Goal: Task Accomplishment & Management: Complete application form

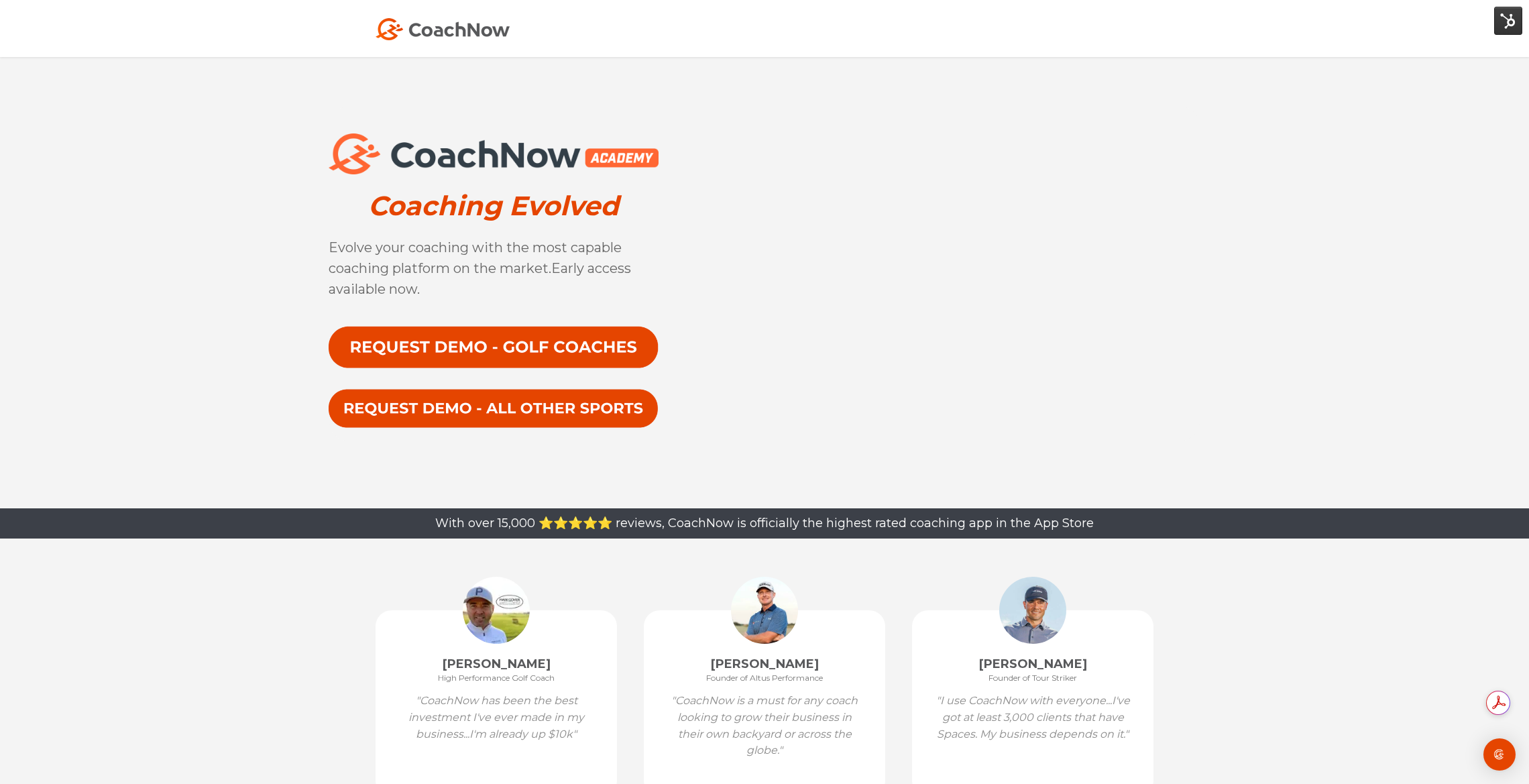
click at [234, 251] on div "Coaching Evolved Evolve your coaching with the most capable coaching platform o…" at bounding box center [764, 283] width 1529 height 451
click at [438, 30] on img at bounding box center [443, 29] width 134 height 22
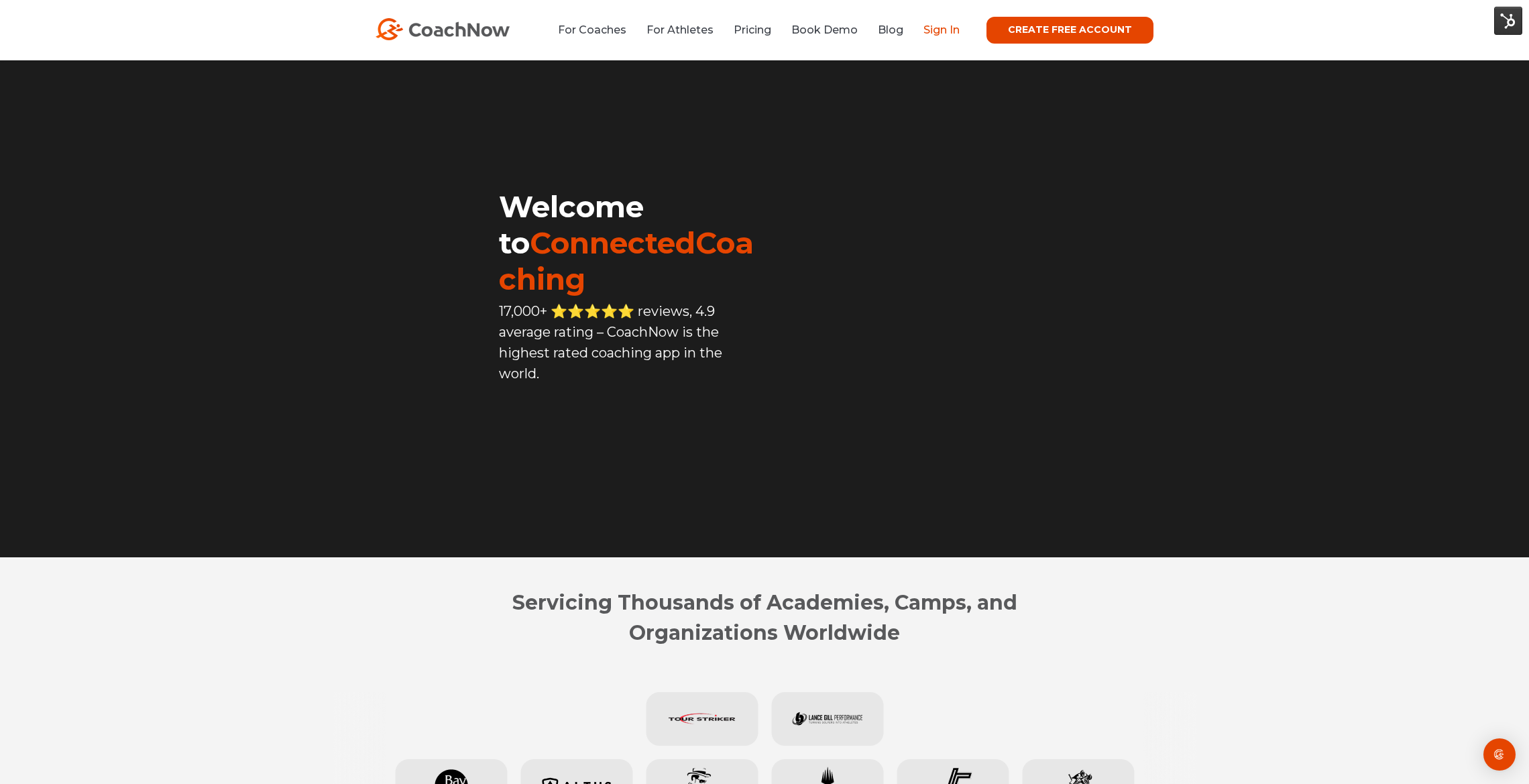
click at [949, 29] on link "Sign In" at bounding box center [942, 29] width 36 height 12
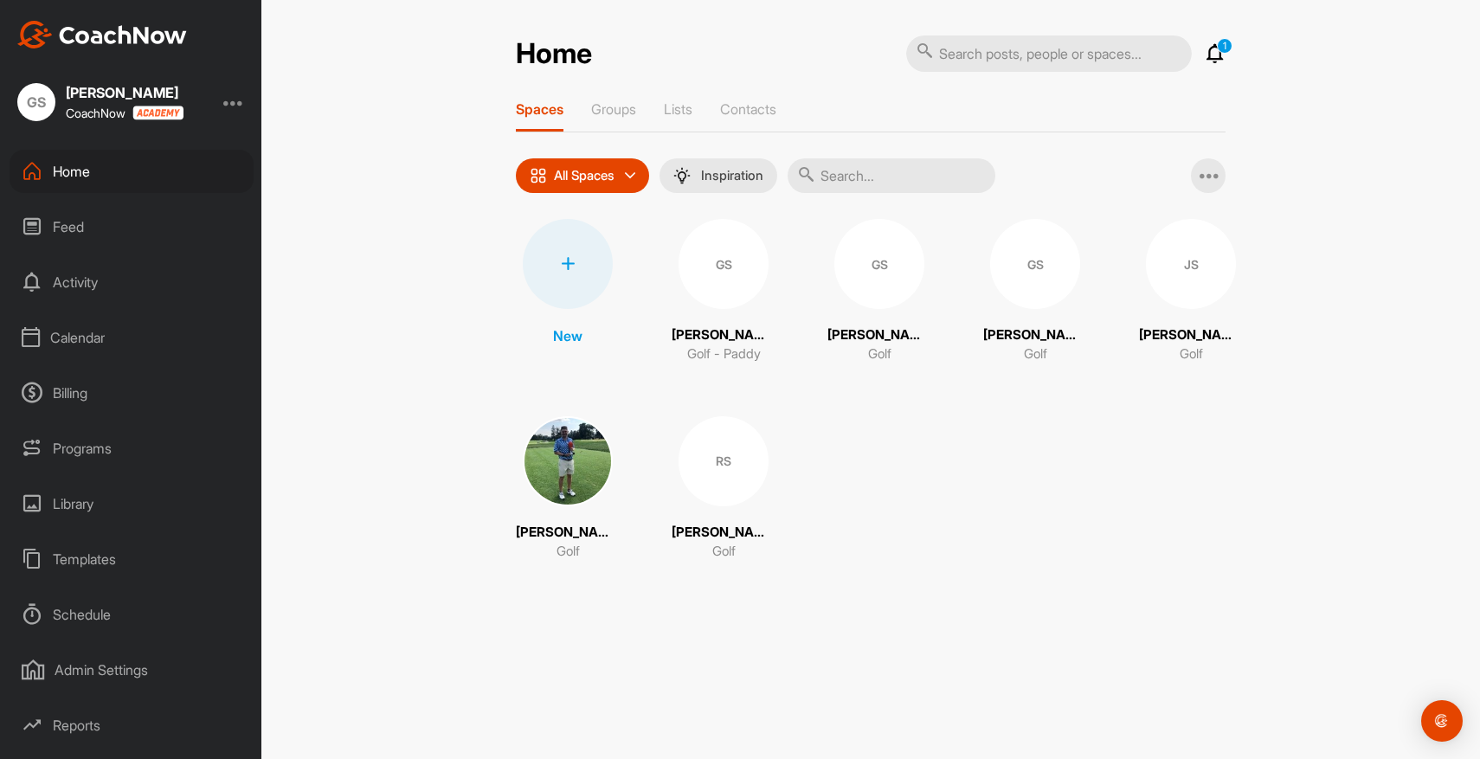
click at [77, 329] on div "Calendar" at bounding box center [132, 337] width 244 height 43
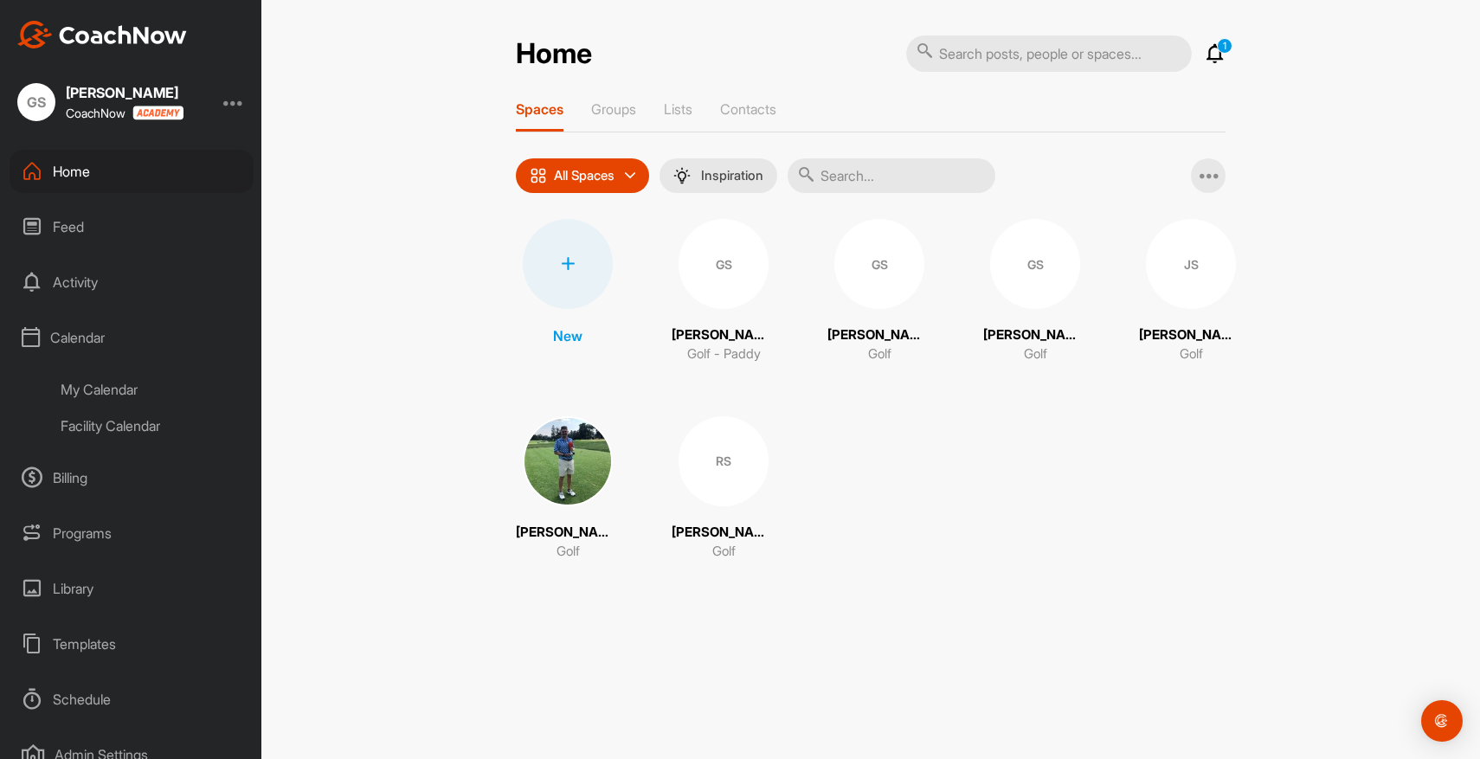
click at [100, 388] on div "My Calendar" at bounding box center [150, 389] width 205 height 36
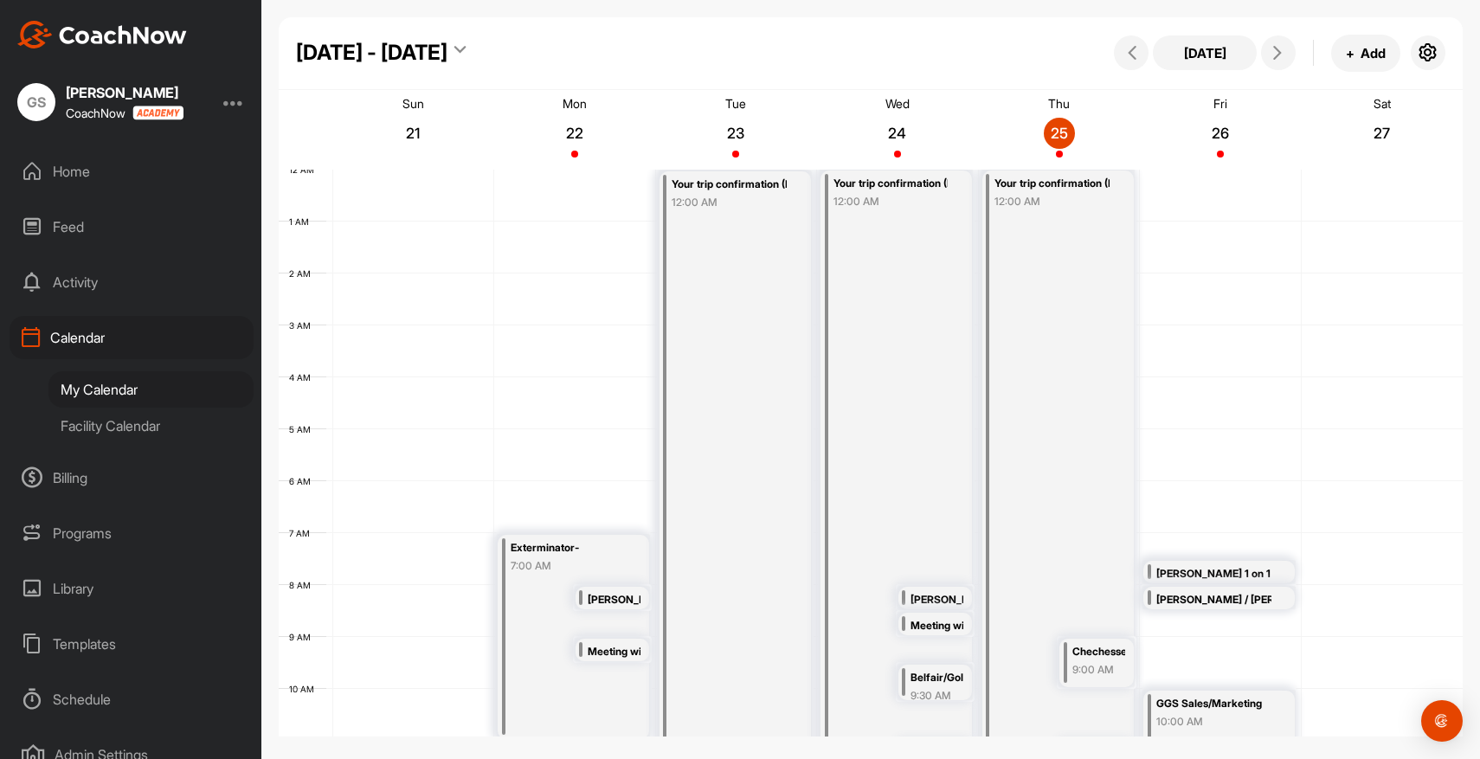
scroll to position [299, 0]
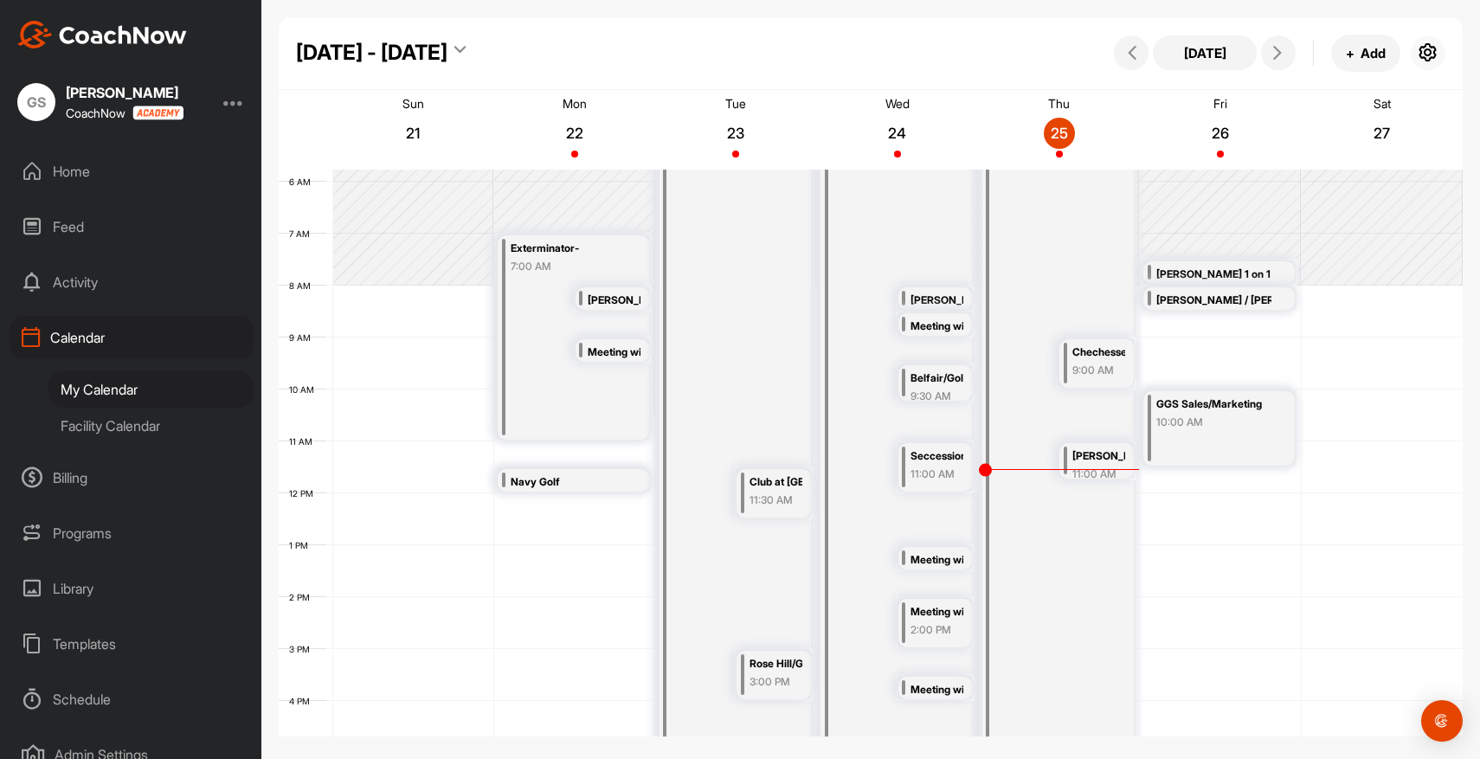
click at [1431, 59] on icon "button" at bounding box center [1428, 52] width 21 height 21
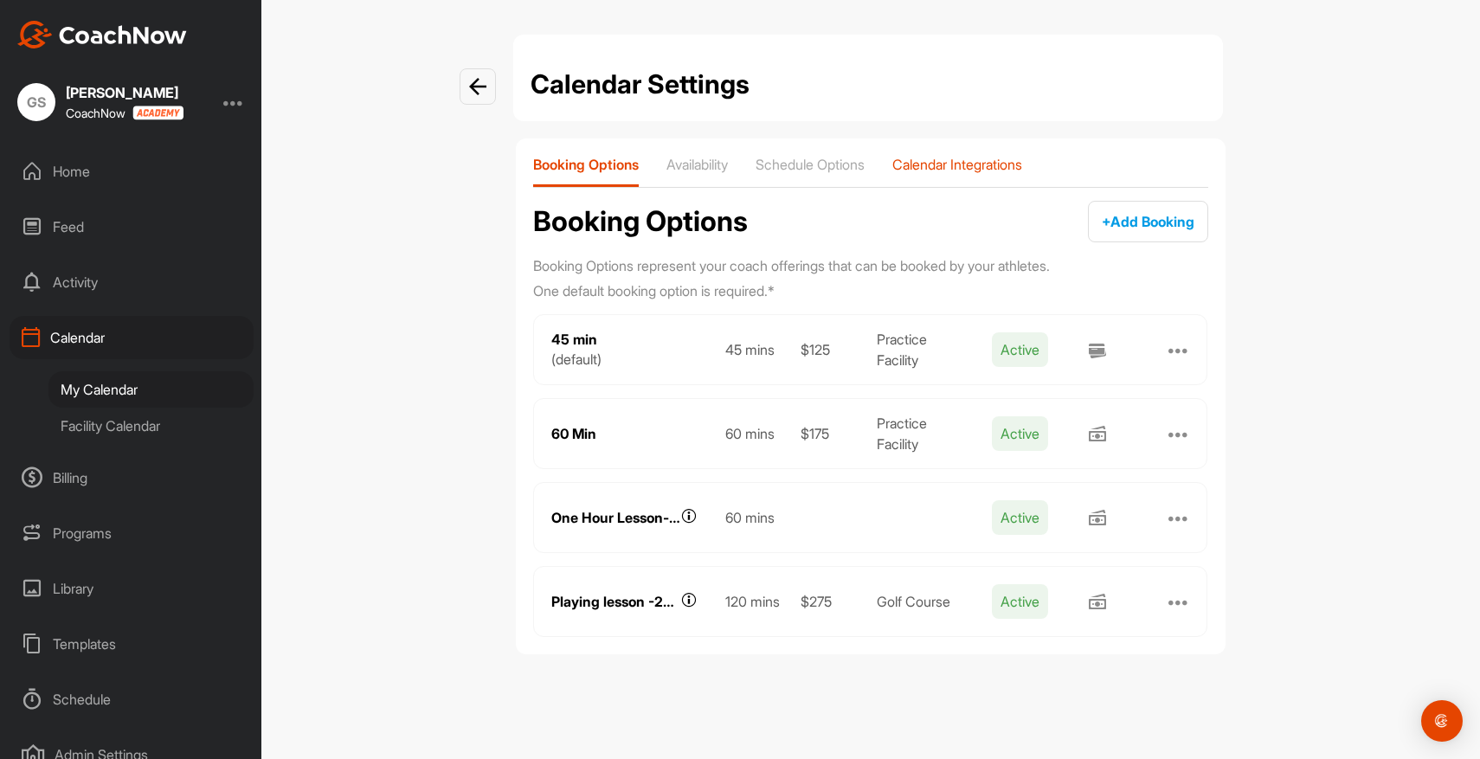
click at [992, 164] on p "Calendar Integrations" at bounding box center [957, 164] width 130 height 17
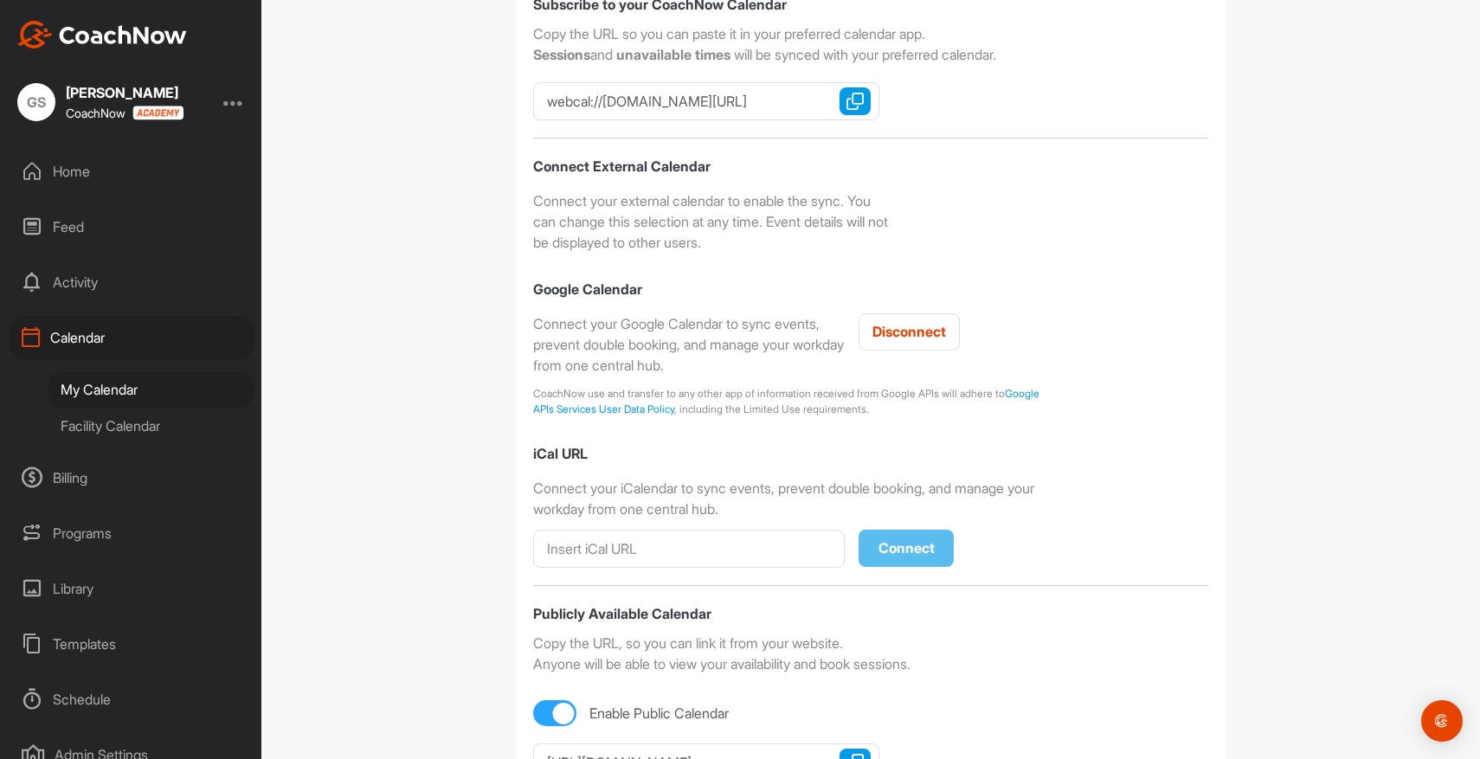
scroll to position [399, 0]
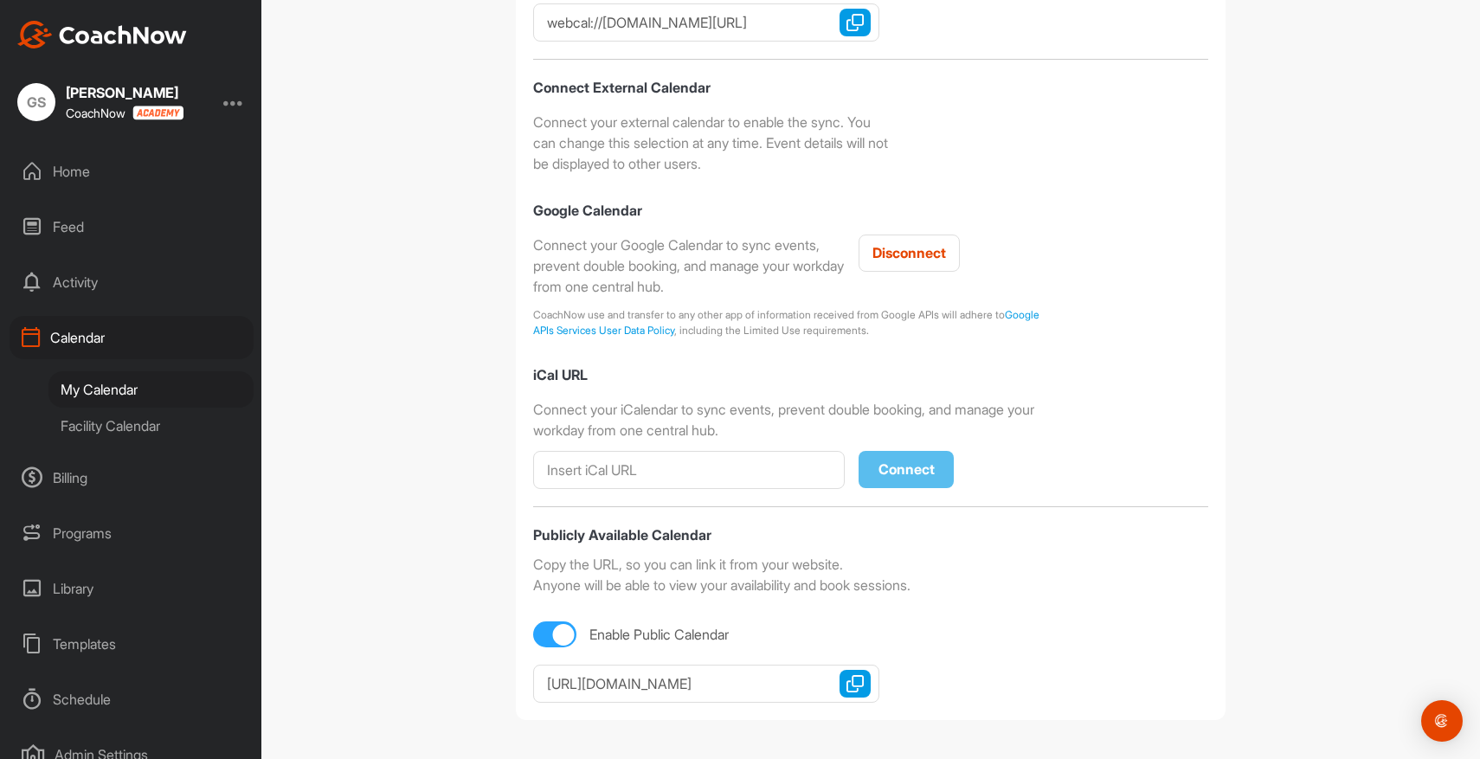
click at [93, 389] on div "My Calendar" at bounding box center [150, 389] width 205 height 36
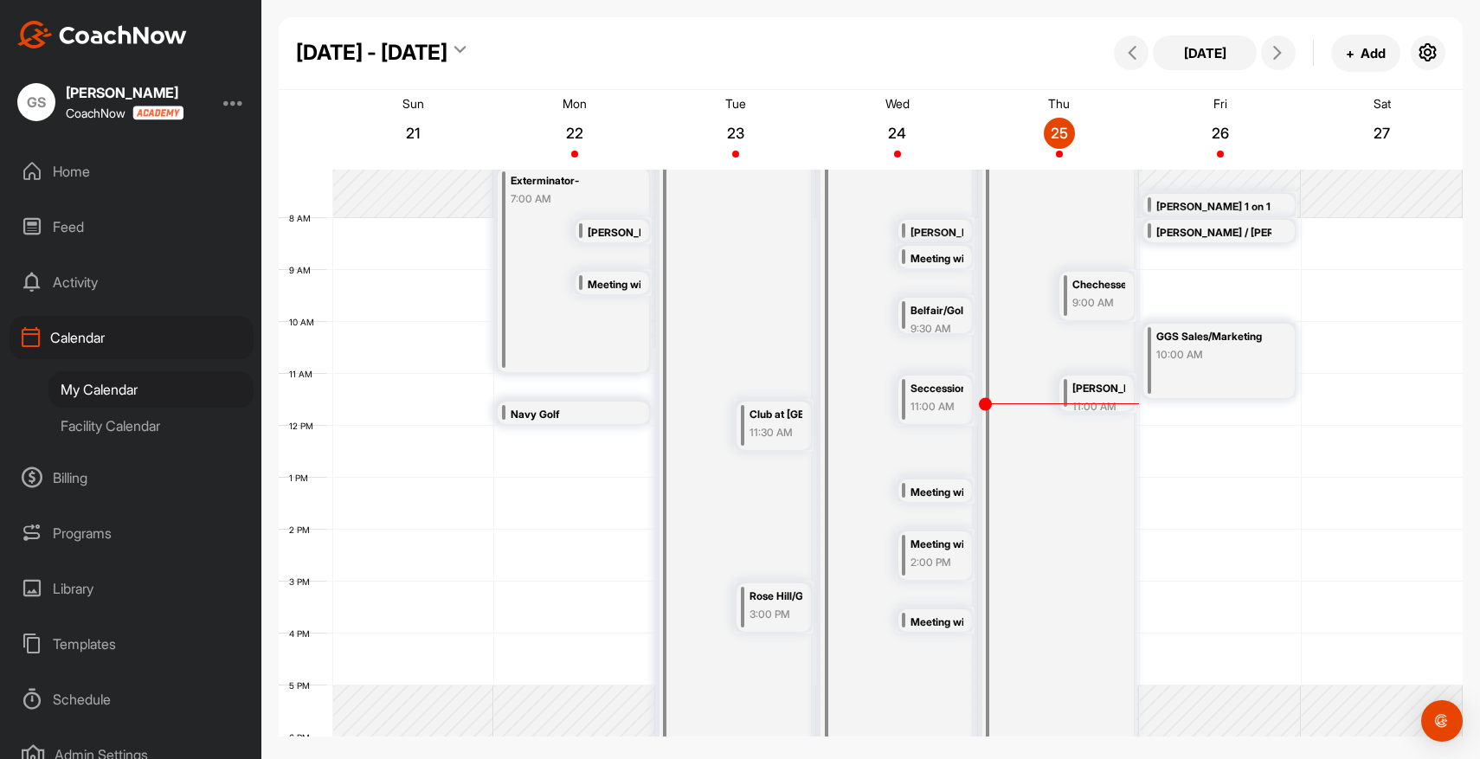
scroll to position [391, 0]
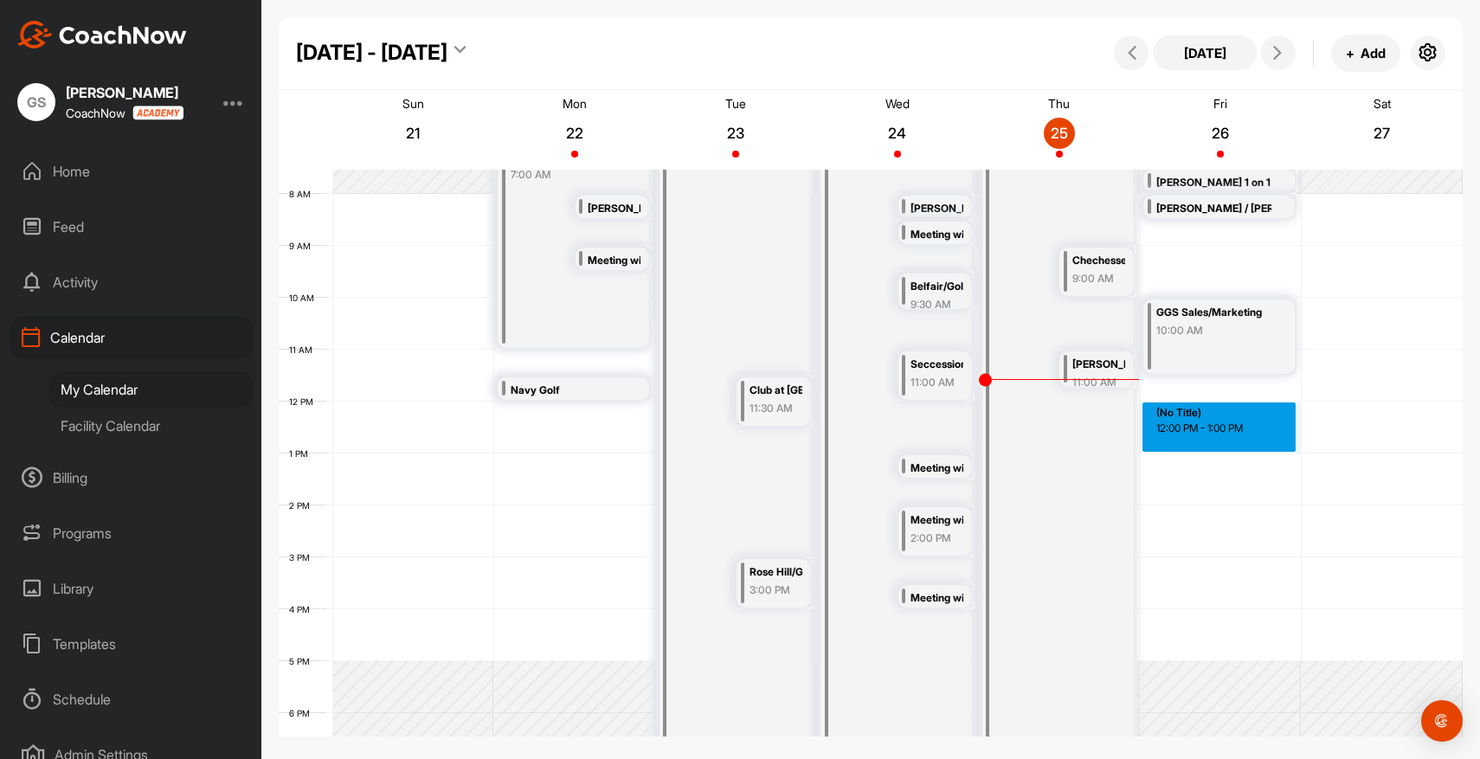
click at [1184, 415] on div "12 AM 1 AM 2 AM 3 AM 4 AM 5 AM 6 AM 7 AM 8 AM 9 AM 10 AM 11 AM 12 PM 1 PM 2 PM …" at bounding box center [871, 401] width 1184 height 1246
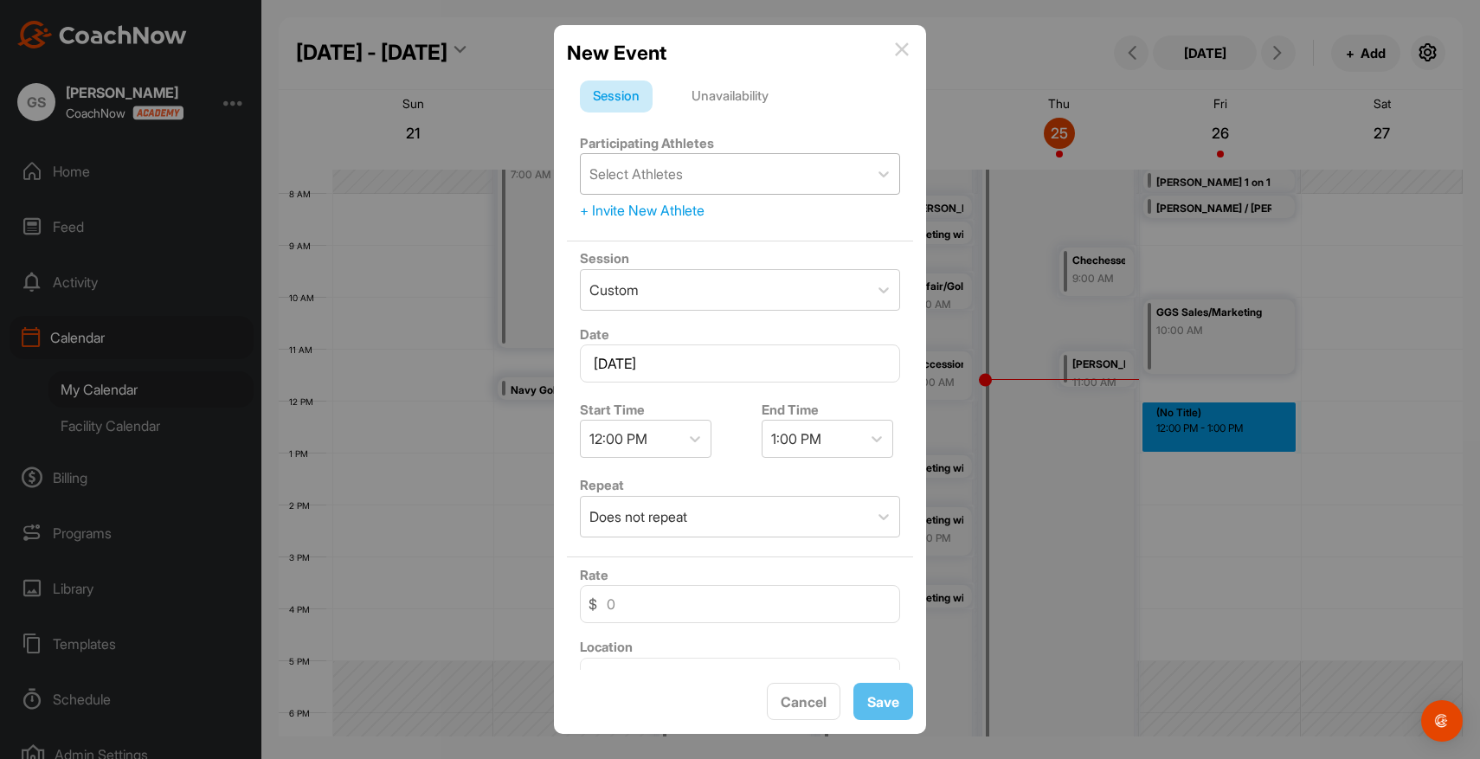
click at [736, 177] on div "Select Athletes" at bounding box center [724, 174] width 287 height 40
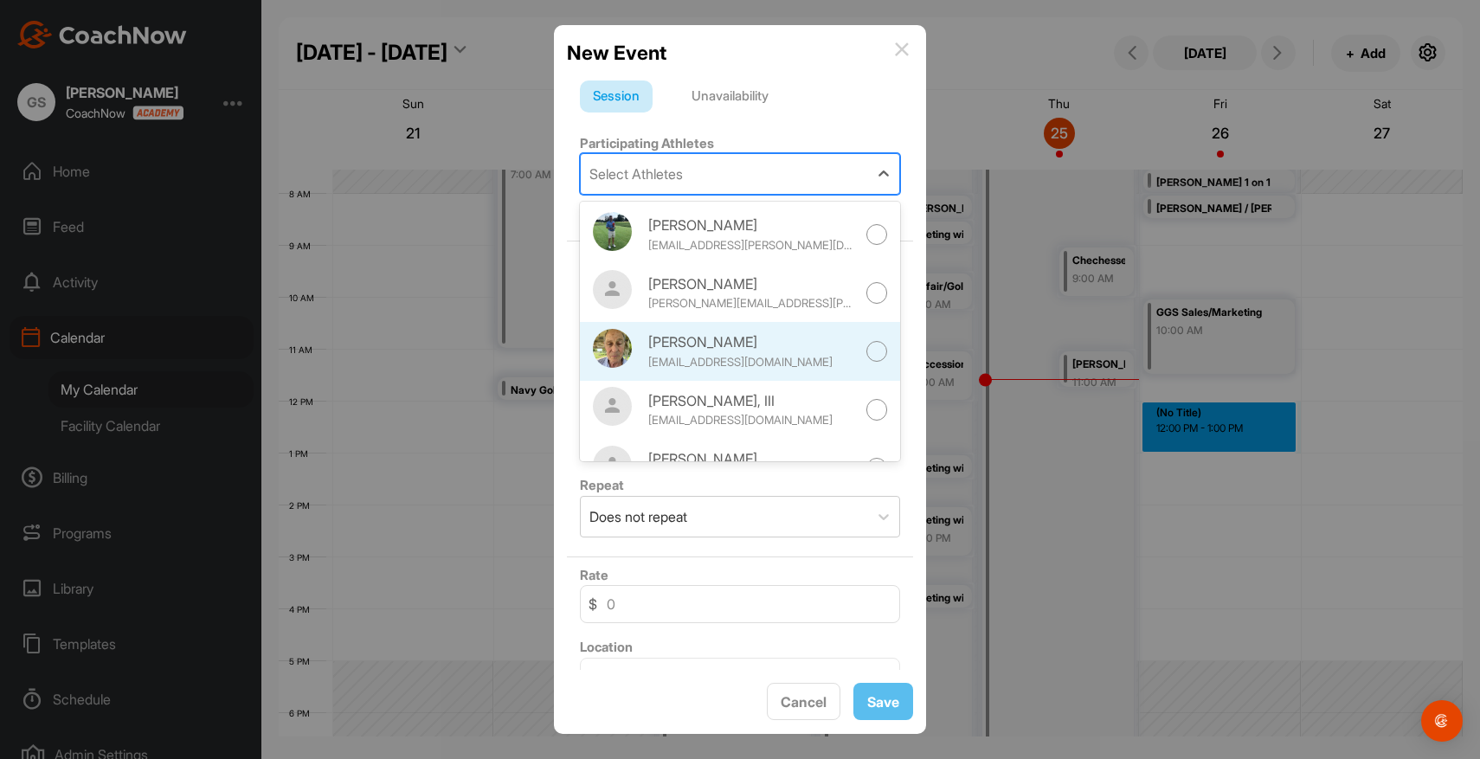
click at [878, 357] on div at bounding box center [877, 352] width 22 height 22
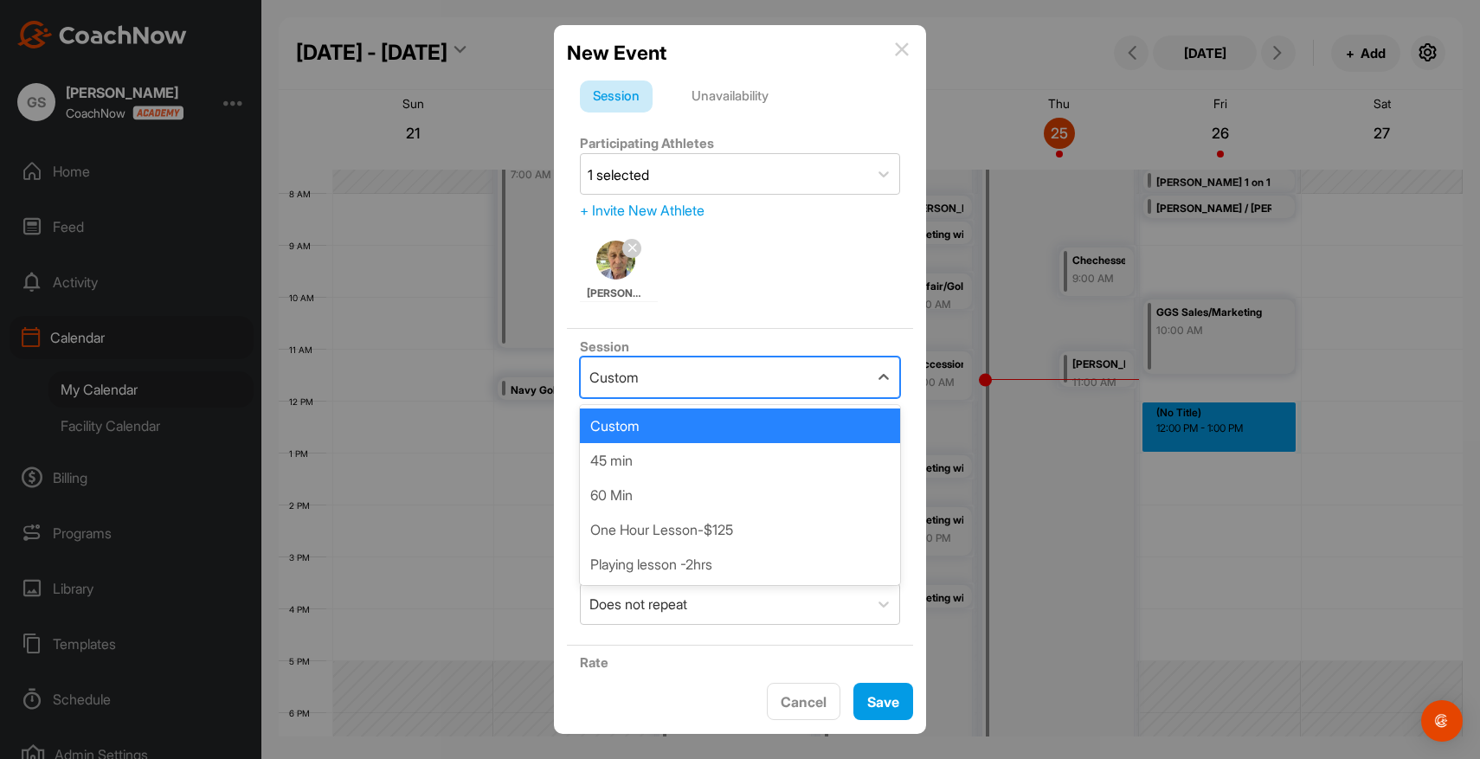
click at [754, 386] on div "Custom" at bounding box center [724, 377] width 287 height 40
click at [672, 528] on div "One Hour Lesson-$125" at bounding box center [740, 529] width 320 height 35
type input "0"
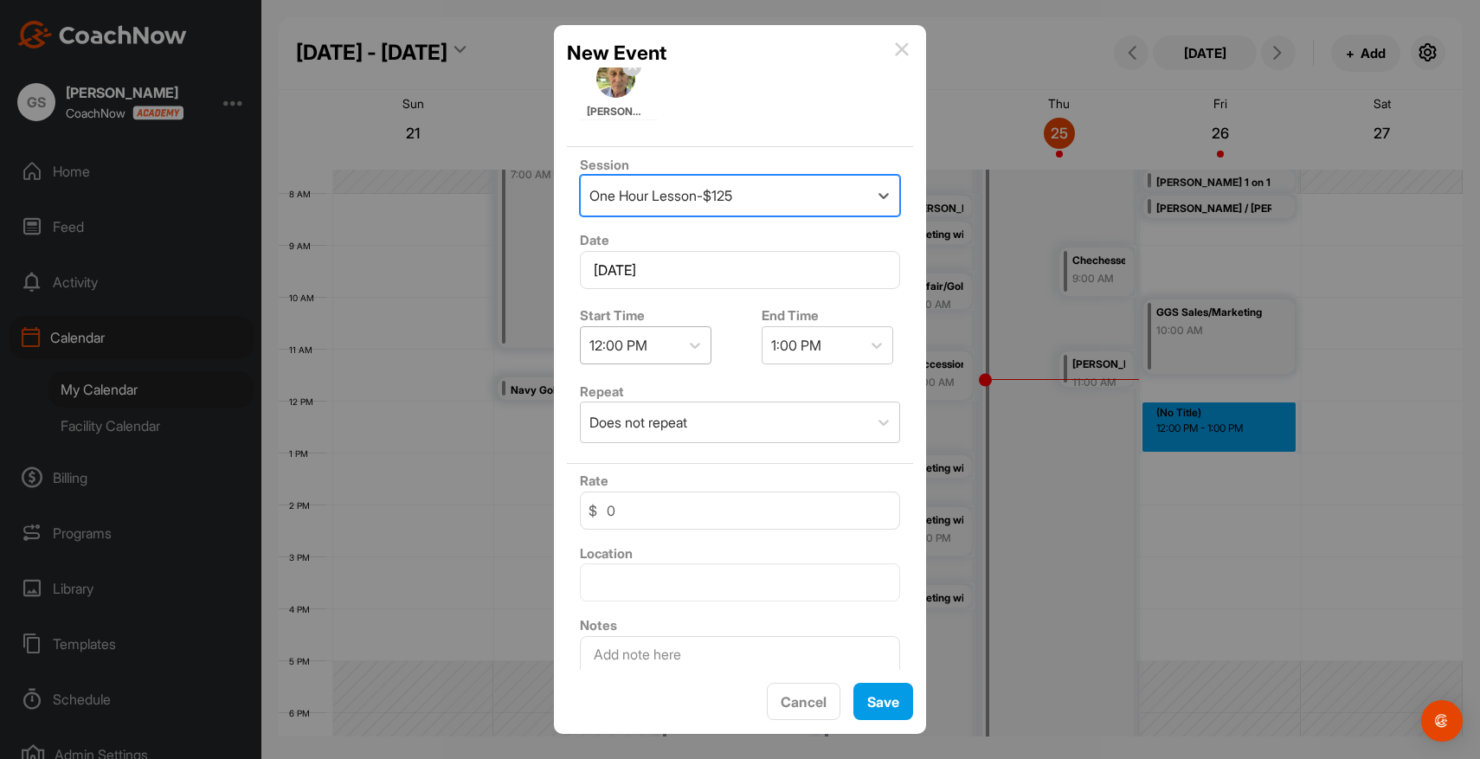
scroll to position [236, 0]
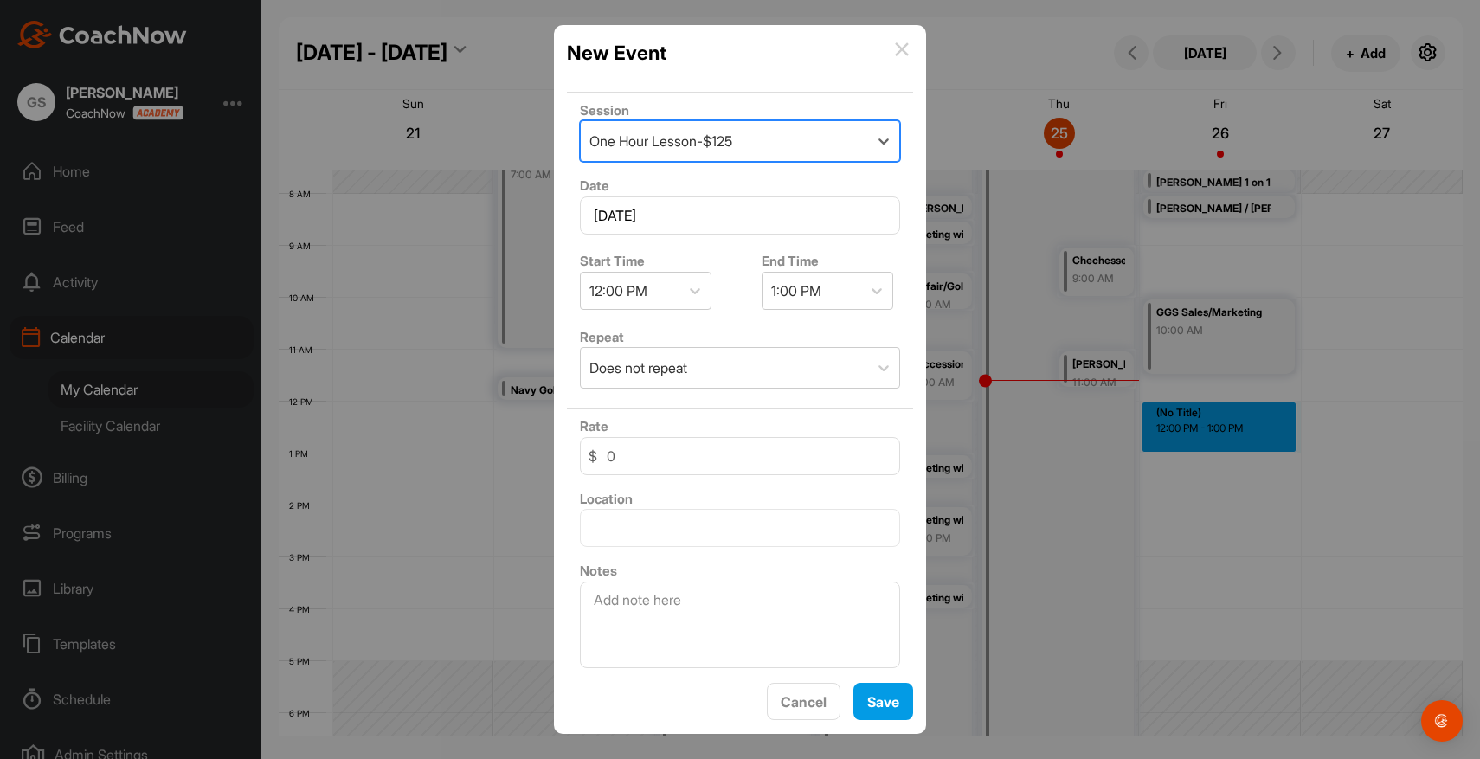
click at [902, 44] on img at bounding box center [902, 49] width 14 height 14
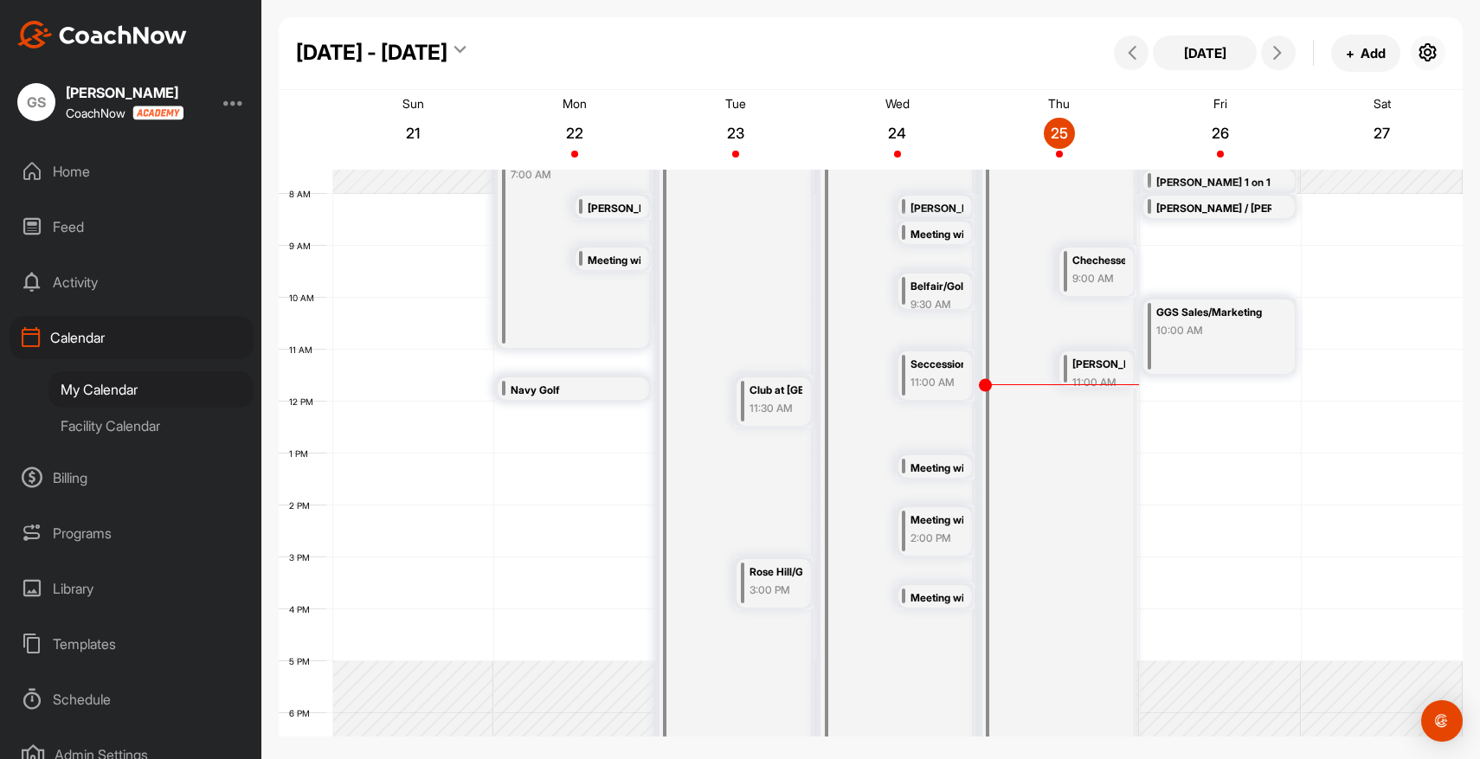
click at [1429, 50] on icon "button" at bounding box center [1428, 52] width 21 height 21
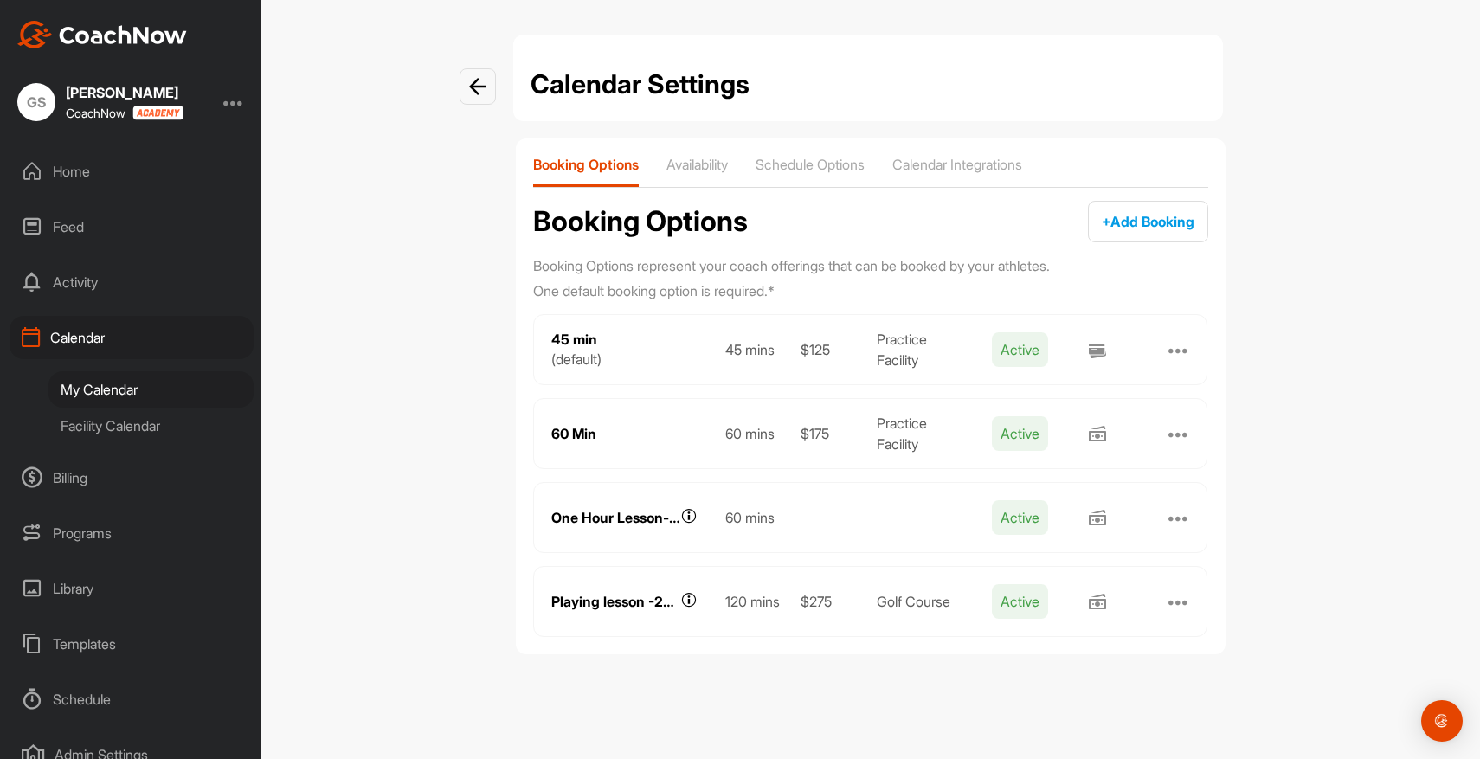
click at [63, 531] on div "Programs" at bounding box center [132, 532] width 244 height 43
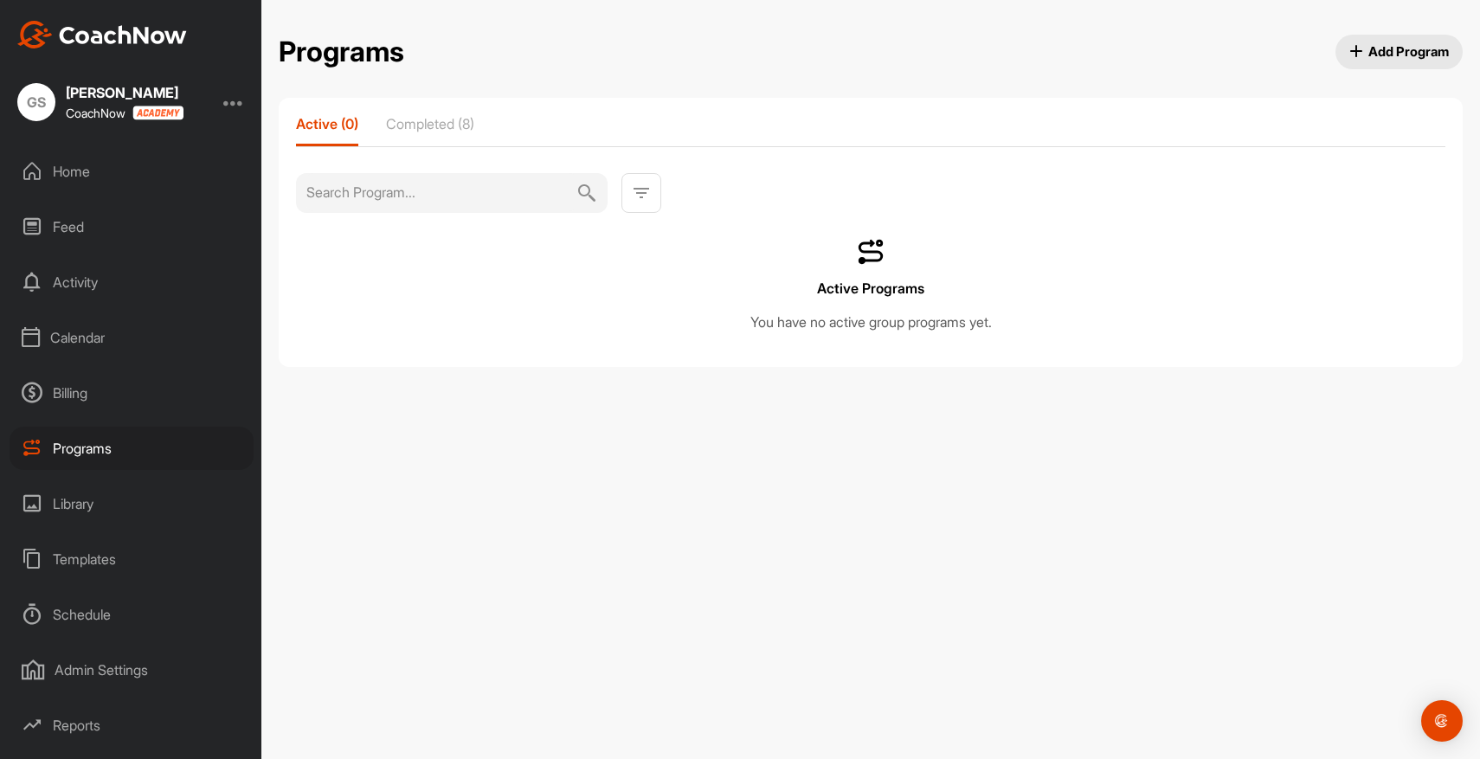
click at [1374, 55] on span "Add Program" at bounding box center [1399, 51] width 100 height 18
click at [449, 117] on p "Completed (8)" at bounding box center [430, 123] width 88 height 17
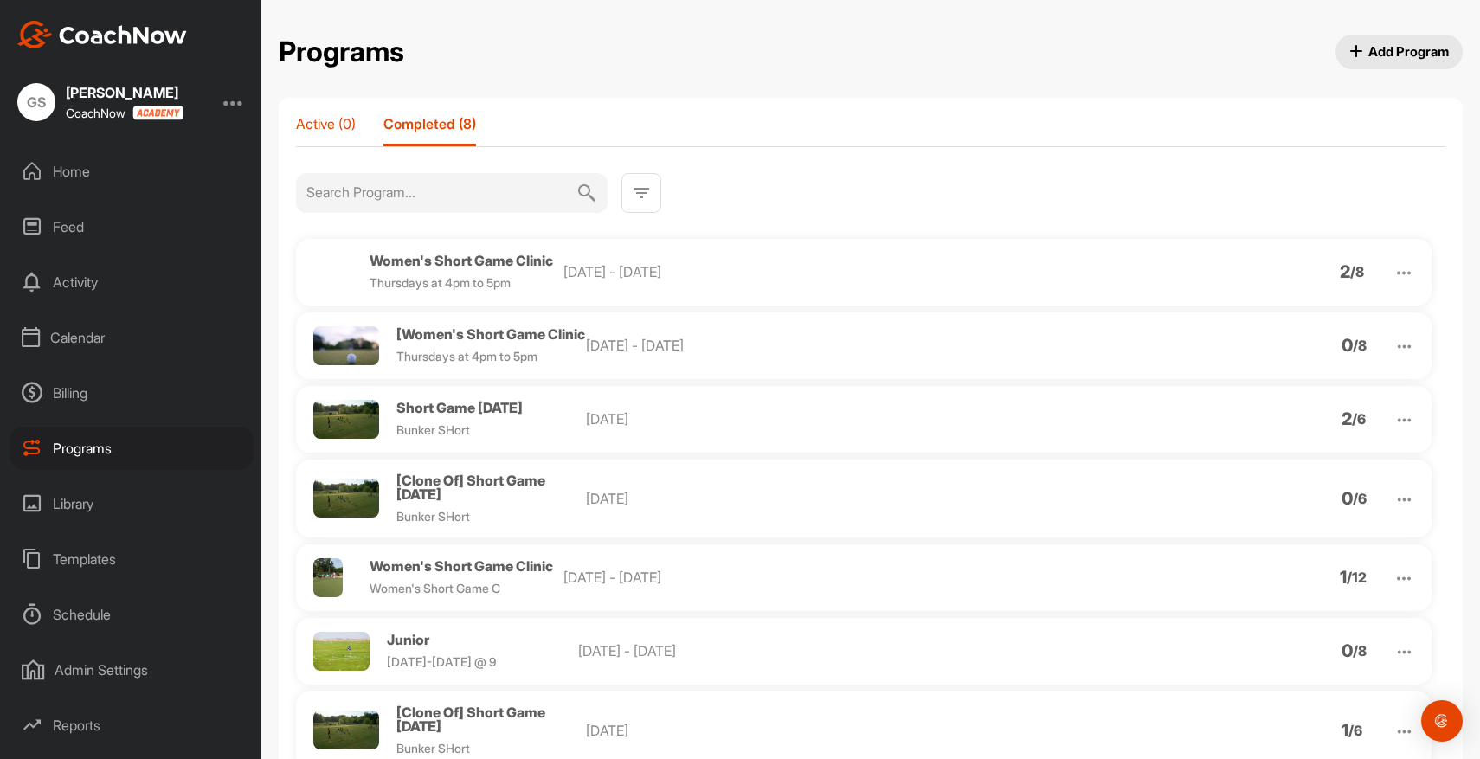
click at [328, 127] on p "Active (0)" at bounding box center [326, 123] width 60 height 17
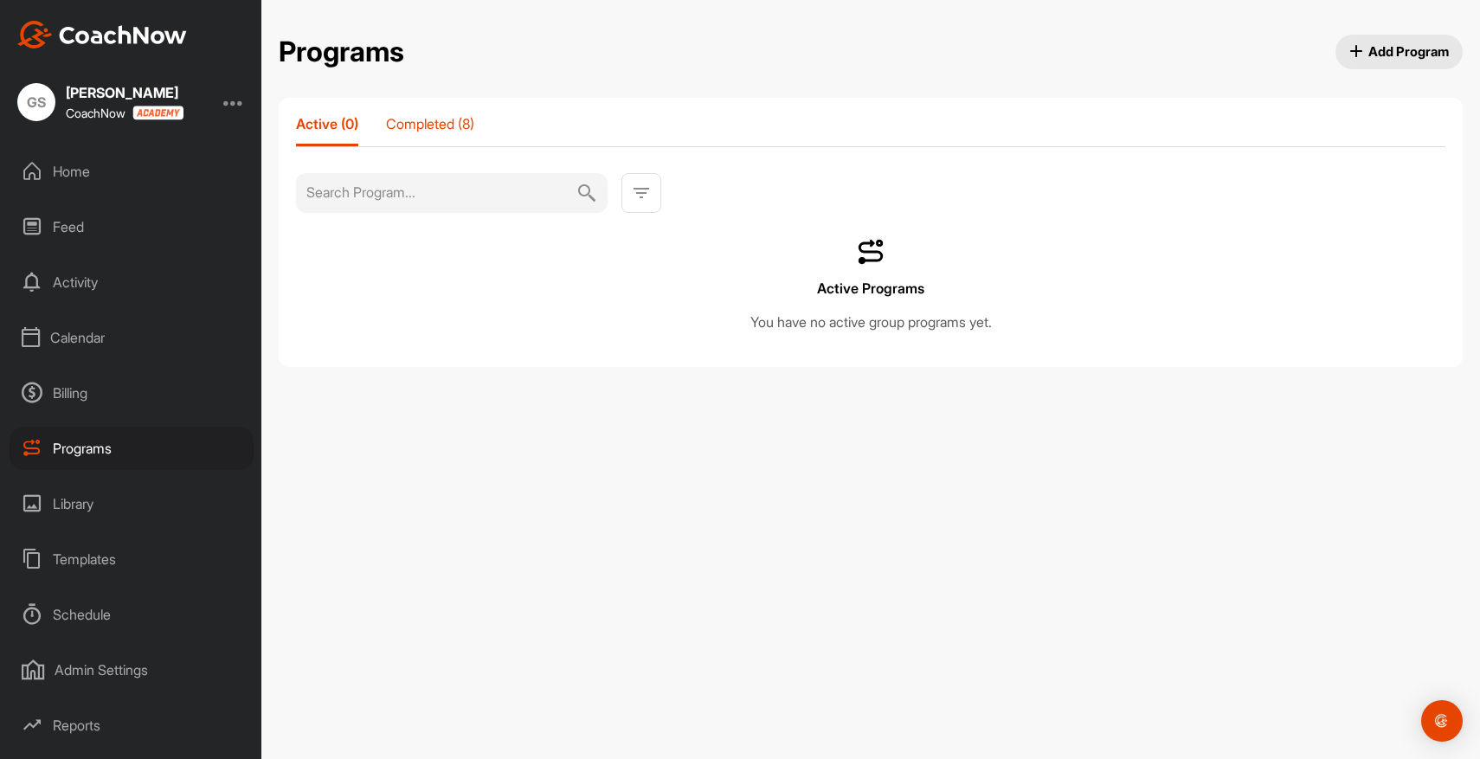
click at [421, 126] on p "Completed (8)" at bounding box center [430, 123] width 88 height 17
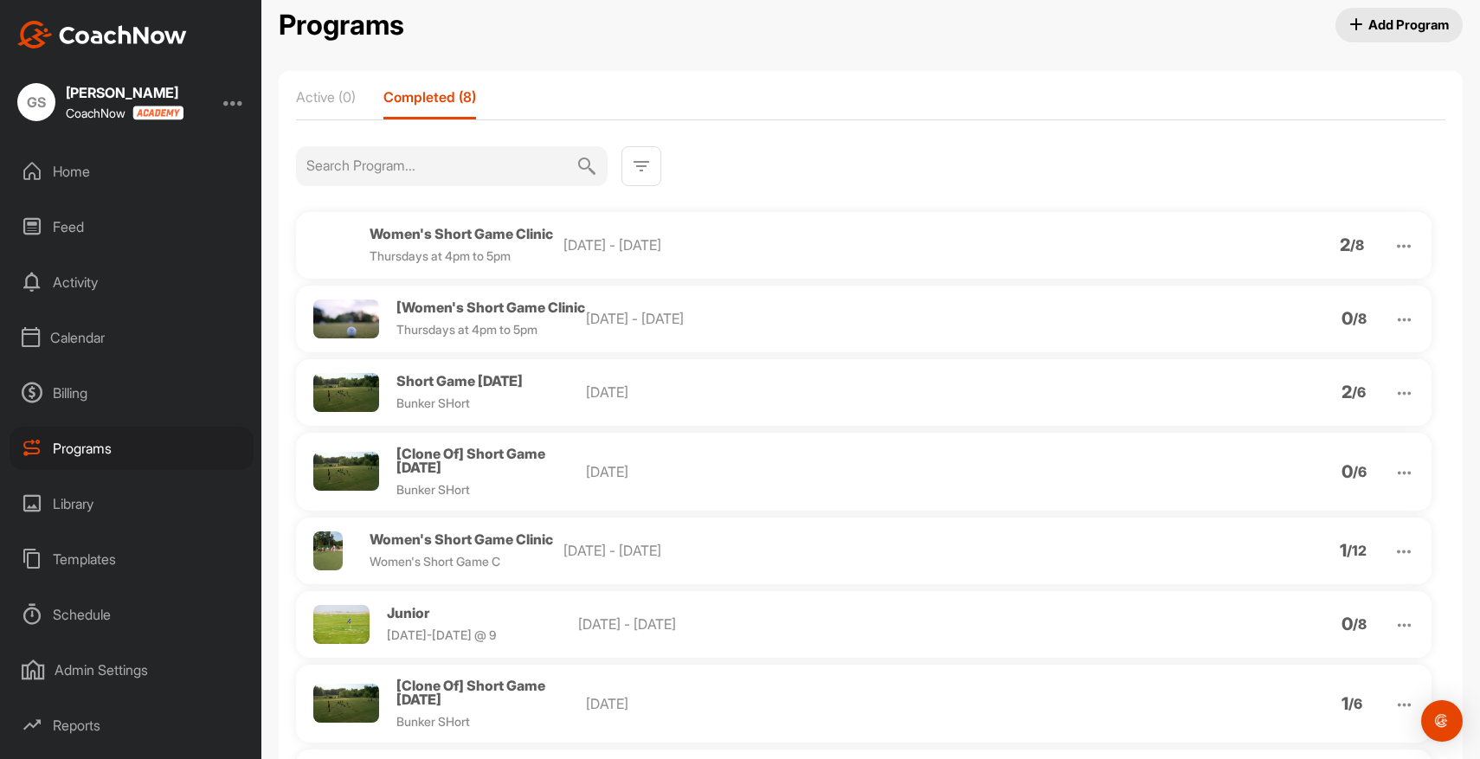
scroll to position [23, 0]
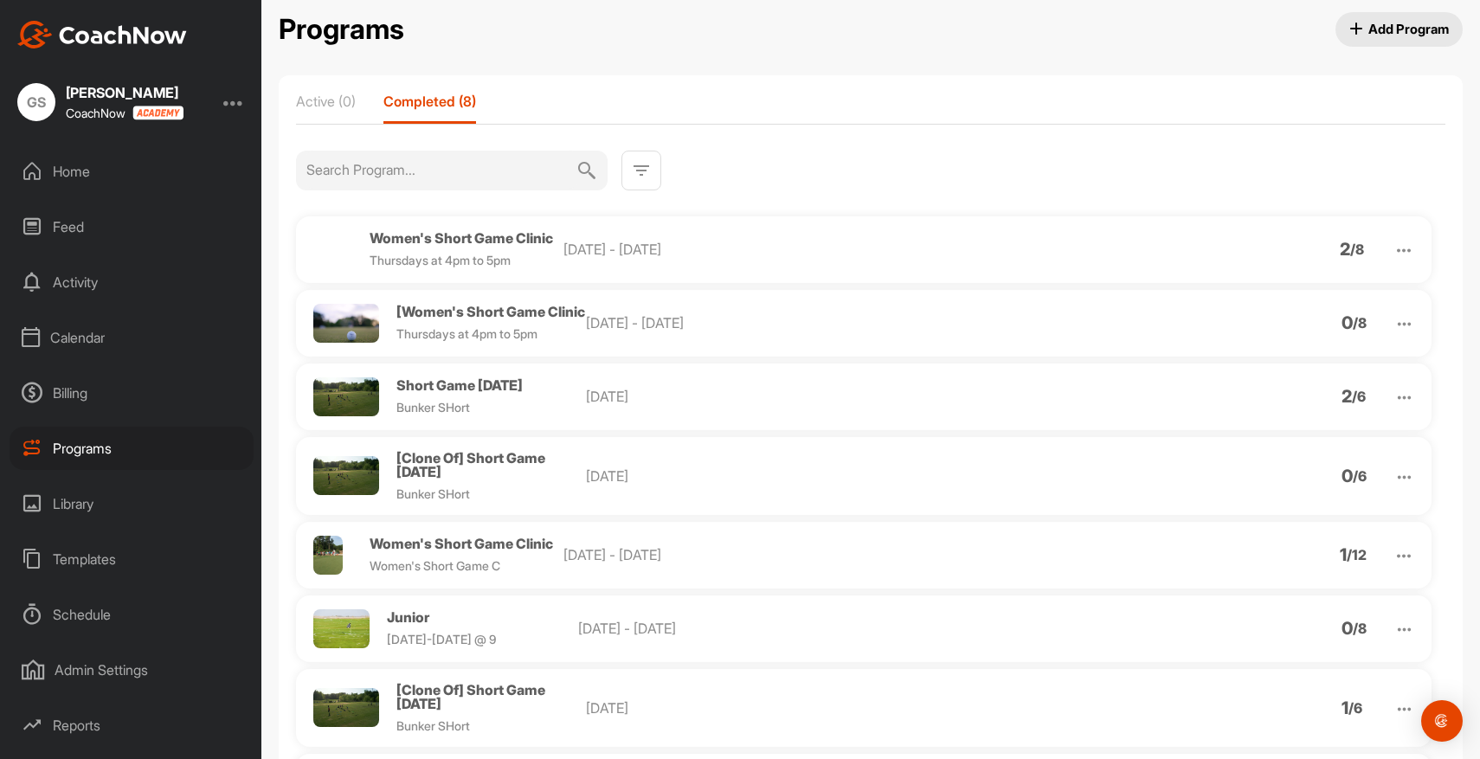
click at [84, 453] on div "Programs" at bounding box center [132, 448] width 244 height 43
click at [82, 169] on div "Home" at bounding box center [132, 171] width 244 height 43
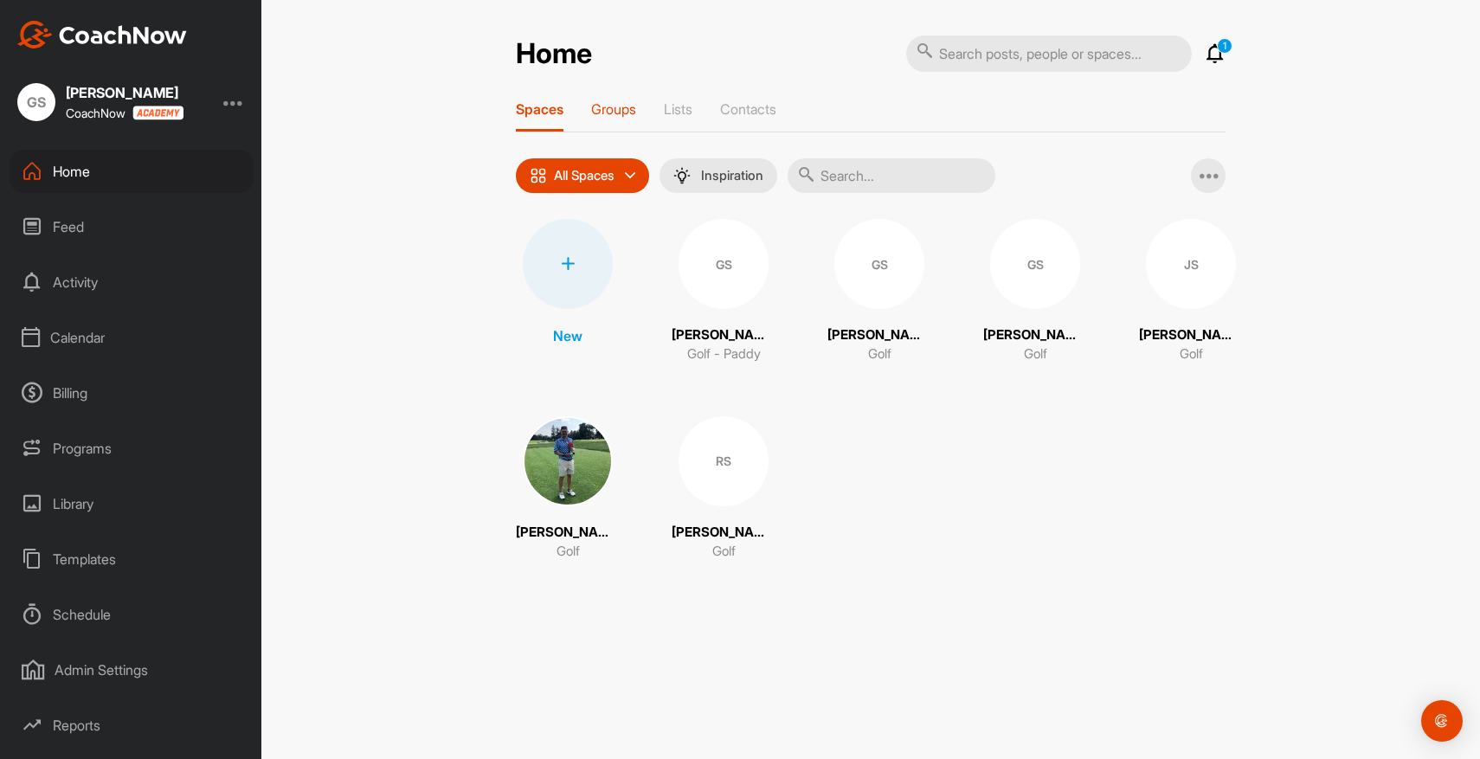
click at [614, 110] on p "Groups" at bounding box center [613, 108] width 45 height 17
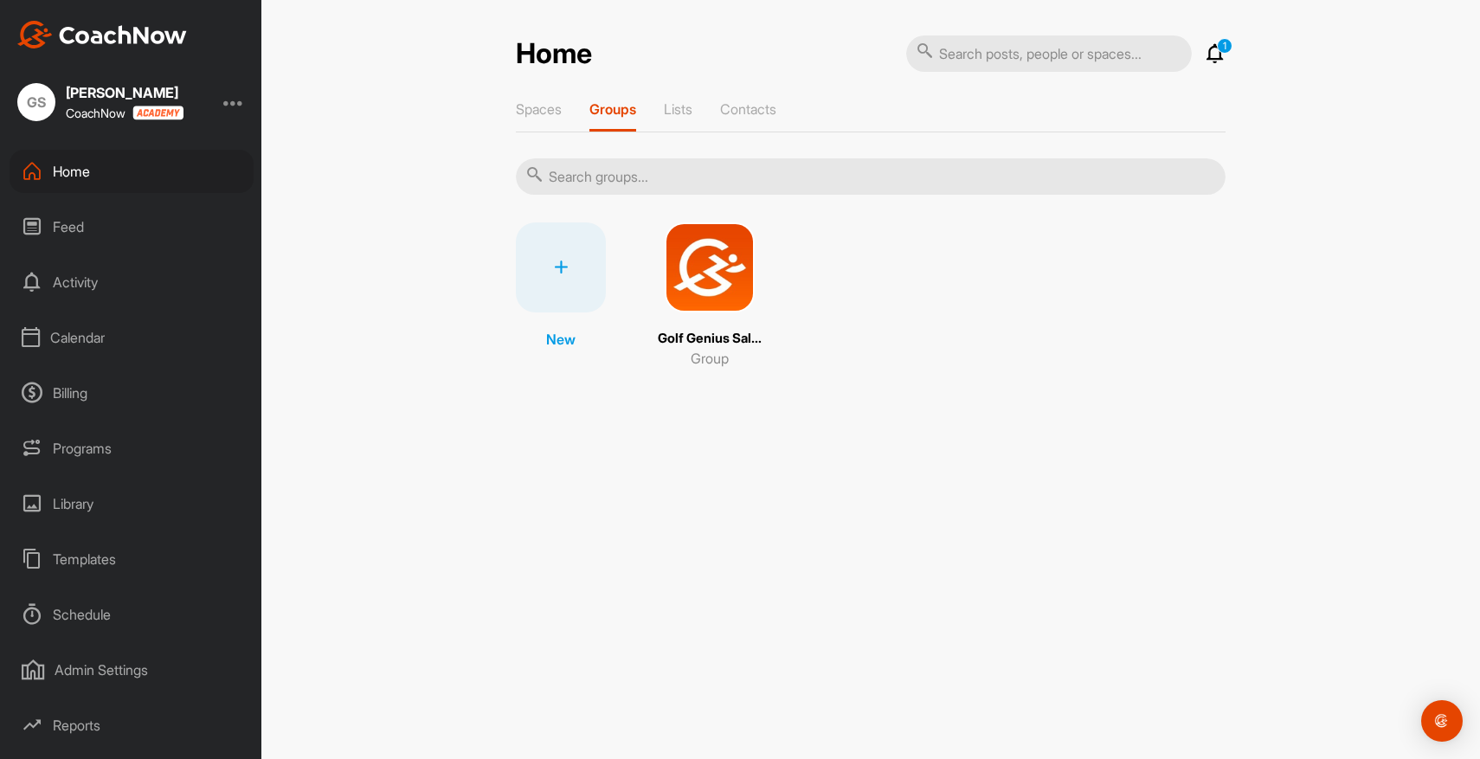
click at [80, 453] on div "Programs" at bounding box center [132, 448] width 244 height 43
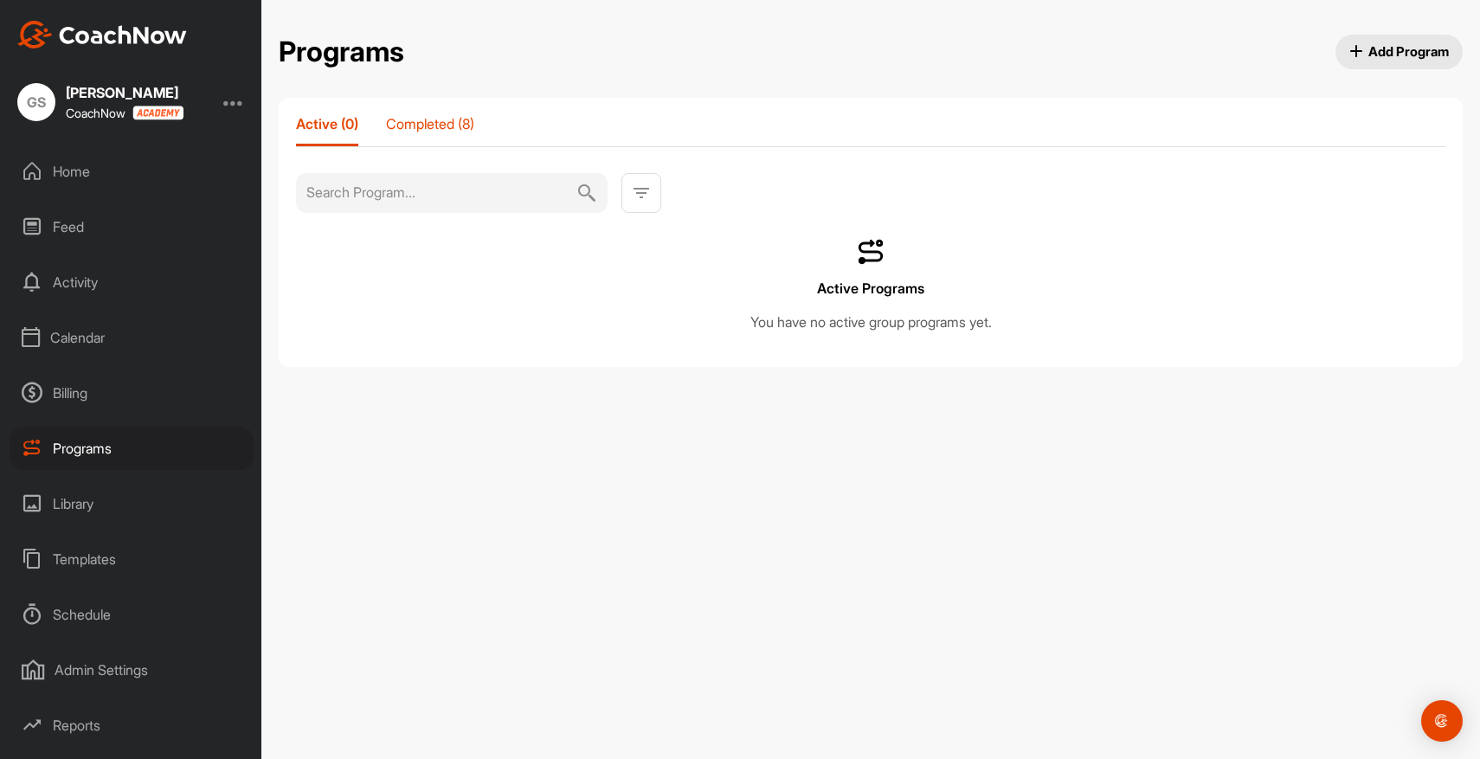
click at [448, 127] on p "Completed (8)" at bounding box center [430, 123] width 88 height 17
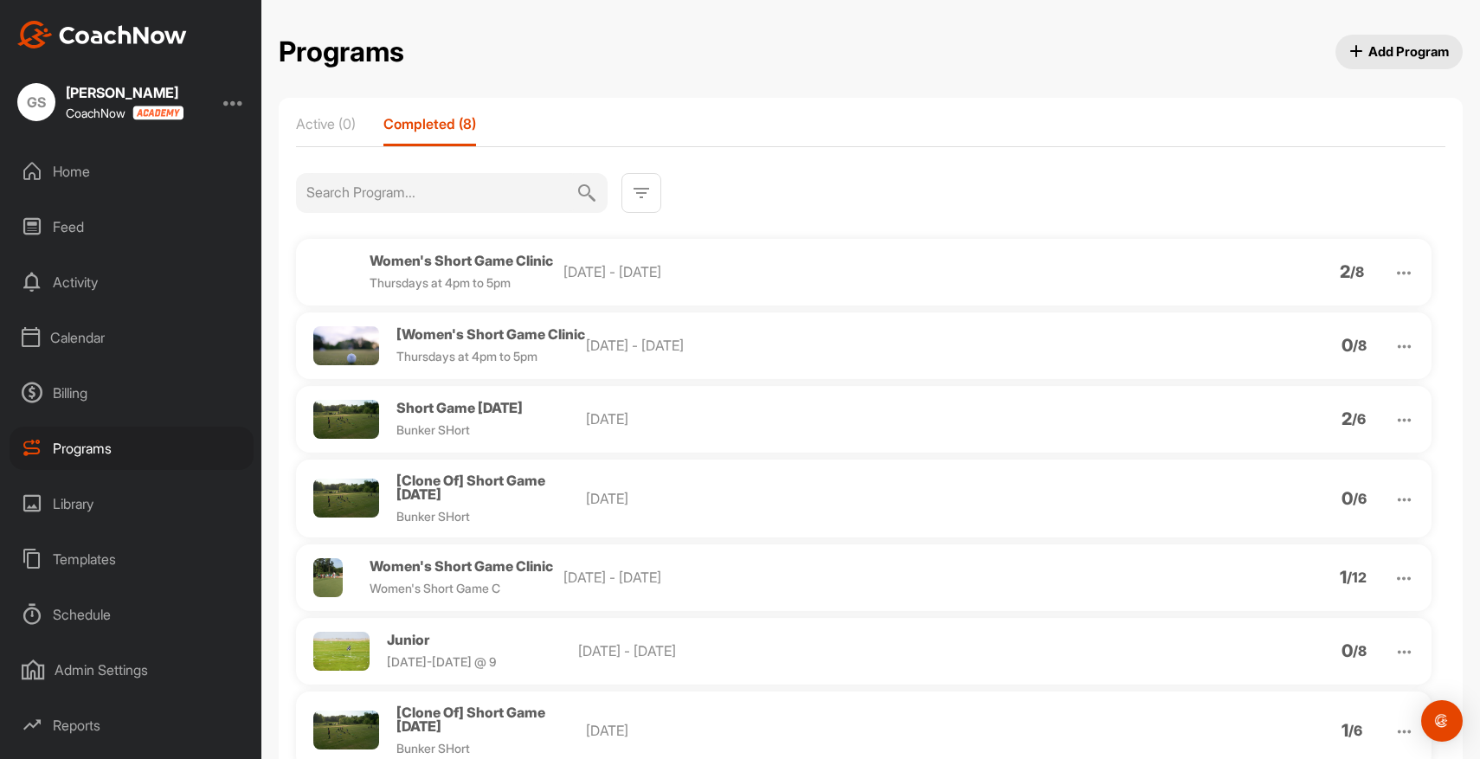
click at [1396, 346] on img at bounding box center [1404, 347] width 20 height 20
click at [1239, 393] on li "View" at bounding box center [1305, 391] width 213 height 28
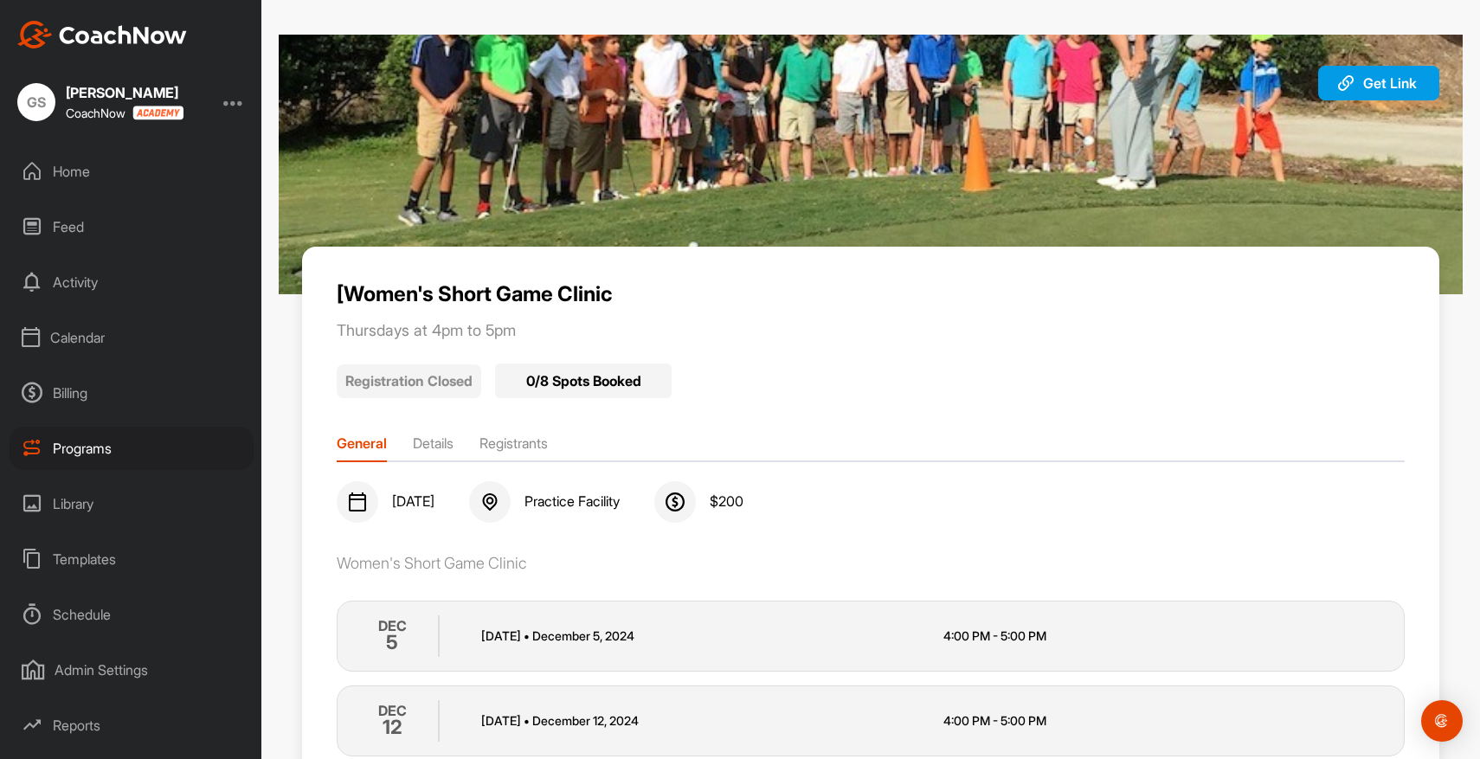
click at [68, 447] on div "Programs" at bounding box center [132, 448] width 244 height 43
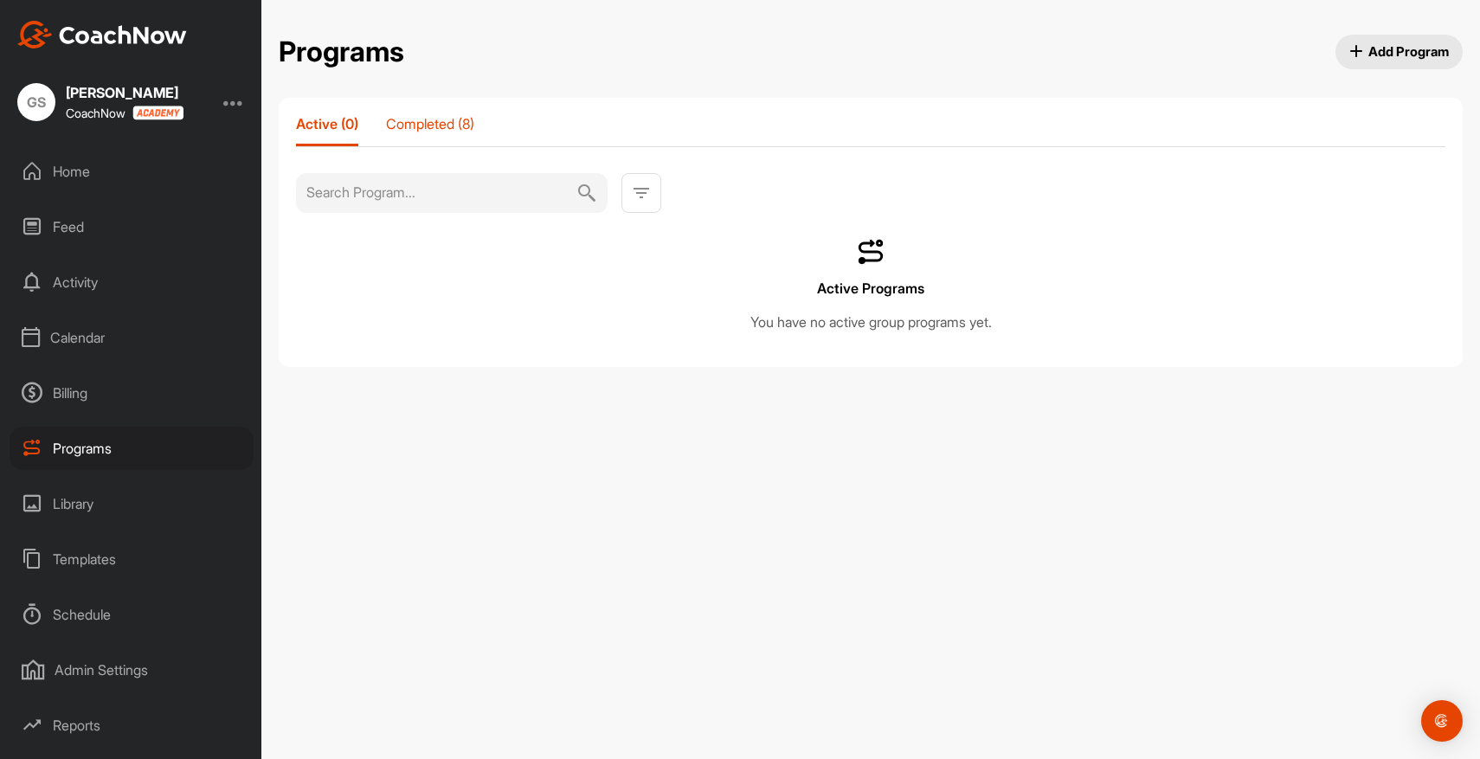
click at [450, 118] on p "Completed (8)" at bounding box center [430, 123] width 88 height 17
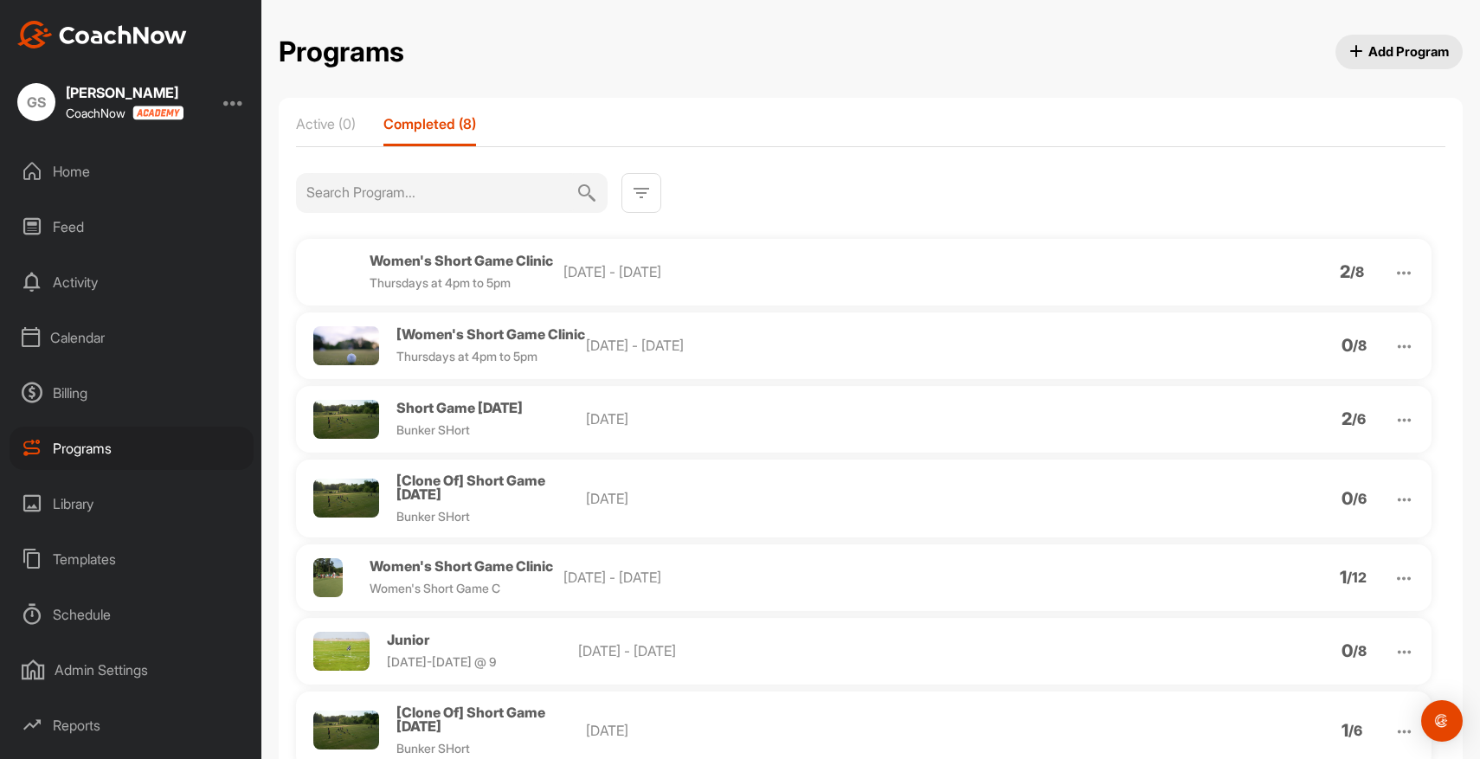
click at [1388, 50] on span "Add Program" at bounding box center [1399, 51] width 100 height 18
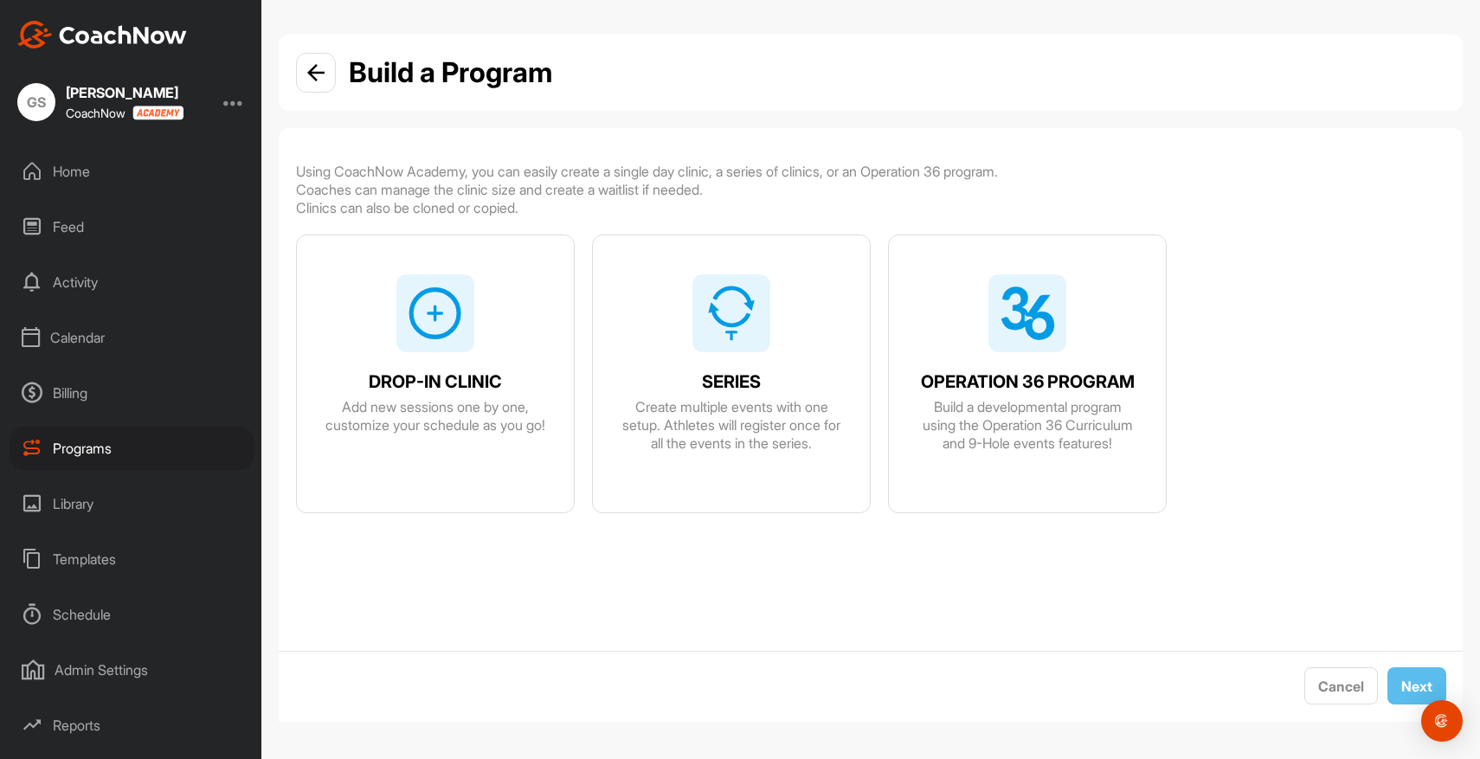
click at [415, 377] on span "DROP-IN CLINIC" at bounding box center [435, 382] width 133 height 18
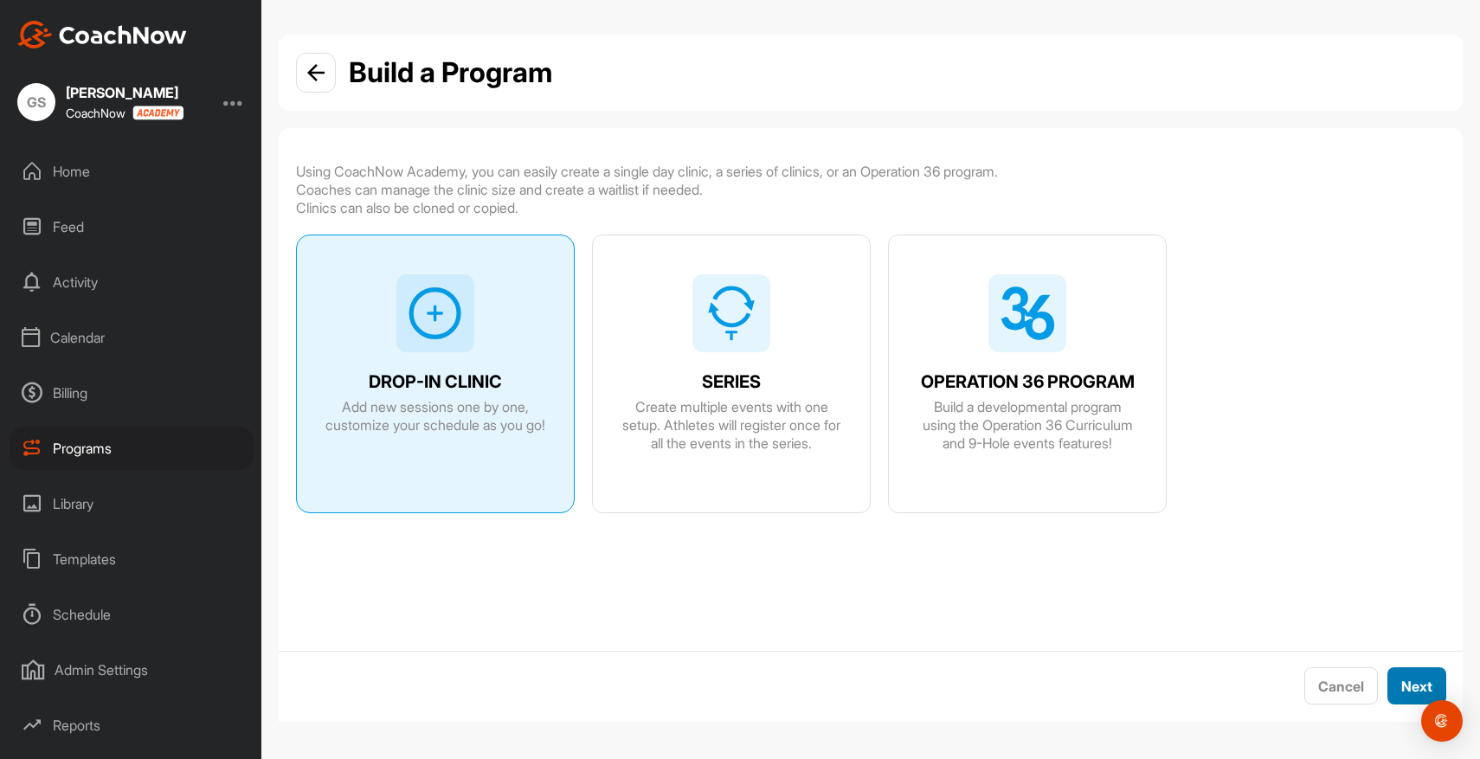
click at [1416, 683] on span "Next" at bounding box center [1416, 686] width 31 height 17
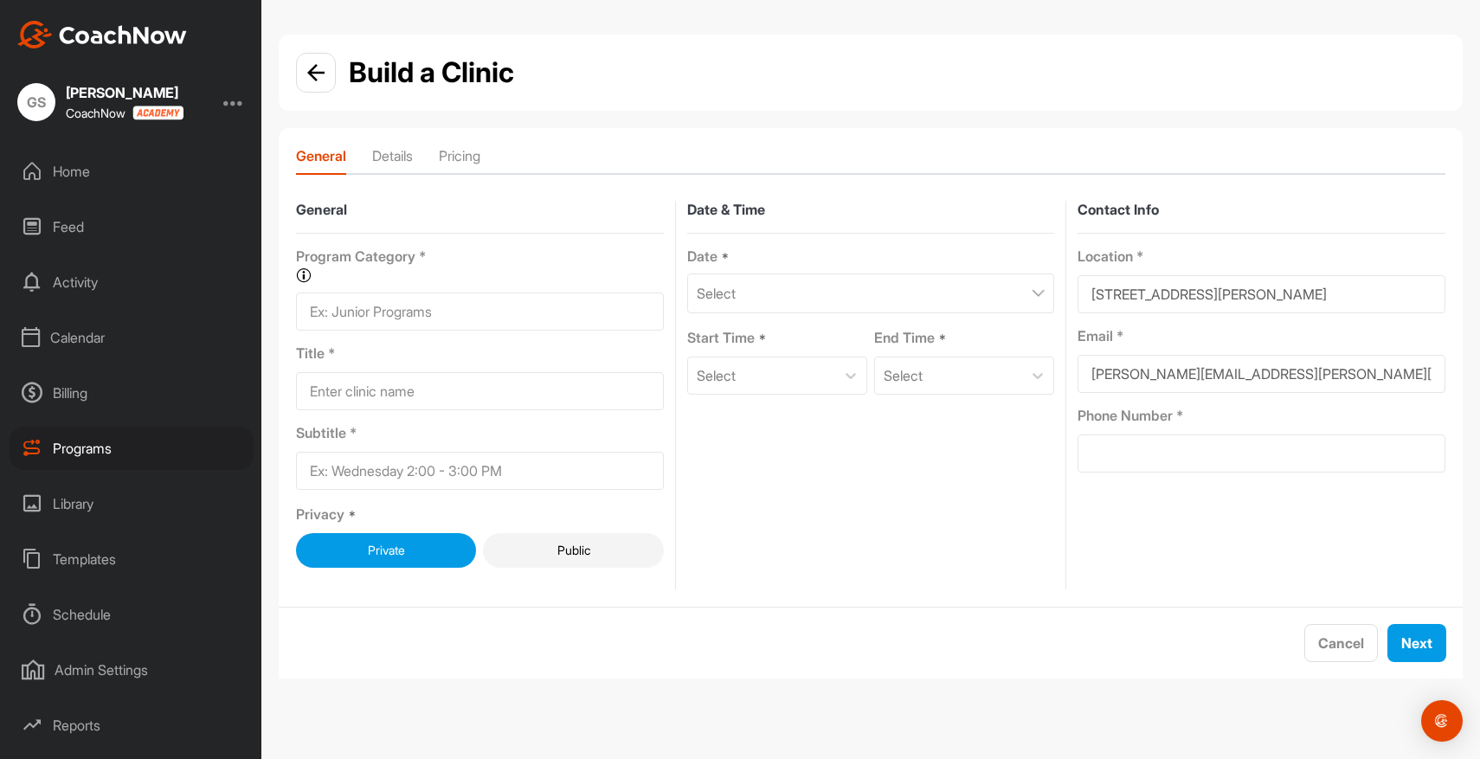
click at [408, 397] on input at bounding box center [480, 391] width 368 height 38
type input "test"
click at [427, 481] on input at bounding box center [480, 471] width 368 height 38
type input "test"
click at [800, 295] on div "Select" at bounding box center [871, 293] width 368 height 40
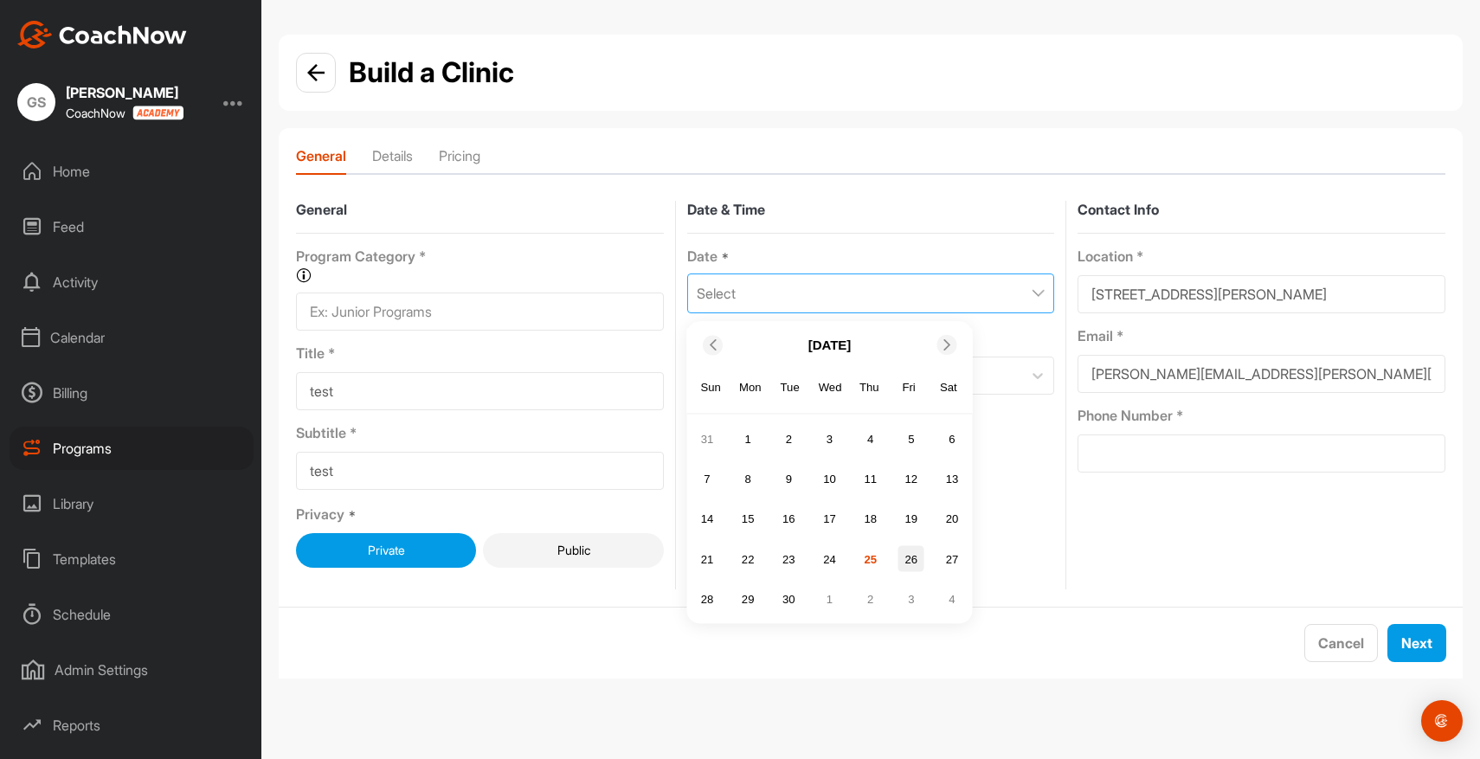
click at [914, 559] on div "26" at bounding box center [911, 559] width 26 height 26
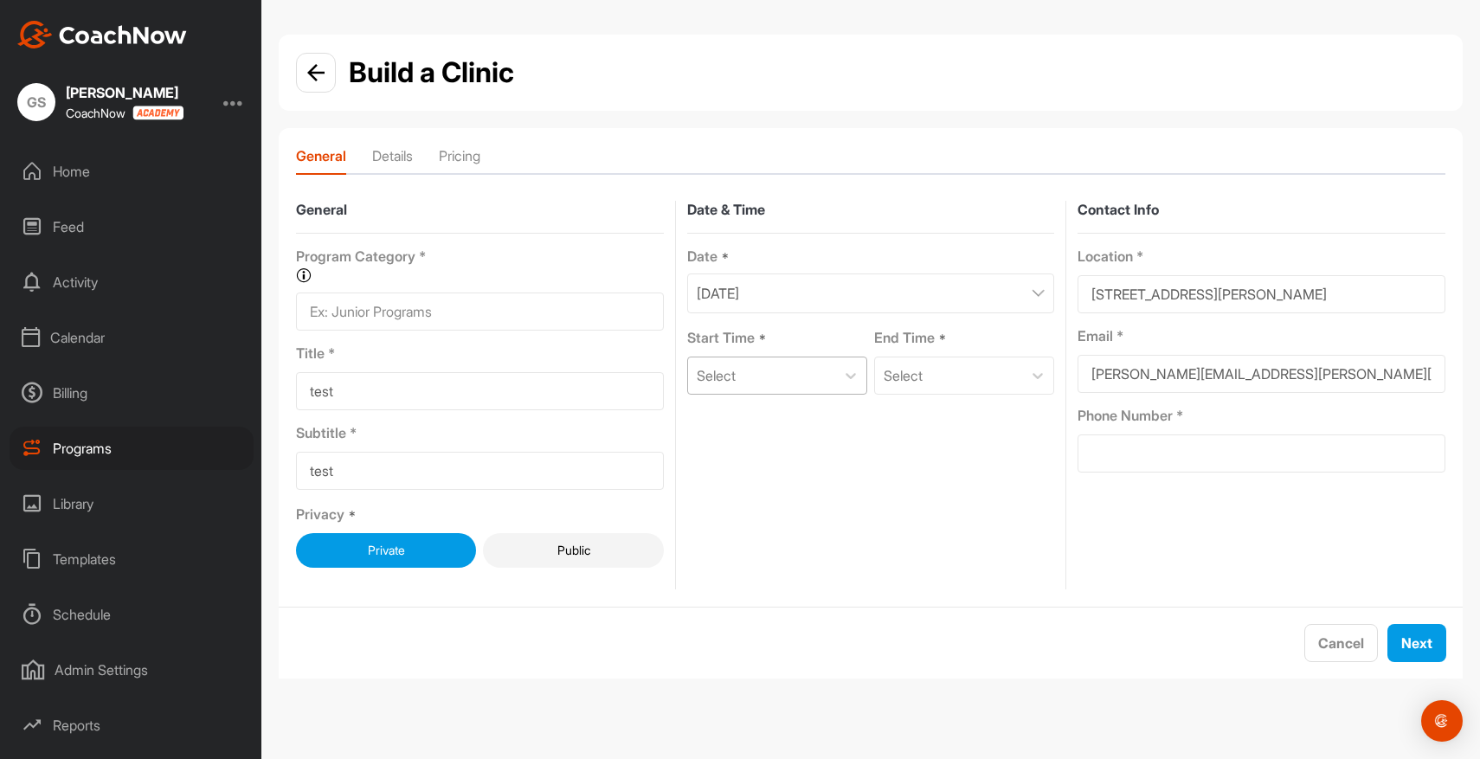
click at [770, 358] on div "Select" at bounding box center [761, 375] width 147 height 36
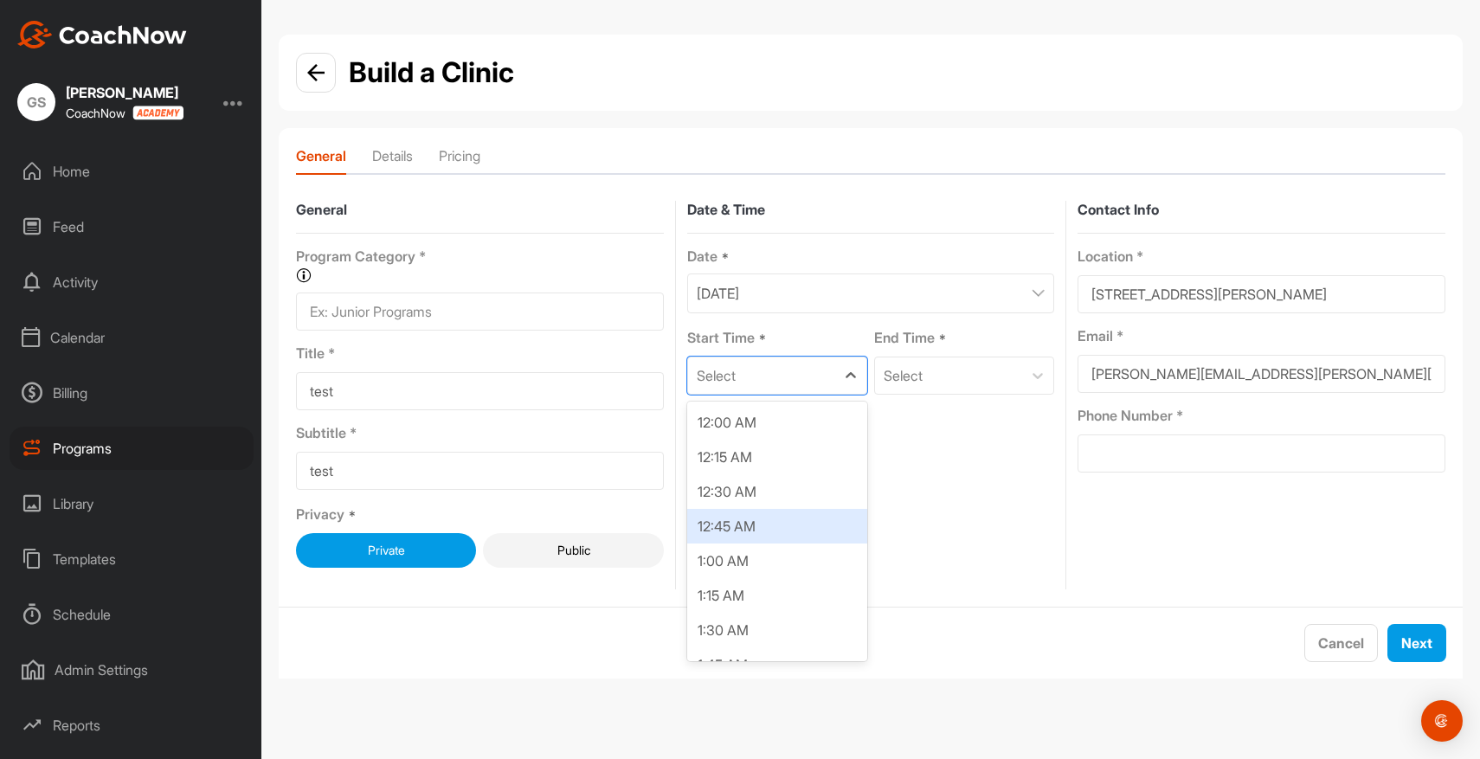
click at [746, 530] on div "12:45 AM" at bounding box center [777, 526] width 180 height 35
click at [910, 381] on div "Select" at bounding box center [903, 375] width 39 height 21
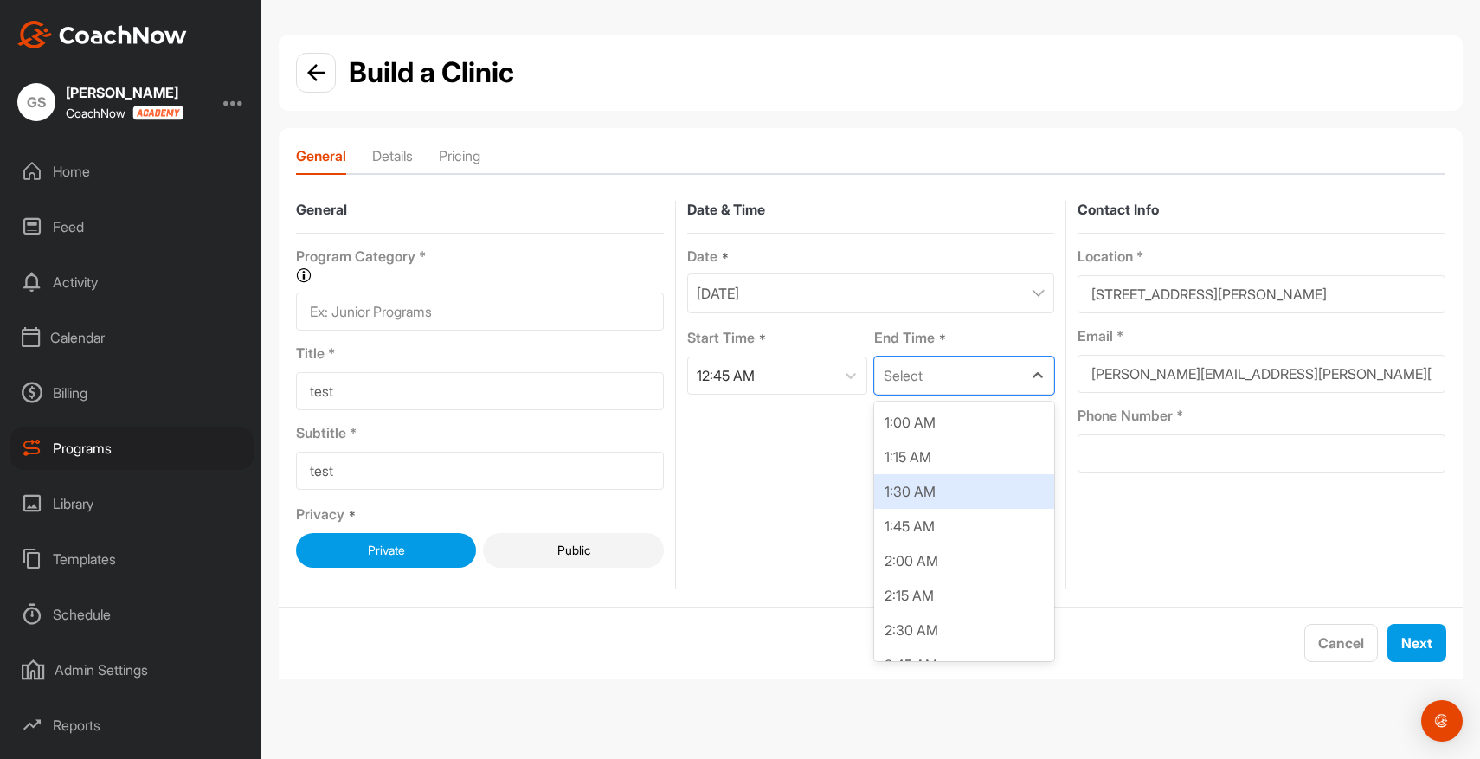
click at [917, 492] on div "1:30 AM" at bounding box center [964, 491] width 180 height 35
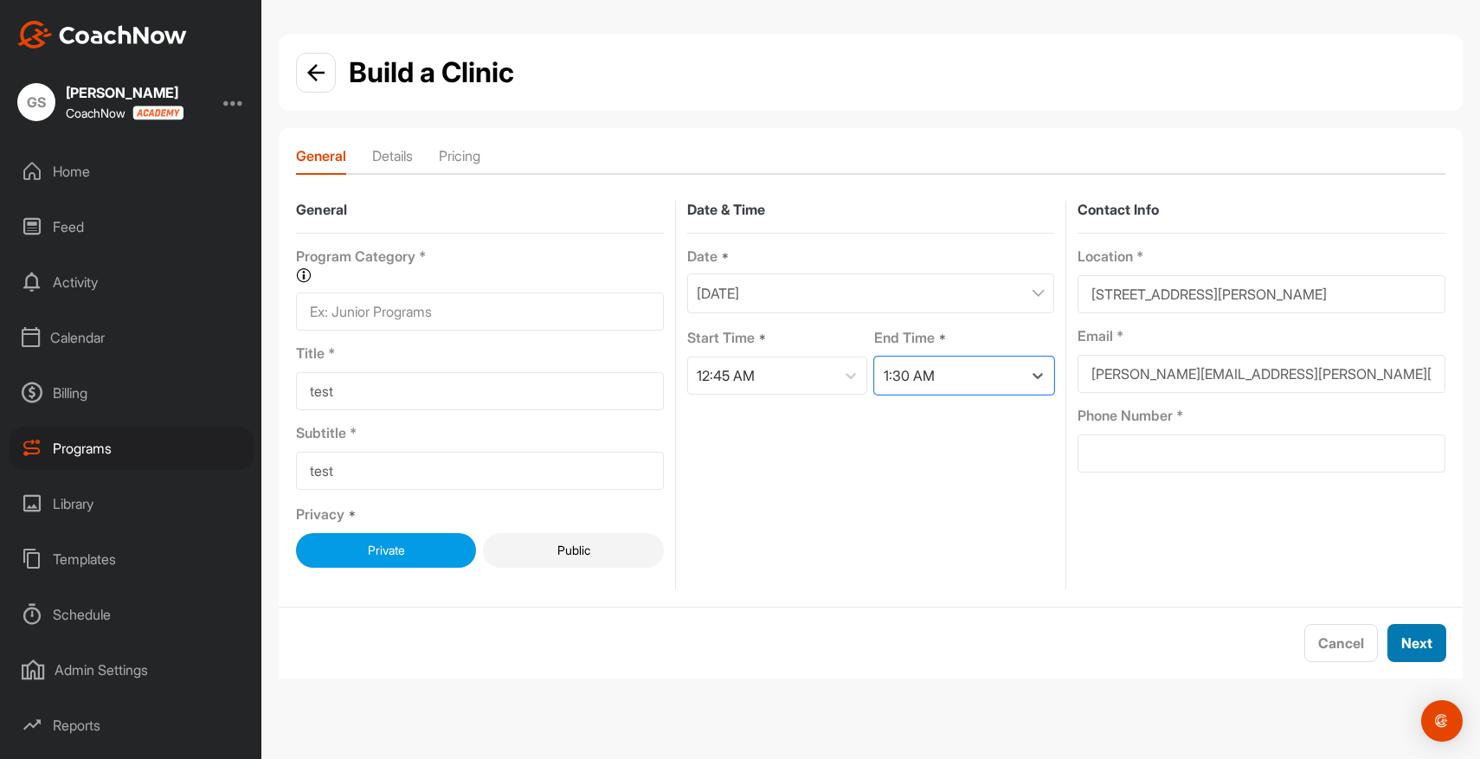
click at [1414, 643] on span "Next" at bounding box center [1416, 642] width 31 height 17
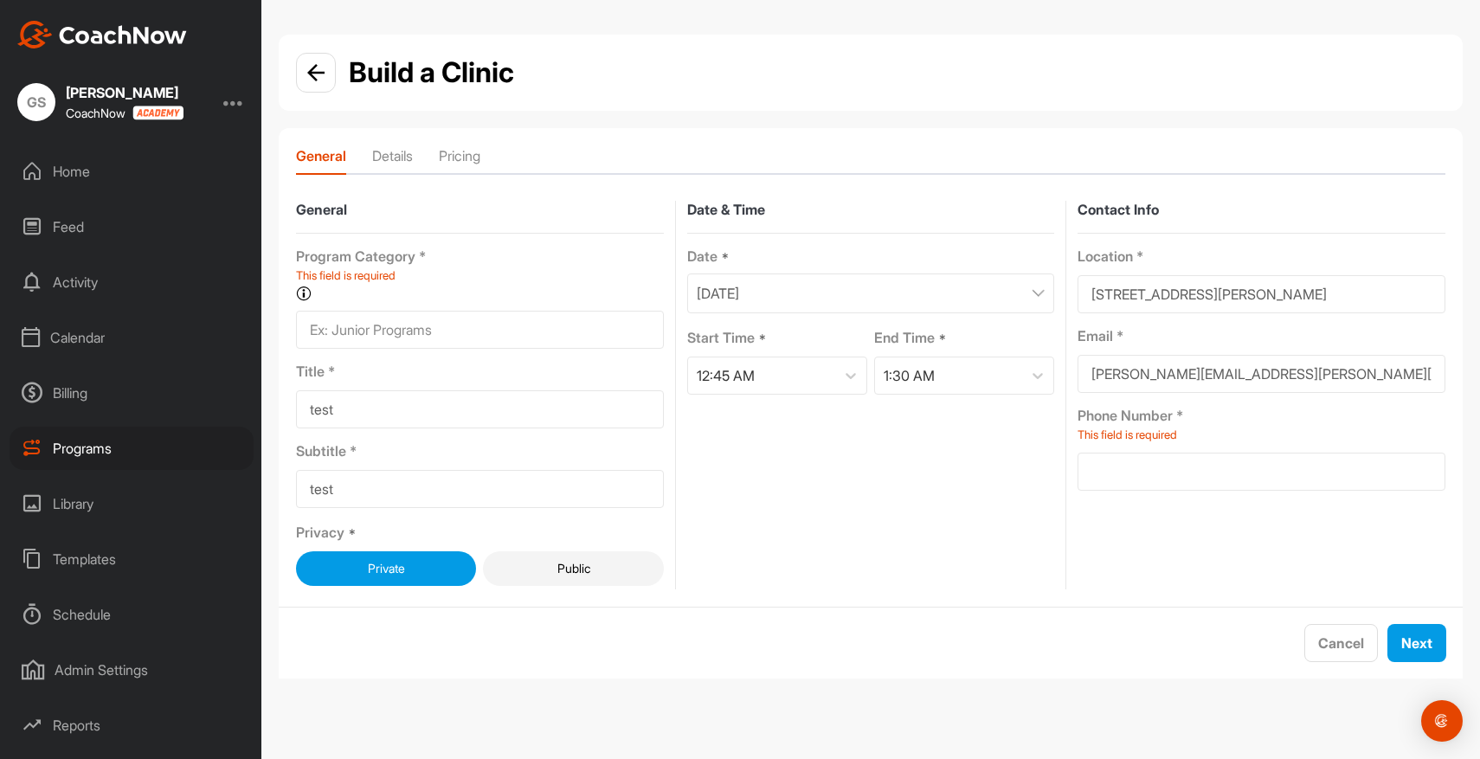
click at [1206, 469] on input at bounding box center [1261, 472] width 368 height 38
type input "5555555555"
click at [1419, 646] on span "Next" at bounding box center [1416, 642] width 31 height 17
click at [1417, 638] on span "Next" at bounding box center [1416, 642] width 31 height 17
click at [407, 338] on input at bounding box center [480, 330] width 368 height 38
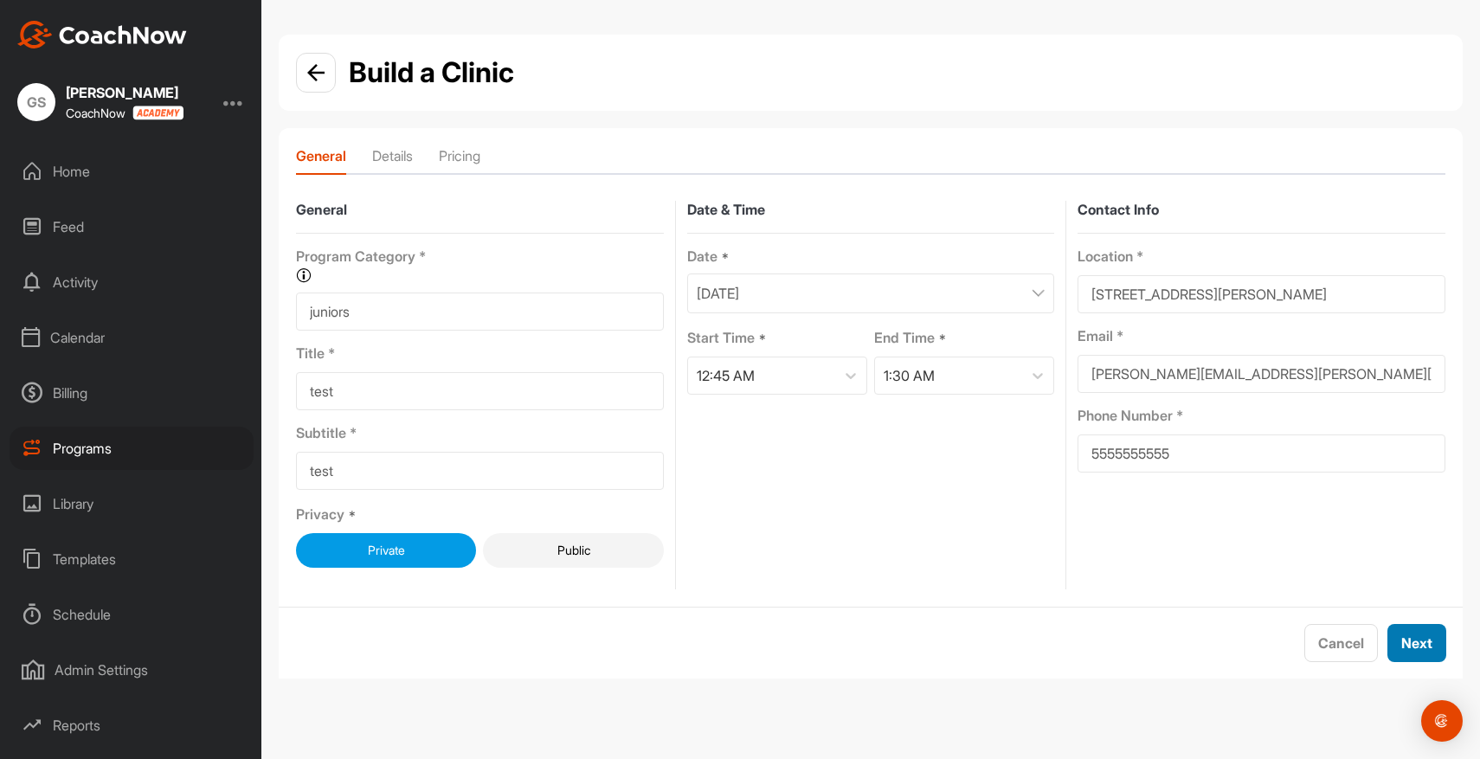
type input "juniors"
click at [1412, 643] on span "Next" at bounding box center [1416, 642] width 31 height 17
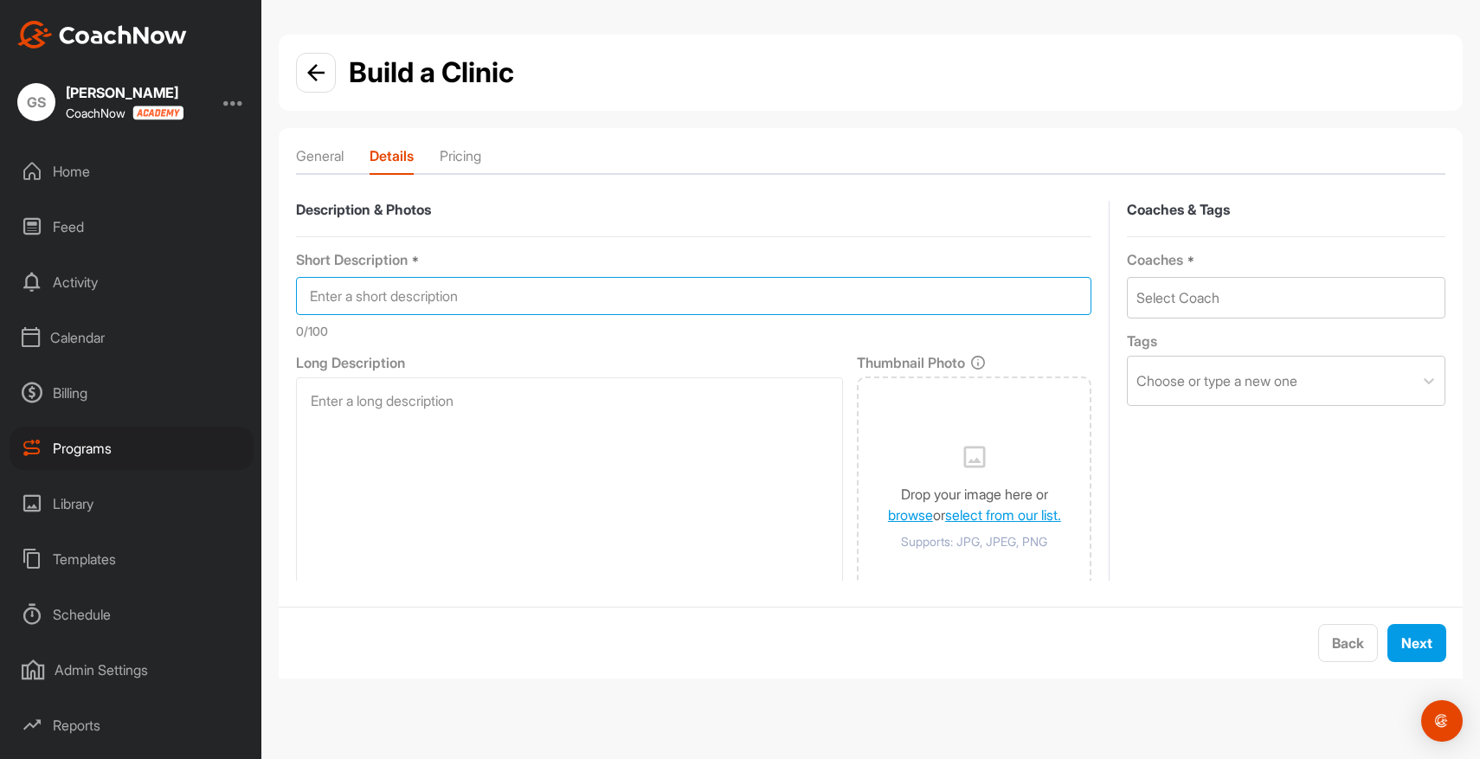
click at [501, 298] on input at bounding box center [693, 296] width 795 height 38
type input "test"
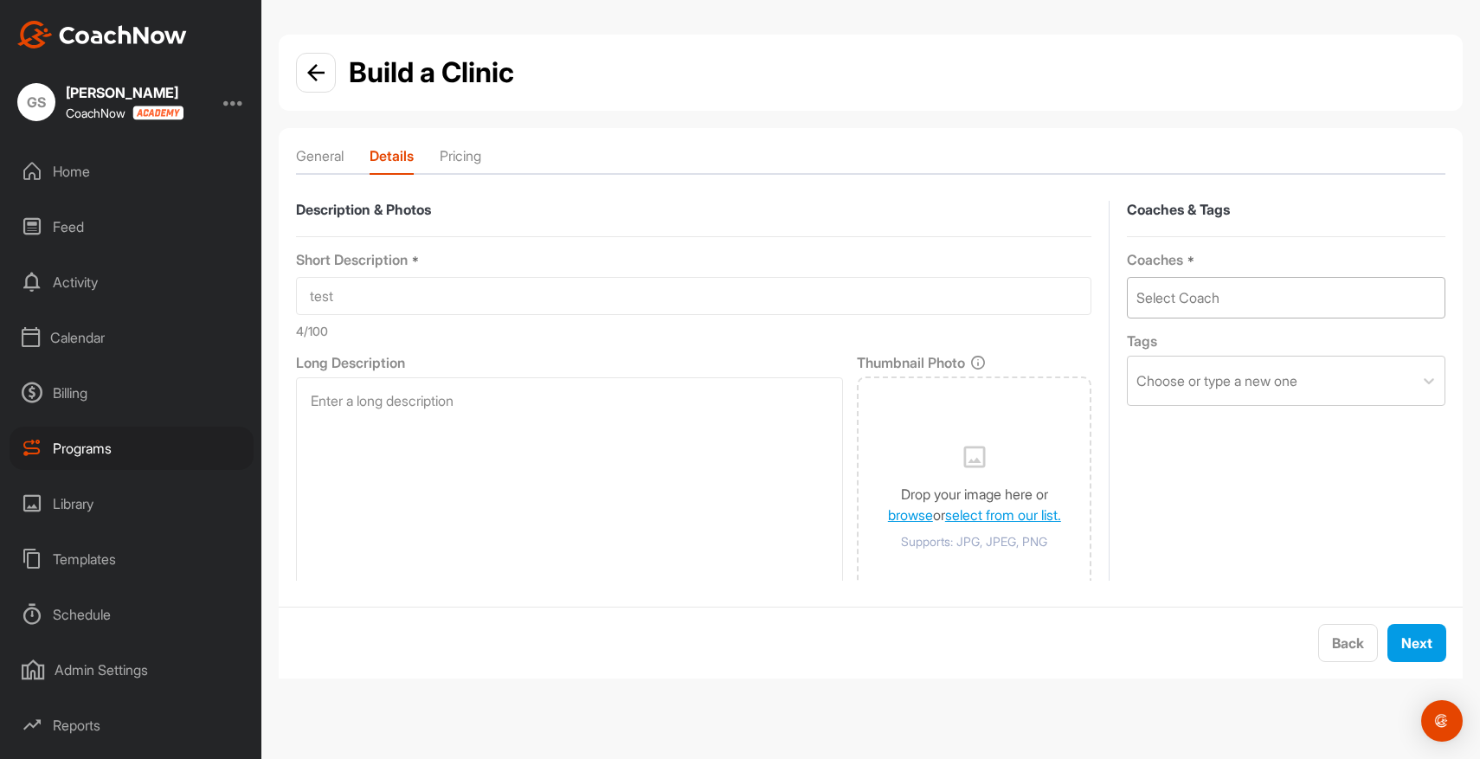
click at [1268, 290] on div "Select Coach" at bounding box center [1286, 298] width 317 height 40
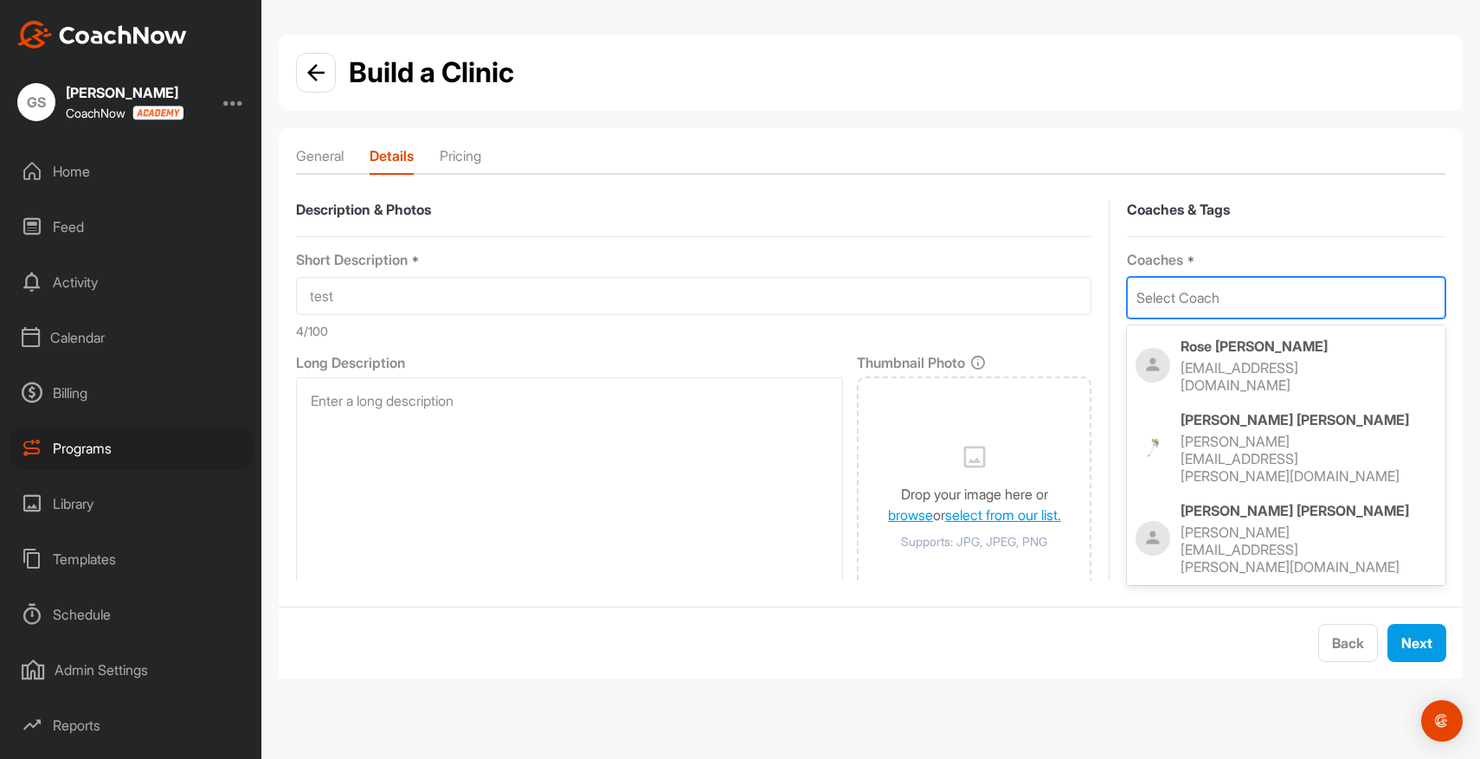
click at [1265, 502] on p "[PERSON_NAME]" at bounding box center [1308, 510] width 256 height 17
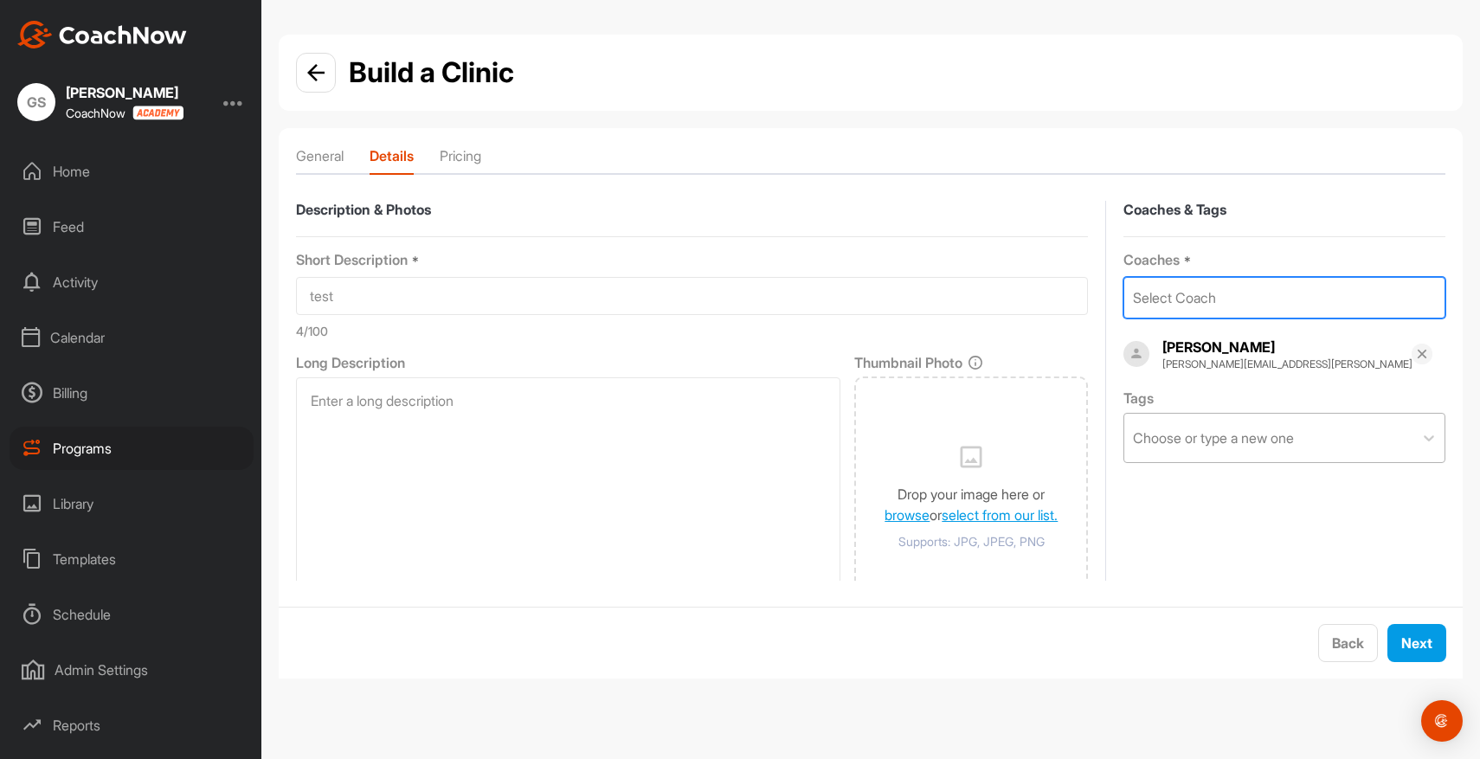
click at [1263, 441] on div "Choose or type a new one" at bounding box center [1213, 438] width 161 height 21
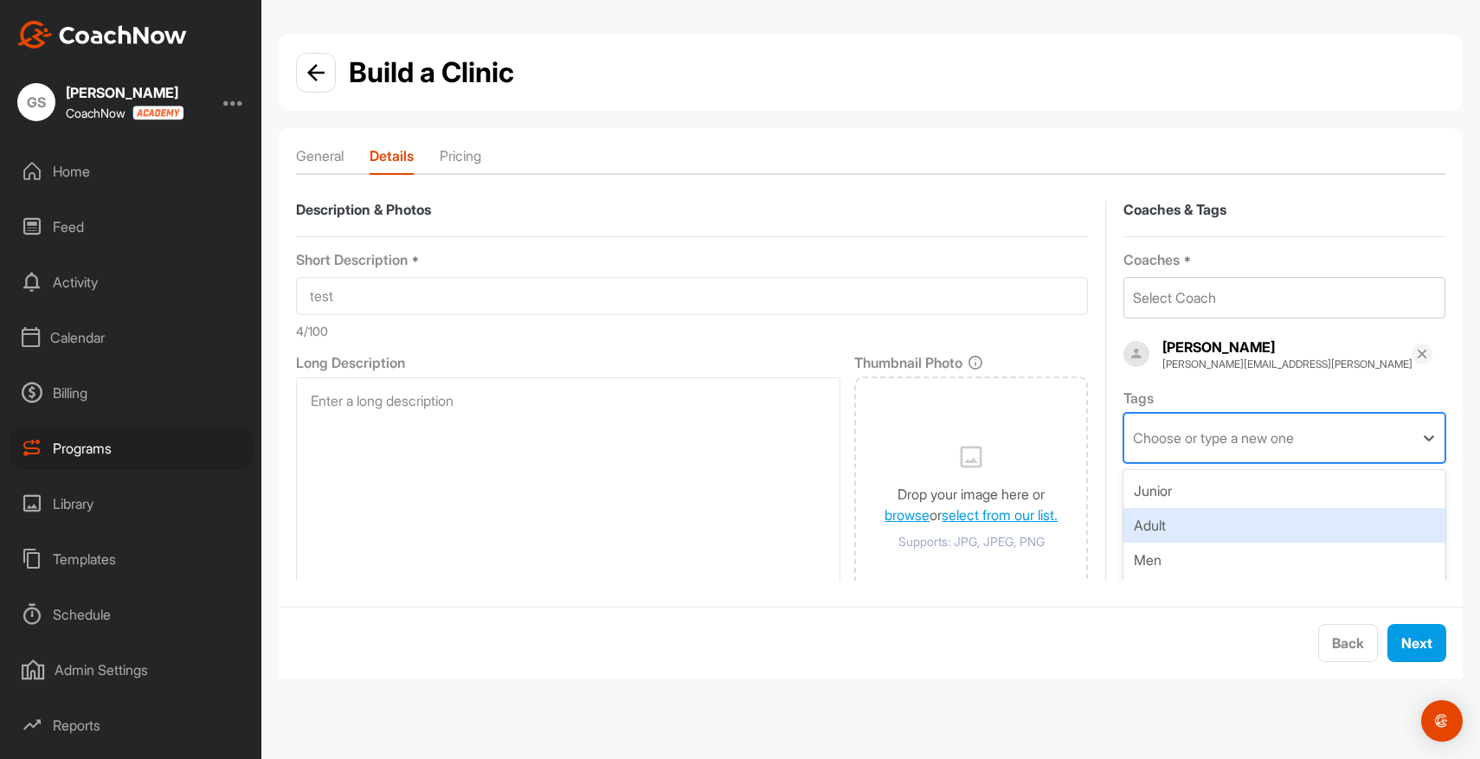
click at [1206, 530] on div "Adult" at bounding box center [1284, 525] width 322 height 35
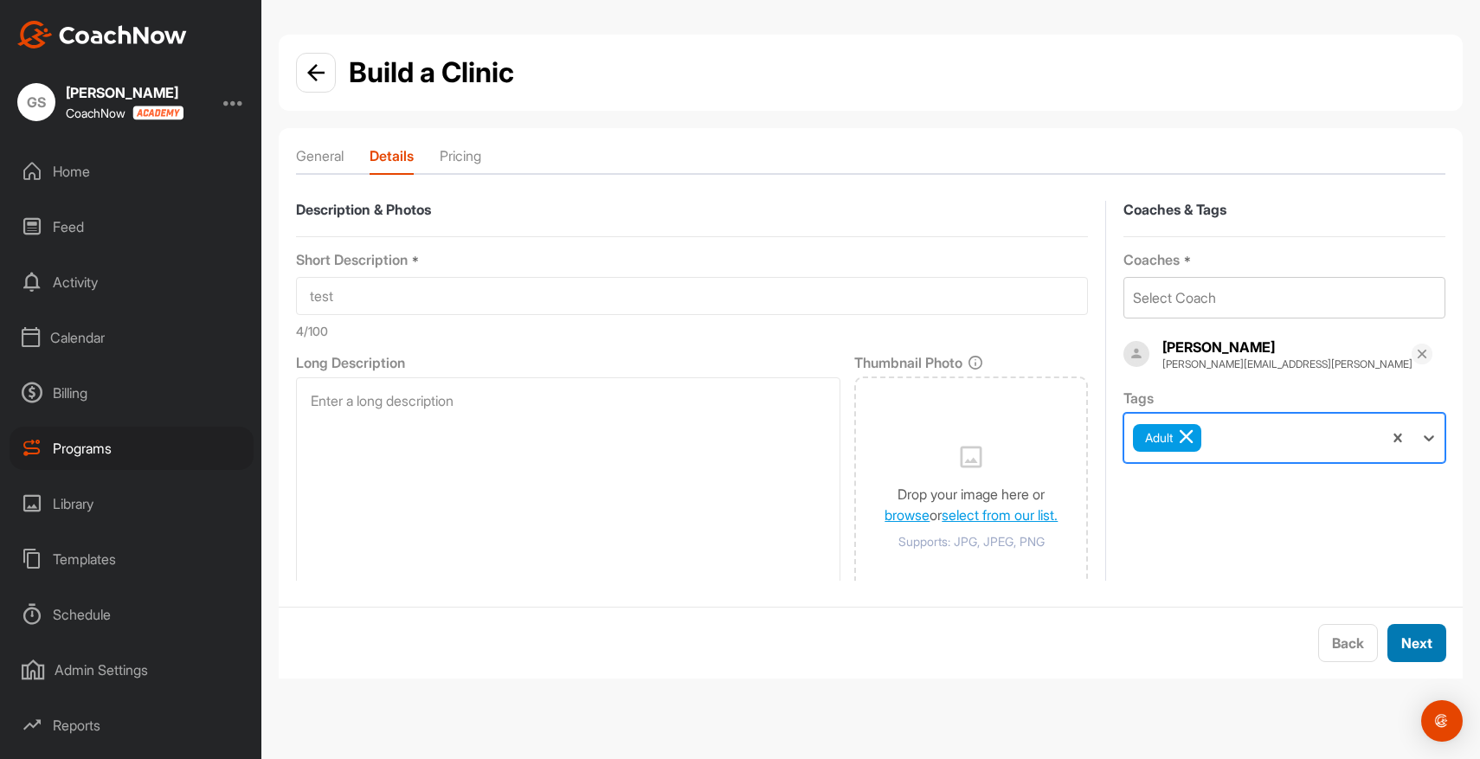
click at [1424, 646] on span "Next" at bounding box center [1416, 642] width 31 height 17
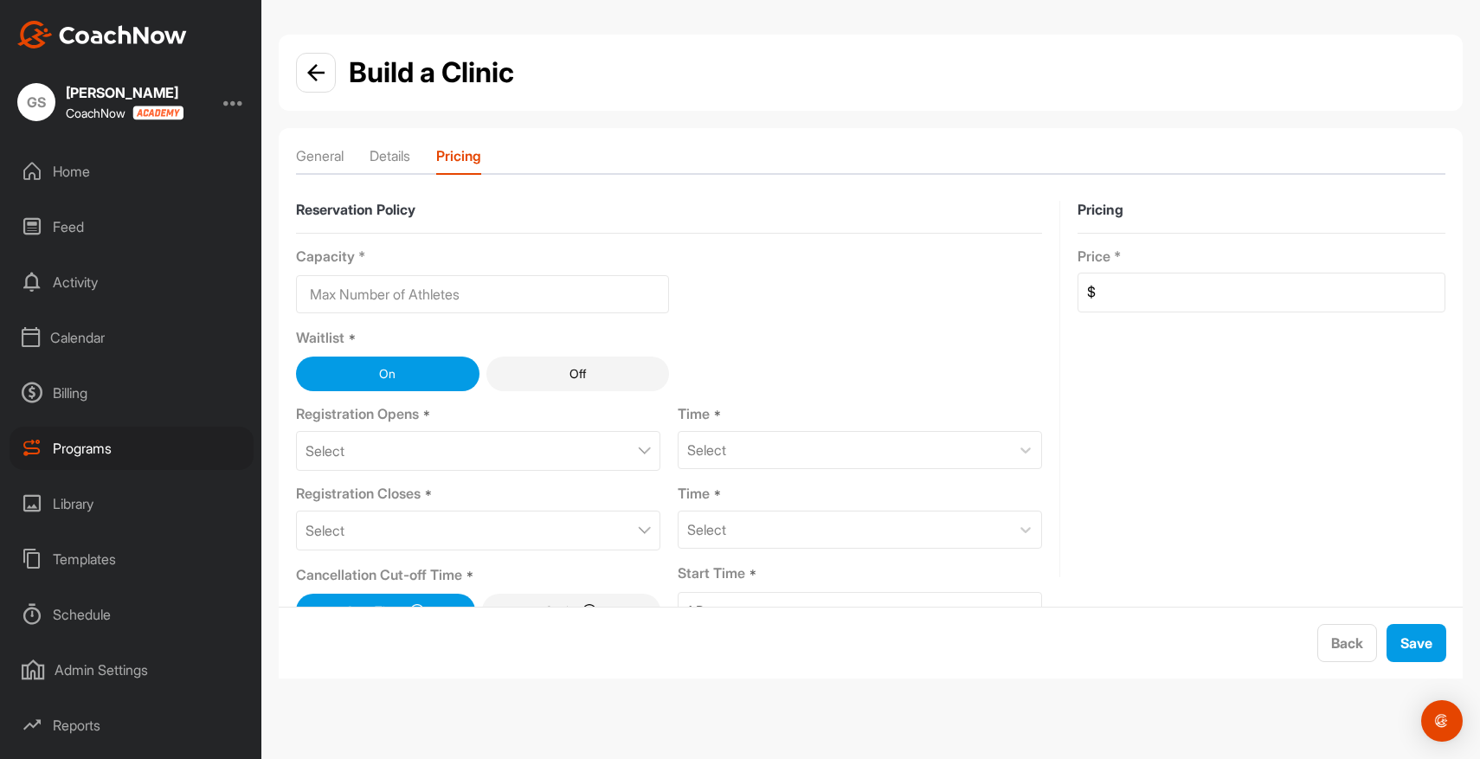
click at [434, 300] on input at bounding box center [482, 294] width 373 height 38
type input "8"
click at [1117, 293] on input at bounding box center [1270, 292] width 349 height 38
type input "100"
click at [446, 530] on div "Select" at bounding box center [478, 531] width 364 height 40
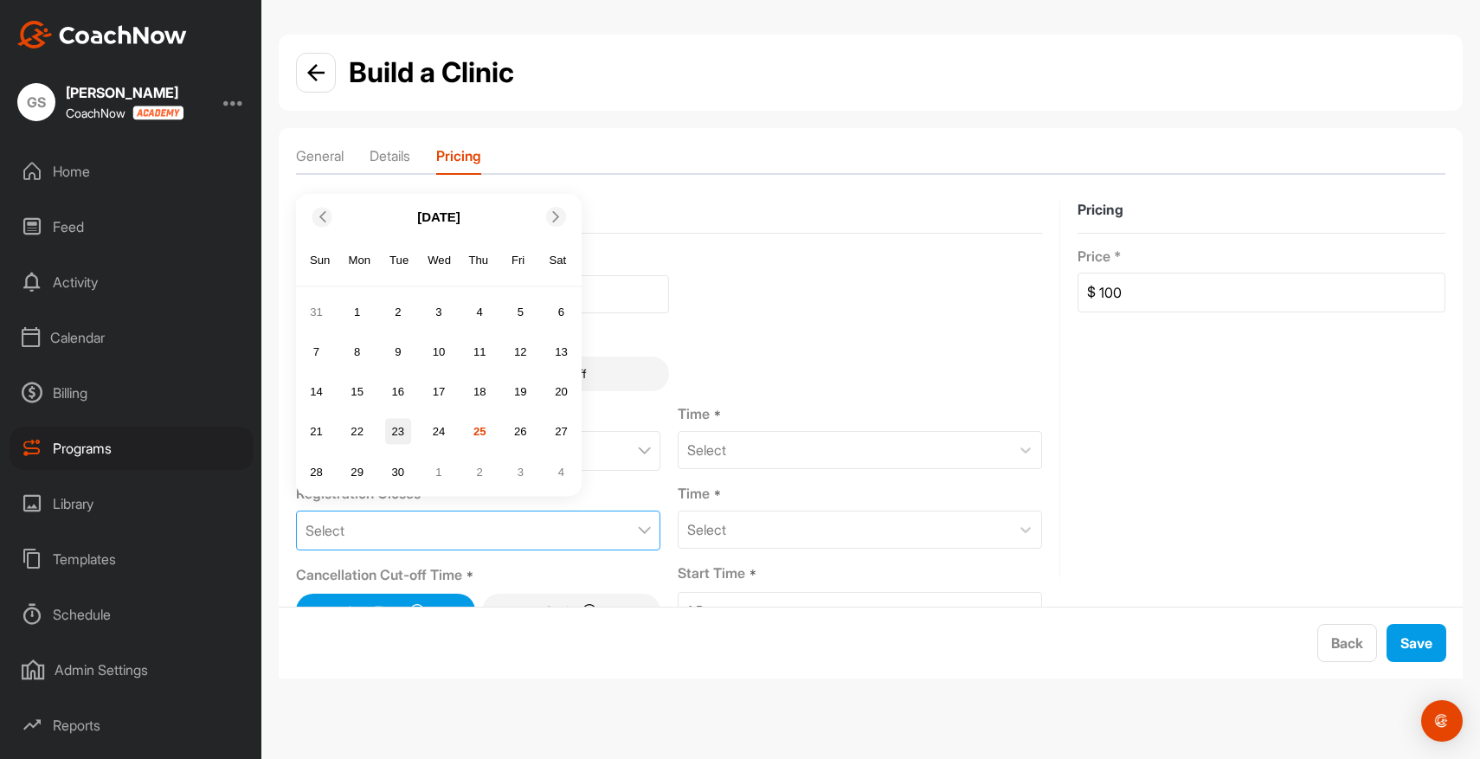
click at [399, 432] on div "23" at bounding box center [398, 432] width 26 height 26
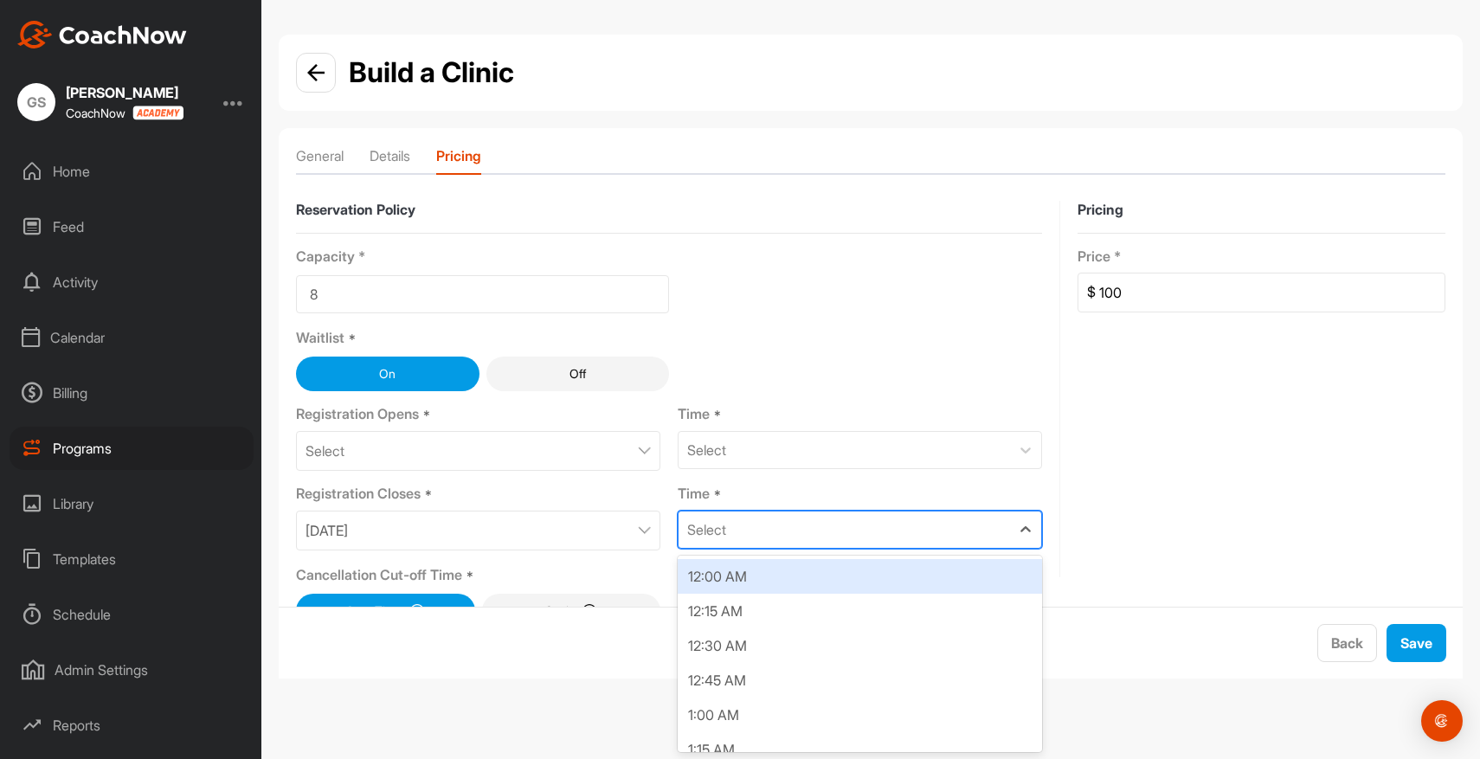
click at [729, 536] on div "Select" at bounding box center [843, 529] width 331 height 36
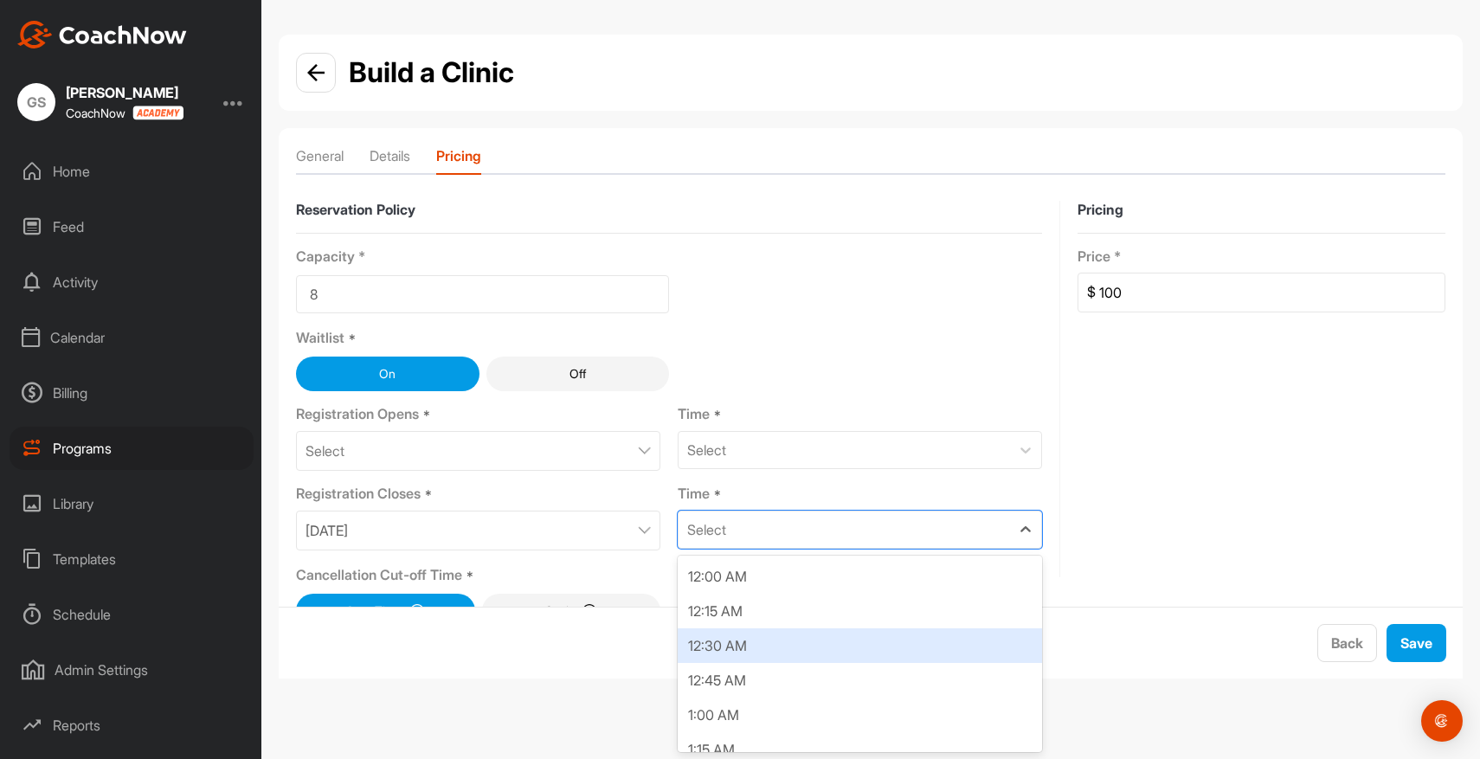
click at [749, 653] on div "12:30 AM" at bounding box center [860, 645] width 364 height 35
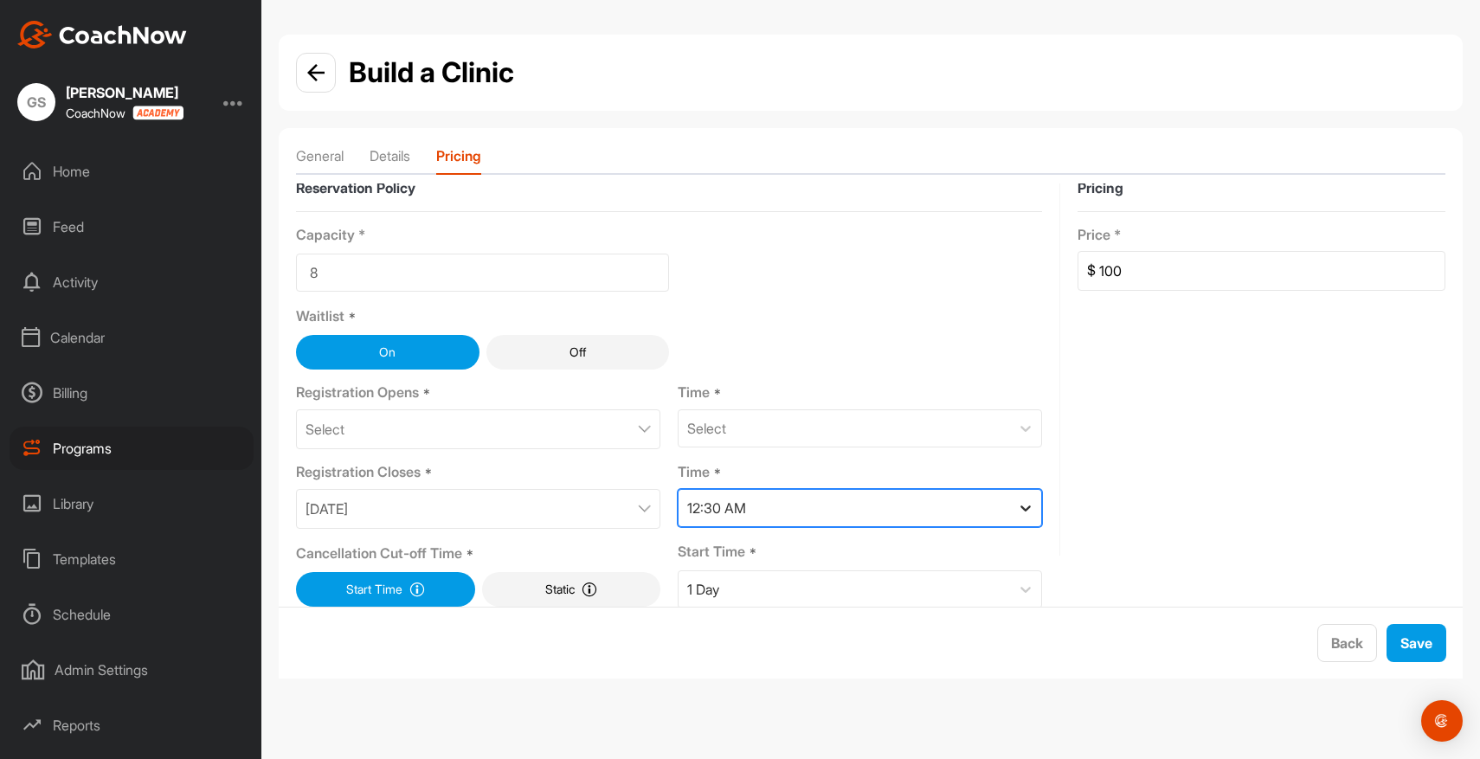
scroll to position [40, 0]
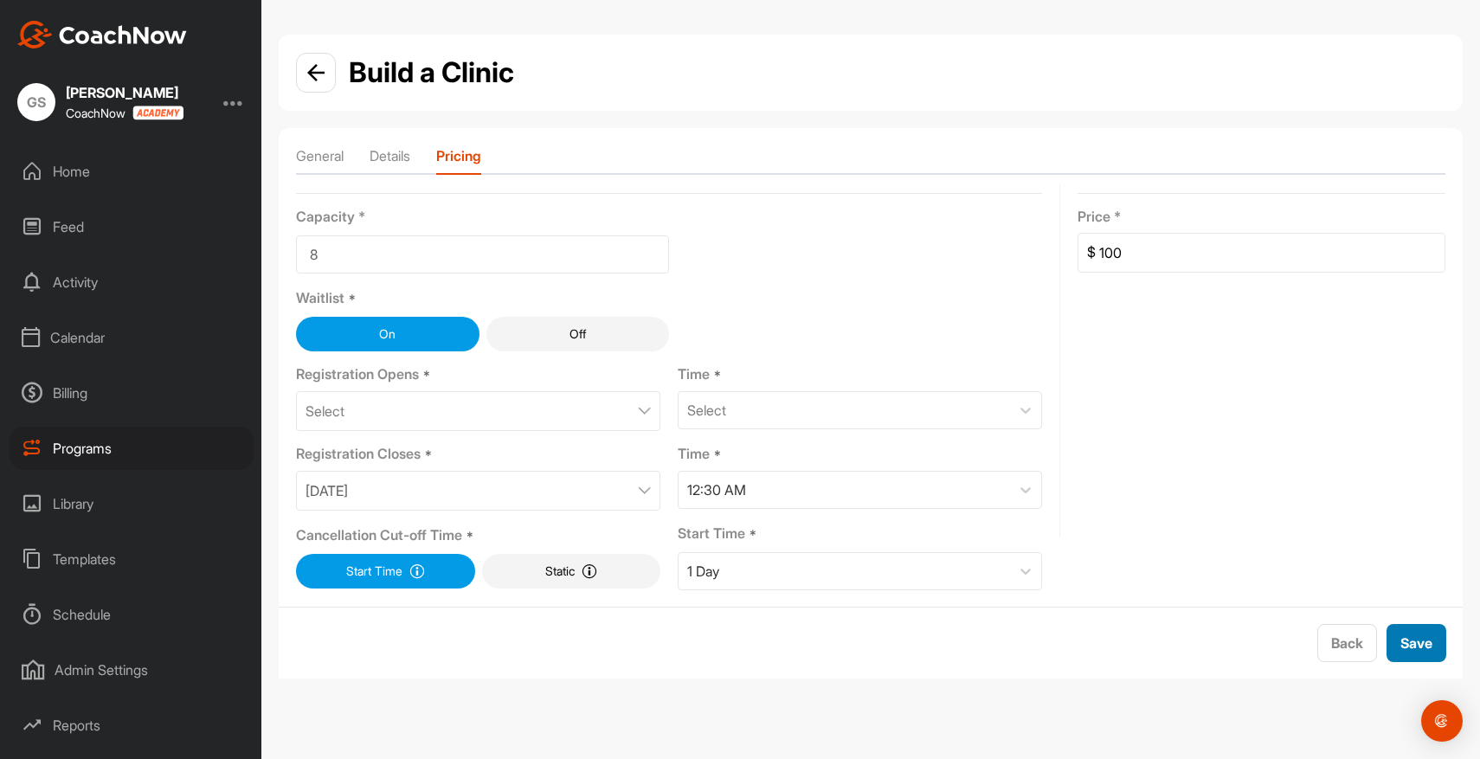
click at [1418, 648] on span "Save" at bounding box center [1416, 642] width 32 height 17
click at [930, 410] on div "Select" at bounding box center [843, 410] width 331 height 36
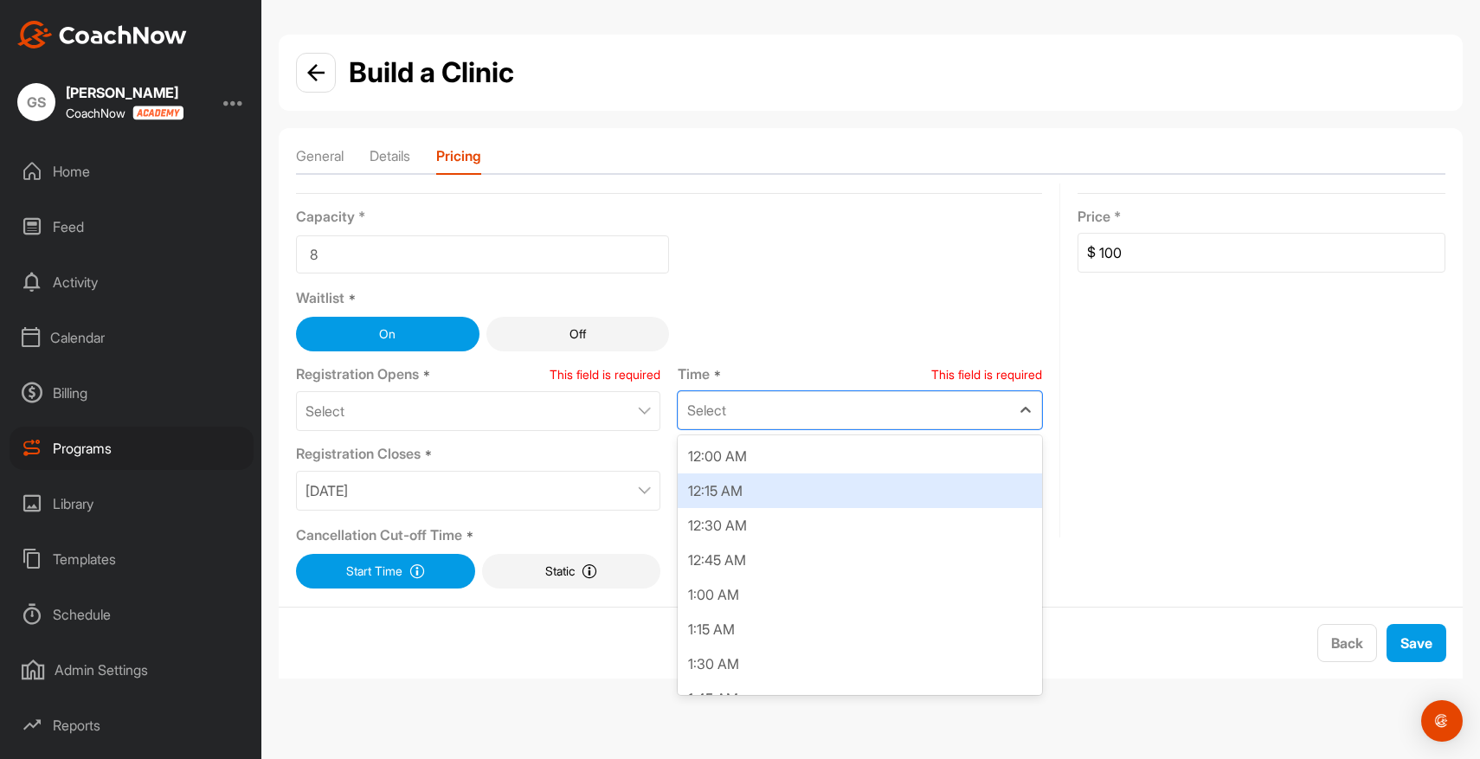
click at [815, 489] on div "12:15 AM" at bounding box center [860, 490] width 364 height 35
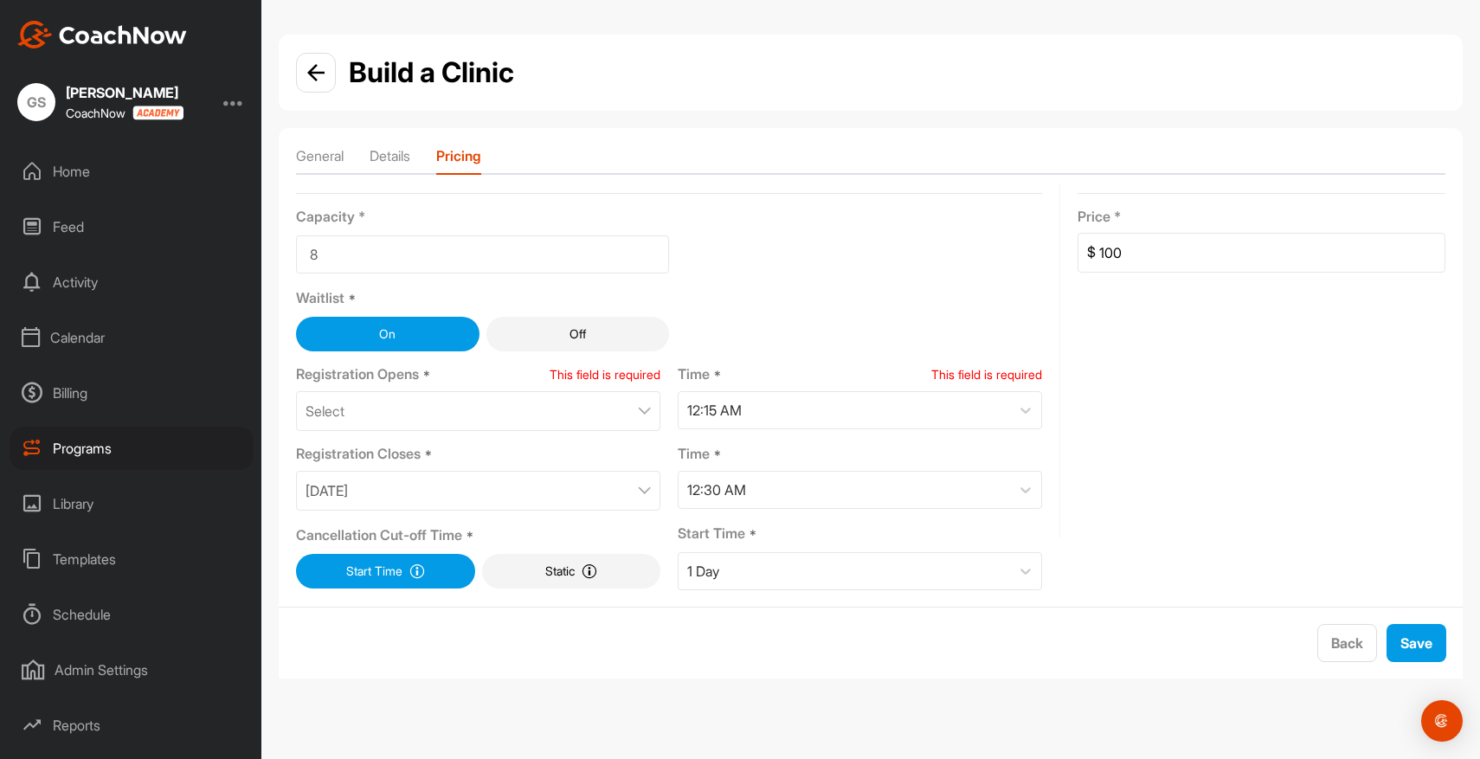
click at [432, 415] on div "Select" at bounding box center [478, 411] width 364 height 40
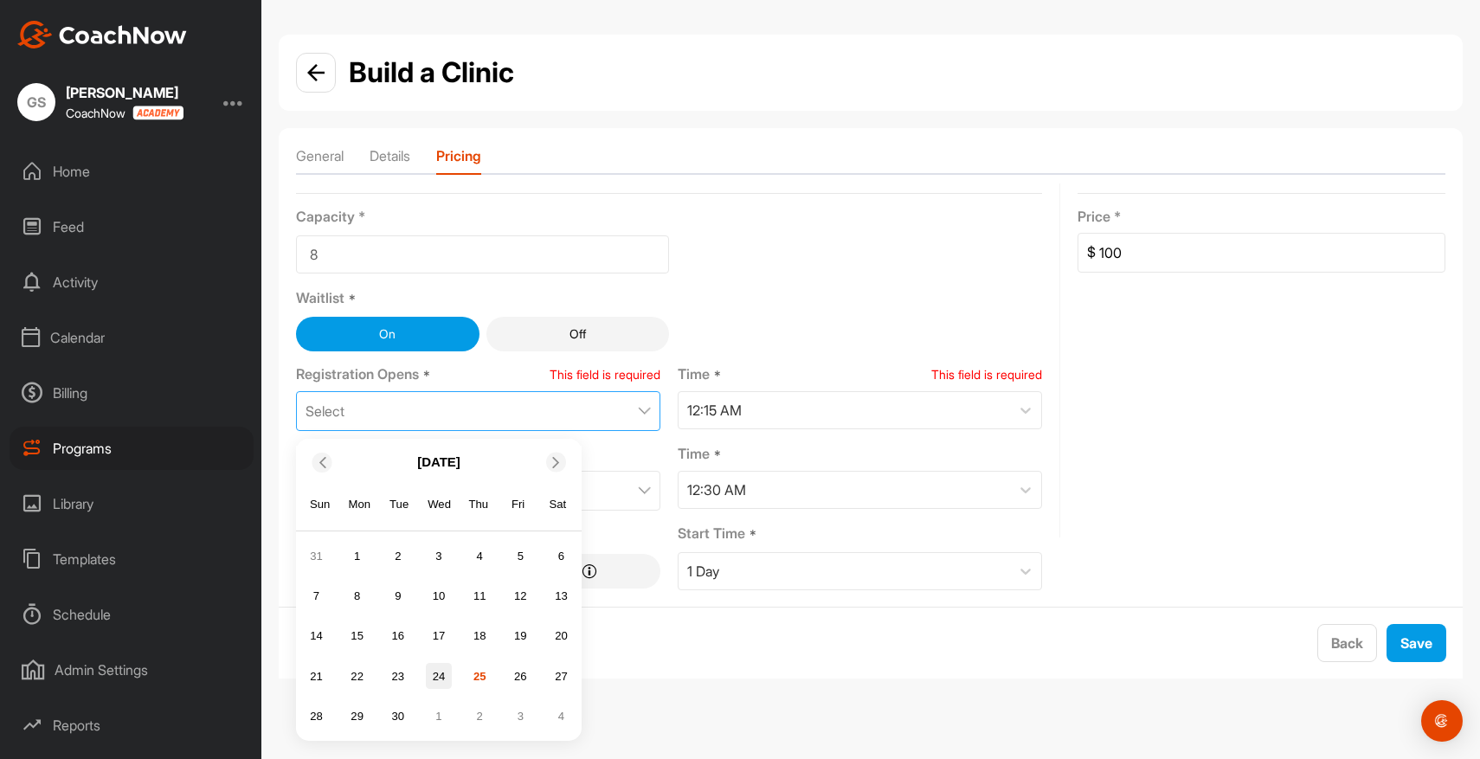
click at [439, 672] on div "24" at bounding box center [439, 676] width 26 height 26
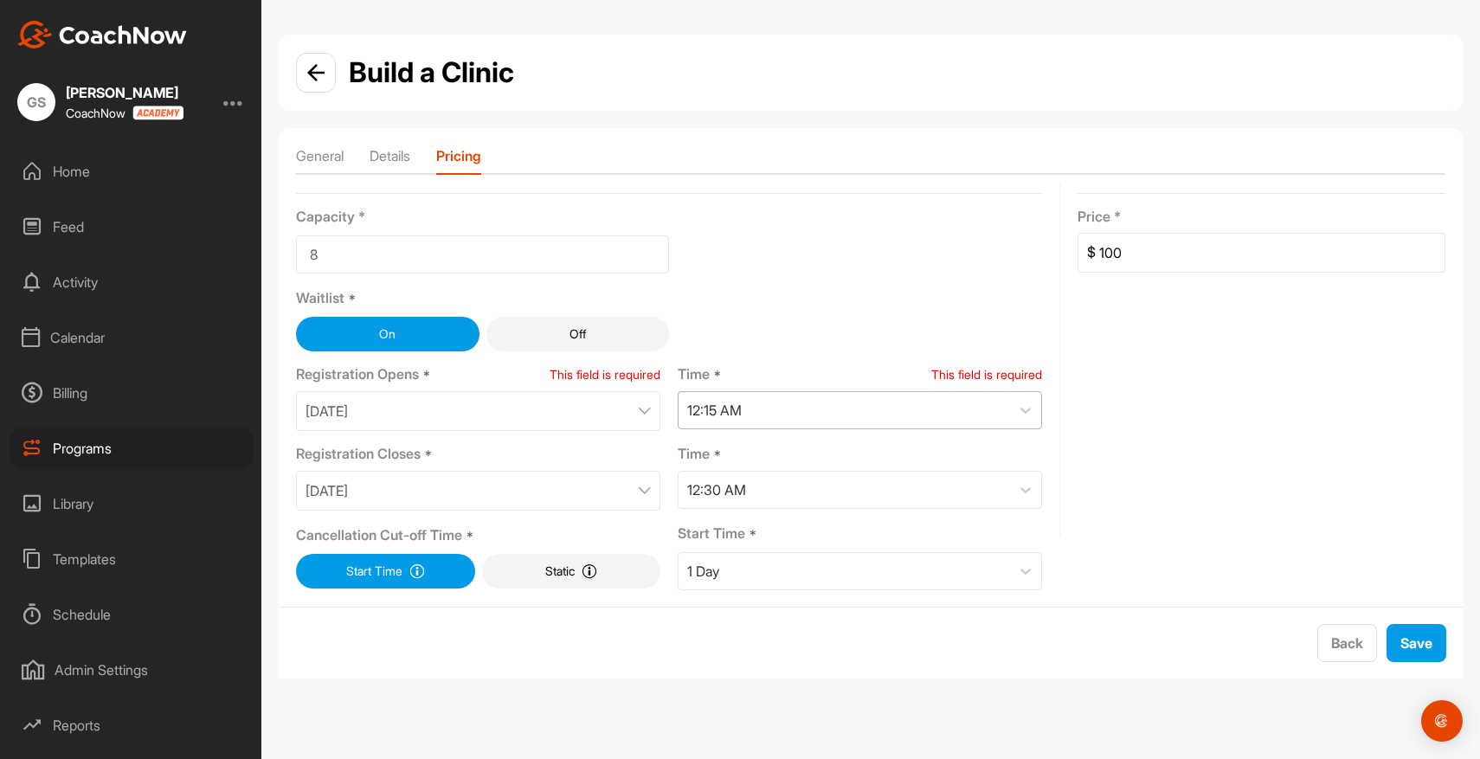
click at [814, 408] on div "12:15 AM" at bounding box center [843, 410] width 331 height 36
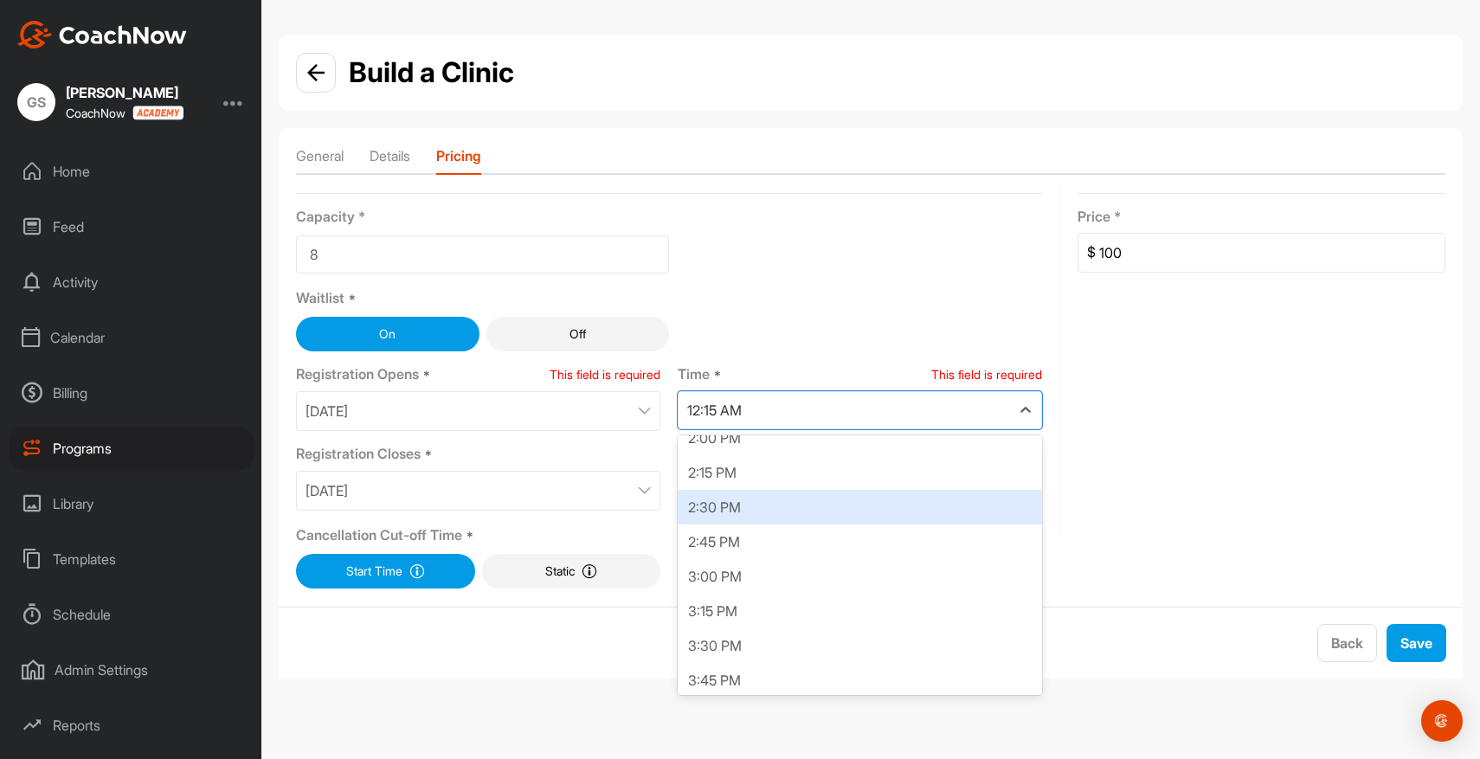
scroll to position [1958, 0]
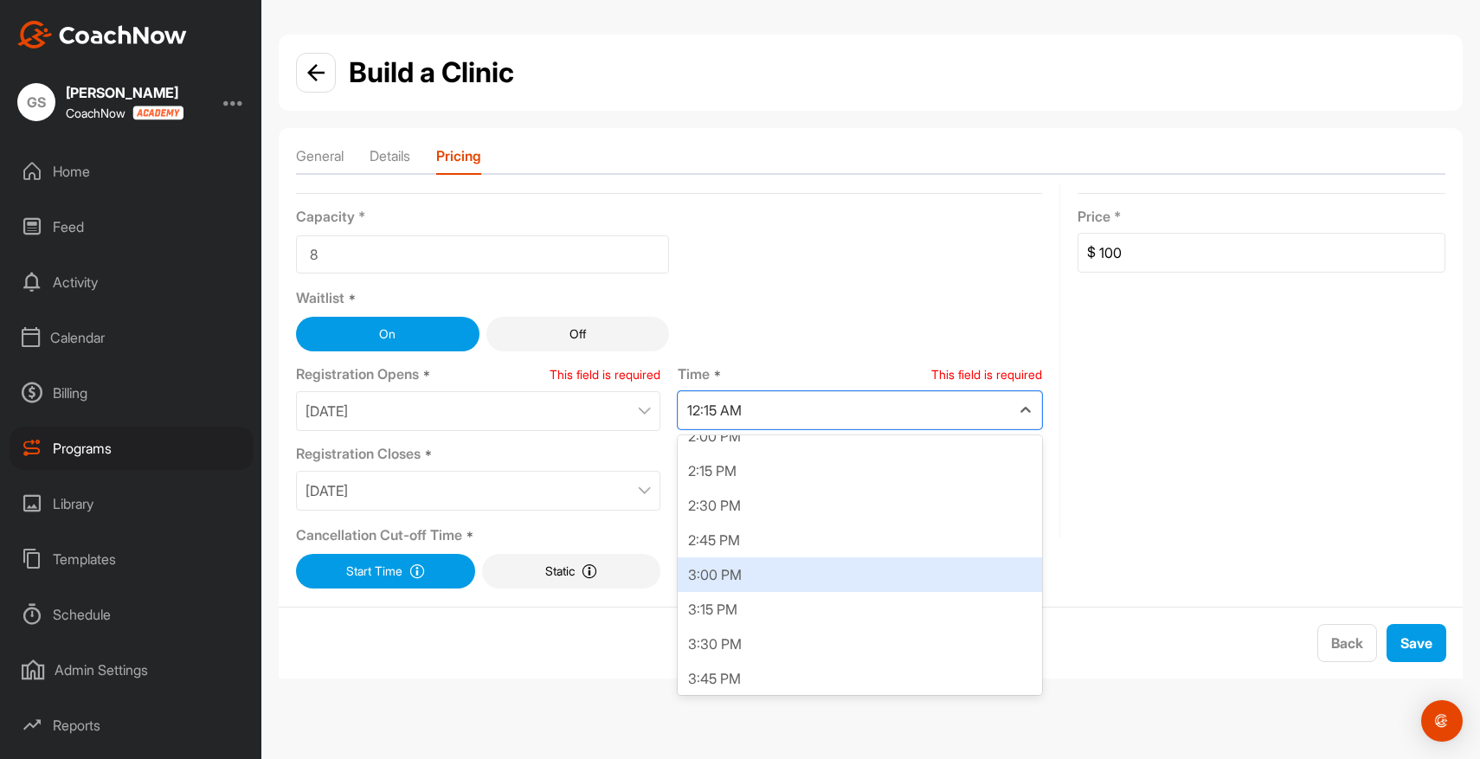
click at [757, 582] on div "3:00 PM" at bounding box center [860, 574] width 364 height 35
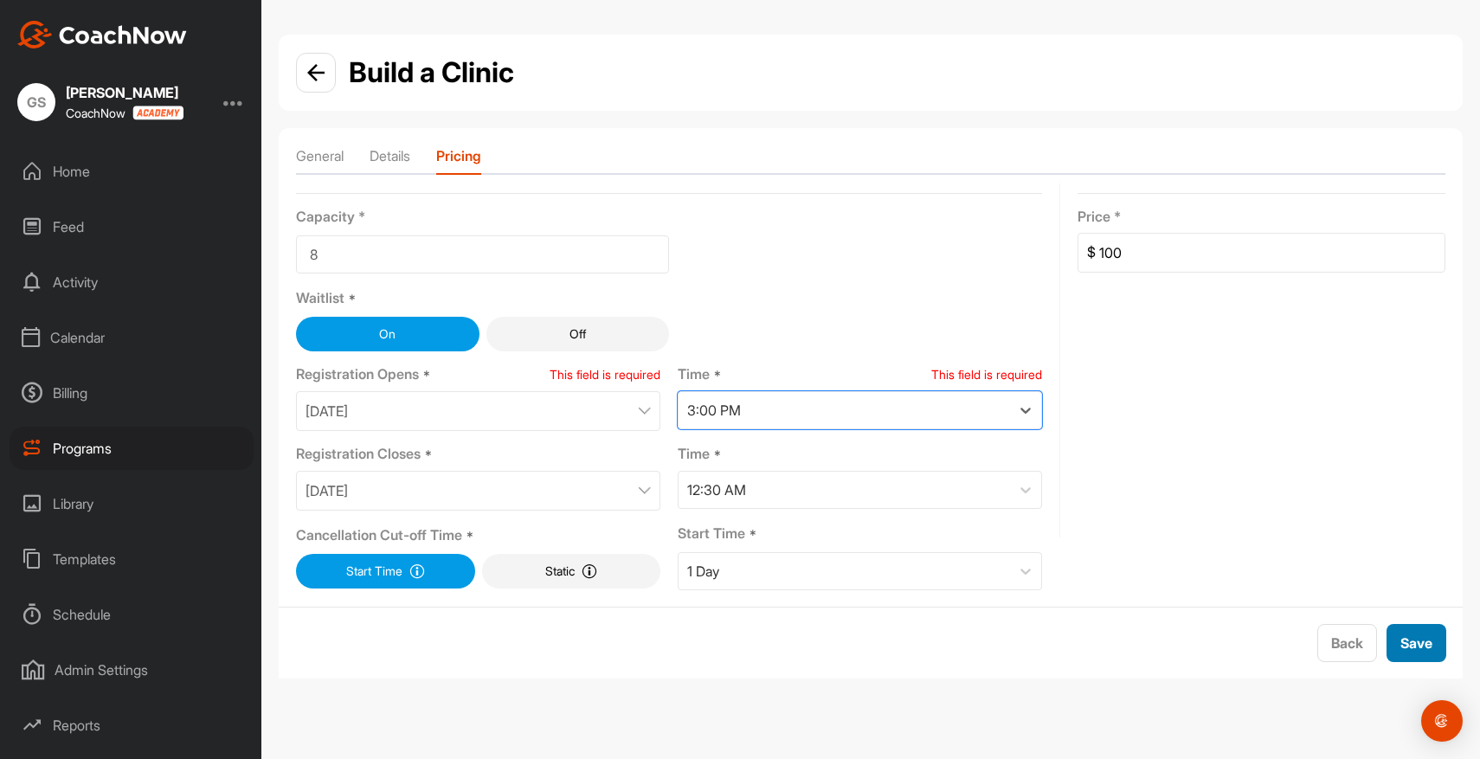
click at [1423, 646] on span "Save" at bounding box center [1416, 642] width 32 height 17
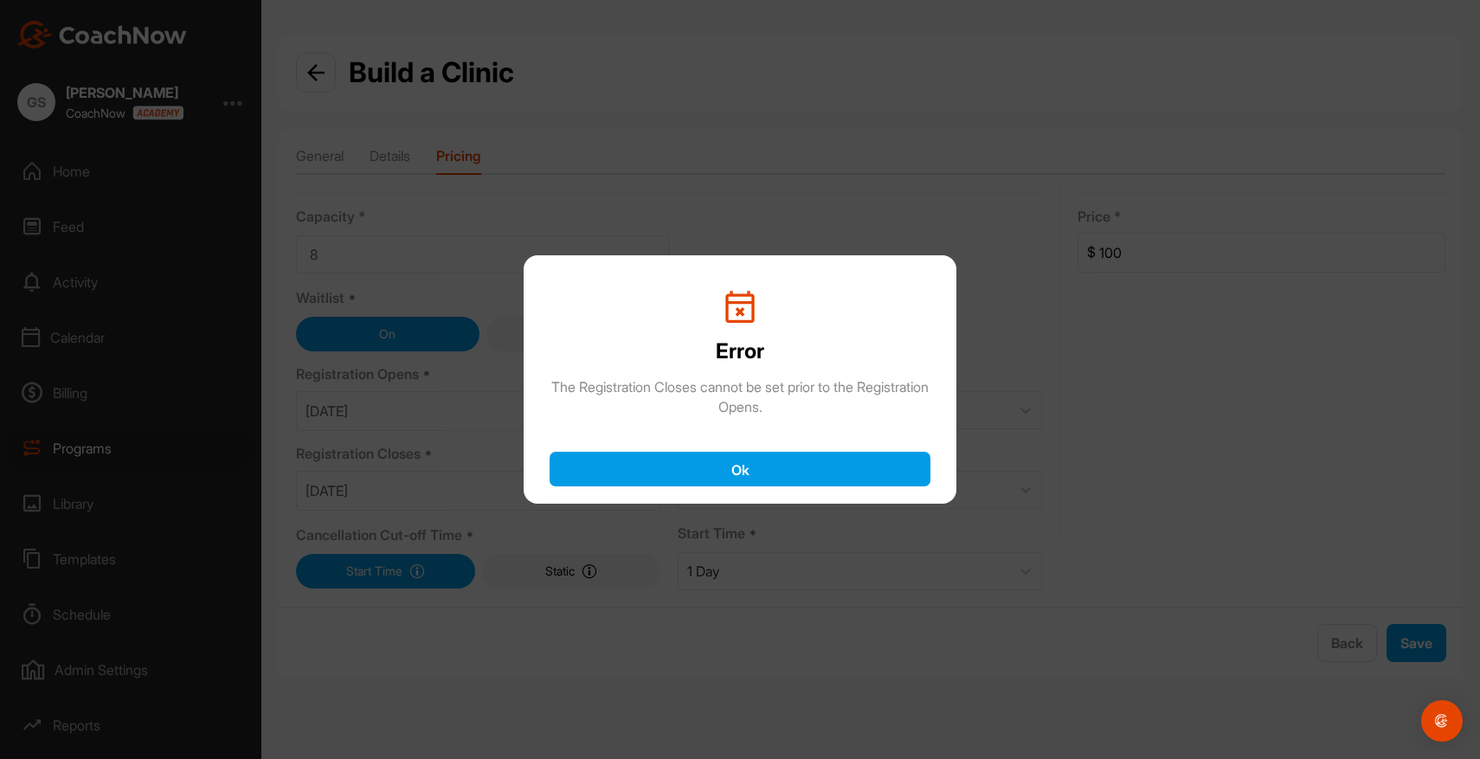
click at [761, 467] on button "Ok" at bounding box center [740, 469] width 381 height 35
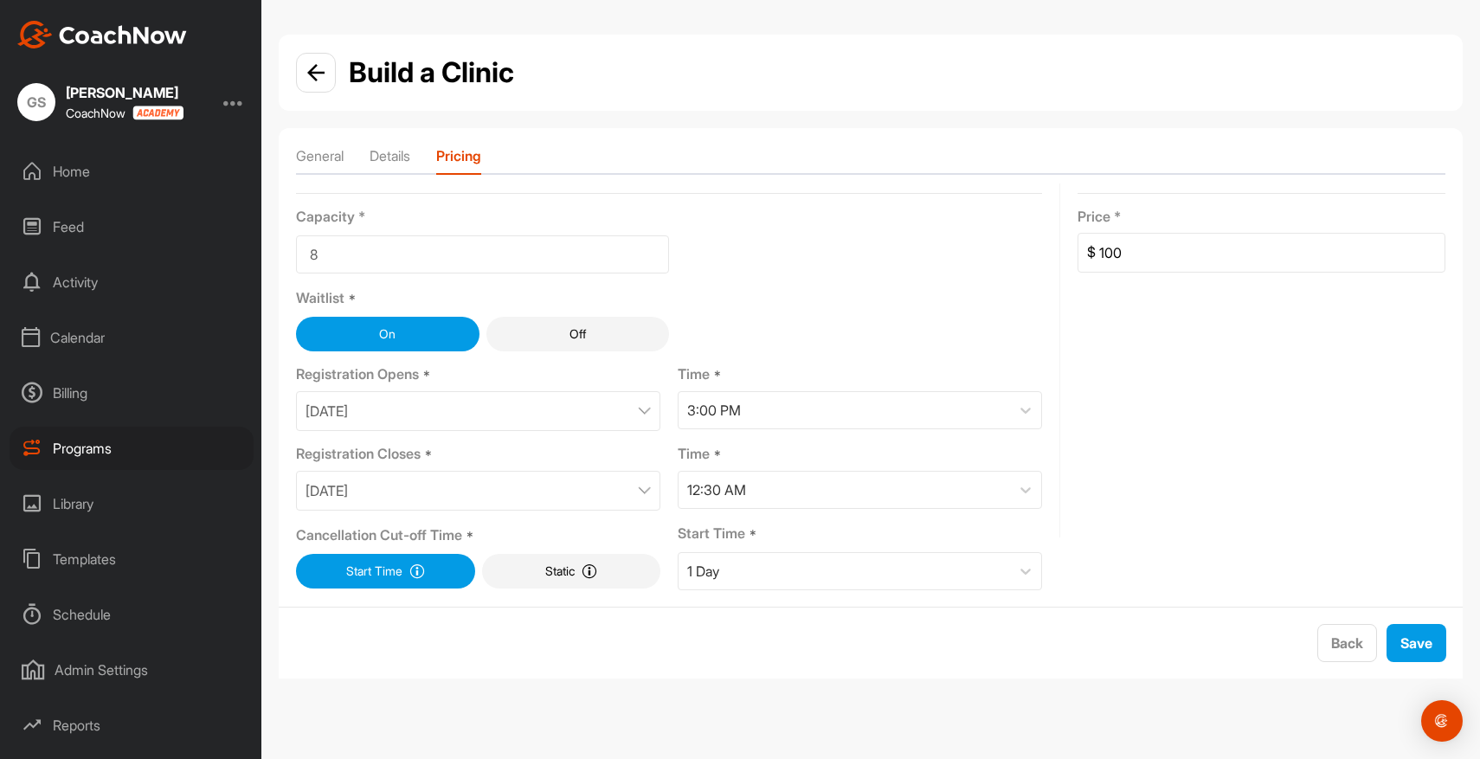
click at [445, 502] on div "[DATE]" at bounding box center [478, 491] width 364 height 40
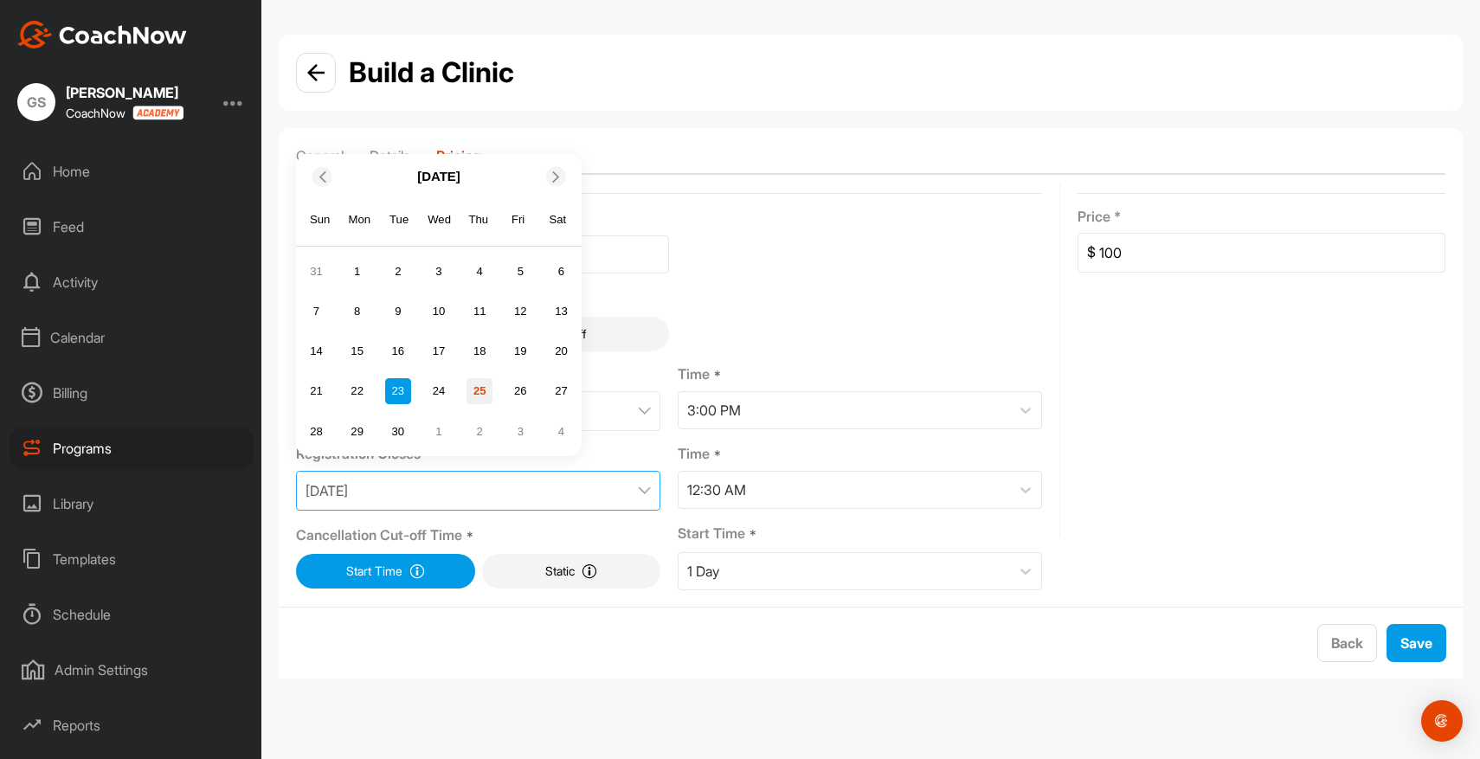
click at [469, 393] on div "25" at bounding box center [479, 391] width 26 height 26
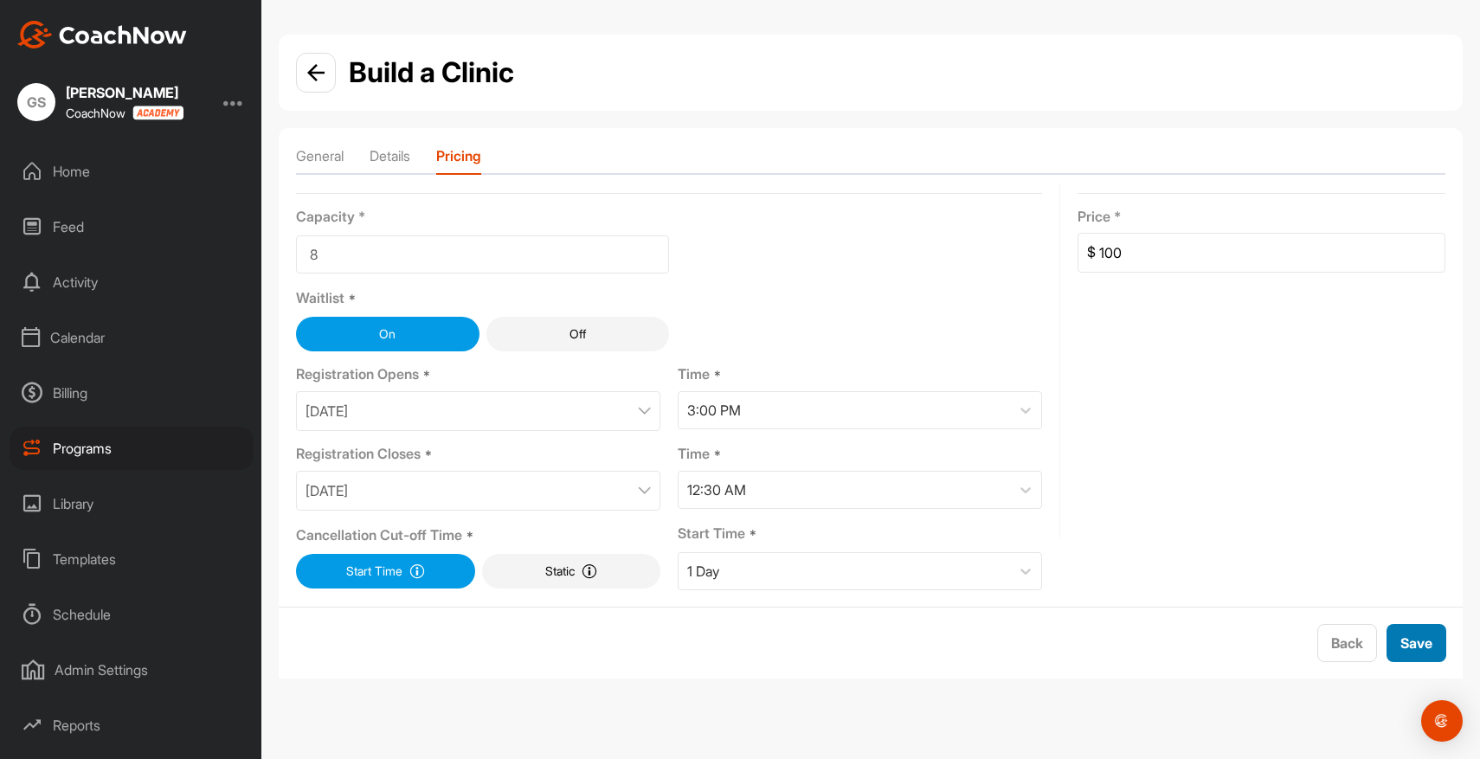
click at [1427, 651] on span "Save" at bounding box center [1416, 642] width 32 height 17
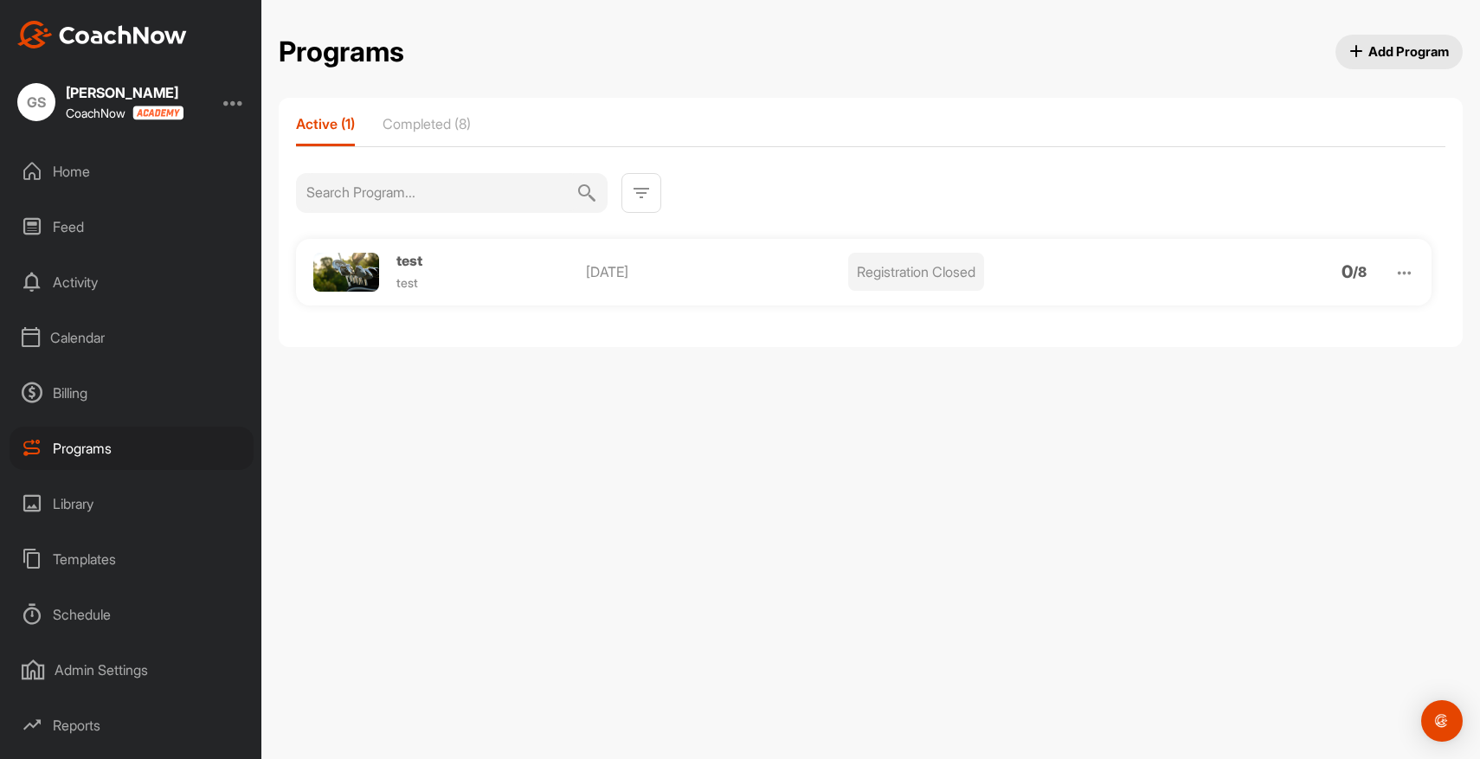
click at [1408, 271] on img at bounding box center [1404, 273] width 20 height 20
click at [1245, 318] on li "View" at bounding box center [1305, 318] width 213 height 28
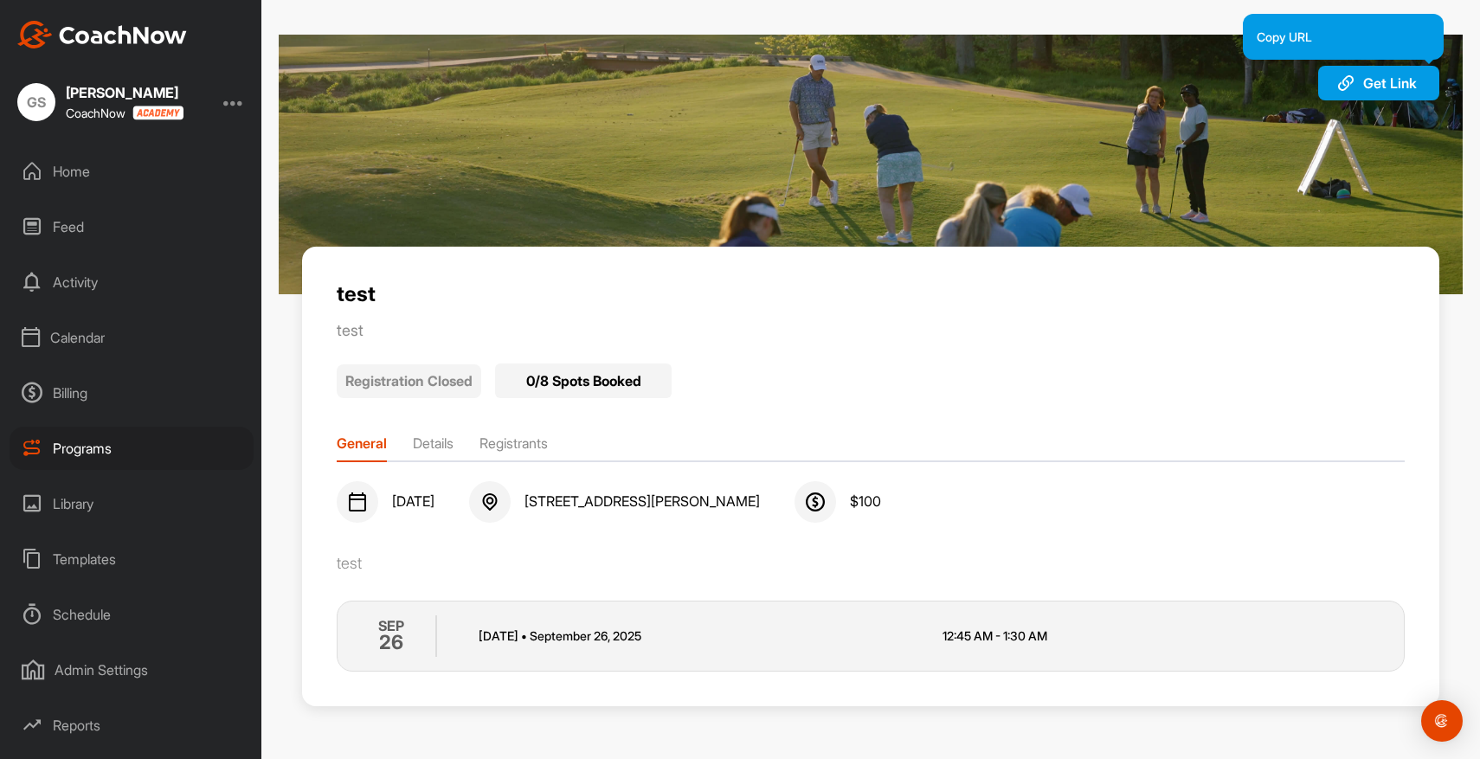
click at [1394, 80] on span "Get Link" at bounding box center [1390, 82] width 54 height 17
click at [87, 439] on div "Programs" at bounding box center [132, 448] width 244 height 43
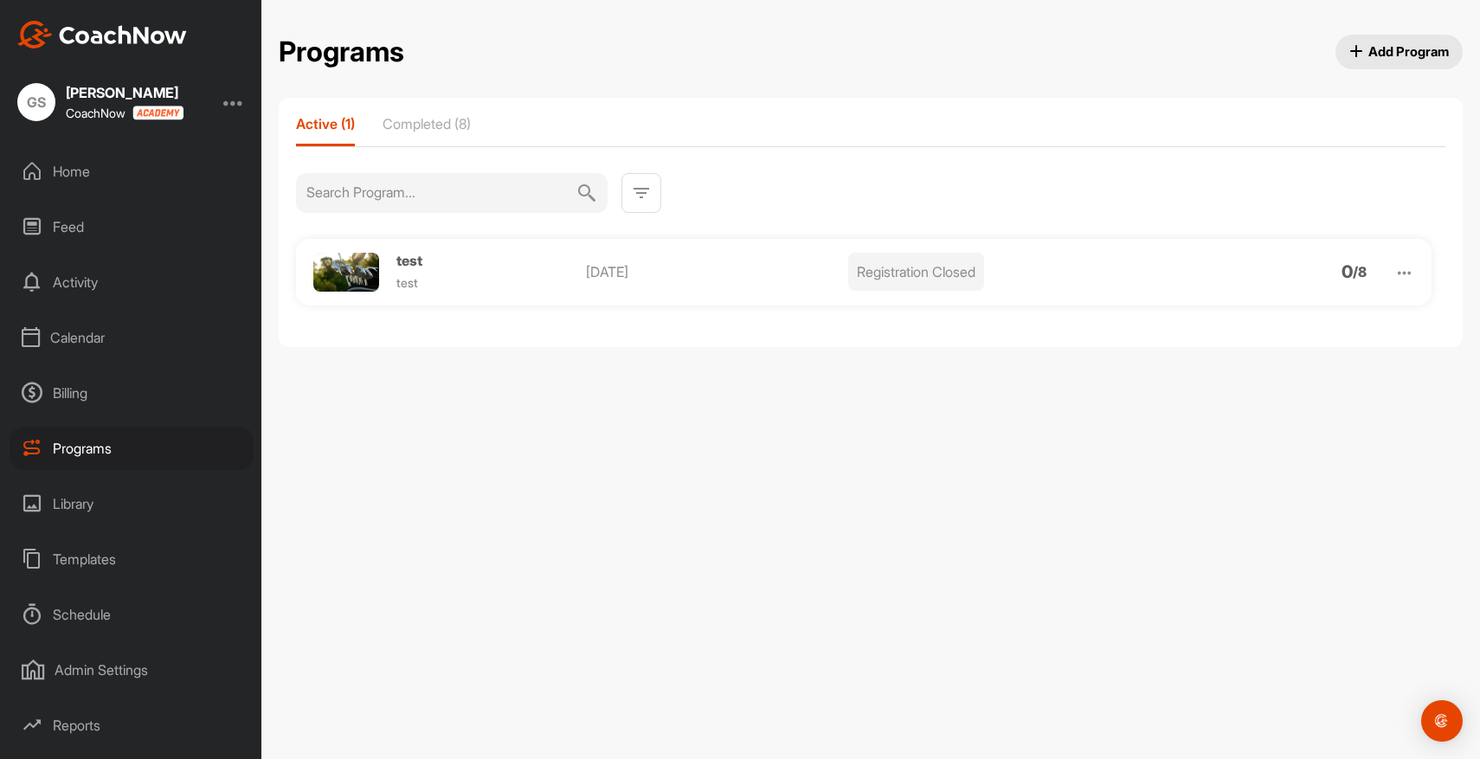
click at [1397, 273] on img at bounding box center [1404, 273] width 20 height 20
click at [1264, 308] on li "View" at bounding box center [1305, 318] width 213 height 28
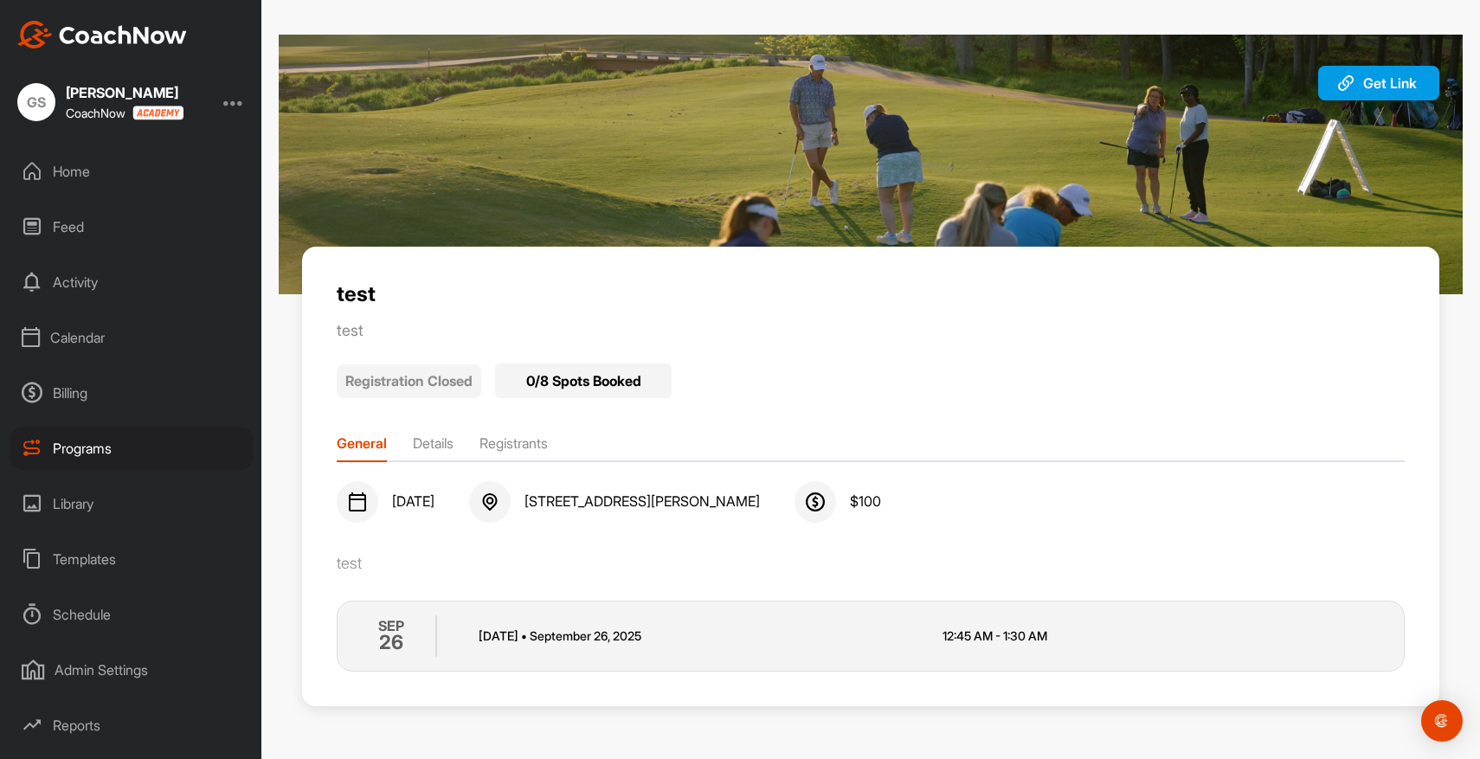
click at [522, 440] on li "Registrants" at bounding box center [513, 447] width 68 height 28
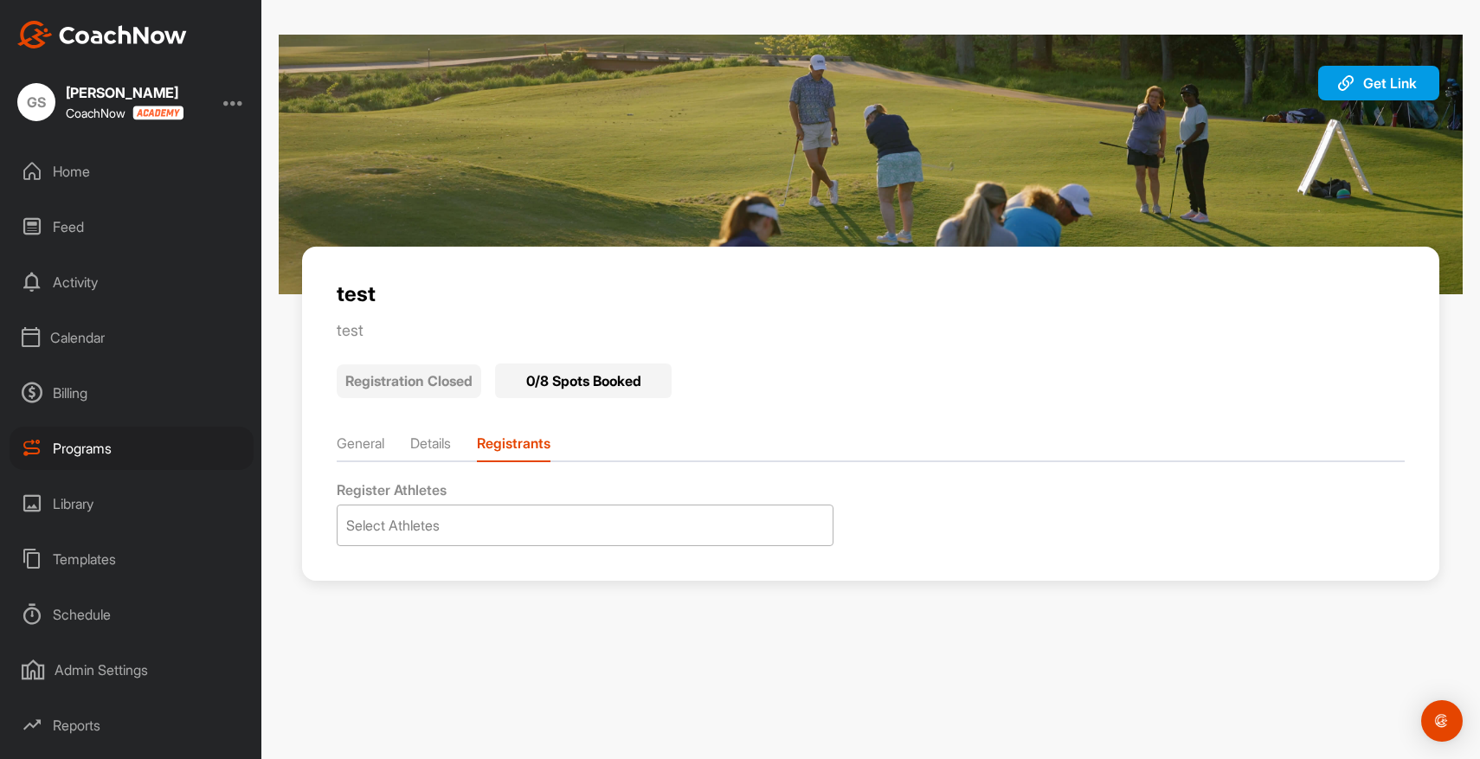
click at [436, 527] on div "Select Athletes" at bounding box center [392, 525] width 93 height 21
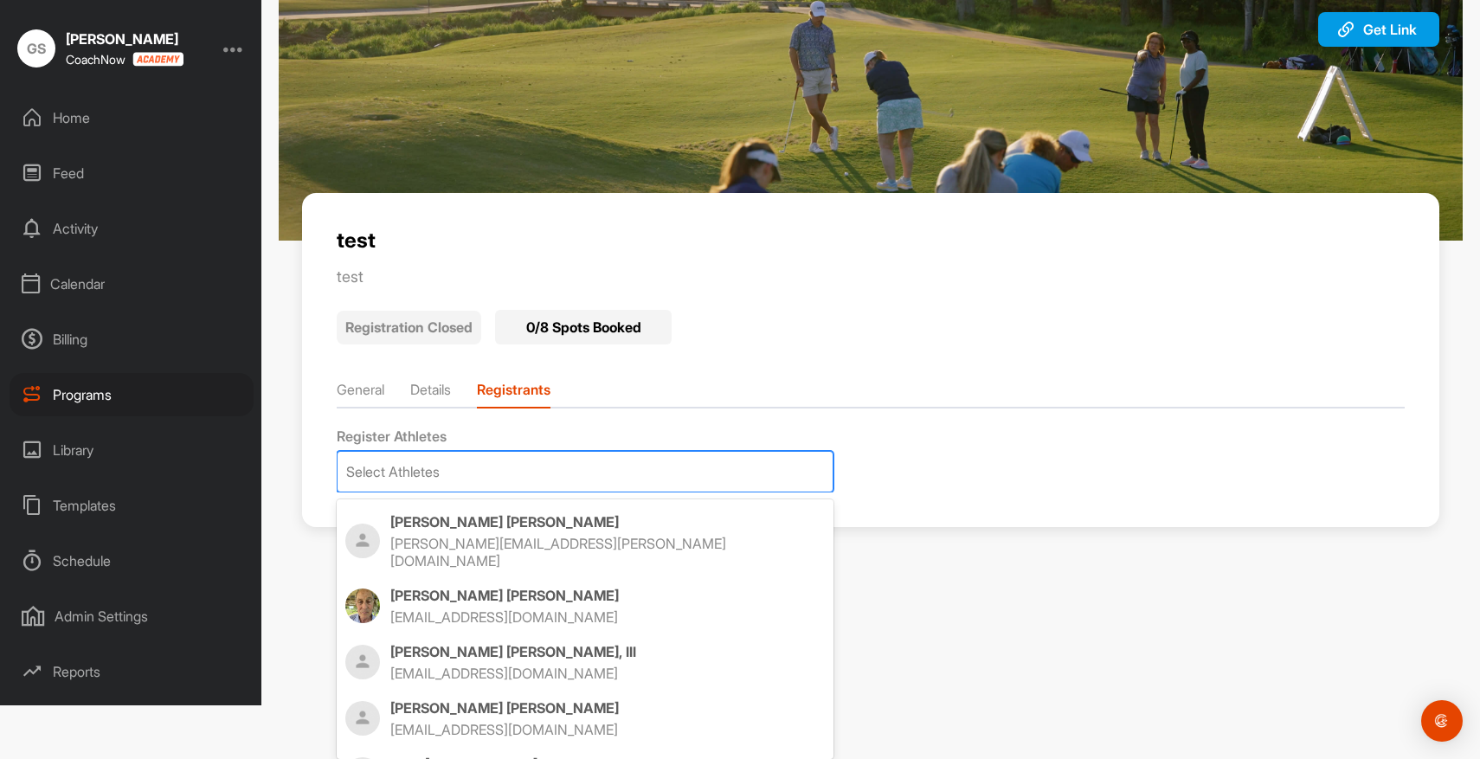
scroll to position [141, 0]
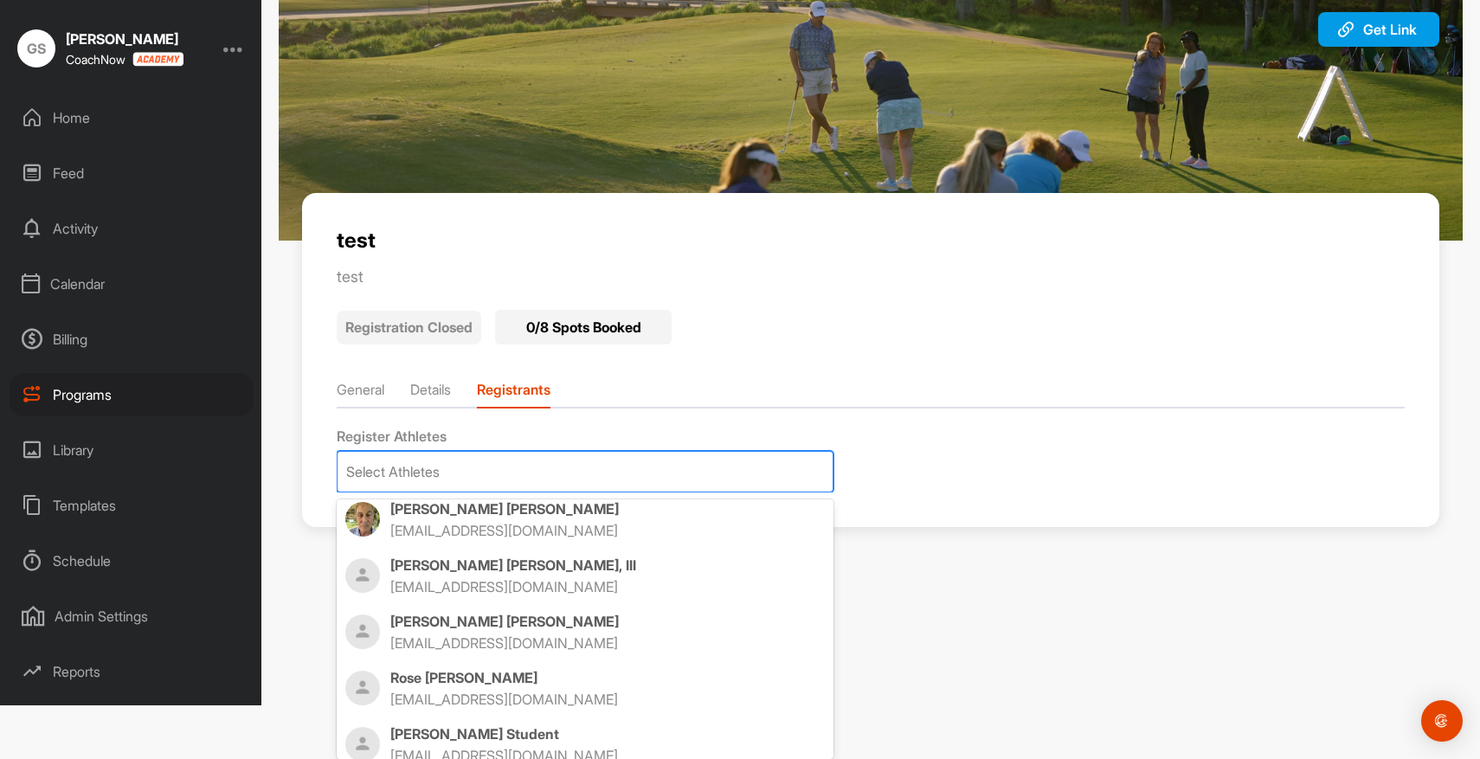
click at [1008, 647] on div "Get Link Copy URL test test Registration Closed 0 / 8 Spots Booked General Deta…" at bounding box center [870, 325] width 1219 height 759
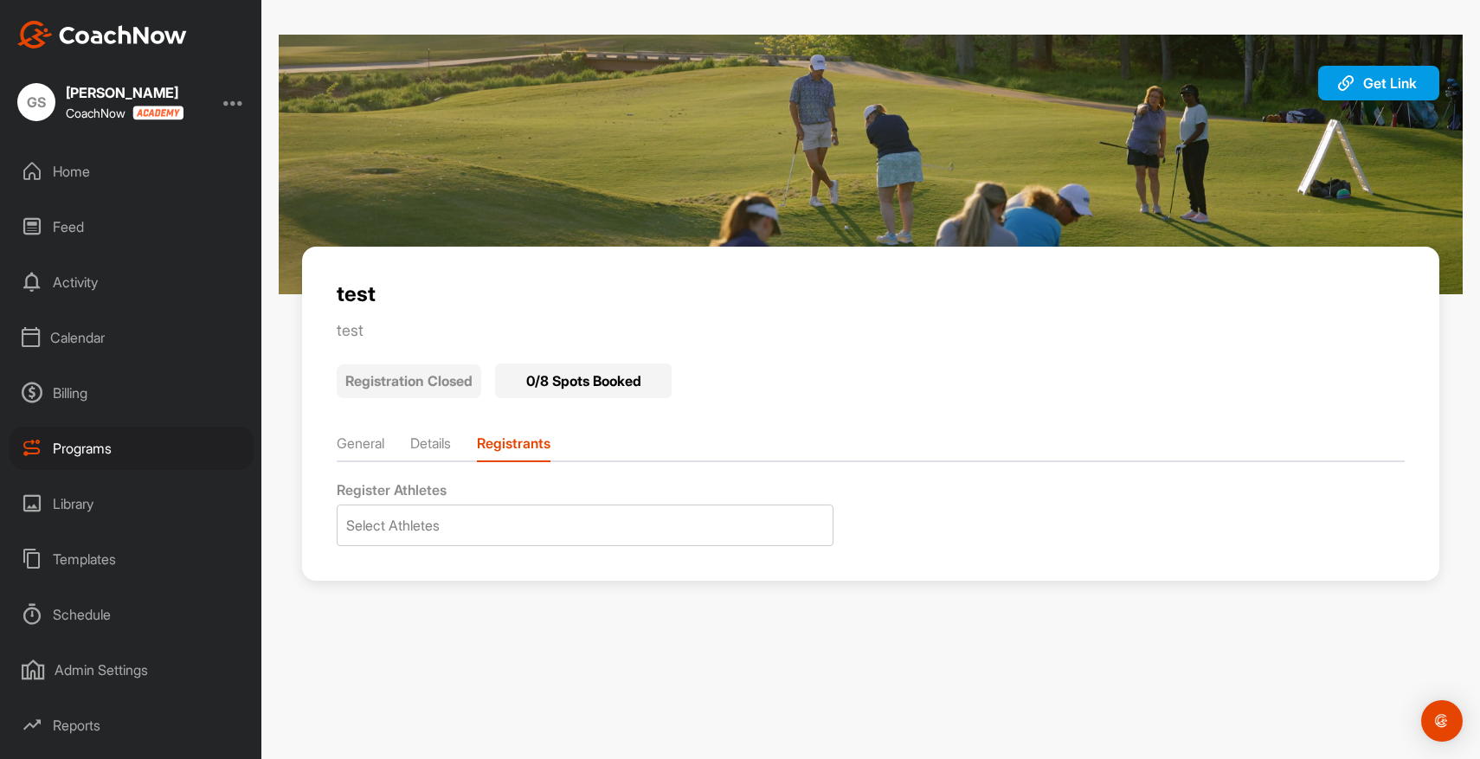
click at [70, 180] on div "Home" at bounding box center [132, 171] width 244 height 43
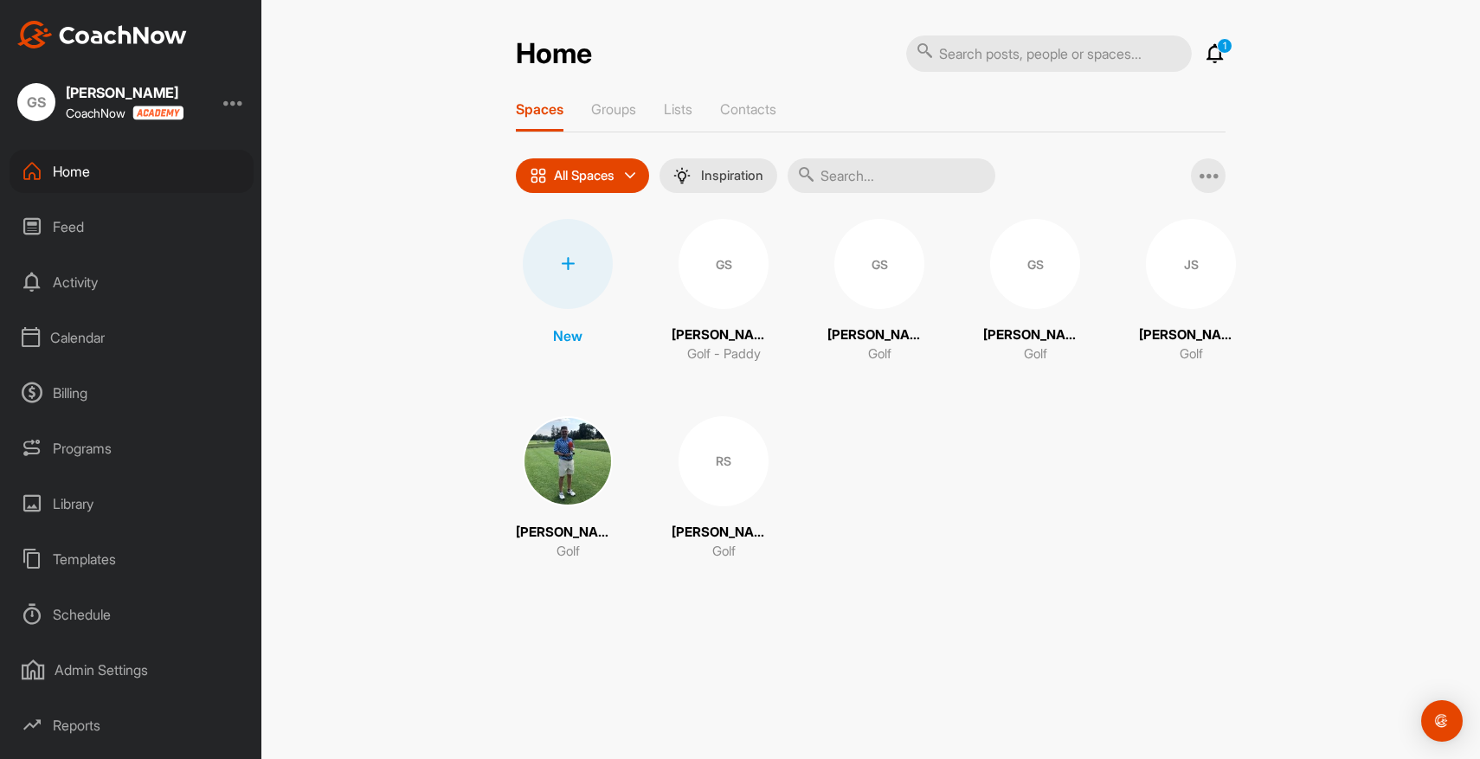
click at [731, 475] on div "RS" at bounding box center [723, 461] width 90 height 90
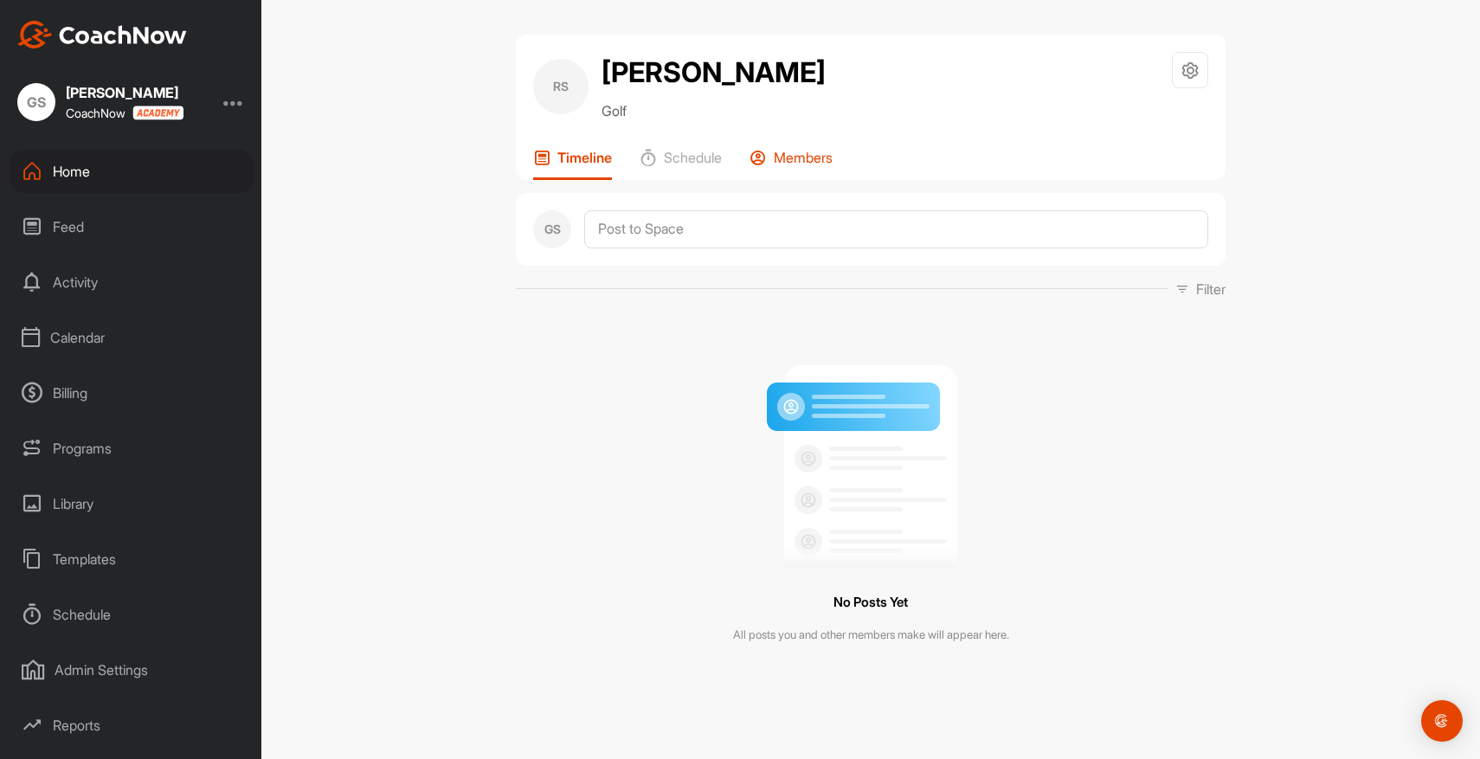
click at [808, 164] on p "Members" at bounding box center [803, 157] width 59 height 17
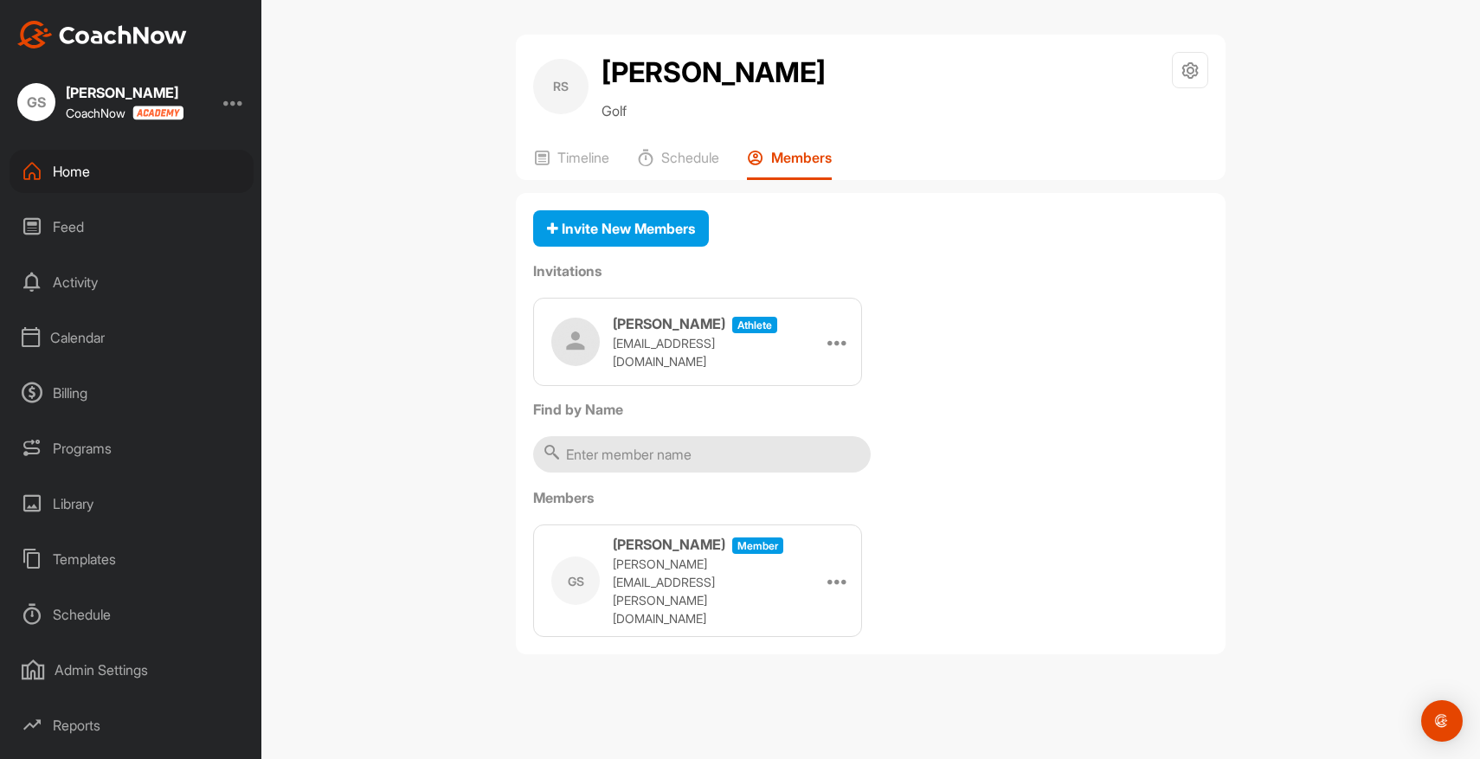
click at [75, 166] on div "Home" at bounding box center [132, 171] width 244 height 43
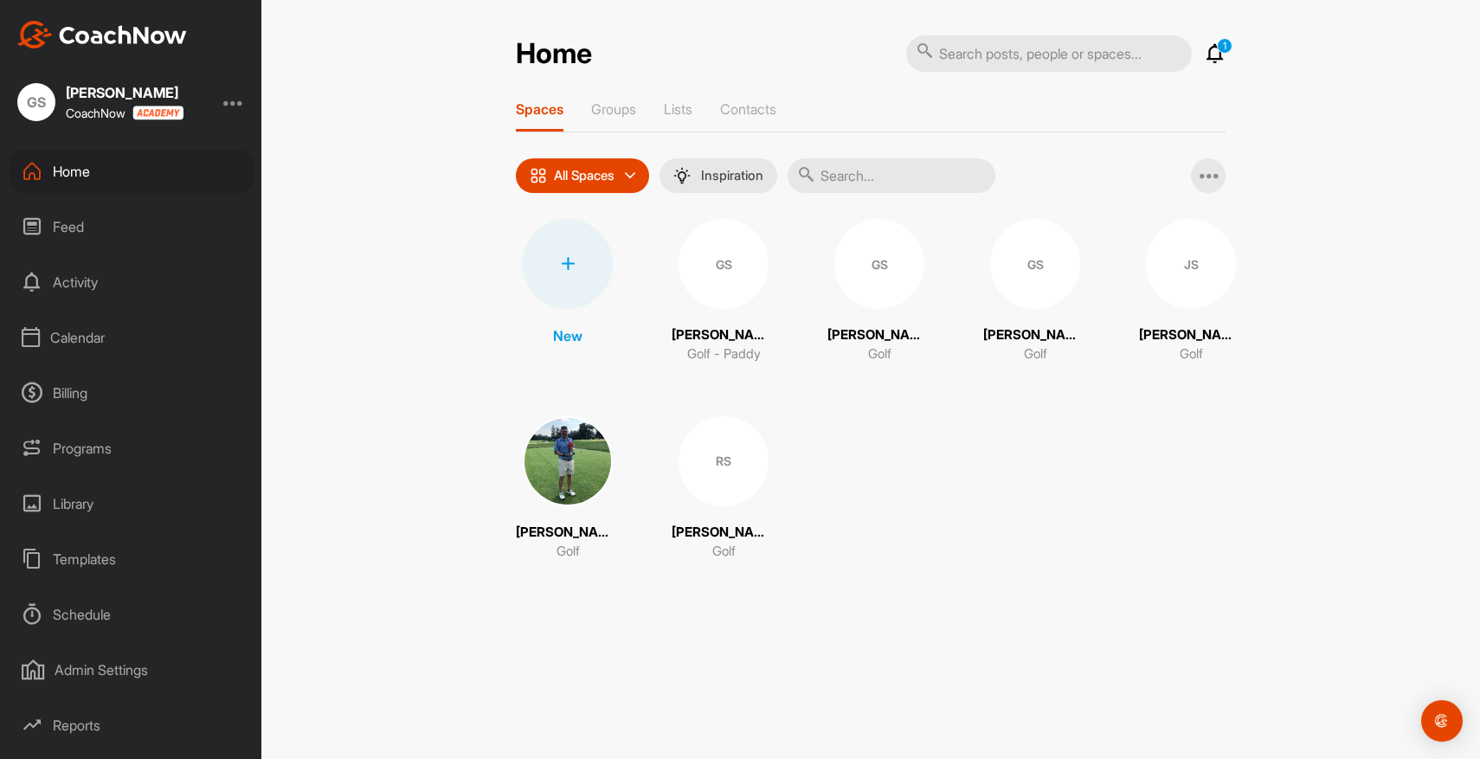
click at [100, 441] on div "Programs" at bounding box center [132, 448] width 244 height 43
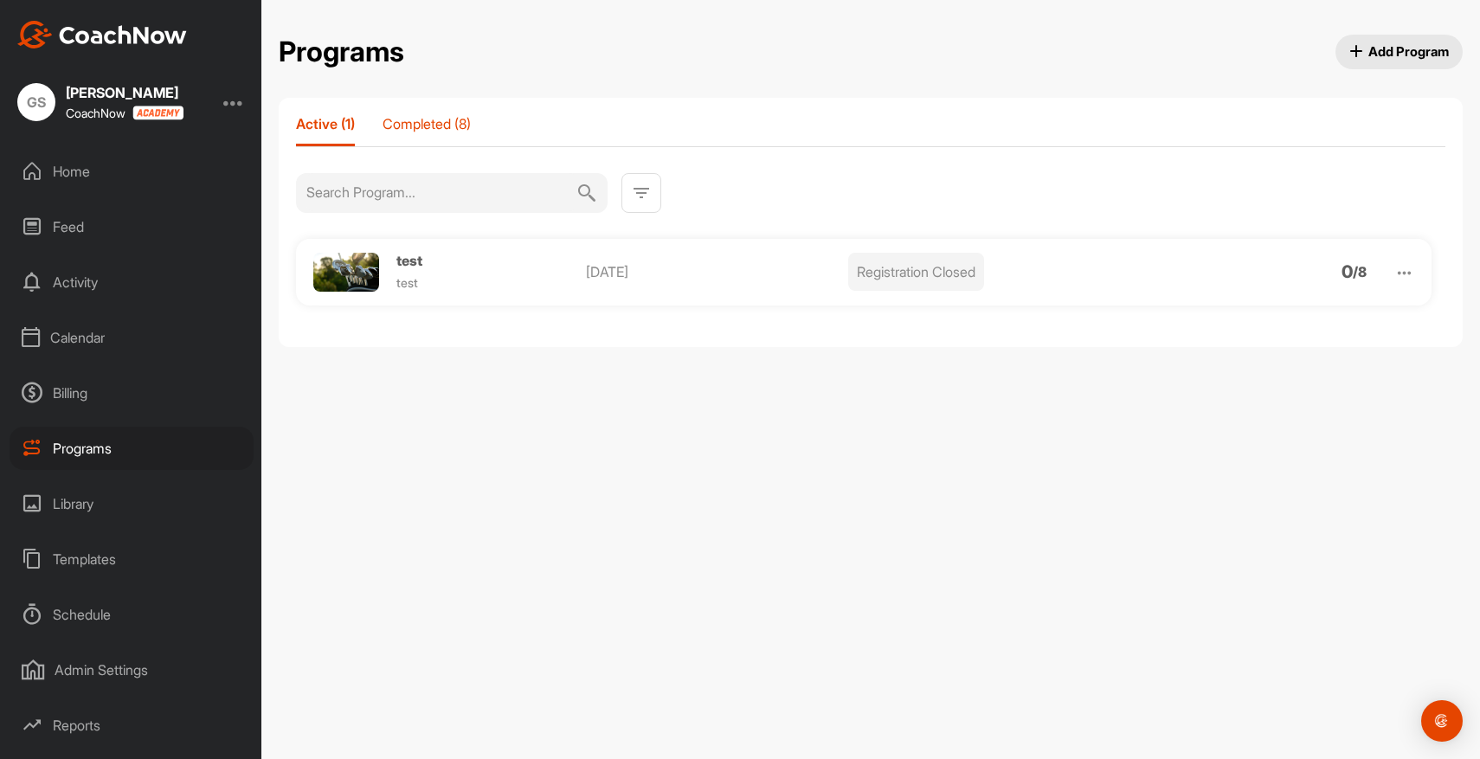
click at [411, 124] on p "Completed (8)" at bounding box center [427, 123] width 88 height 17
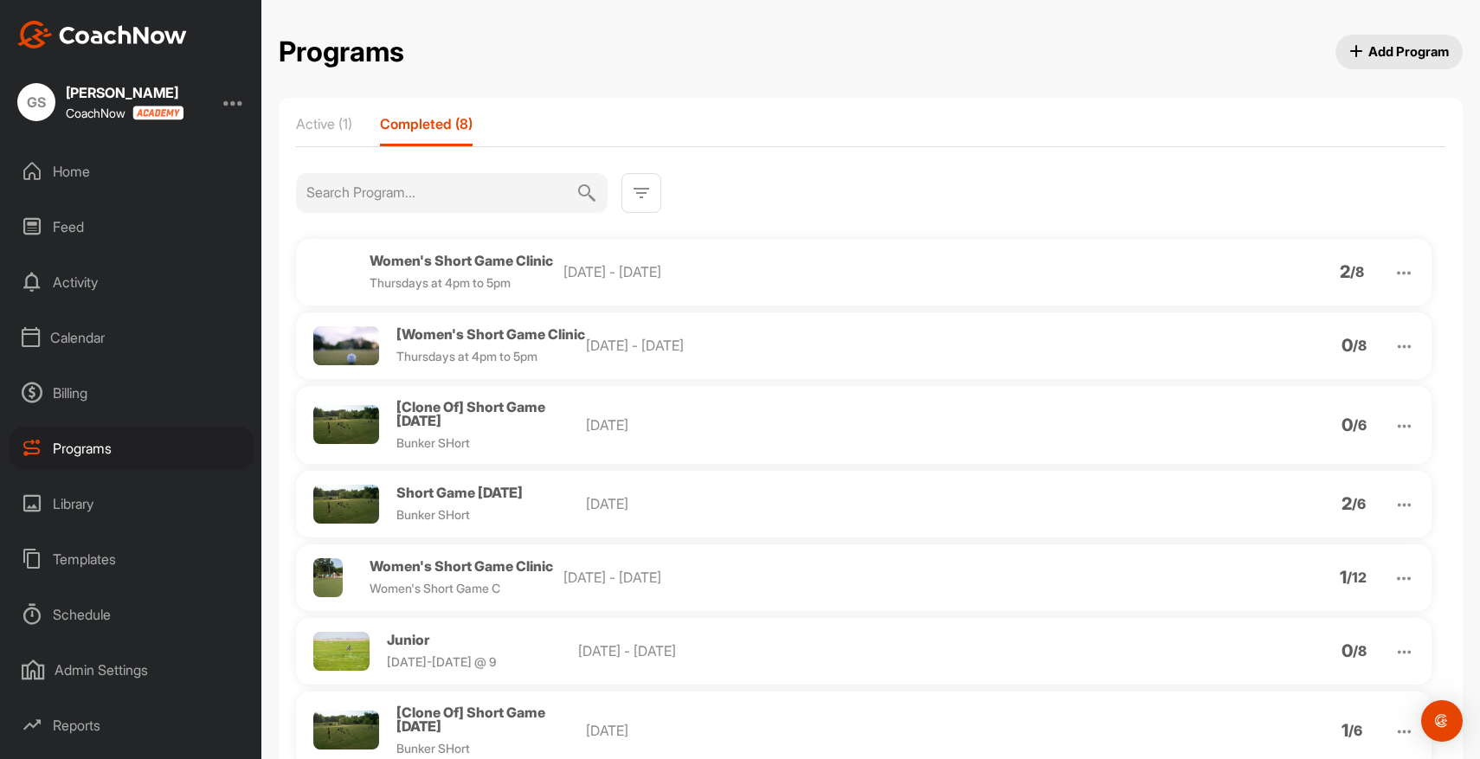
click at [1405, 356] on img at bounding box center [1404, 347] width 20 height 20
click at [1260, 437] on li "Clone" at bounding box center [1305, 436] width 213 height 28
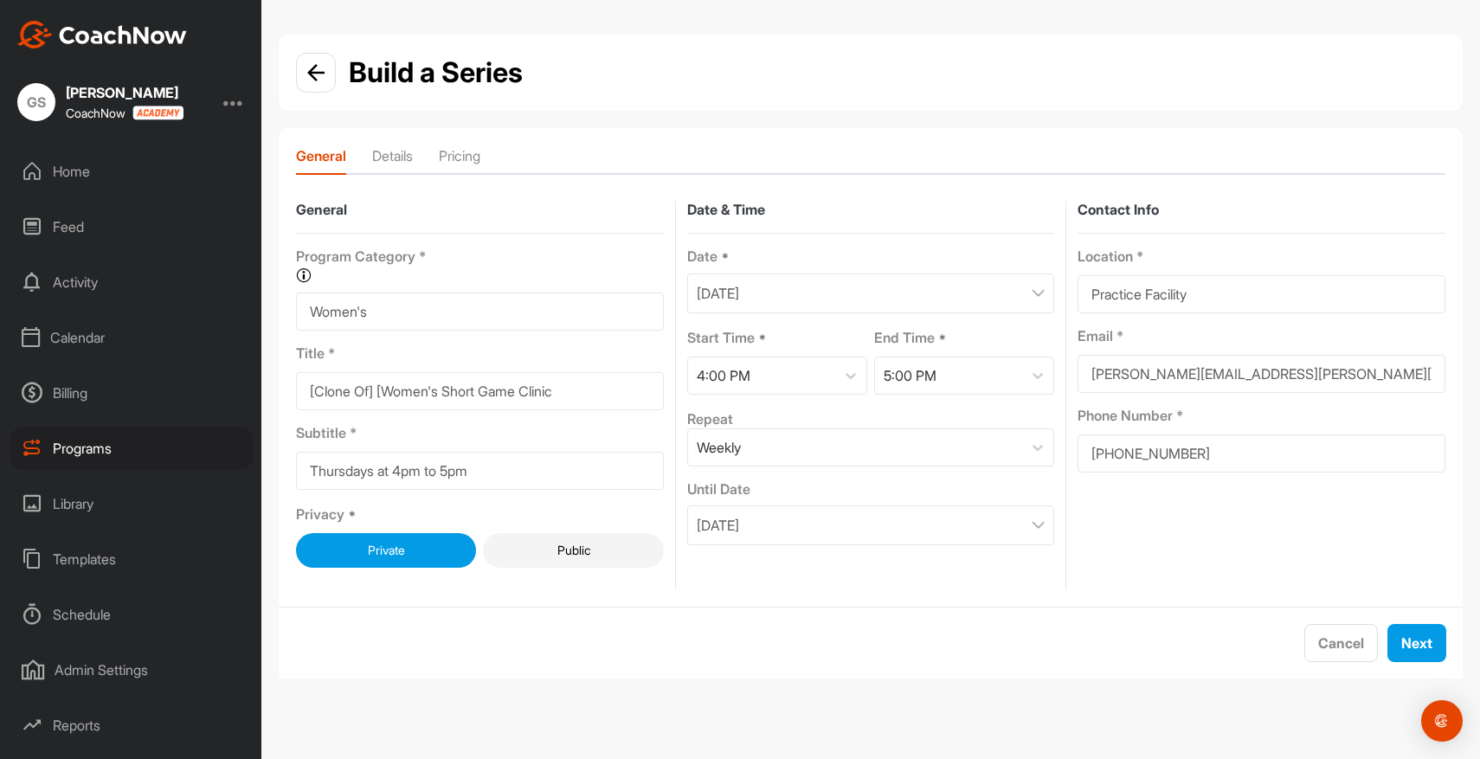
drag, startPoint x: 477, startPoint y: 470, endPoint x: 560, endPoint y: 474, distance: 83.2
click at [560, 474] on input "Thursdays at 4pm to 5pm" at bounding box center [480, 471] width 368 height 38
click at [317, 68] on img at bounding box center [315, 72] width 17 height 17
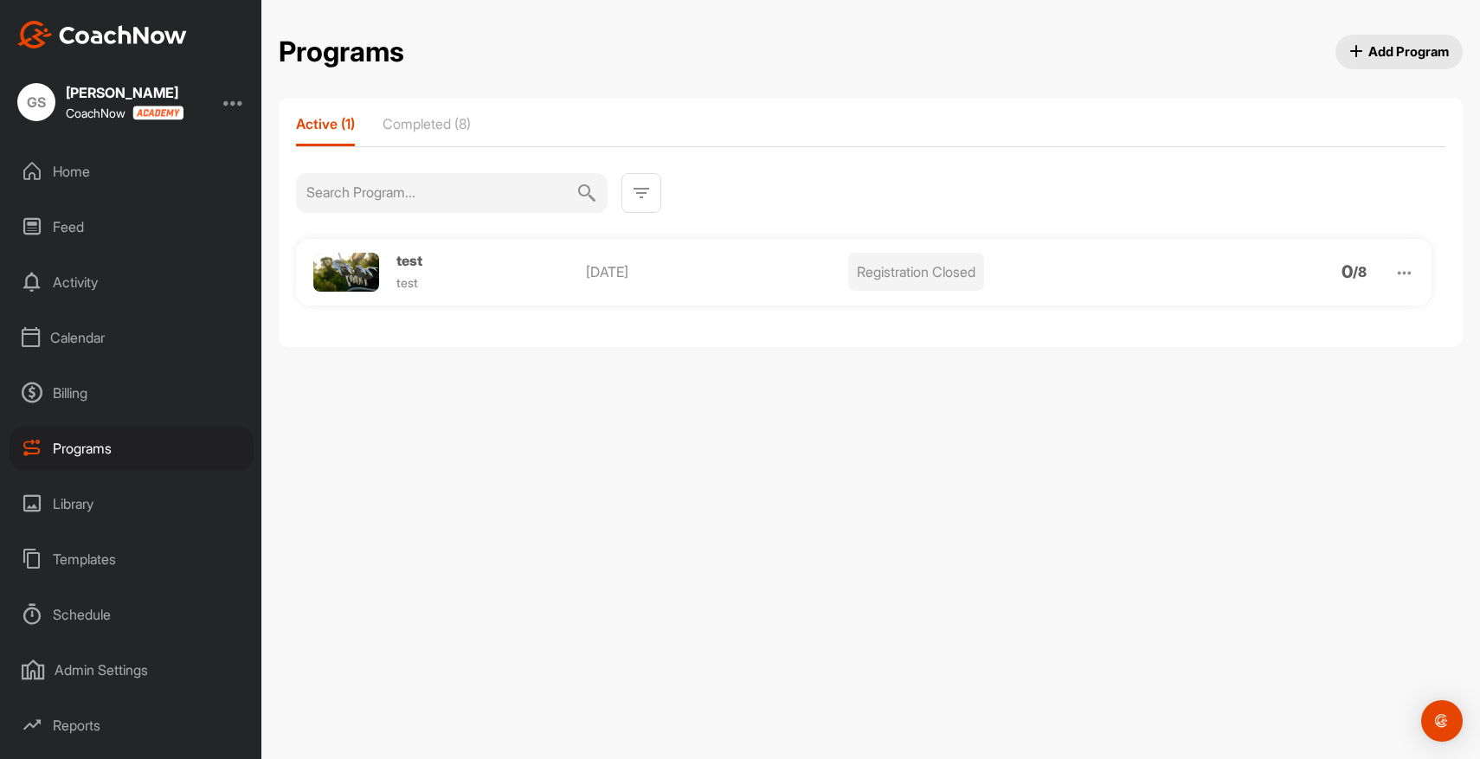
click at [1399, 277] on img at bounding box center [1404, 273] width 20 height 20
click at [1255, 315] on li "View" at bounding box center [1305, 318] width 213 height 28
click at [1410, 272] on img at bounding box center [1404, 273] width 20 height 20
click at [1277, 357] on li "Edit" at bounding box center [1305, 363] width 213 height 28
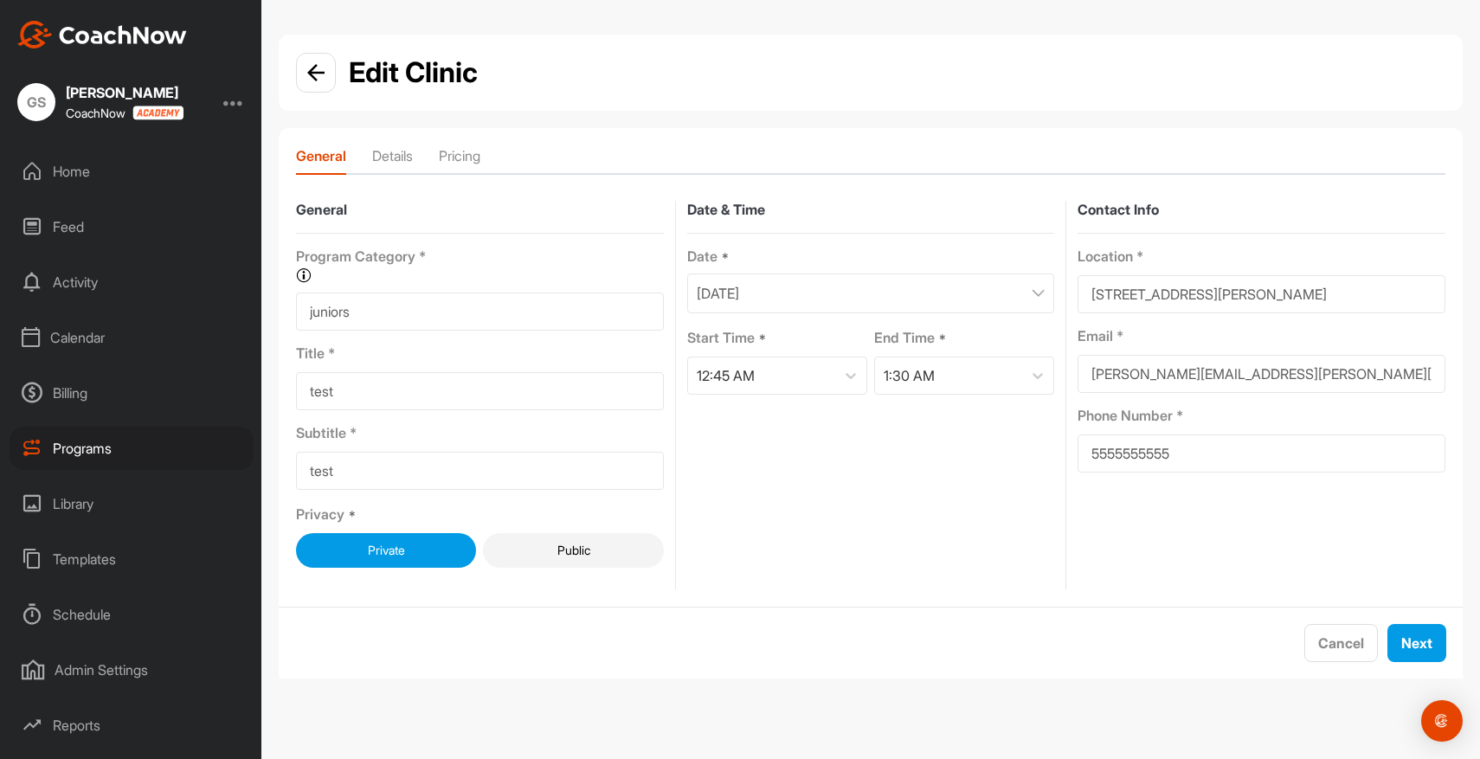
click at [363, 388] on input "test" at bounding box center [480, 391] width 368 height 38
click at [362, 468] on input "test" at bounding box center [480, 471] width 368 height 38
type input "test subtitle"
click at [1402, 649] on span "Next" at bounding box center [1416, 642] width 31 height 17
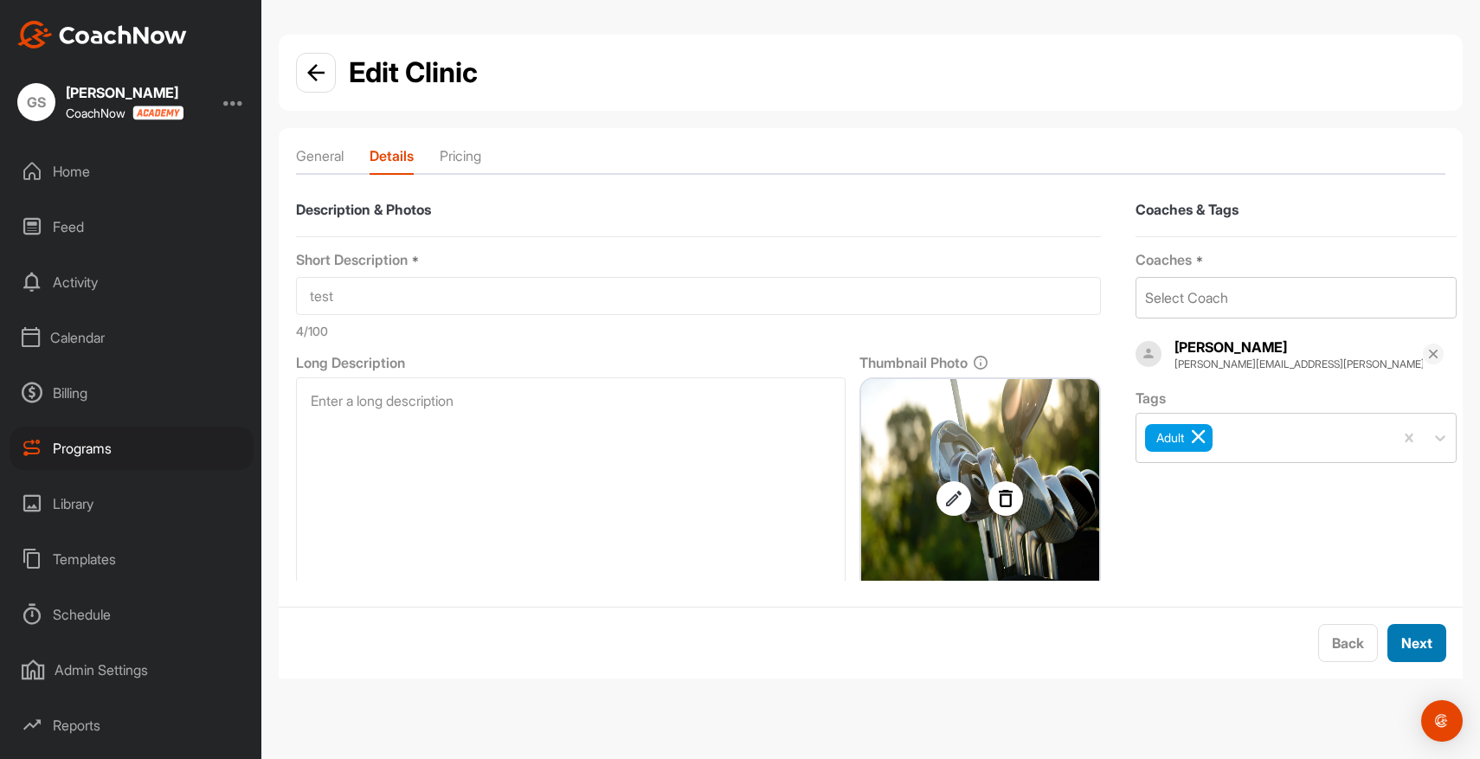
click at [1423, 642] on span "Next" at bounding box center [1416, 642] width 31 height 17
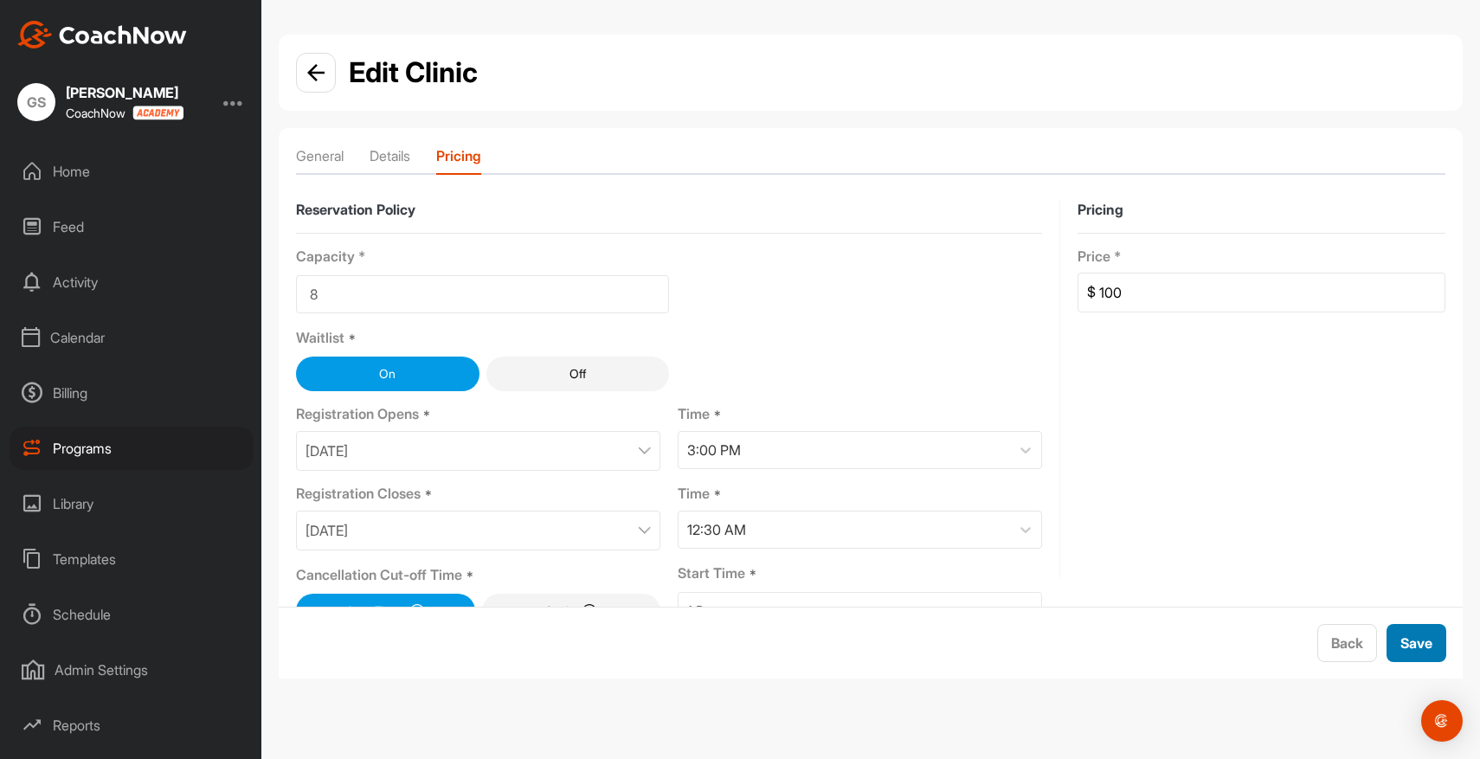
click at [1423, 642] on span "Save" at bounding box center [1416, 642] width 32 height 17
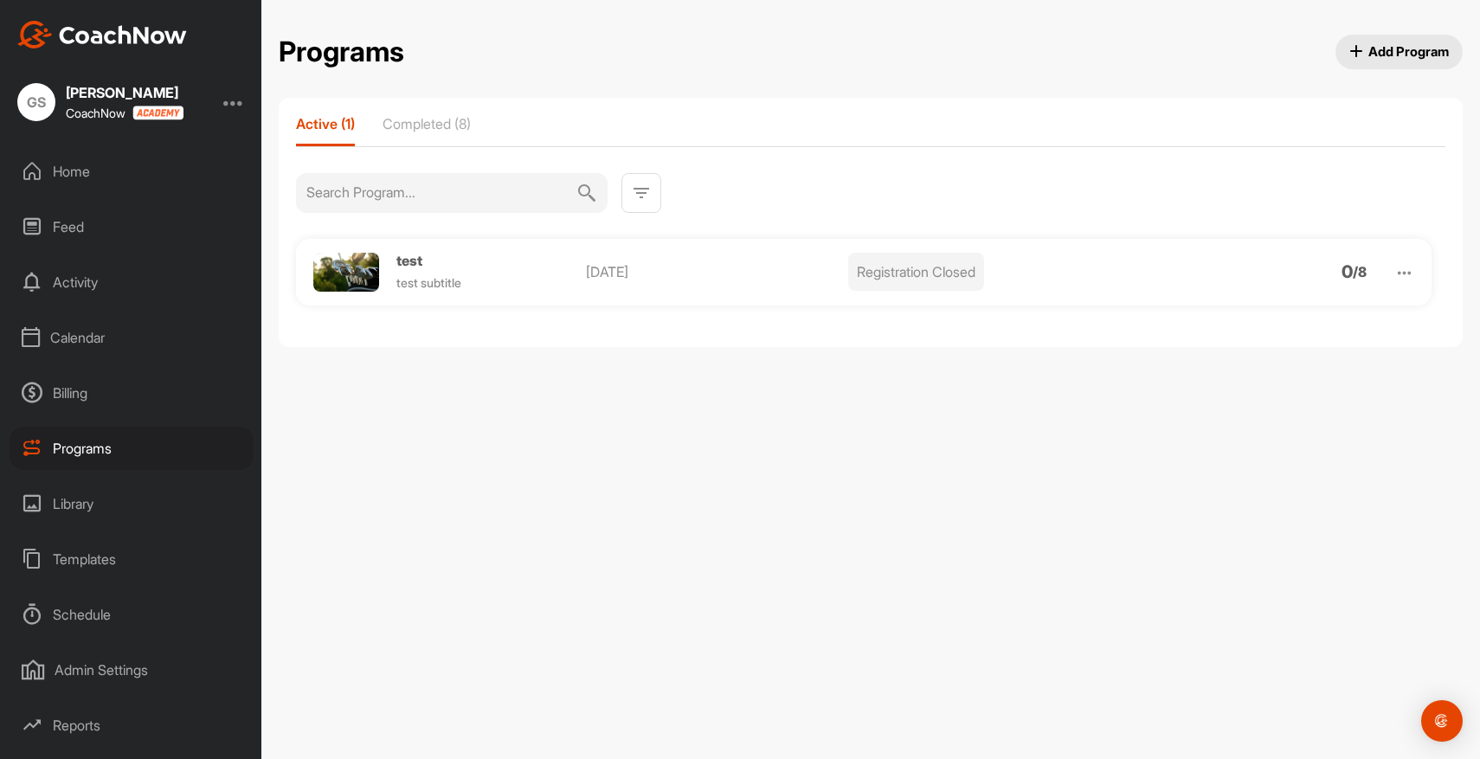
click at [1412, 270] on img at bounding box center [1404, 273] width 20 height 20
click at [1260, 305] on li "View" at bounding box center [1305, 318] width 213 height 28
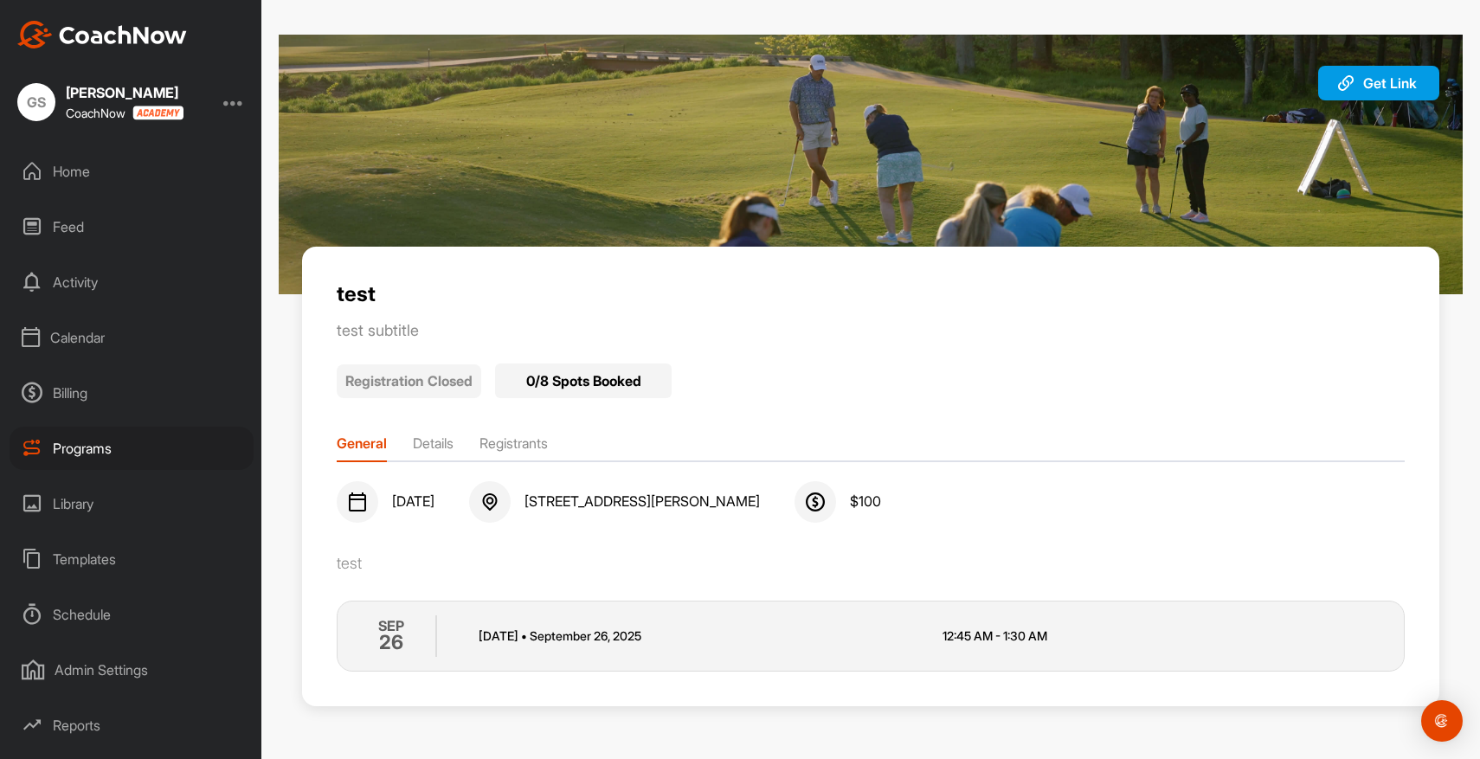
click at [408, 333] on p "test subtitle" at bounding box center [764, 330] width 854 height 19
click at [443, 443] on li "Details" at bounding box center [433, 447] width 41 height 28
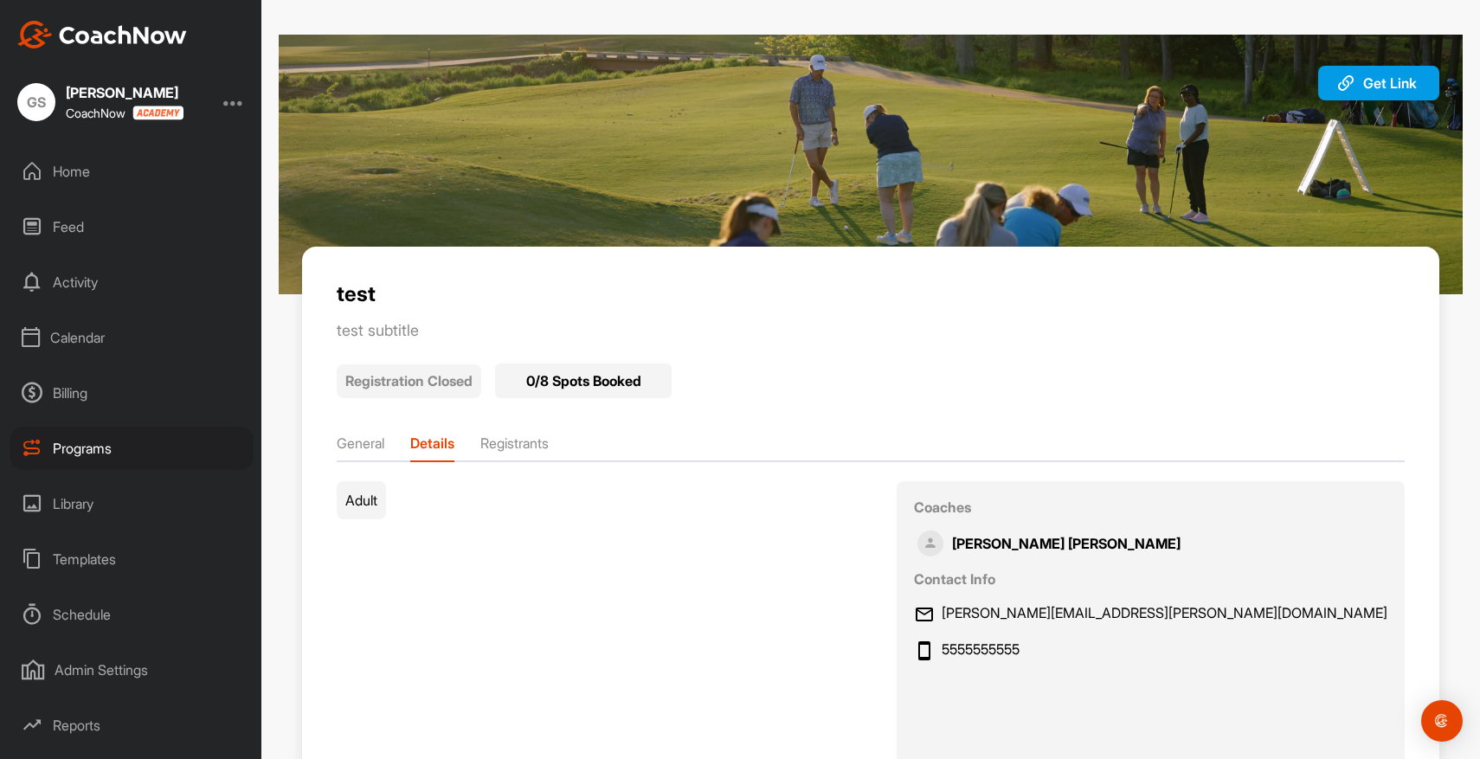
click at [363, 447] on li "General" at bounding box center [361, 447] width 48 height 28
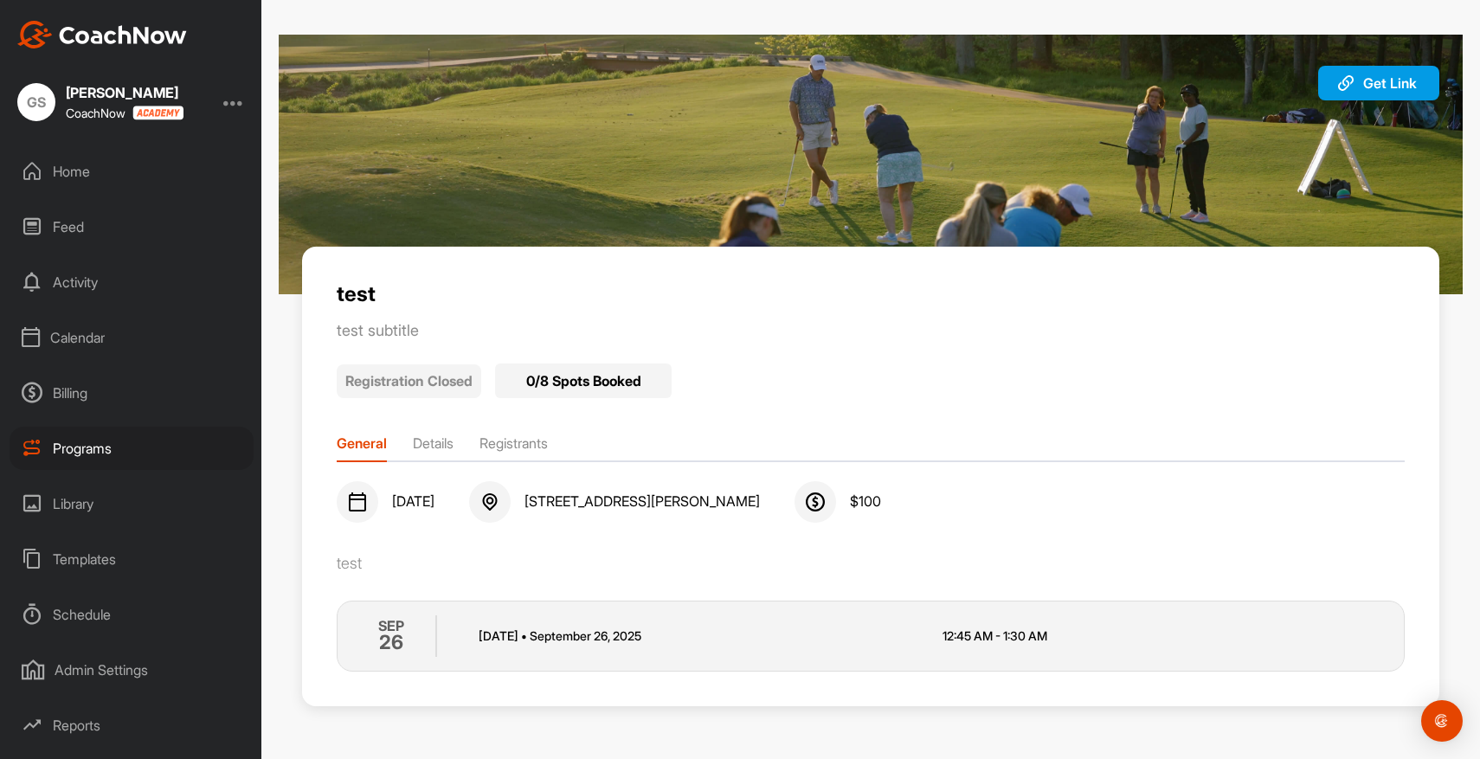
click at [72, 229] on div "Feed" at bounding box center [132, 226] width 244 height 43
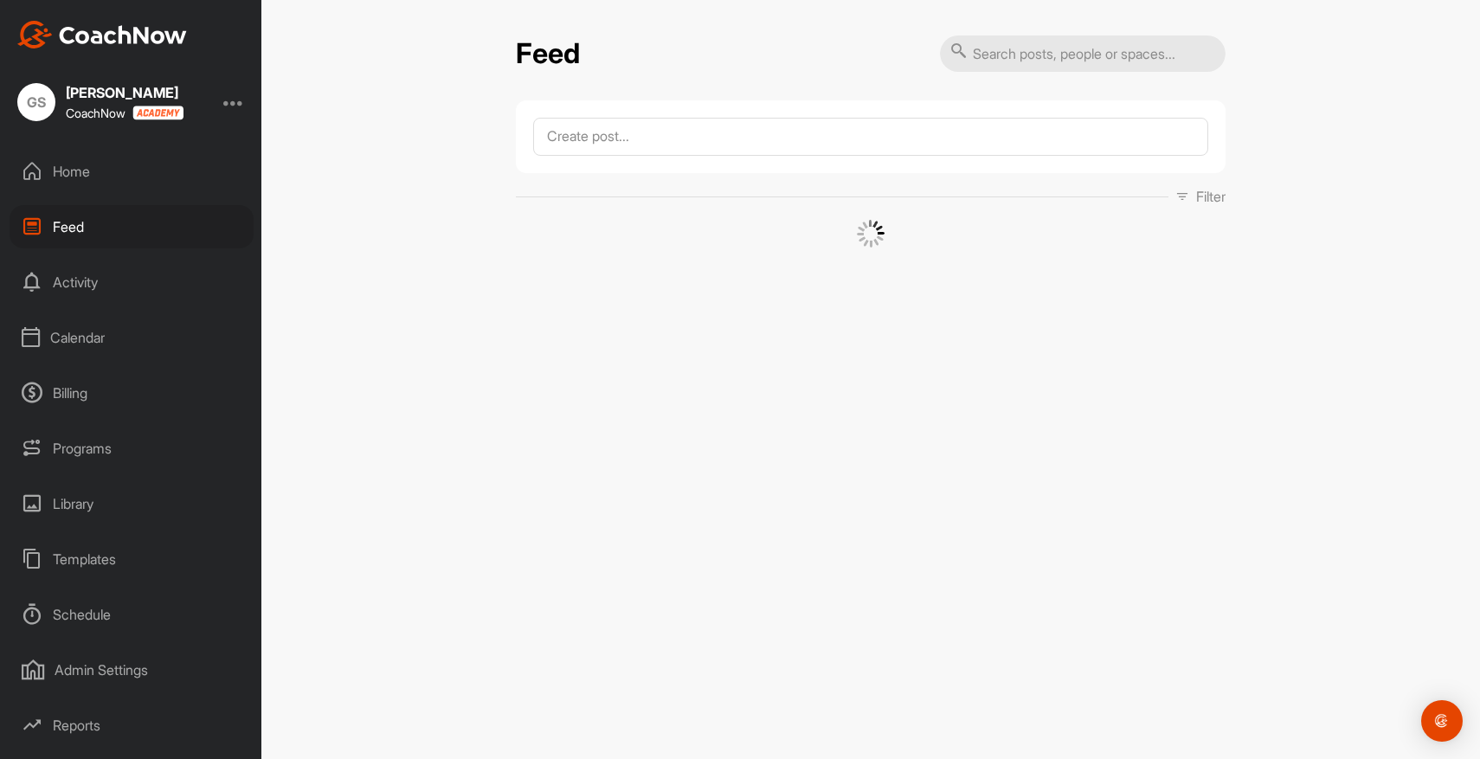
click at [75, 177] on div "Home" at bounding box center [132, 171] width 244 height 43
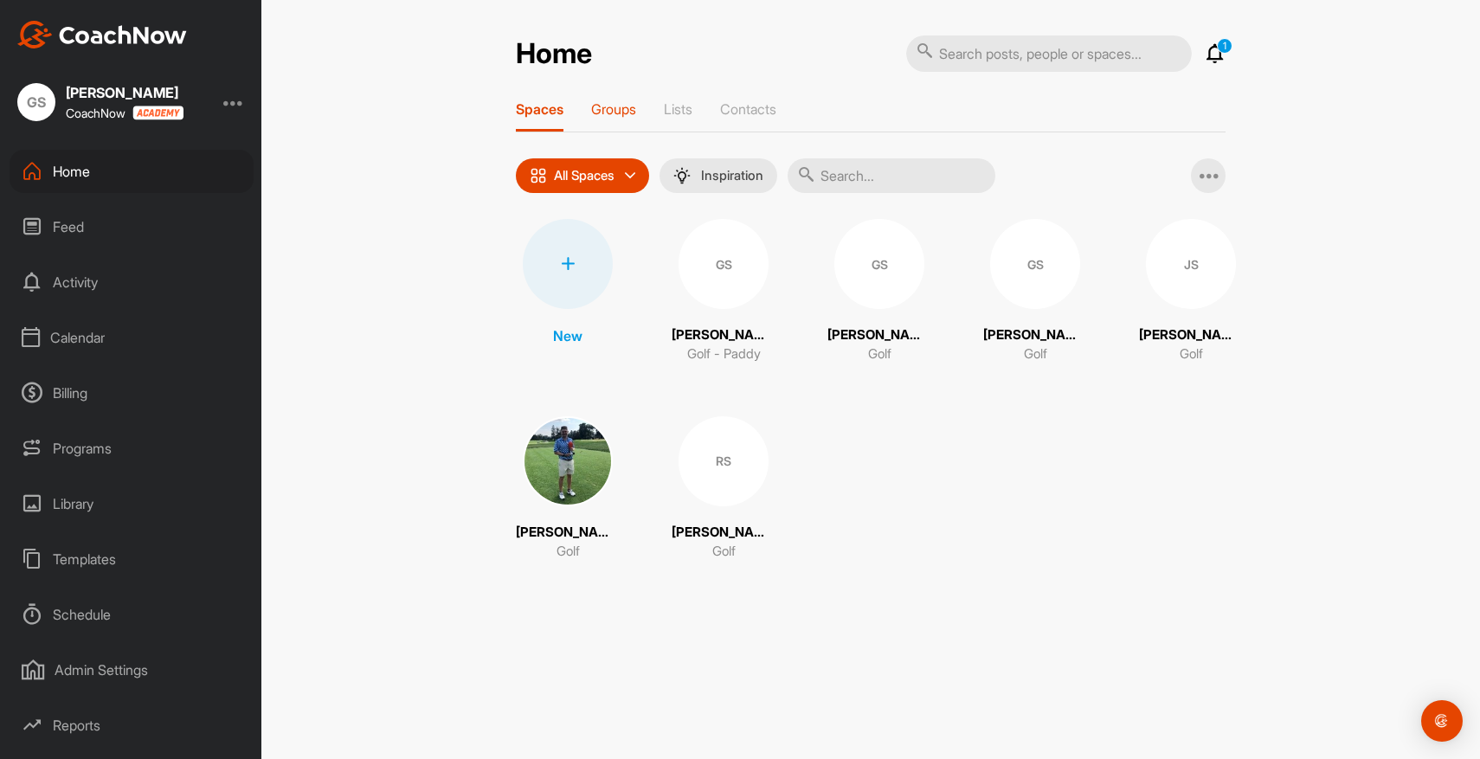
click at [609, 107] on p "Groups" at bounding box center [613, 108] width 45 height 17
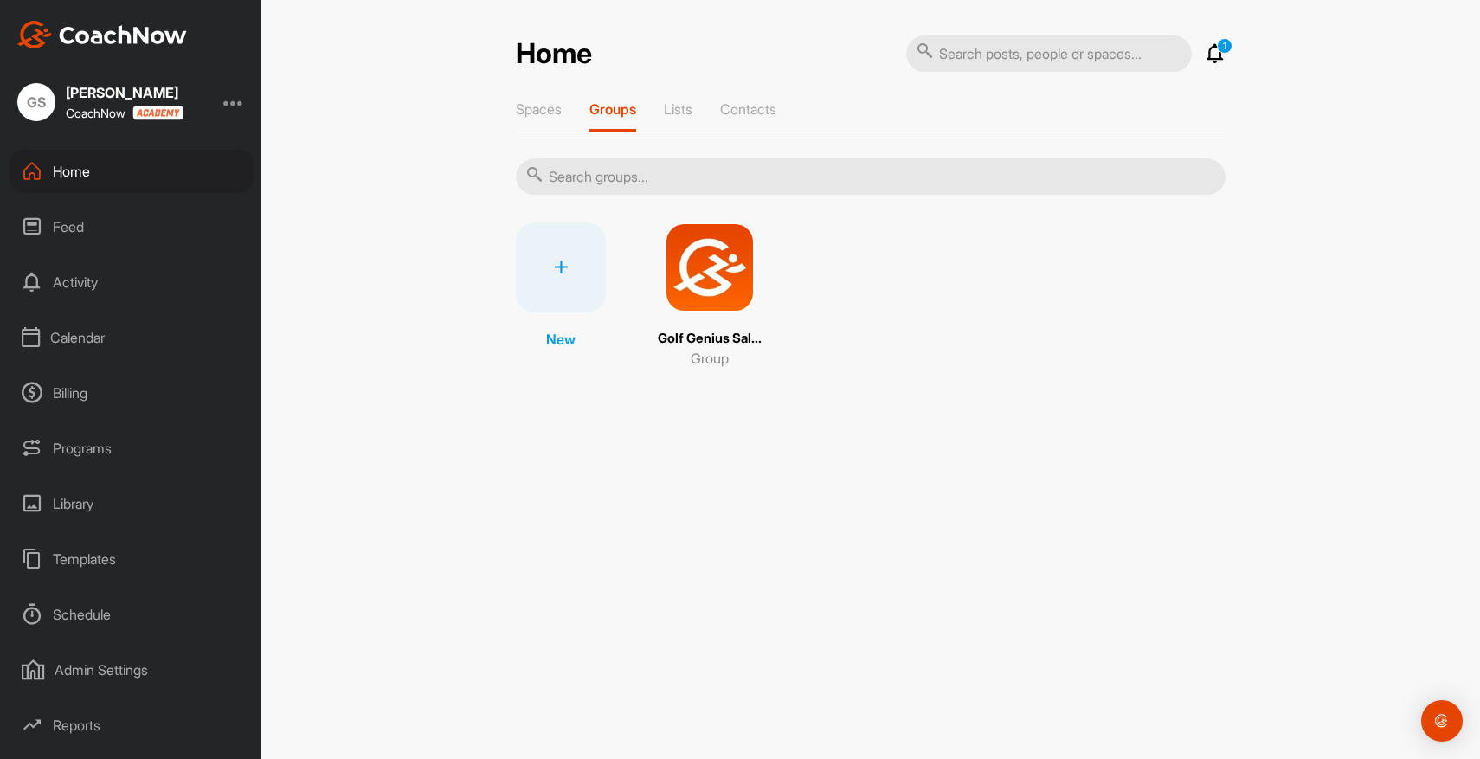
click at [569, 275] on div at bounding box center [561, 267] width 90 height 90
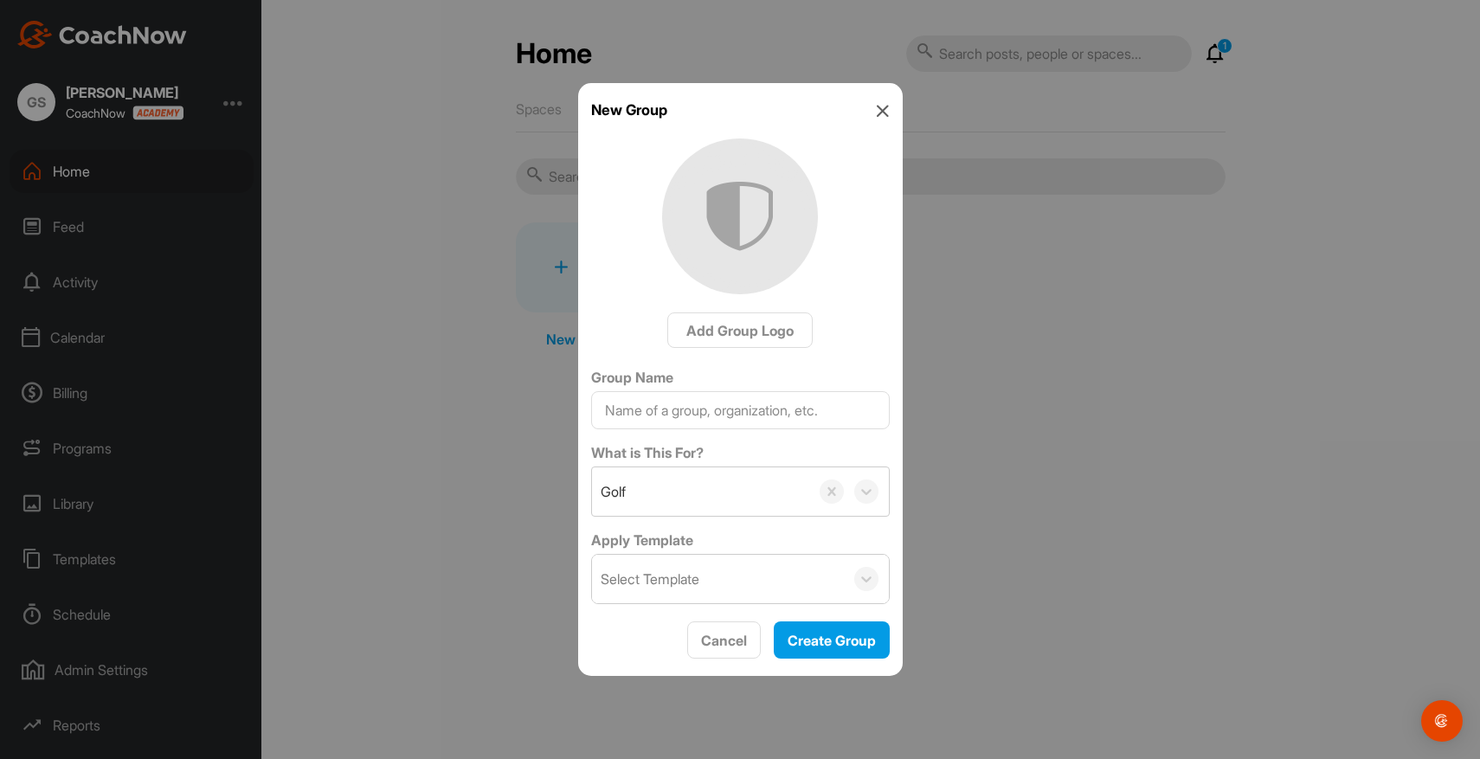
click at [884, 107] on icon at bounding box center [883, 111] width 14 height 14
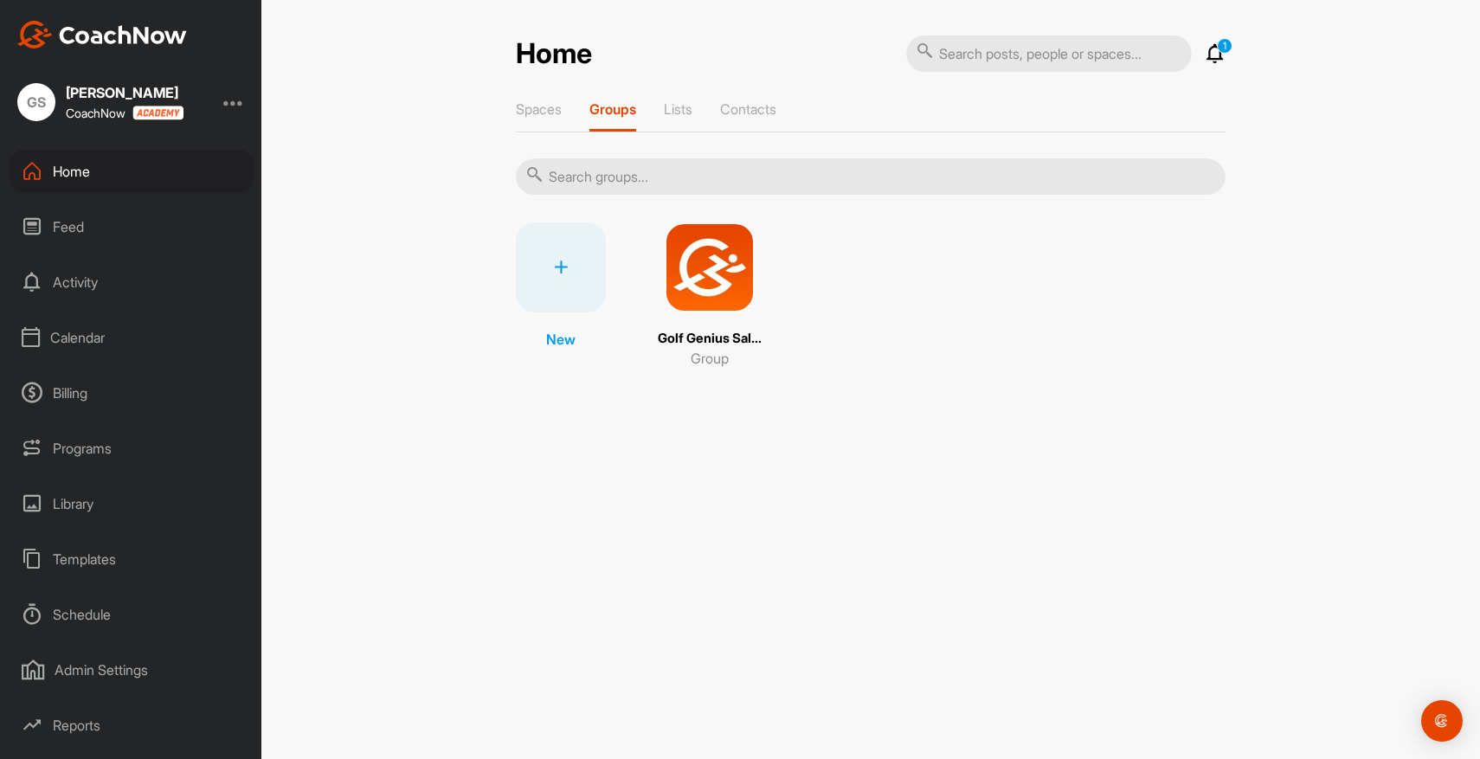
click at [559, 436] on div "Home 1 Notifications Invitations This Month GS Greg S. liked your video . 1 w •…" at bounding box center [870, 379] width 1219 height 759
click at [47, 391] on div "Billing" at bounding box center [132, 392] width 244 height 43
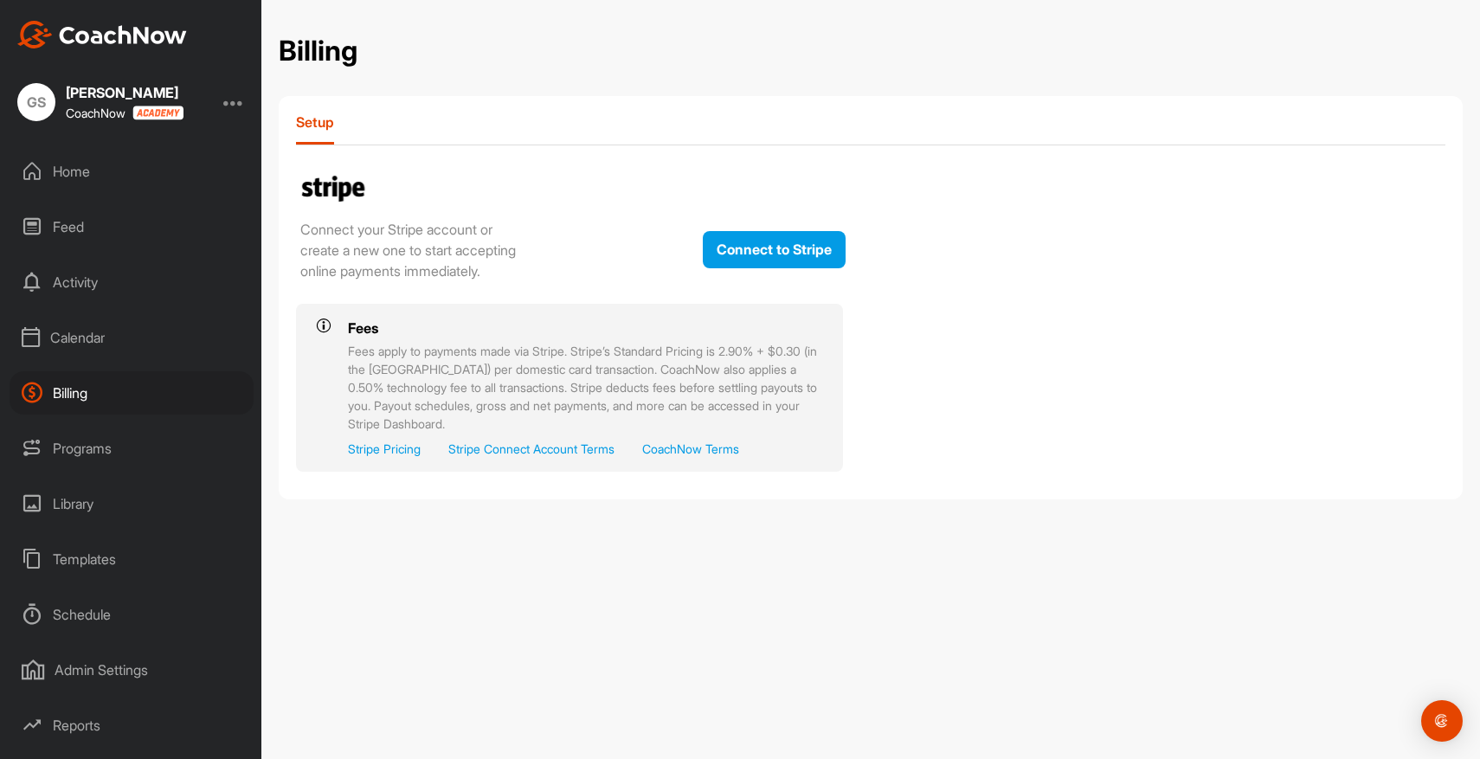
click at [76, 448] on div "Programs" at bounding box center [132, 448] width 244 height 43
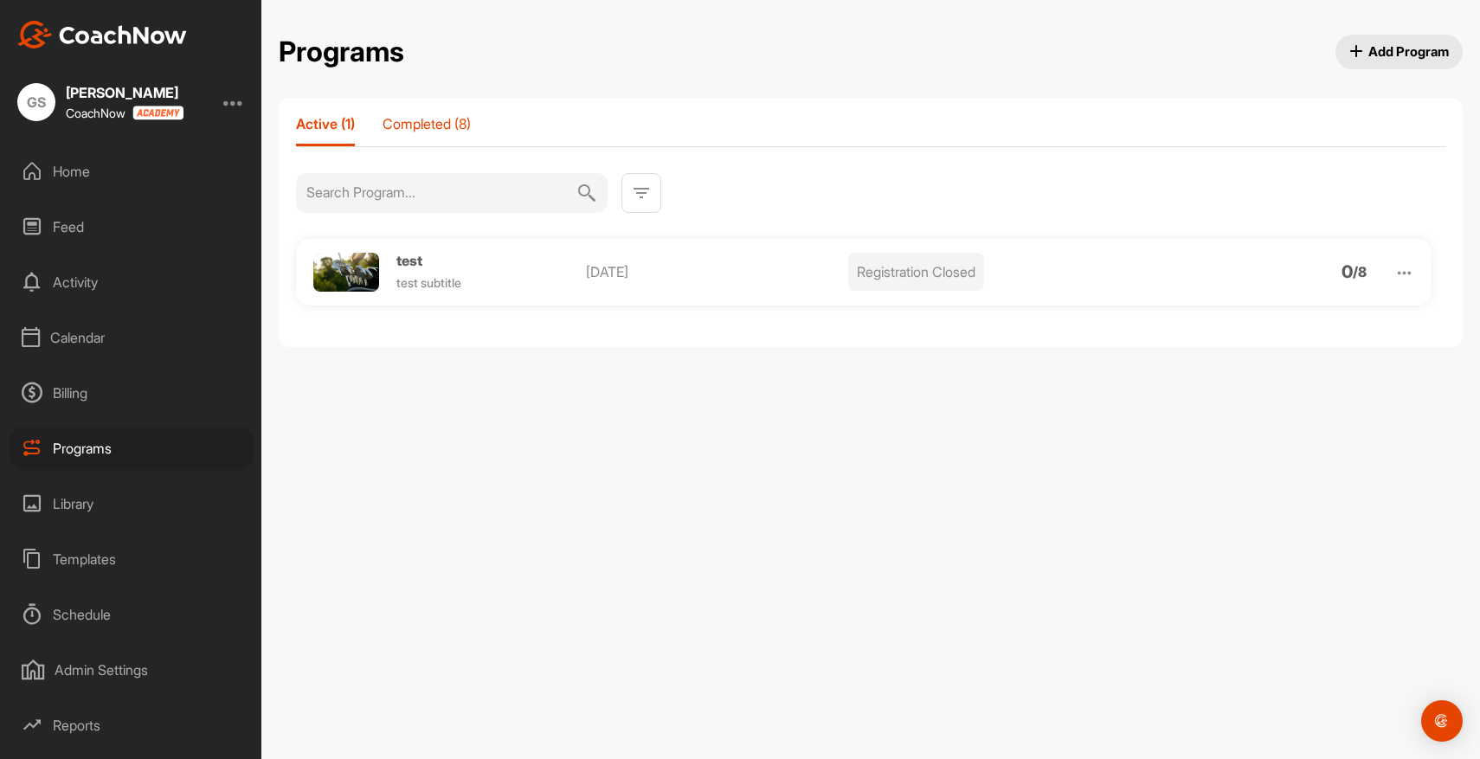
click at [432, 123] on p "Completed (8)" at bounding box center [427, 123] width 88 height 17
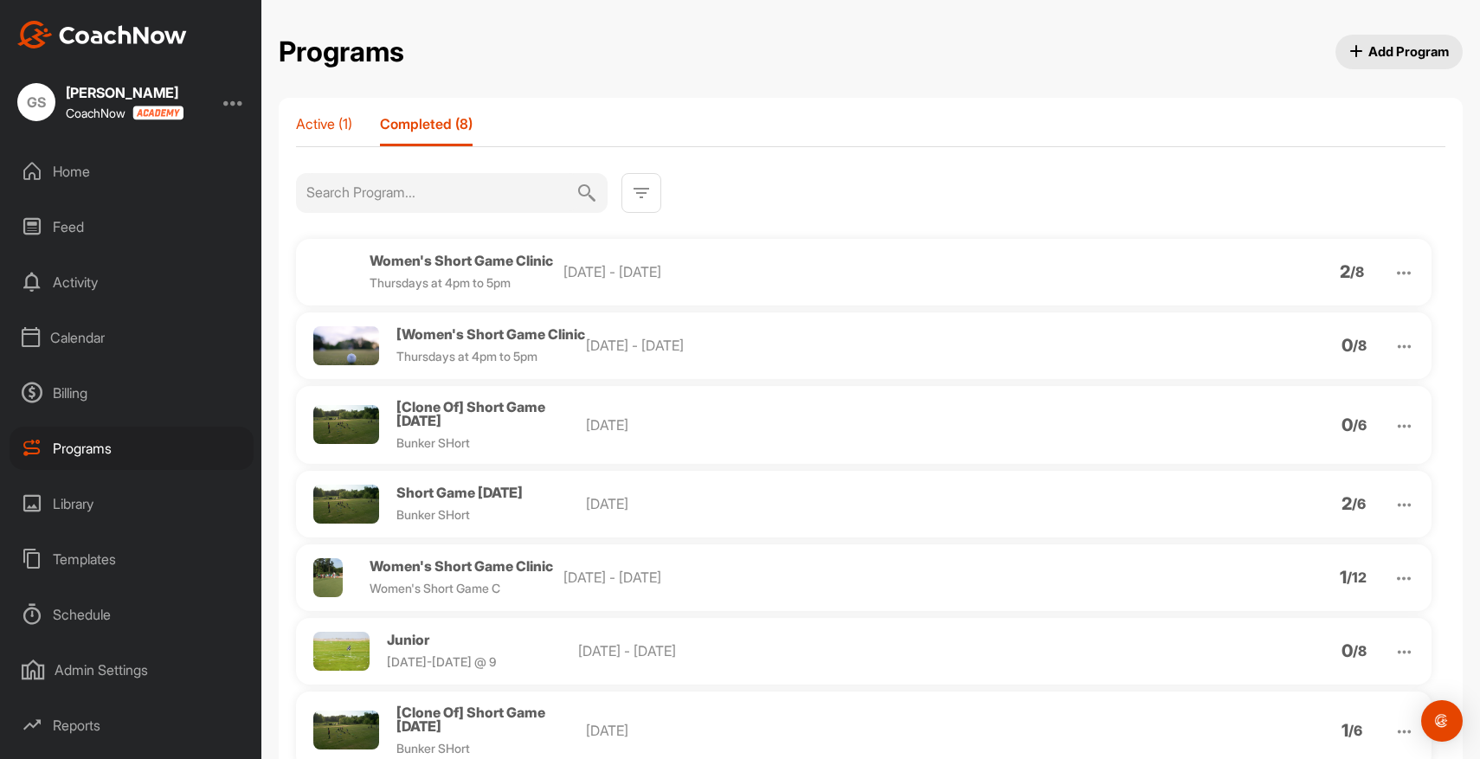
click at [340, 128] on p "Active (1)" at bounding box center [324, 123] width 56 height 17
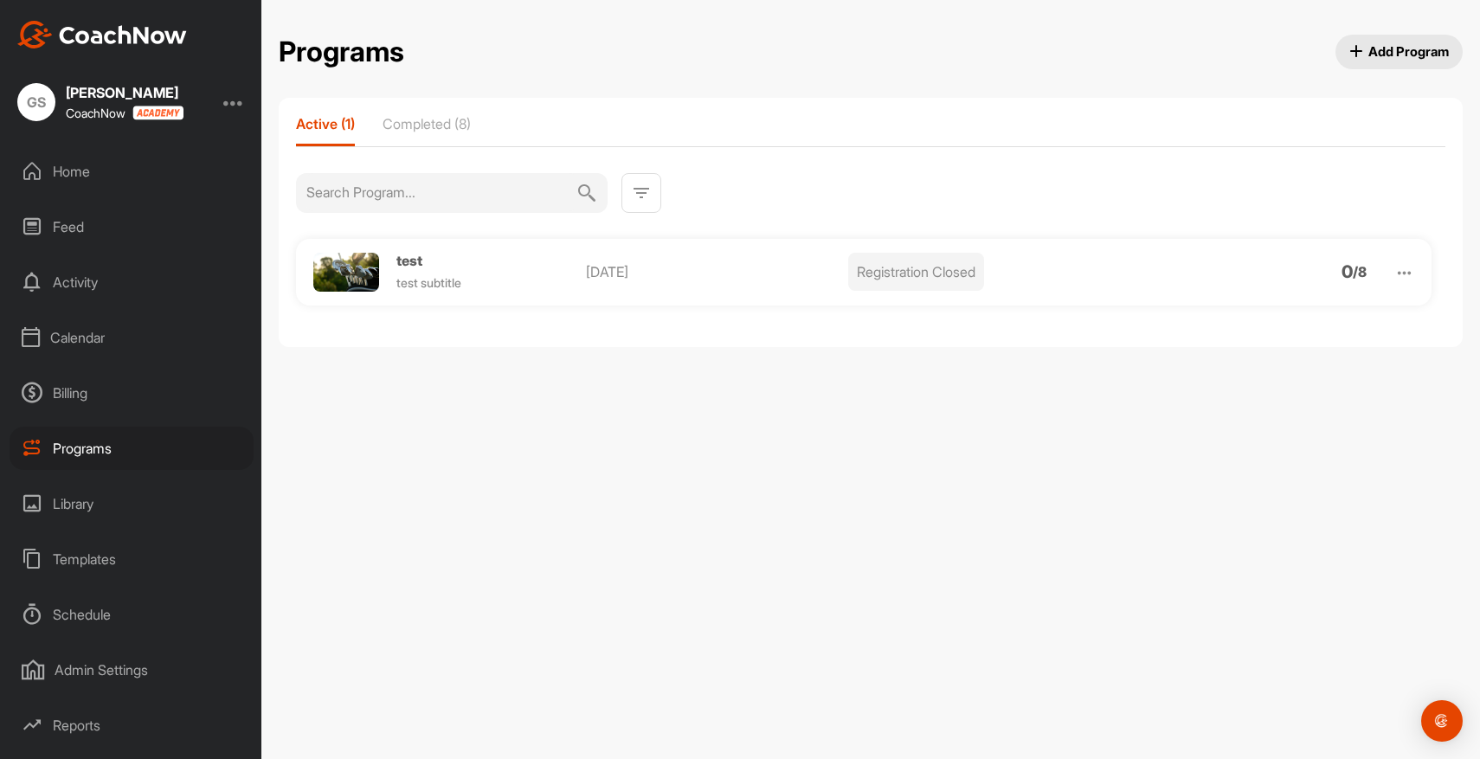
click at [1414, 278] on div "test test subtitle Sep 26, 2025 Registration Closed 0 / 8" at bounding box center [863, 272] width 1135 height 67
click at [1392, 270] on div "0 / 8" at bounding box center [1367, 272] width 53 height 14
click at [1408, 272] on img at bounding box center [1404, 273] width 20 height 20
click at [1260, 318] on li "View" at bounding box center [1305, 318] width 213 height 28
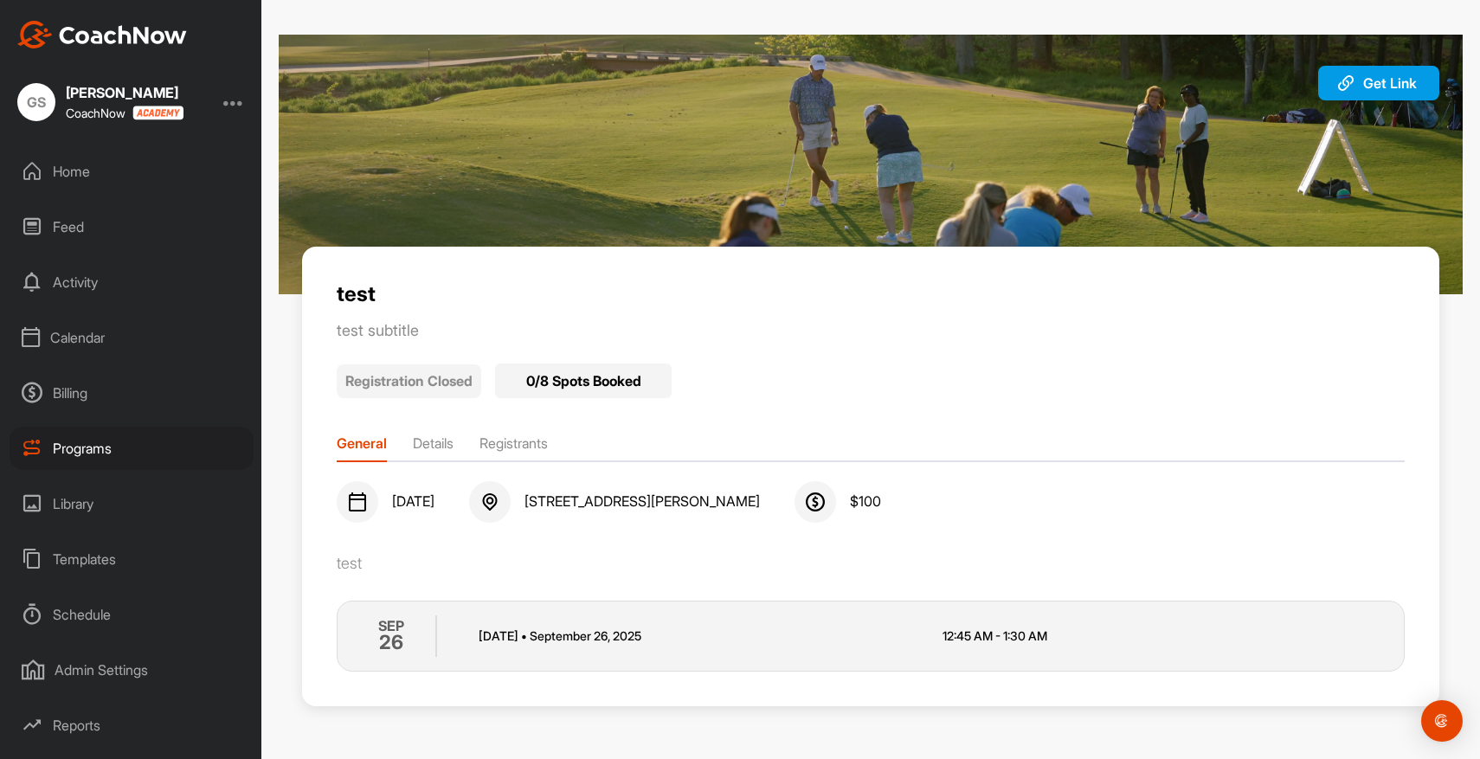
click at [510, 445] on li "Registrants" at bounding box center [513, 447] width 68 height 28
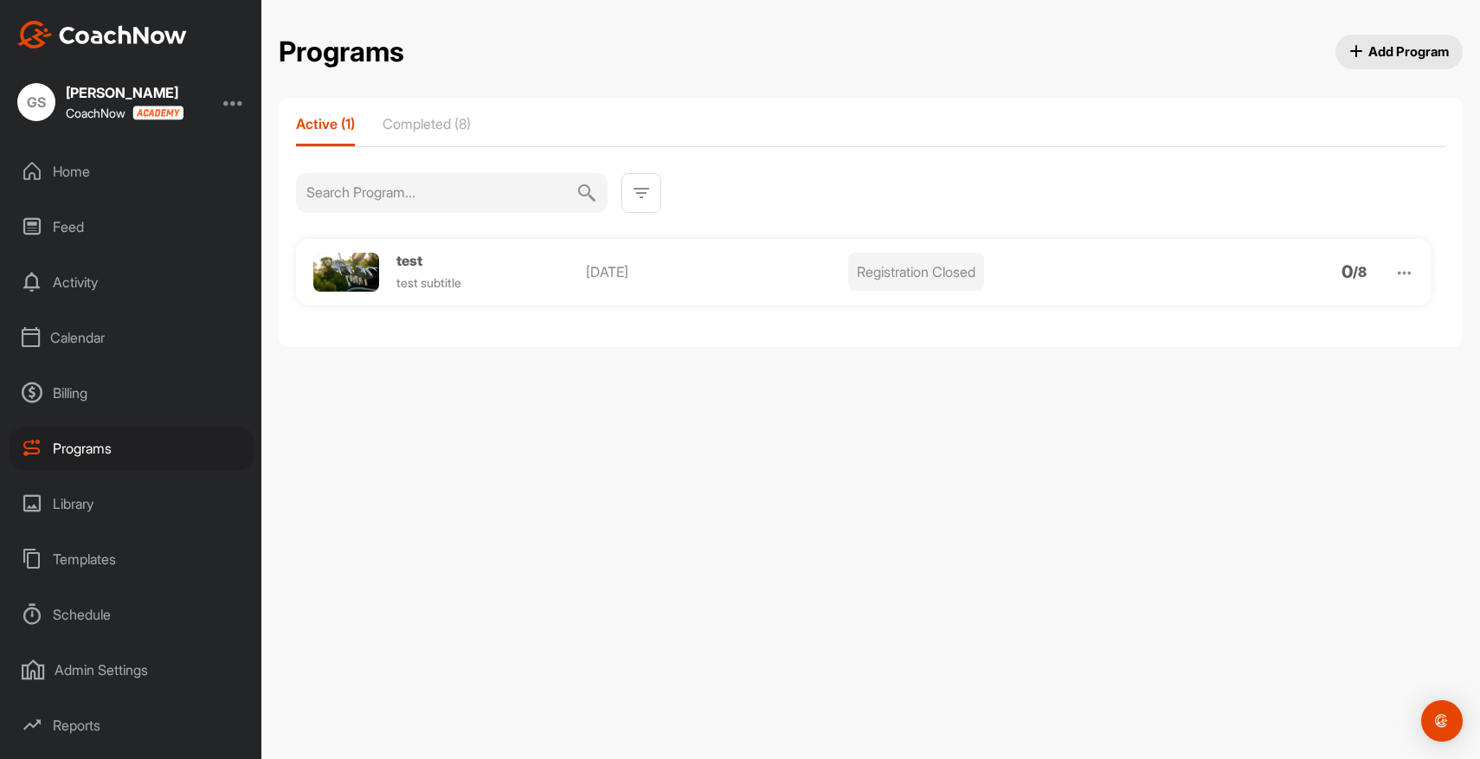
click at [1407, 272] on img at bounding box center [1404, 273] width 20 height 20
click at [1265, 362] on li "Edit" at bounding box center [1305, 363] width 213 height 28
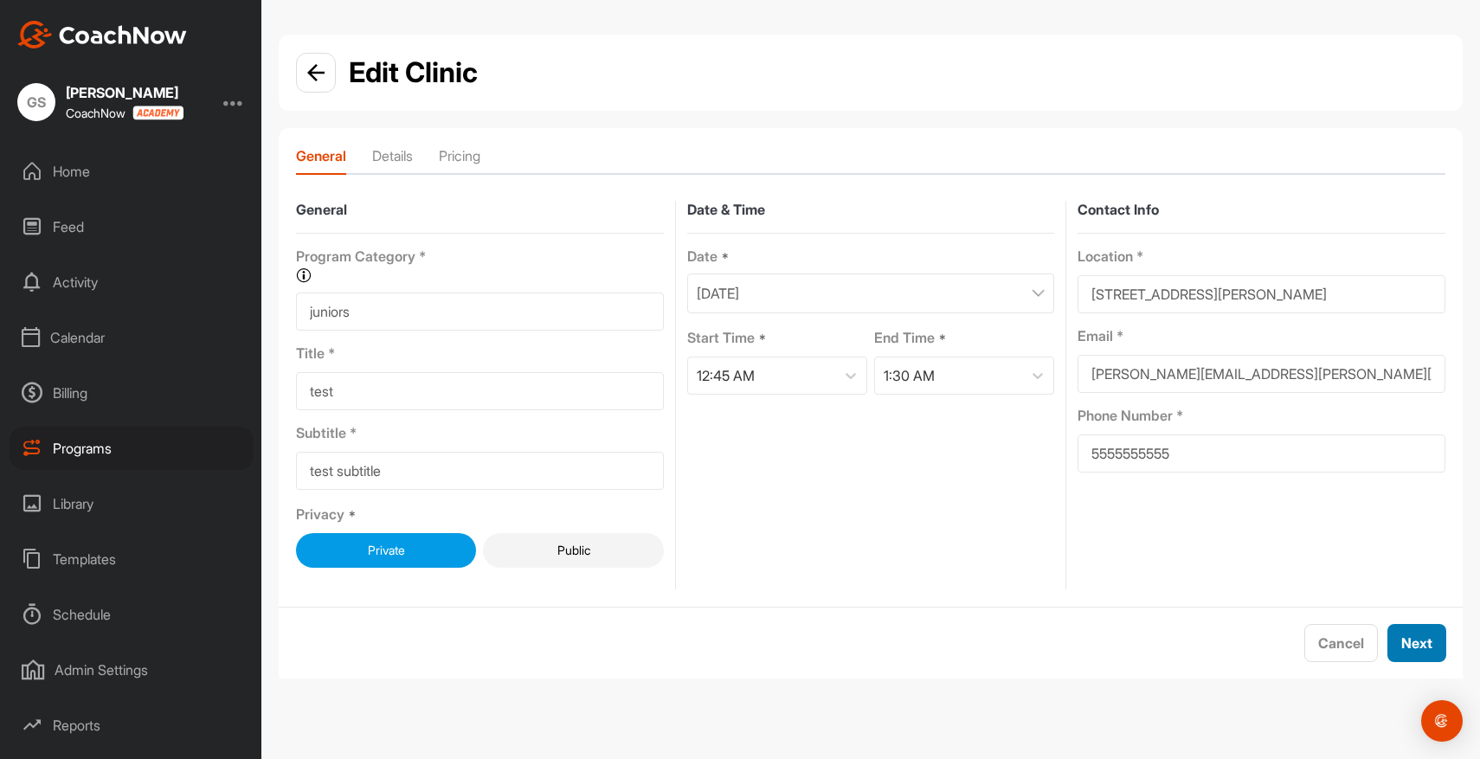
click at [1415, 643] on span "Next" at bounding box center [1416, 642] width 31 height 17
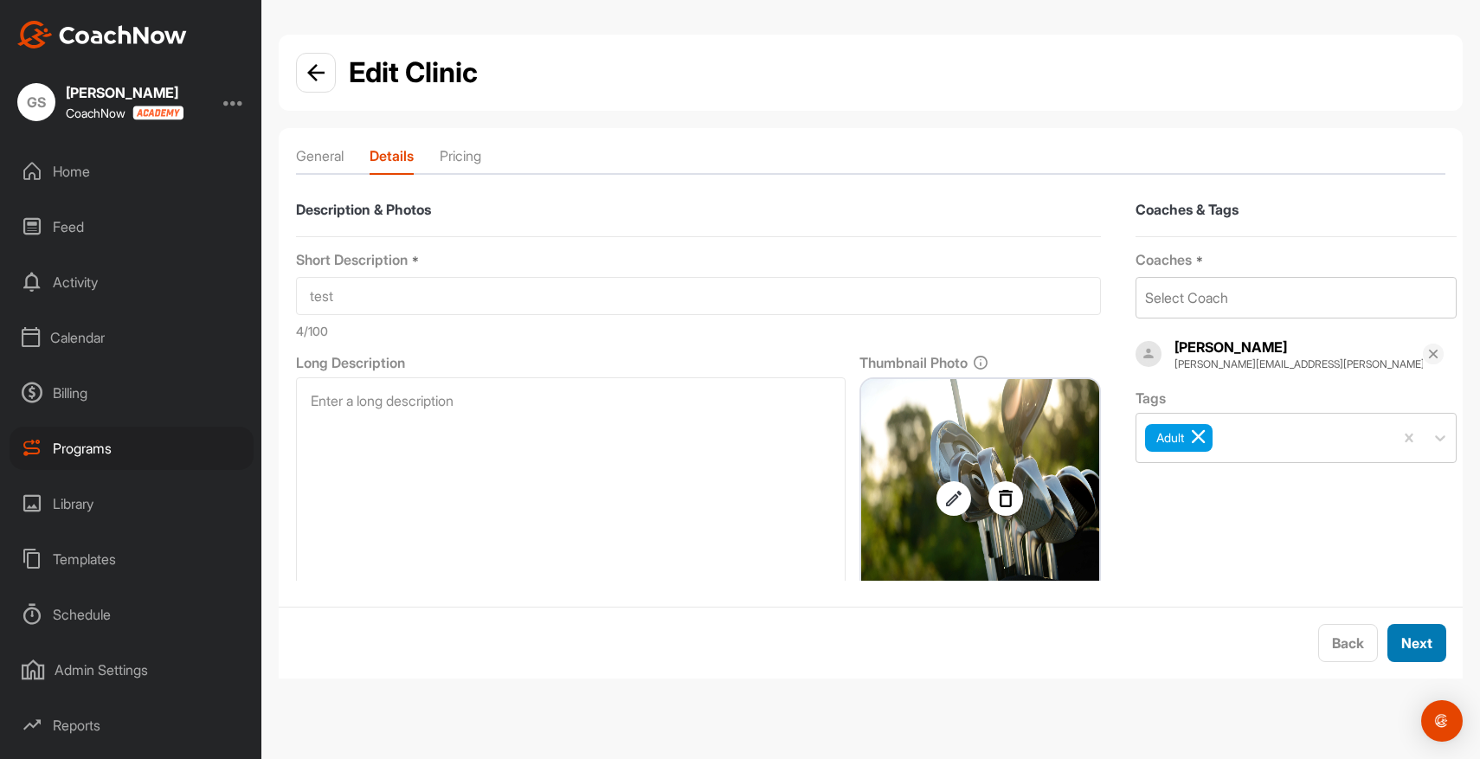
click at [1415, 643] on span "Next" at bounding box center [1416, 642] width 31 height 17
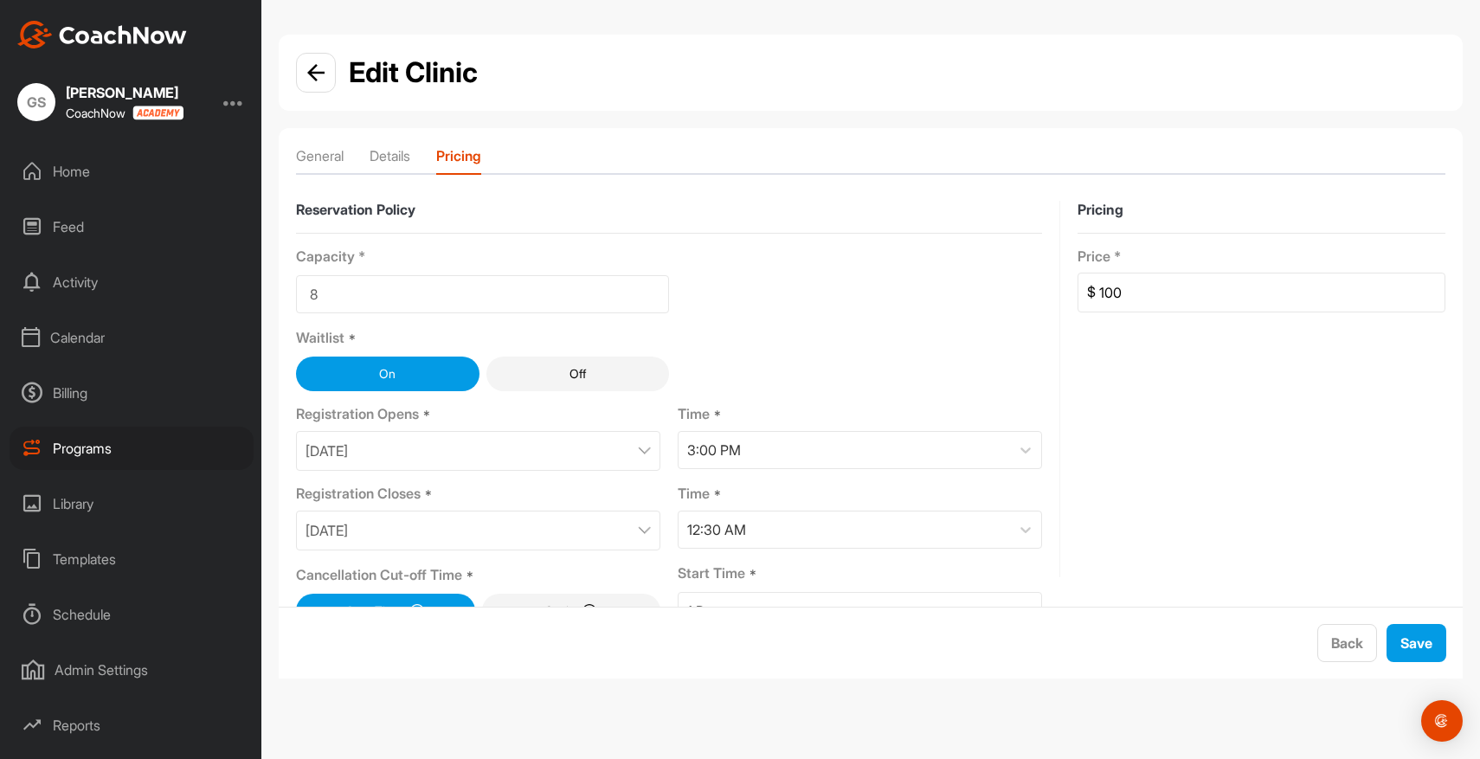
scroll to position [40, 0]
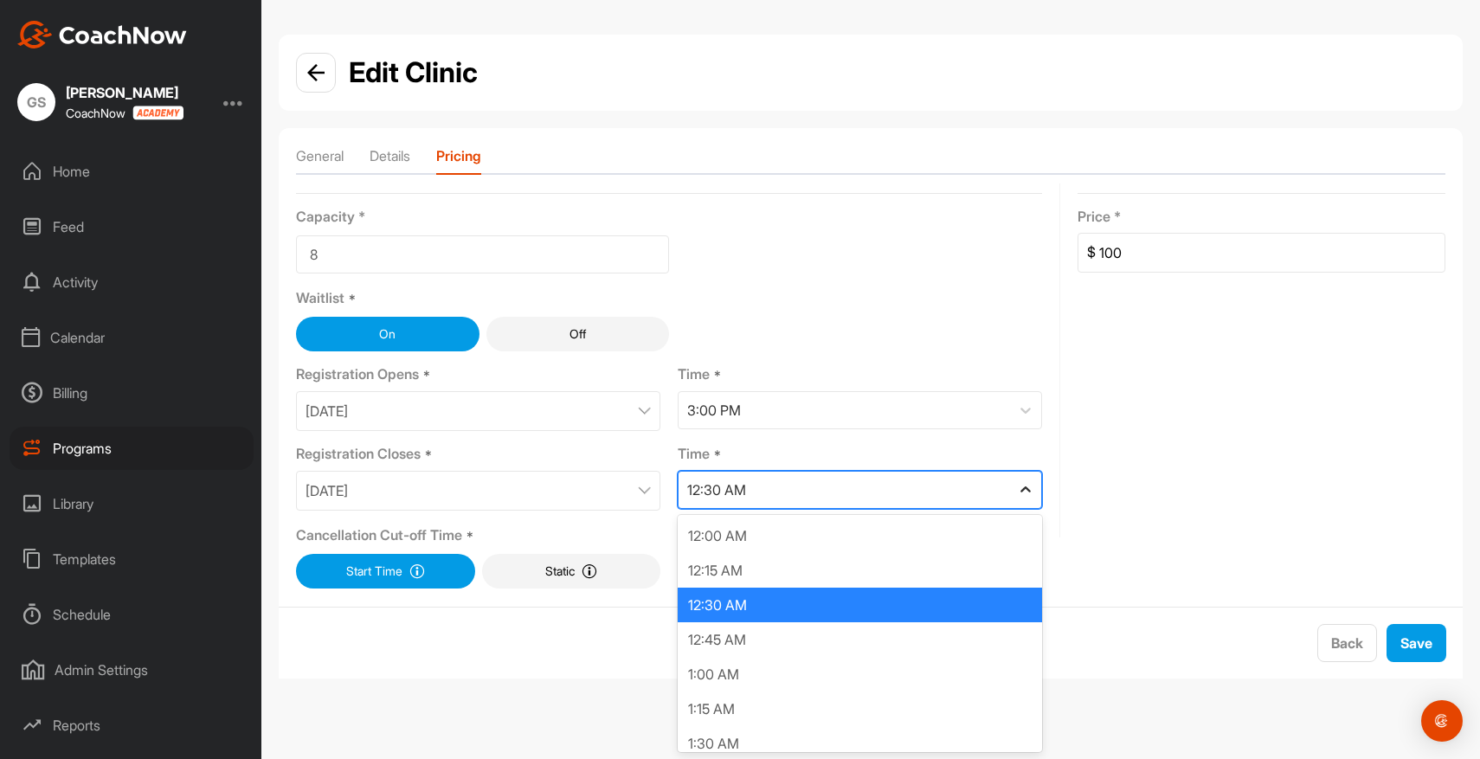
click at [1029, 489] on icon at bounding box center [1025, 489] width 17 height 17
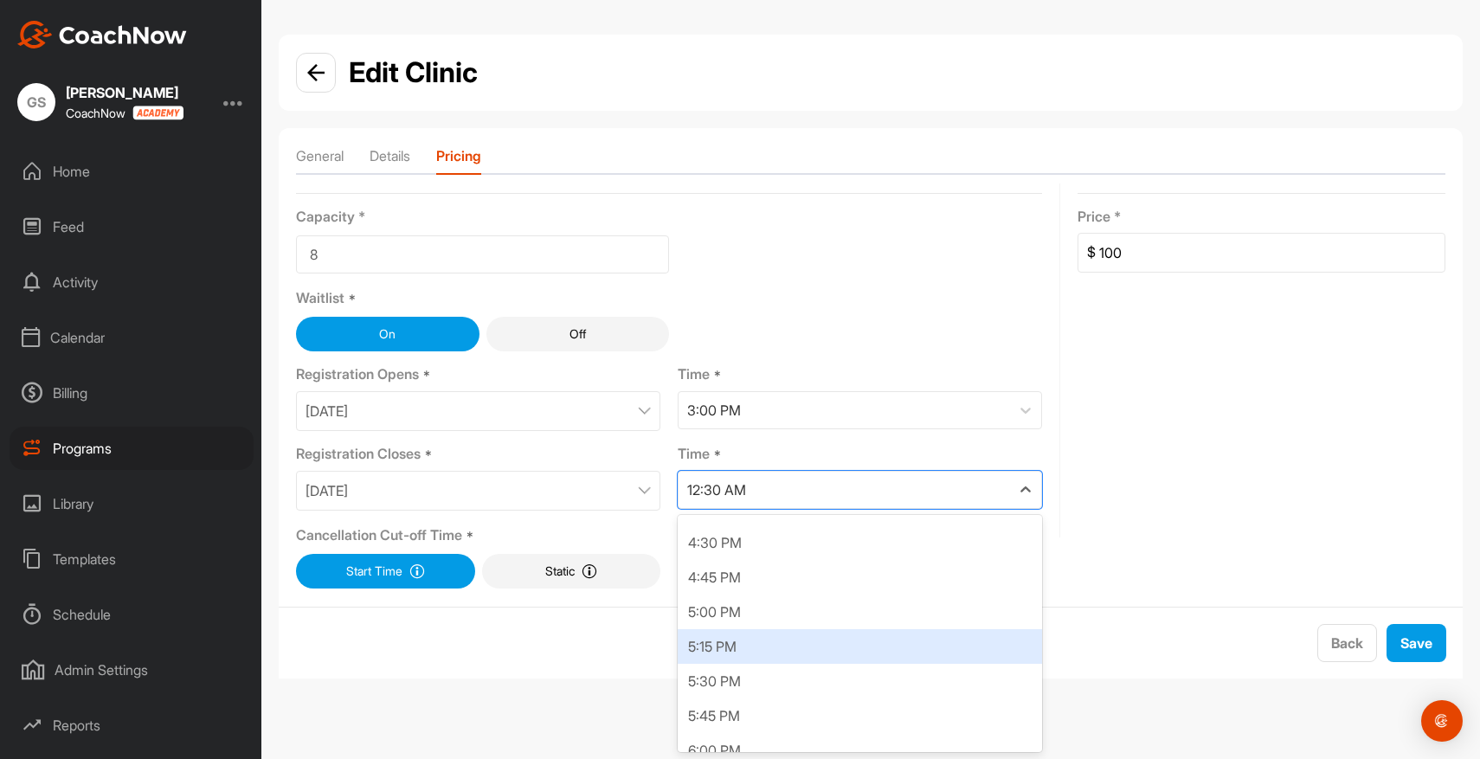
scroll to position [2325, 0]
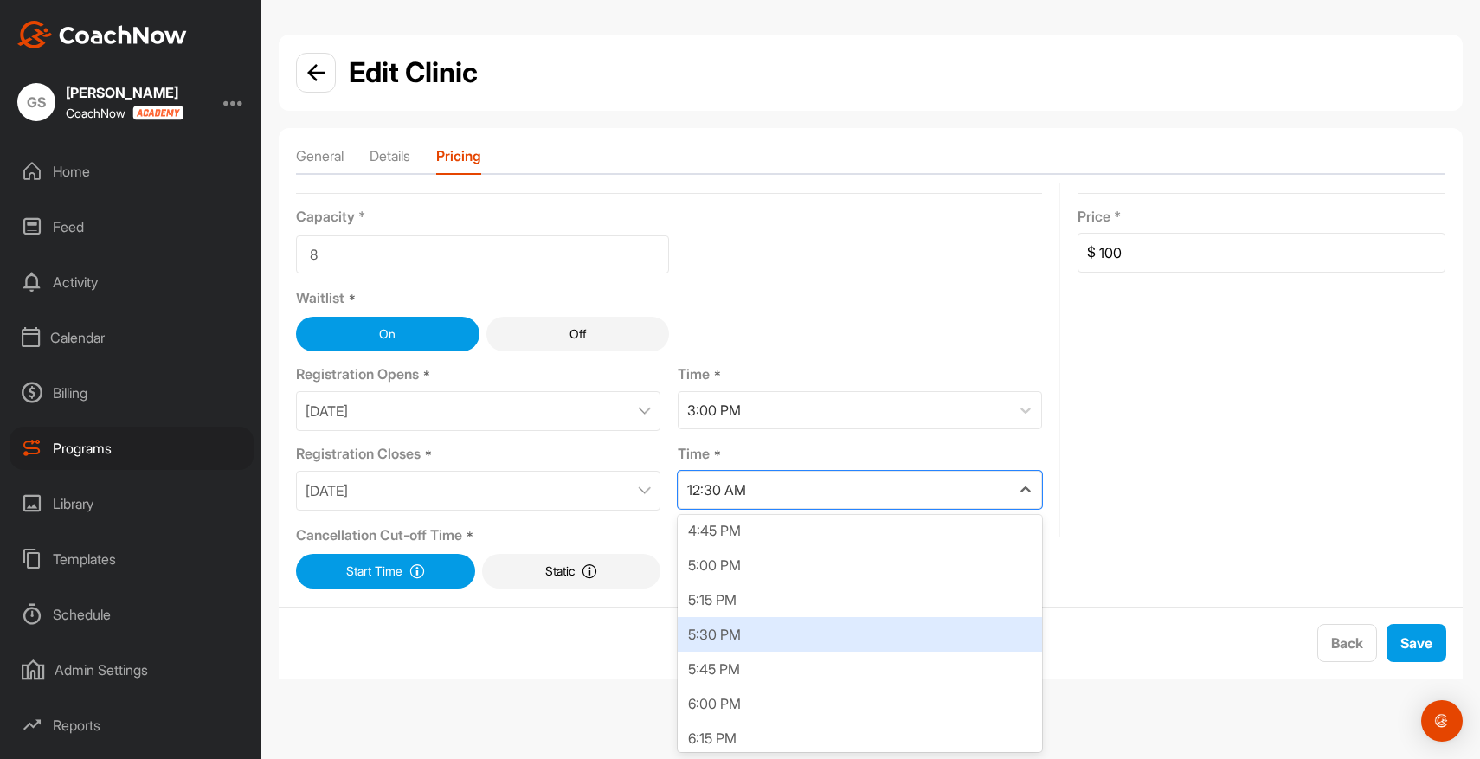
click at [766, 639] on div "5:30 PM" at bounding box center [860, 634] width 364 height 35
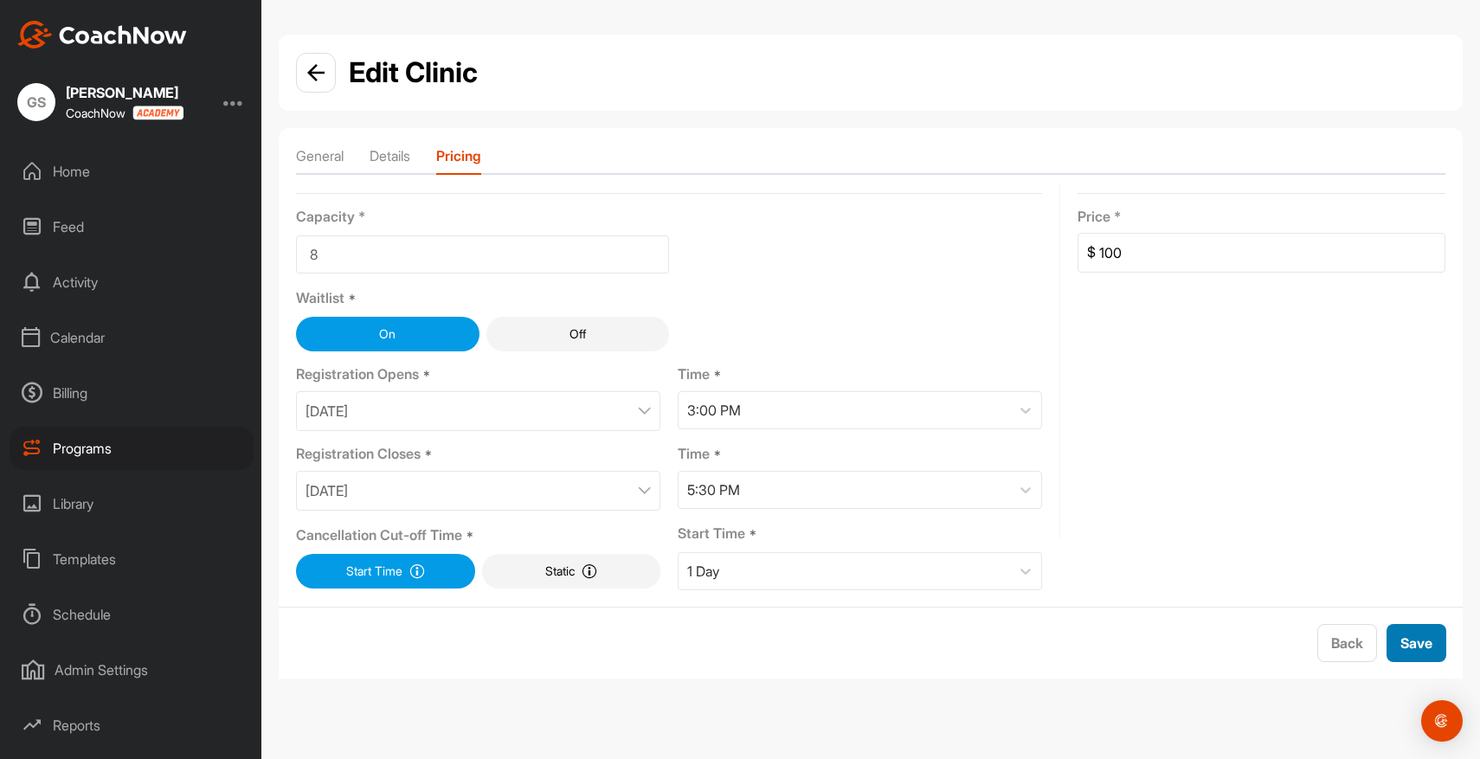
click at [1408, 647] on span "Save" at bounding box center [1416, 642] width 32 height 17
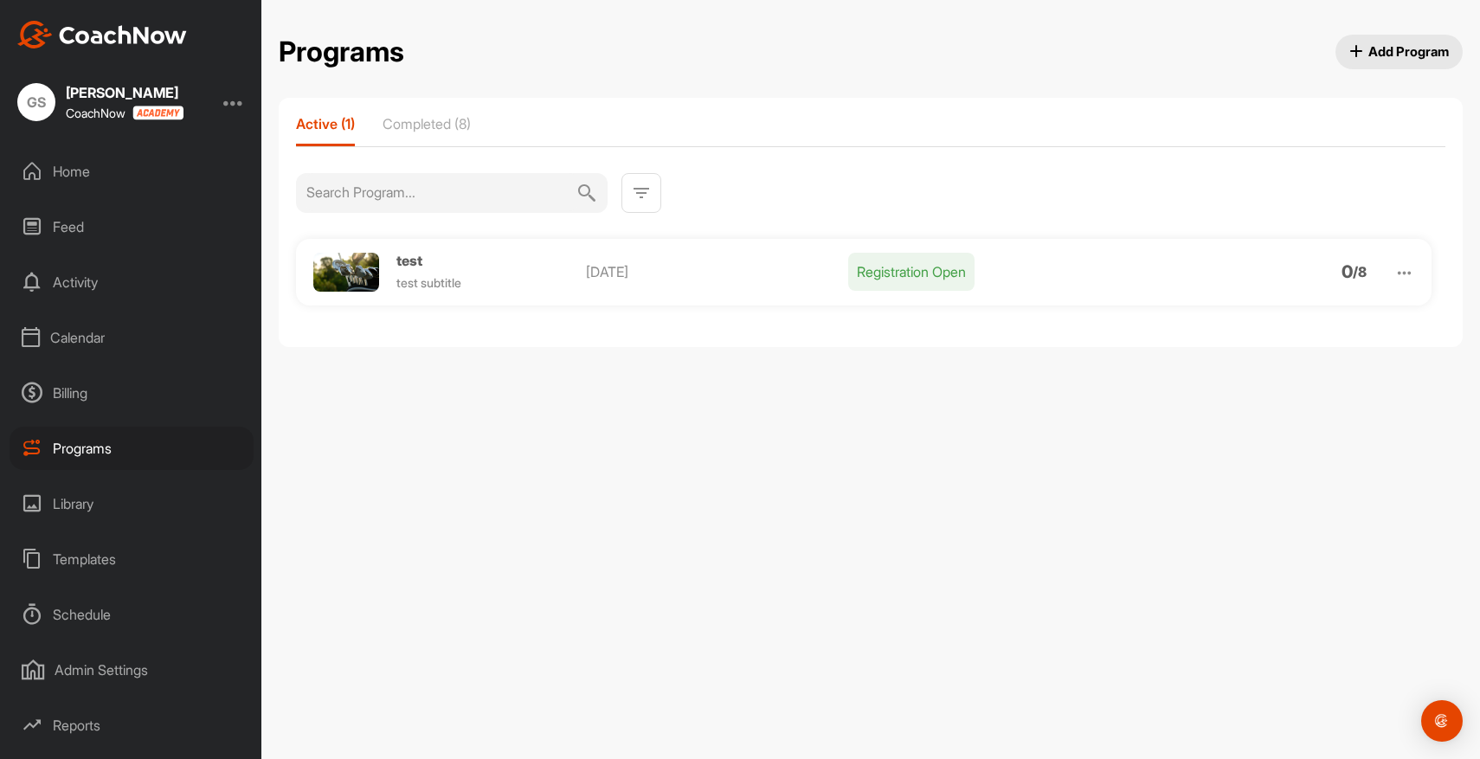
click at [61, 166] on div "Home" at bounding box center [132, 171] width 244 height 43
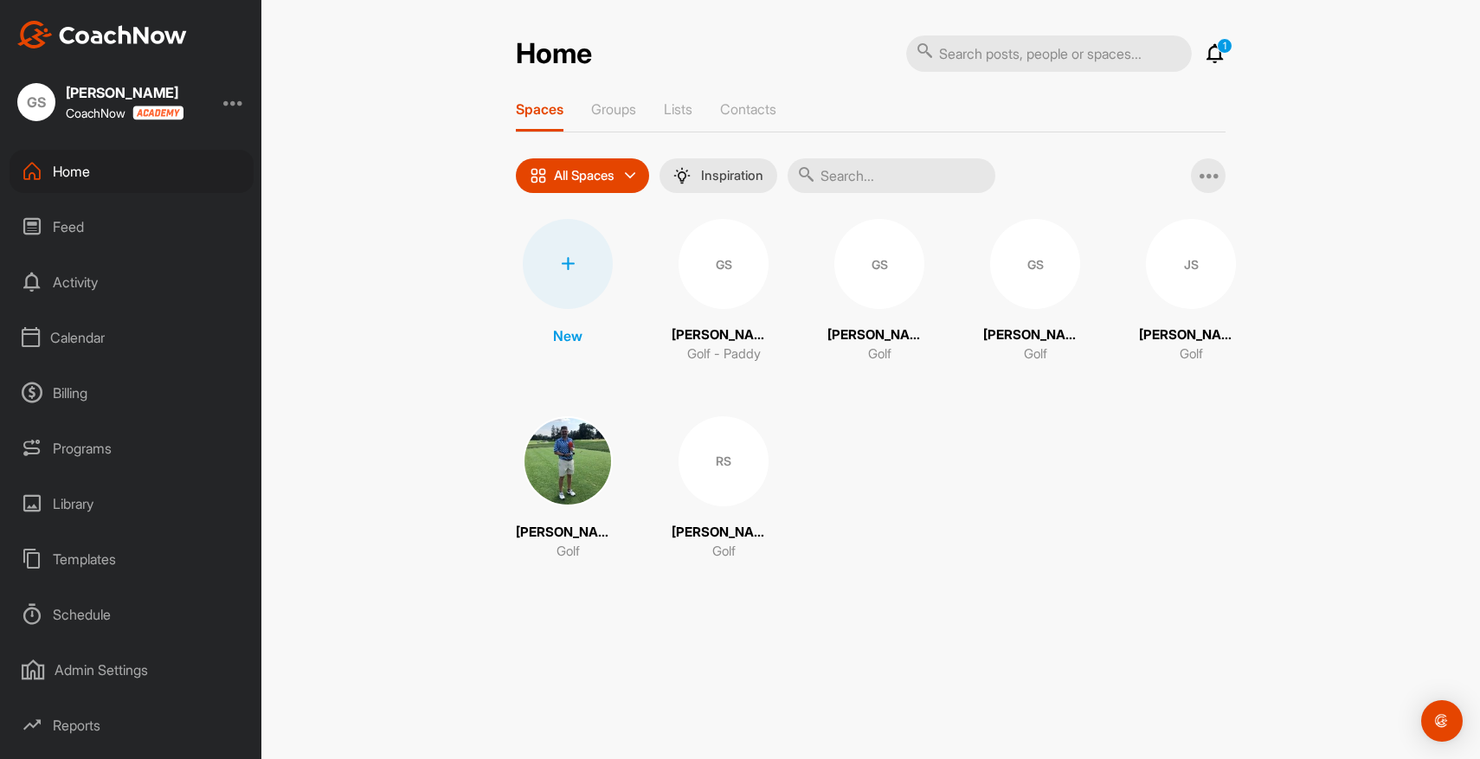
click at [1006, 290] on div "GS" at bounding box center [1035, 264] width 90 height 90
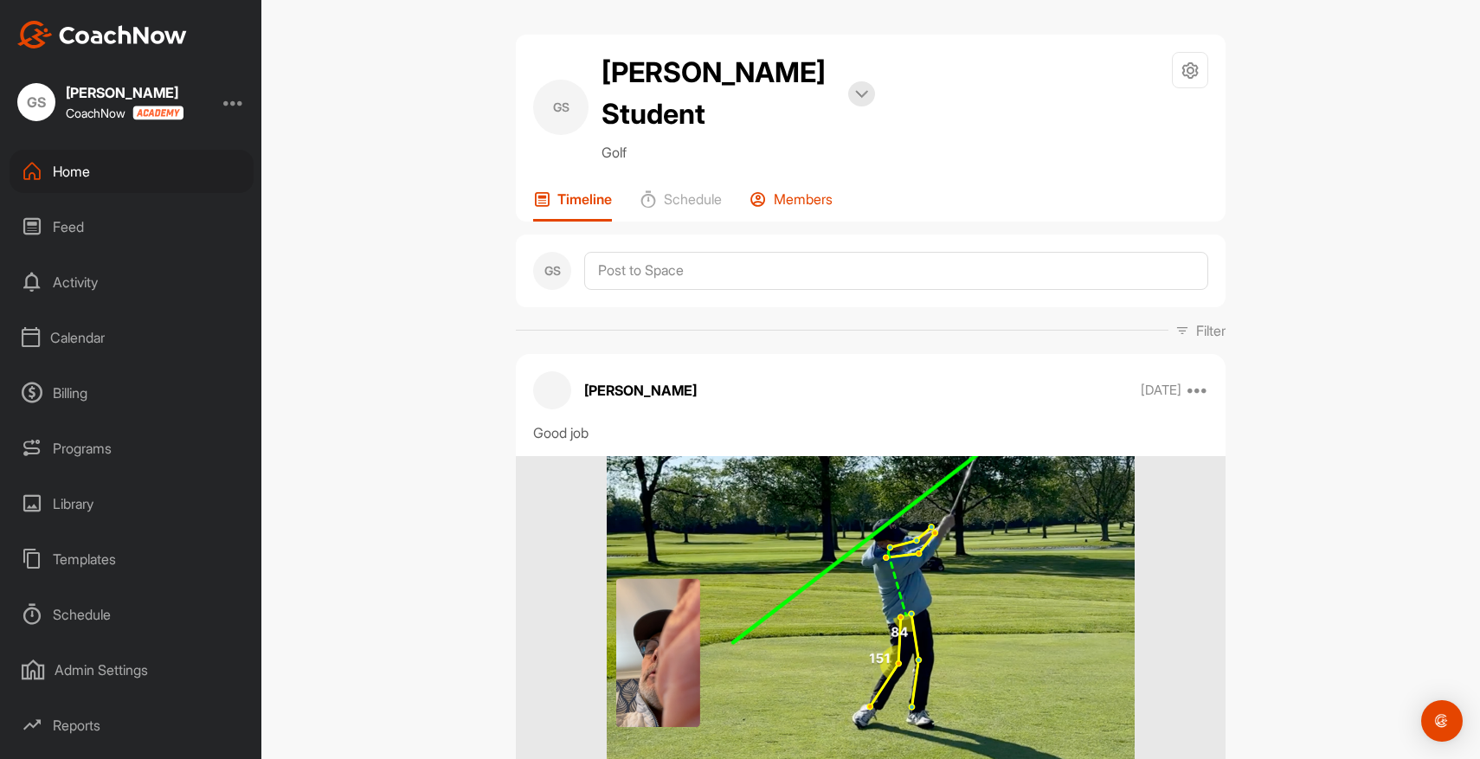
click at [827, 203] on p "Members" at bounding box center [803, 198] width 59 height 17
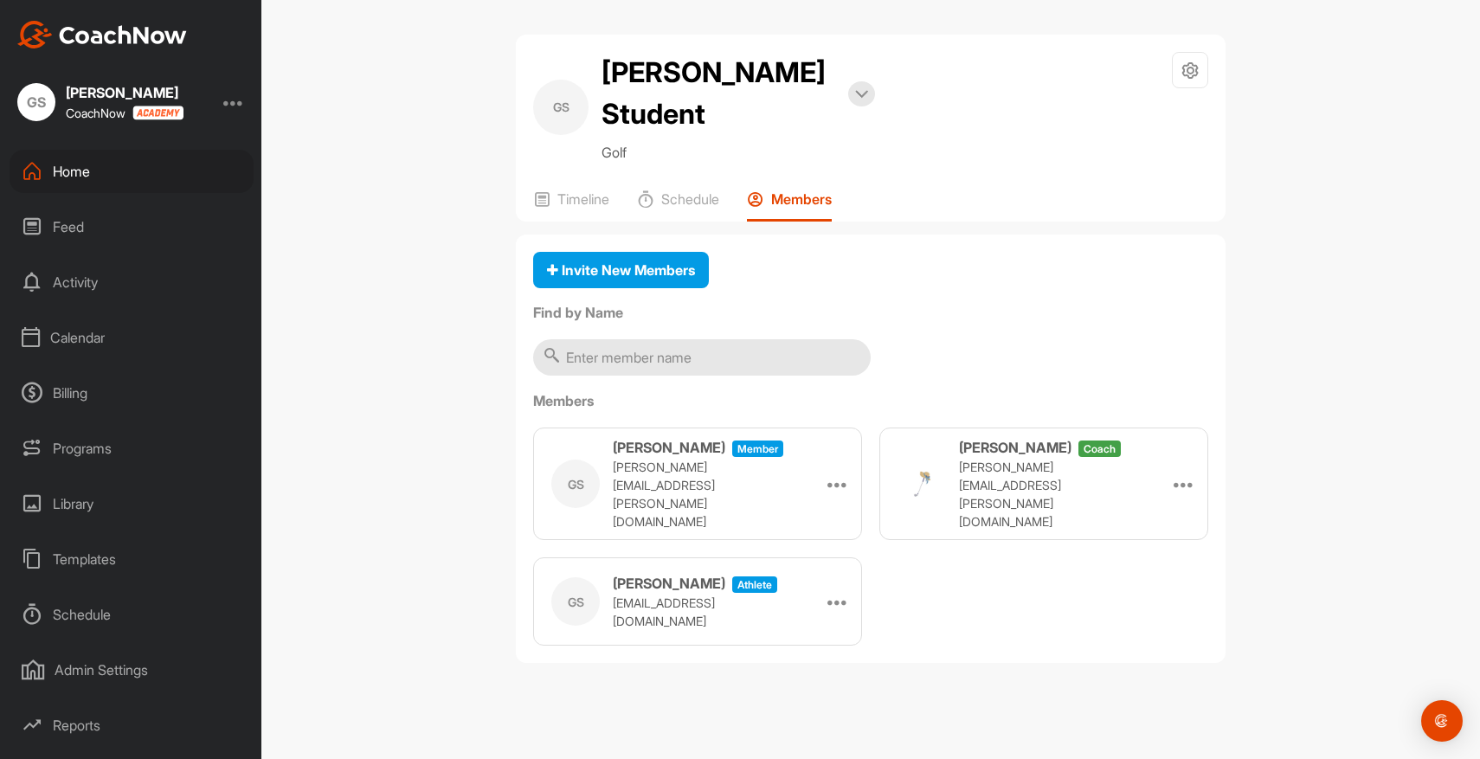
click at [80, 169] on div "Home" at bounding box center [132, 171] width 244 height 43
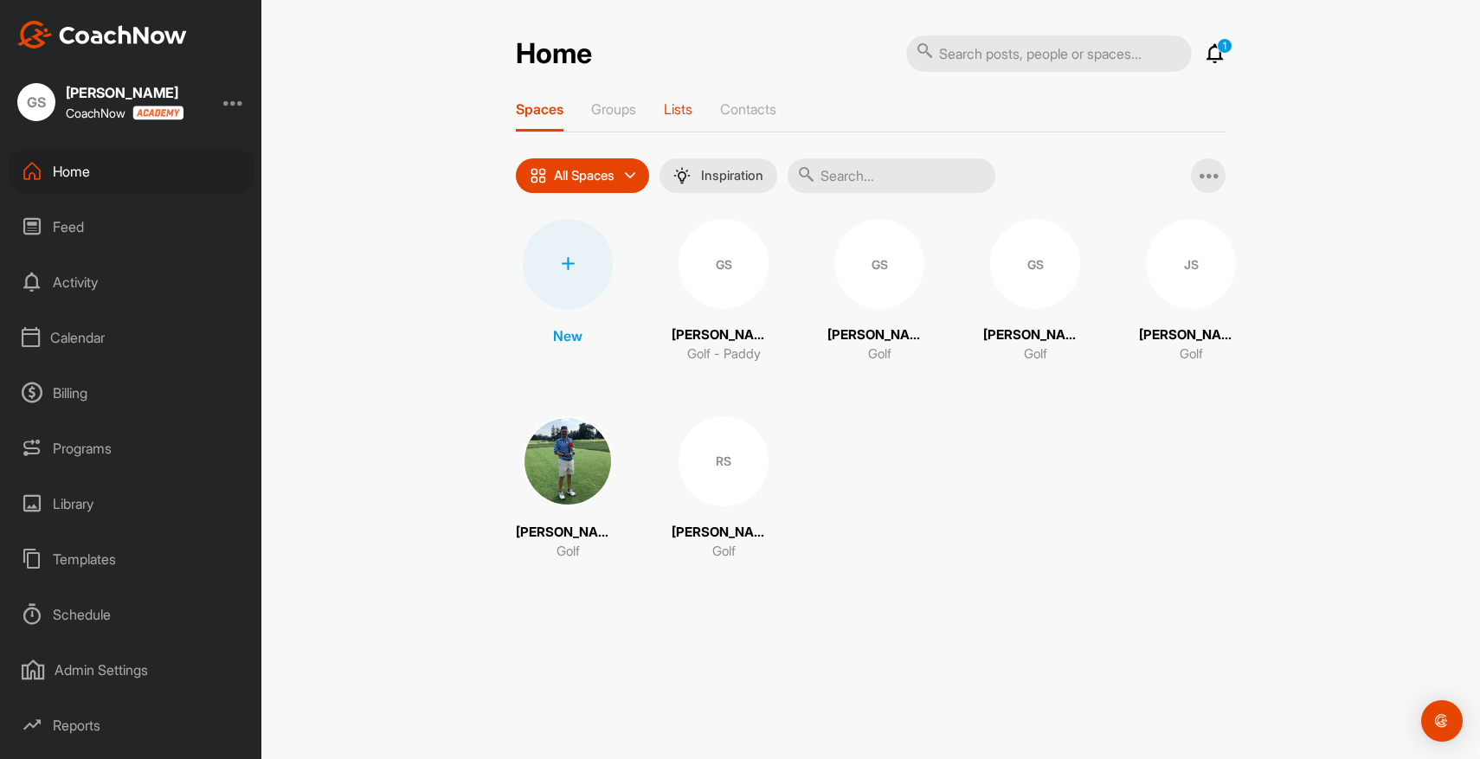
click at [679, 108] on p "Lists" at bounding box center [678, 108] width 29 height 17
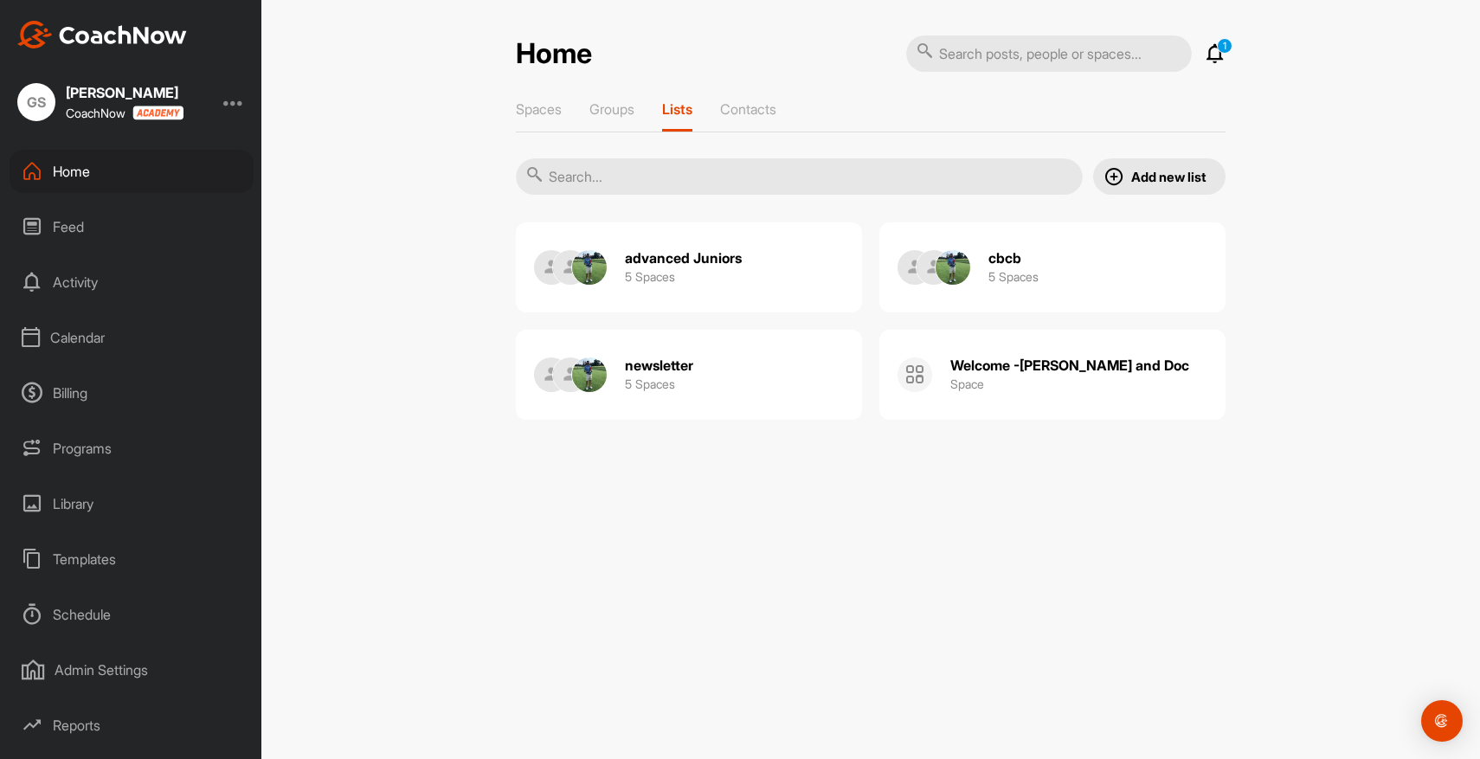
click at [995, 387] on div "Welcome -Greg and Doc Space" at bounding box center [1069, 374] width 239 height 55
click at [653, 257] on h2 "advanced Juniors" at bounding box center [683, 258] width 117 height 18
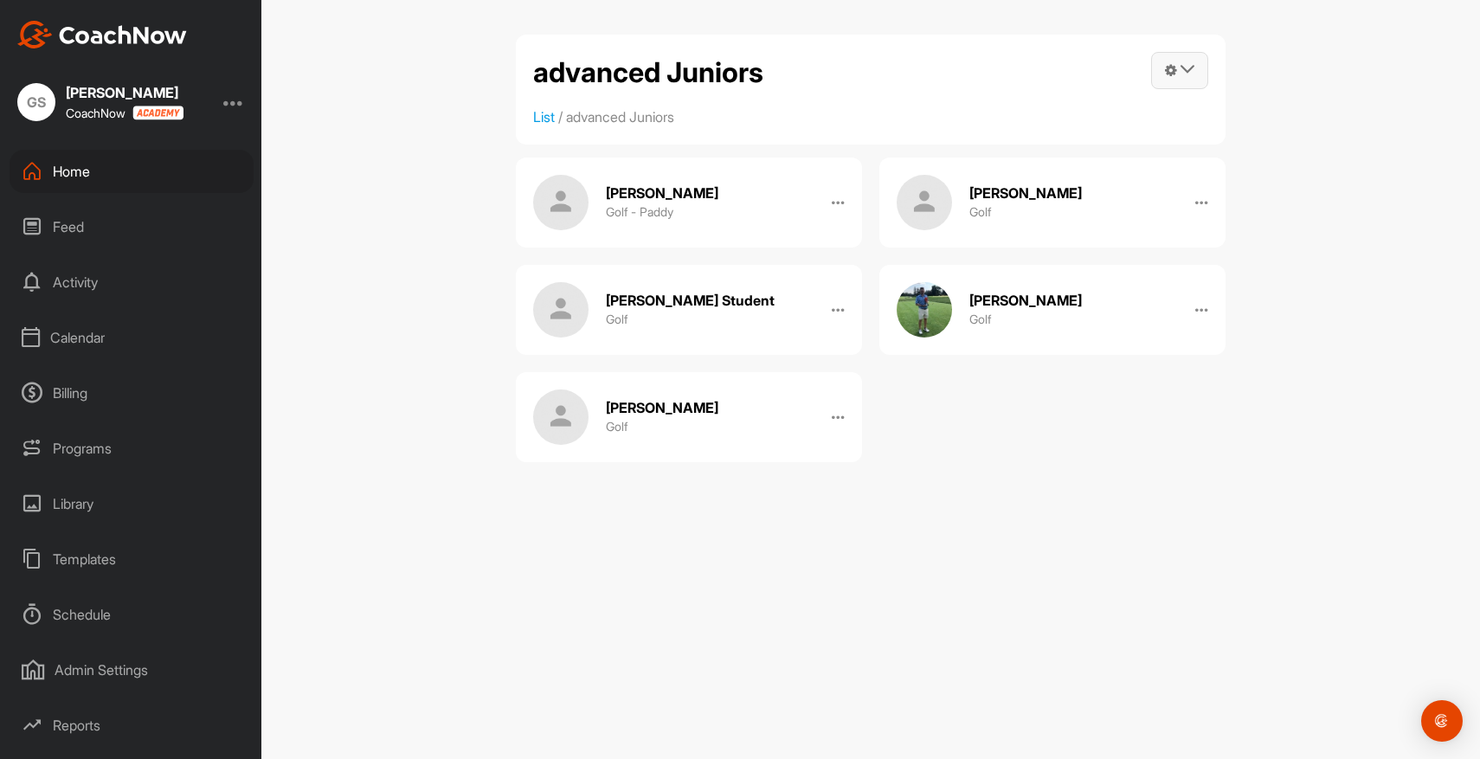
click at [1183, 69] on icon at bounding box center [1187, 69] width 14 height 14
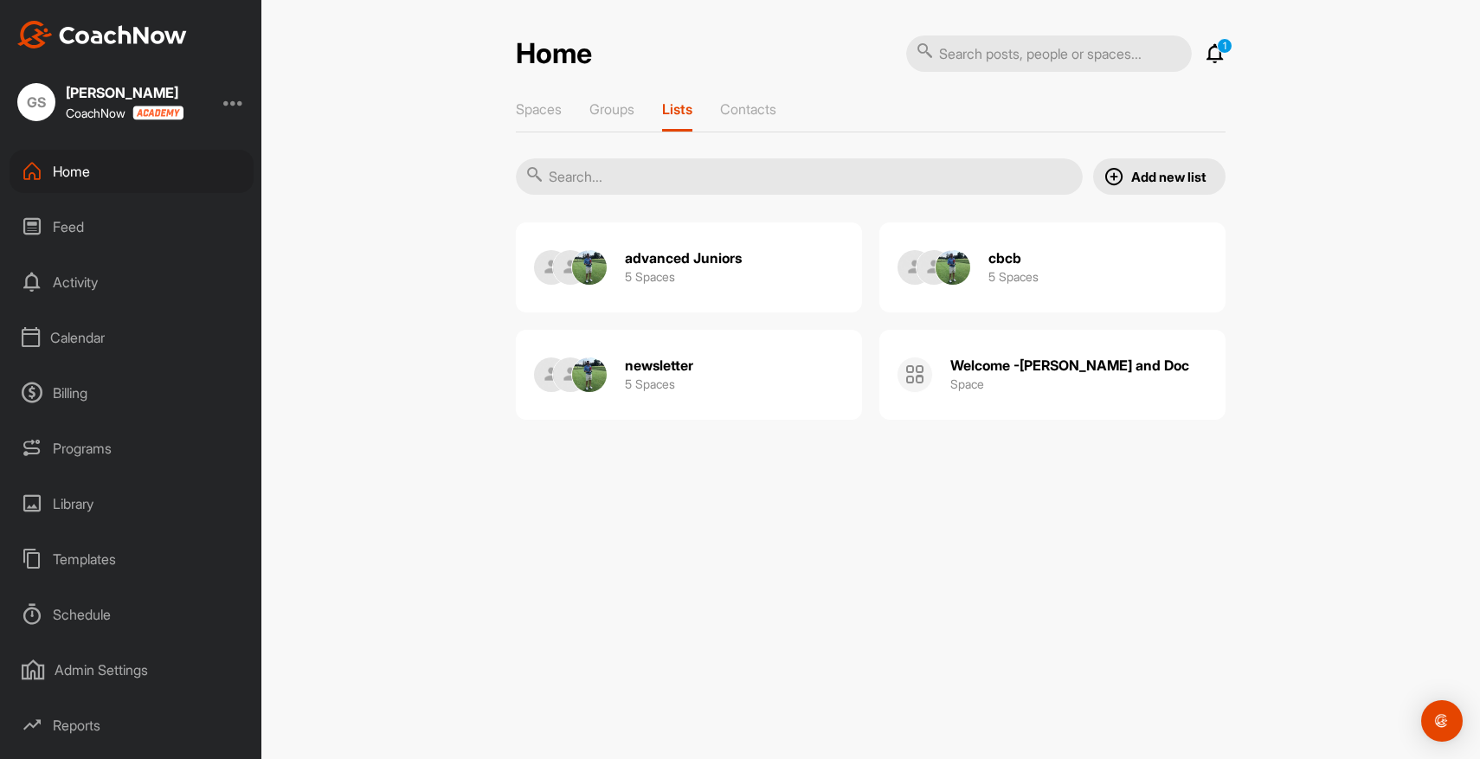
click at [660, 276] on h3 "5 Spaces" at bounding box center [650, 276] width 50 height 18
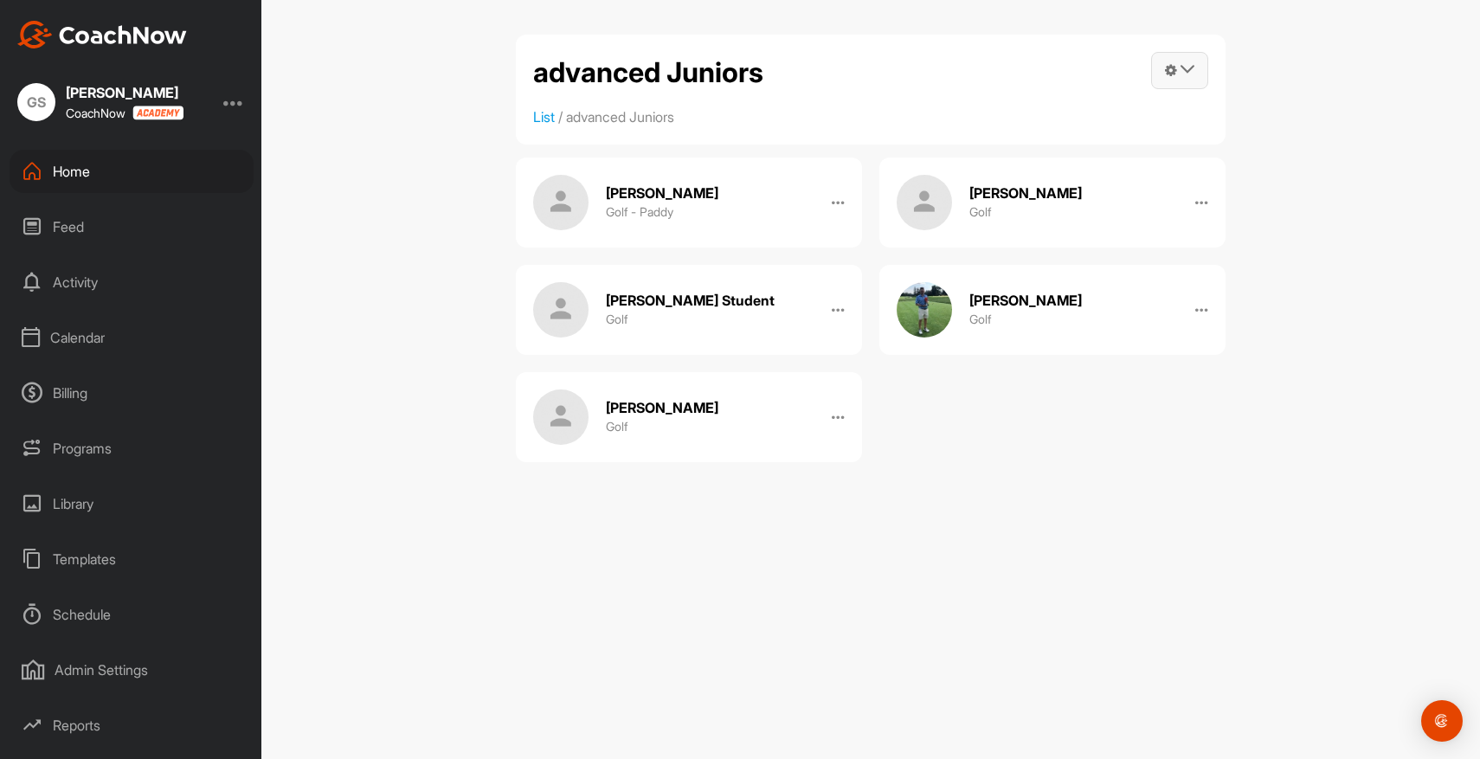
click at [1185, 64] on icon at bounding box center [1187, 69] width 14 height 14
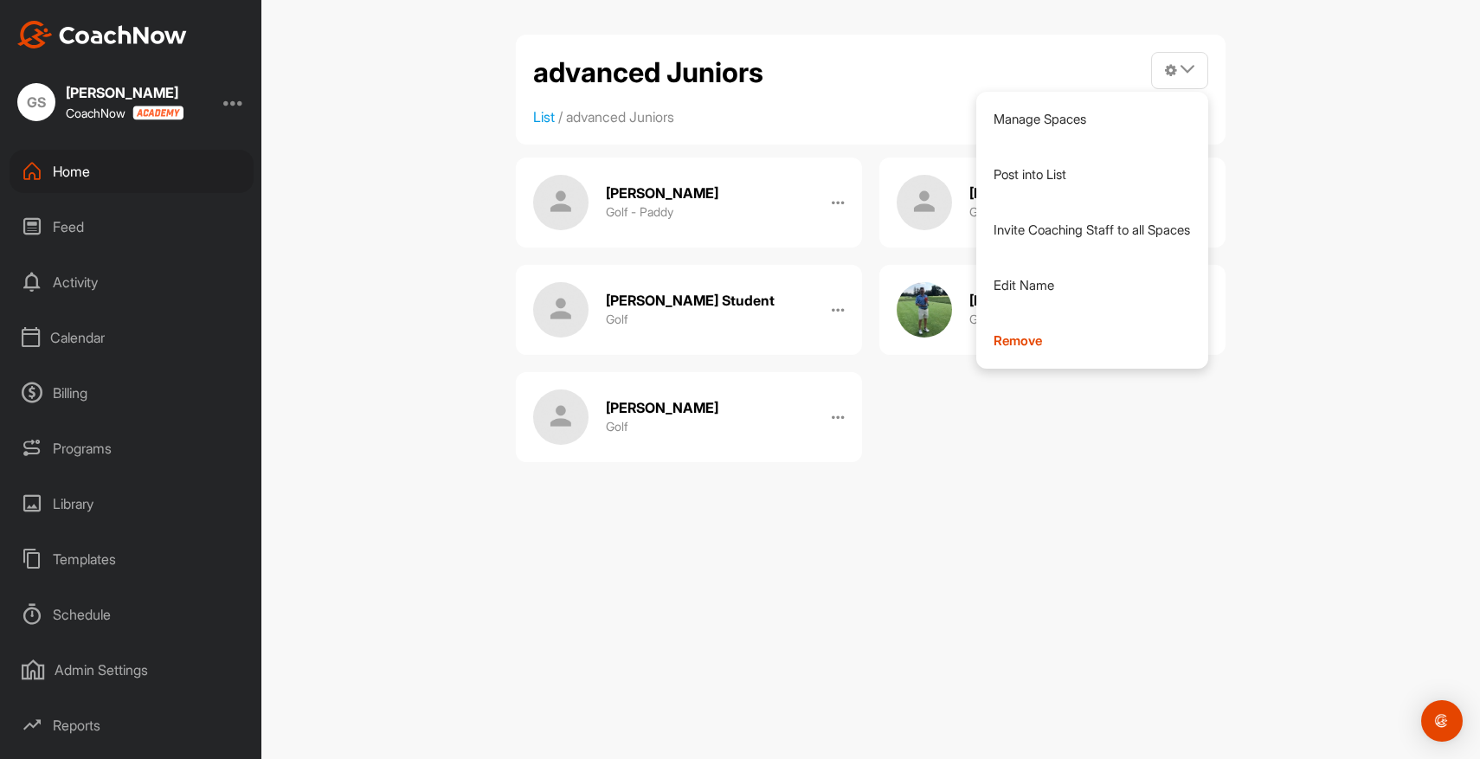
click at [908, 608] on div "advanced Juniors Manage Spaces Post into List Invite Coaching Staff to all Spac…" at bounding box center [870, 379] width 1219 height 759
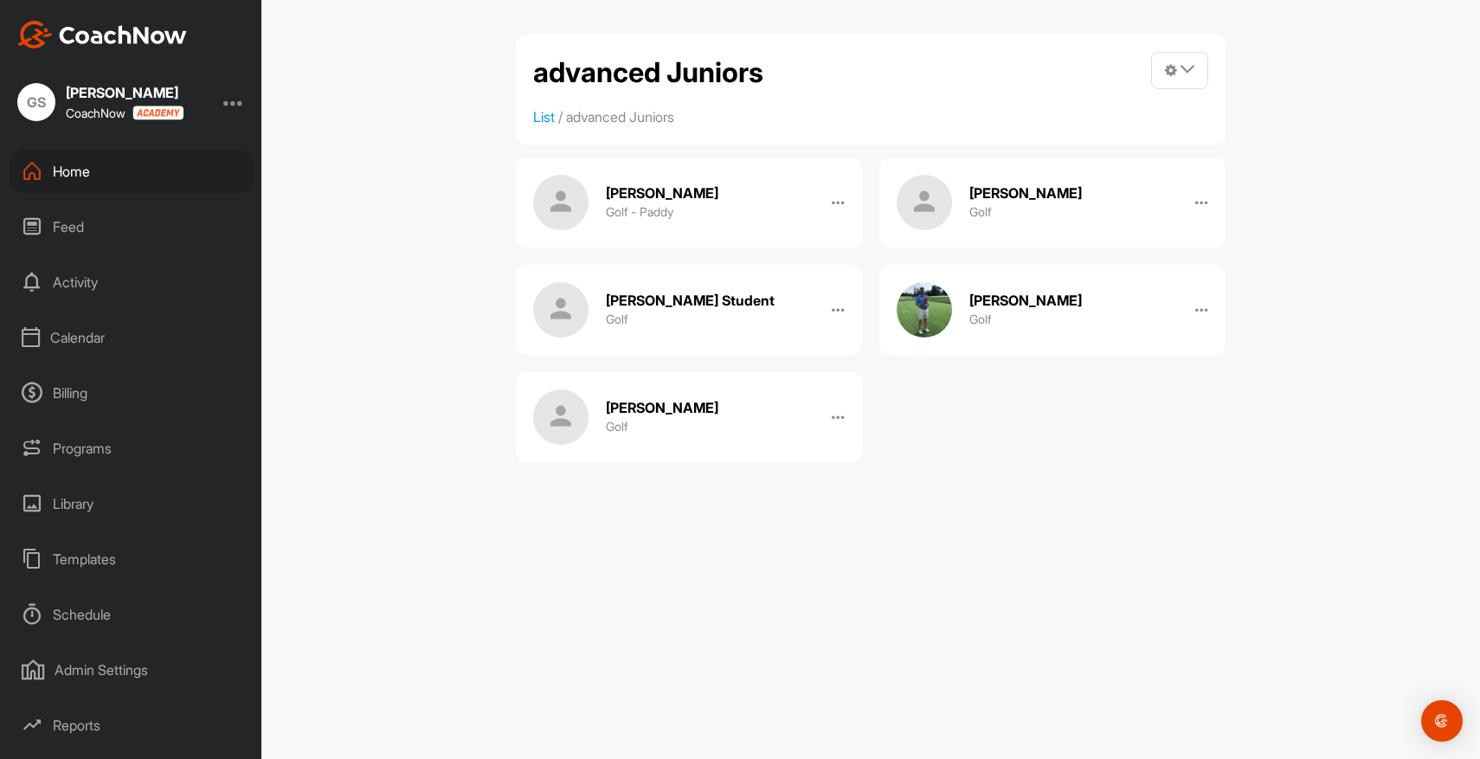
click at [59, 227] on div "Feed" at bounding box center [132, 226] width 244 height 43
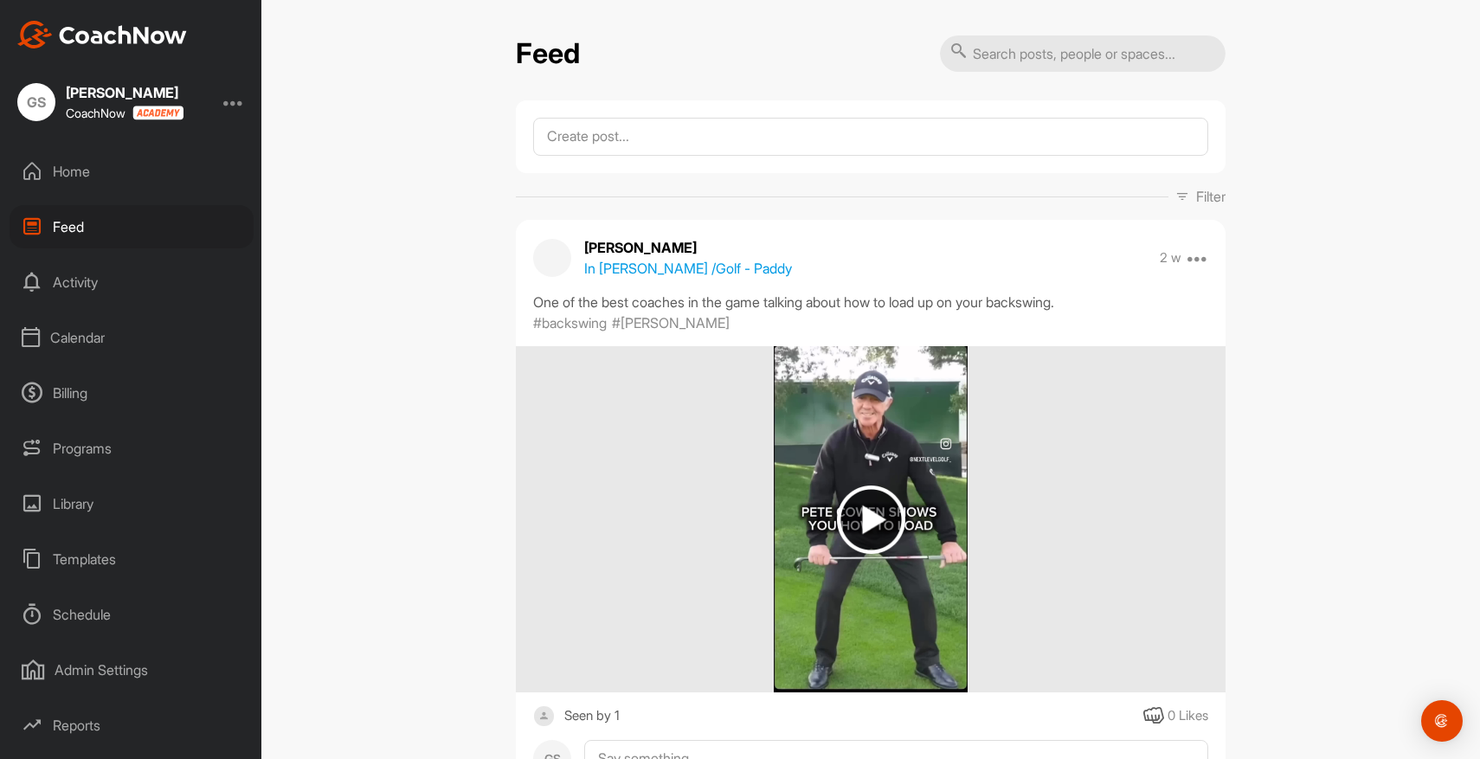
click at [87, 224] on div "Feed" at bounding box center [132, 226] width 244 height 43
click at [70, 285] on div "Activity" at bounding box center [132, 281] width 244 height 43
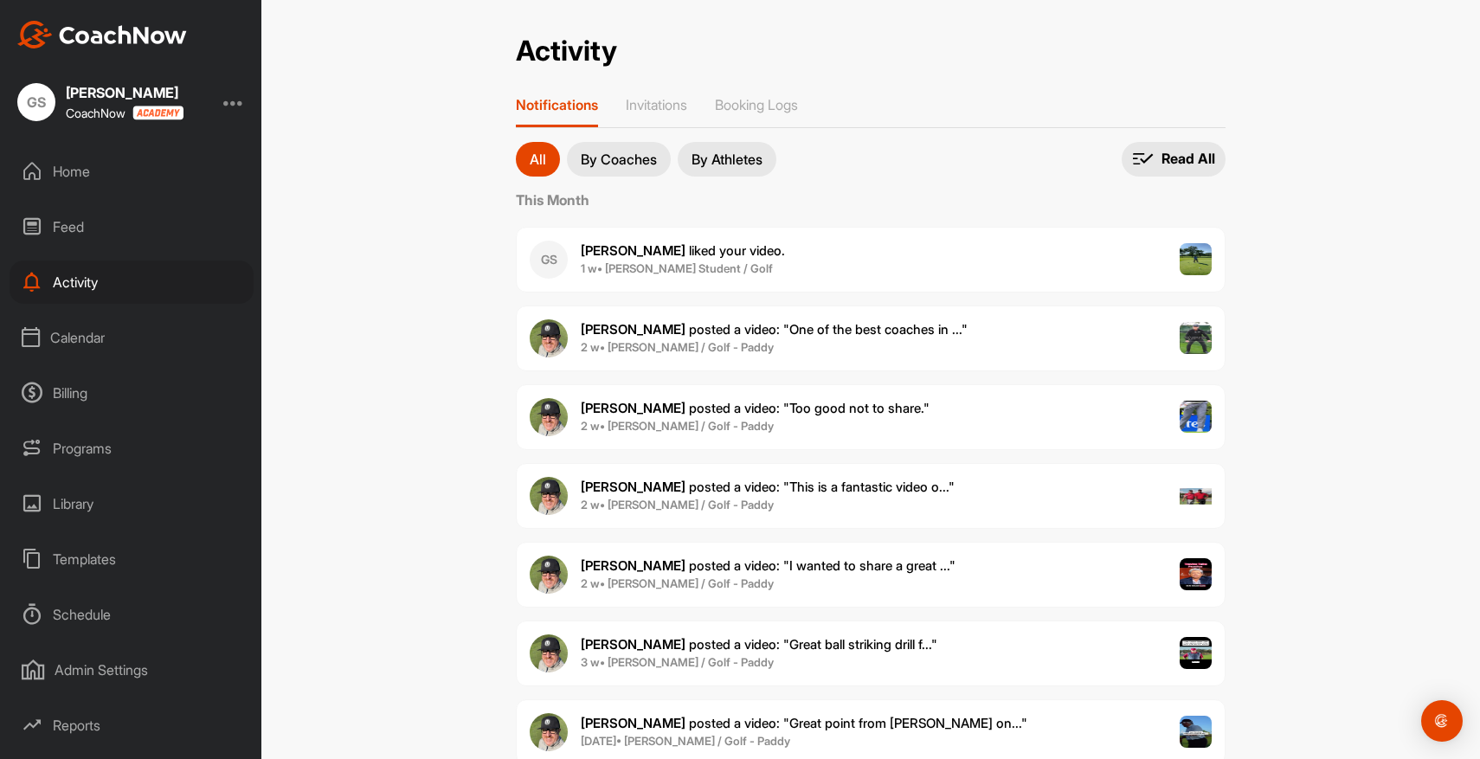
click at [85, 157] on div "Home" at bounding box center [132, 171] width 244 height 43
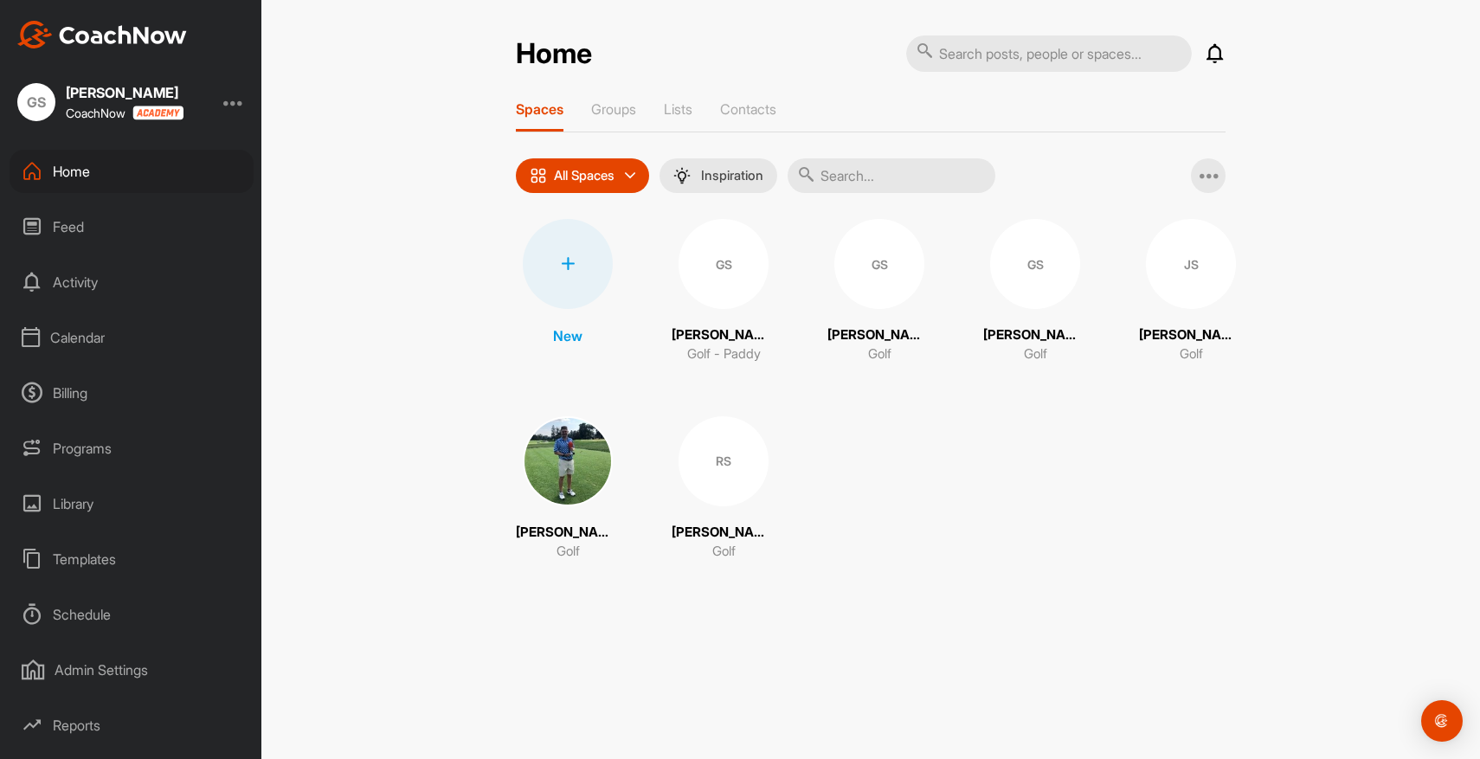
click at [719, 300] on div "GS" at bounding box center [723, 264] width 90 height 90
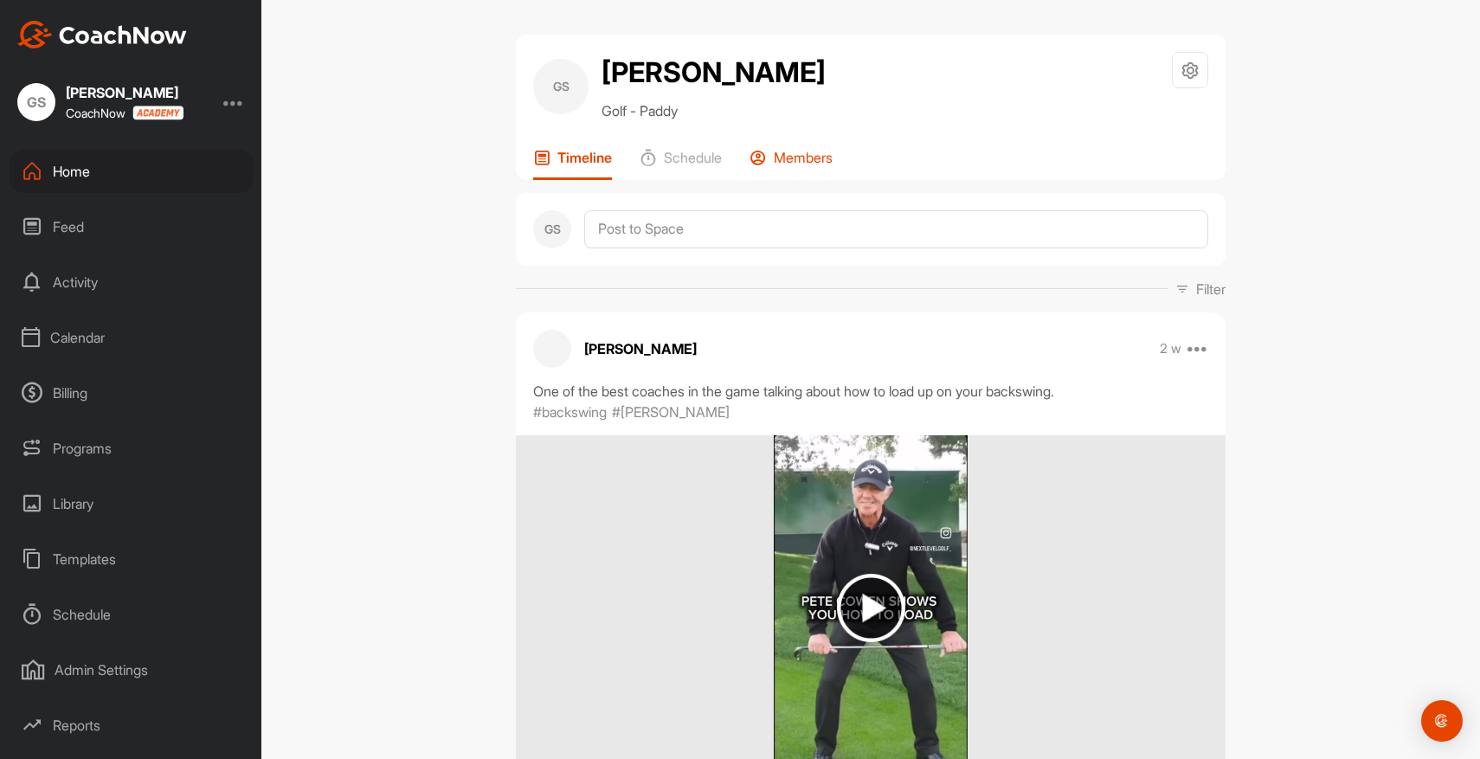
click at [805, 164] on p "Members" at bounding box center [803, 157] width 59 height 17
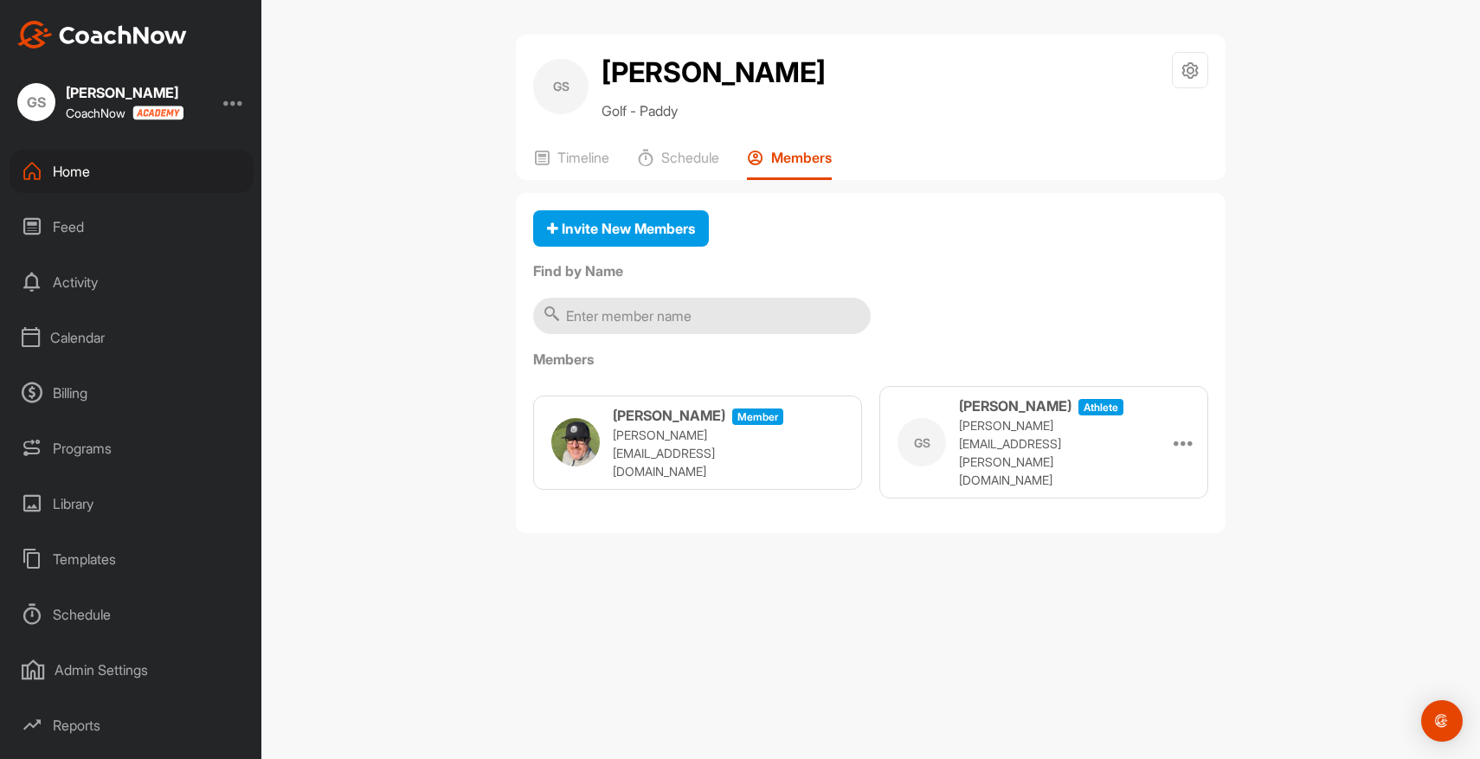
click at [77, 232] on div "Feed" at bounding box center [132, 226] width 244 height 43
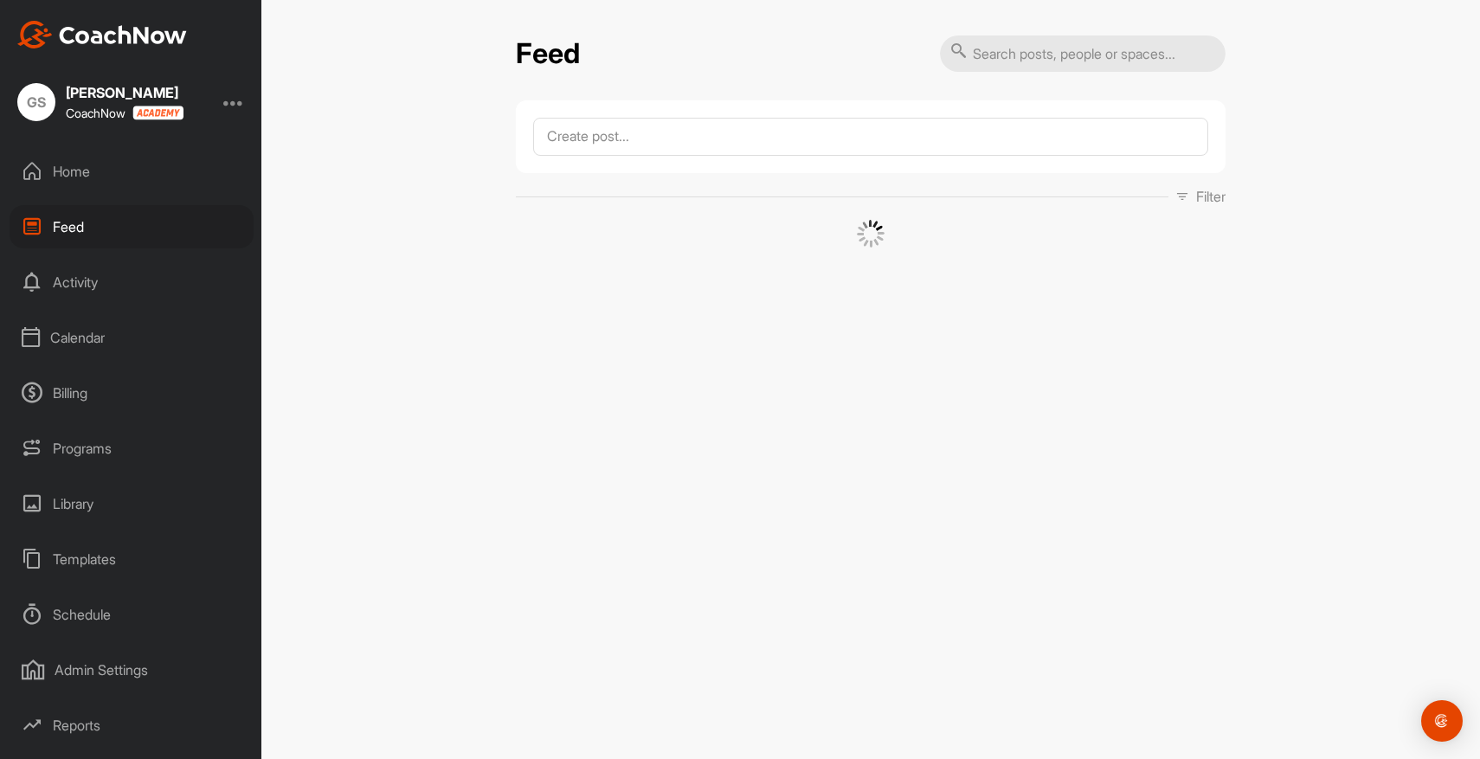
click at [84, 170] on div "Home" at bounding box center [132, 171] width 244 height 43
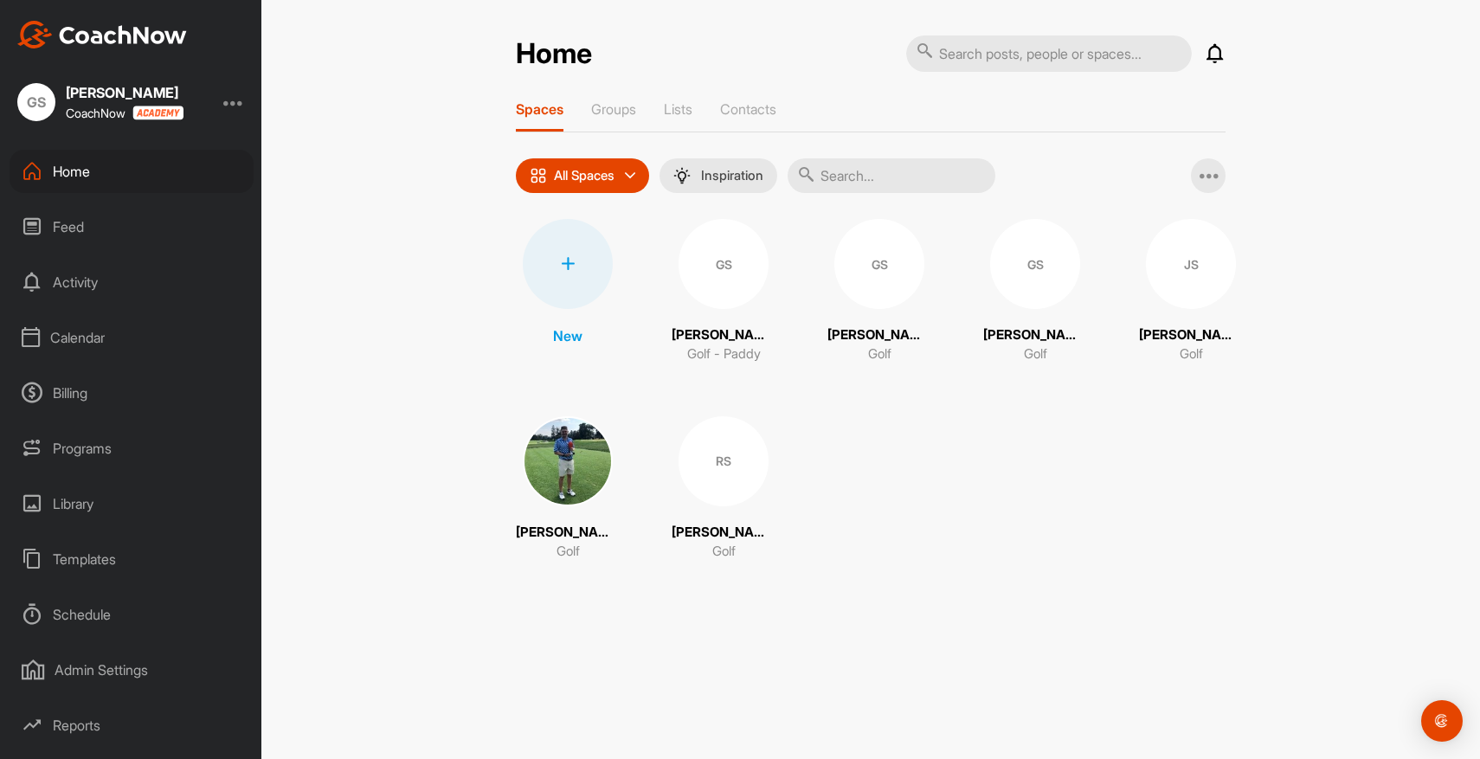
click at [577, 467] on img at bounding box center [568, 461] width 90 height 90
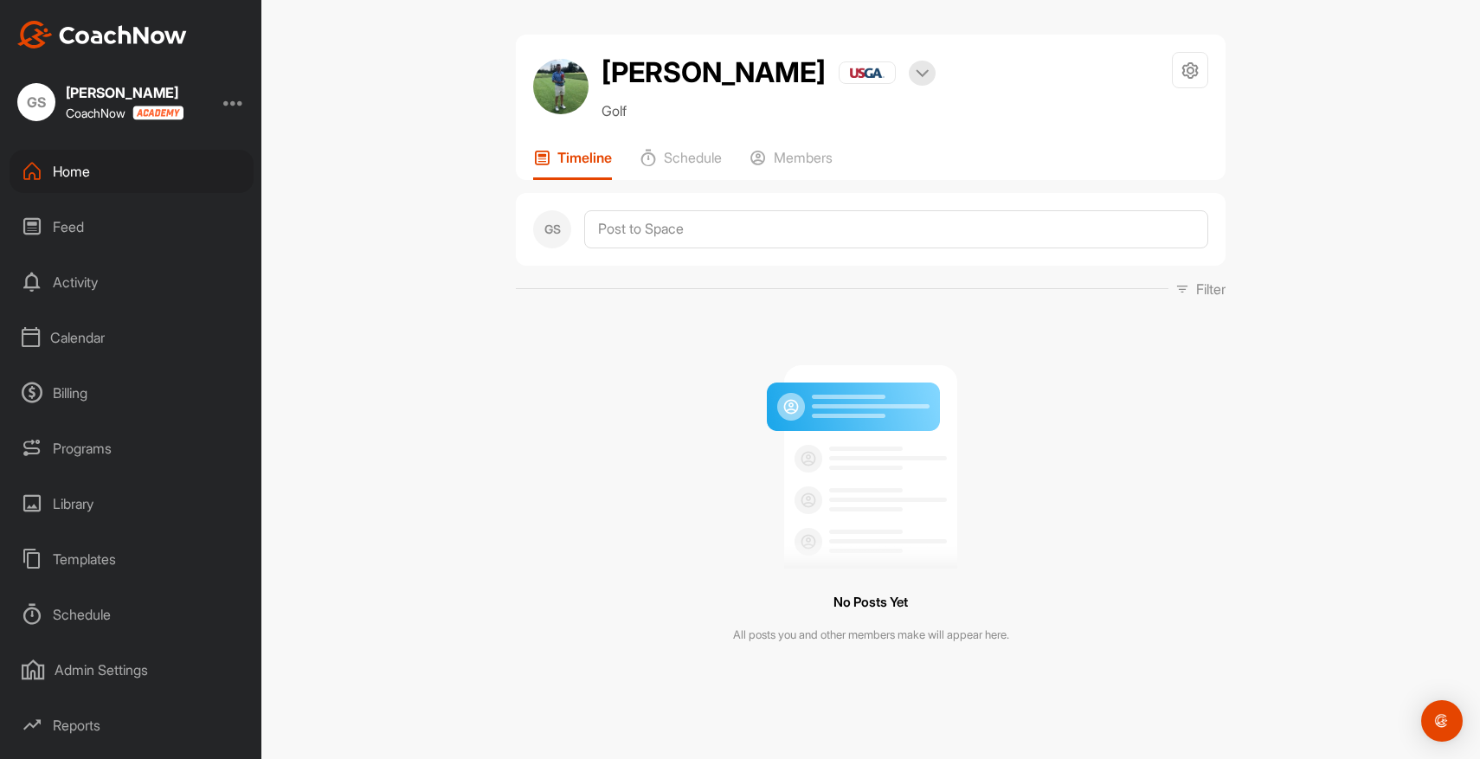
click at [1141, 495] on div "No Posts Yet All posts you and other members make will appear here." at bounding box center [871, 497] width 710 height 371
click at [916, 70] on img at bounding box center [922, 73] width 13 height 9
click at [813, 129] on li "Scores & Stats" at bounding box center [862, 127] width 150 height 55
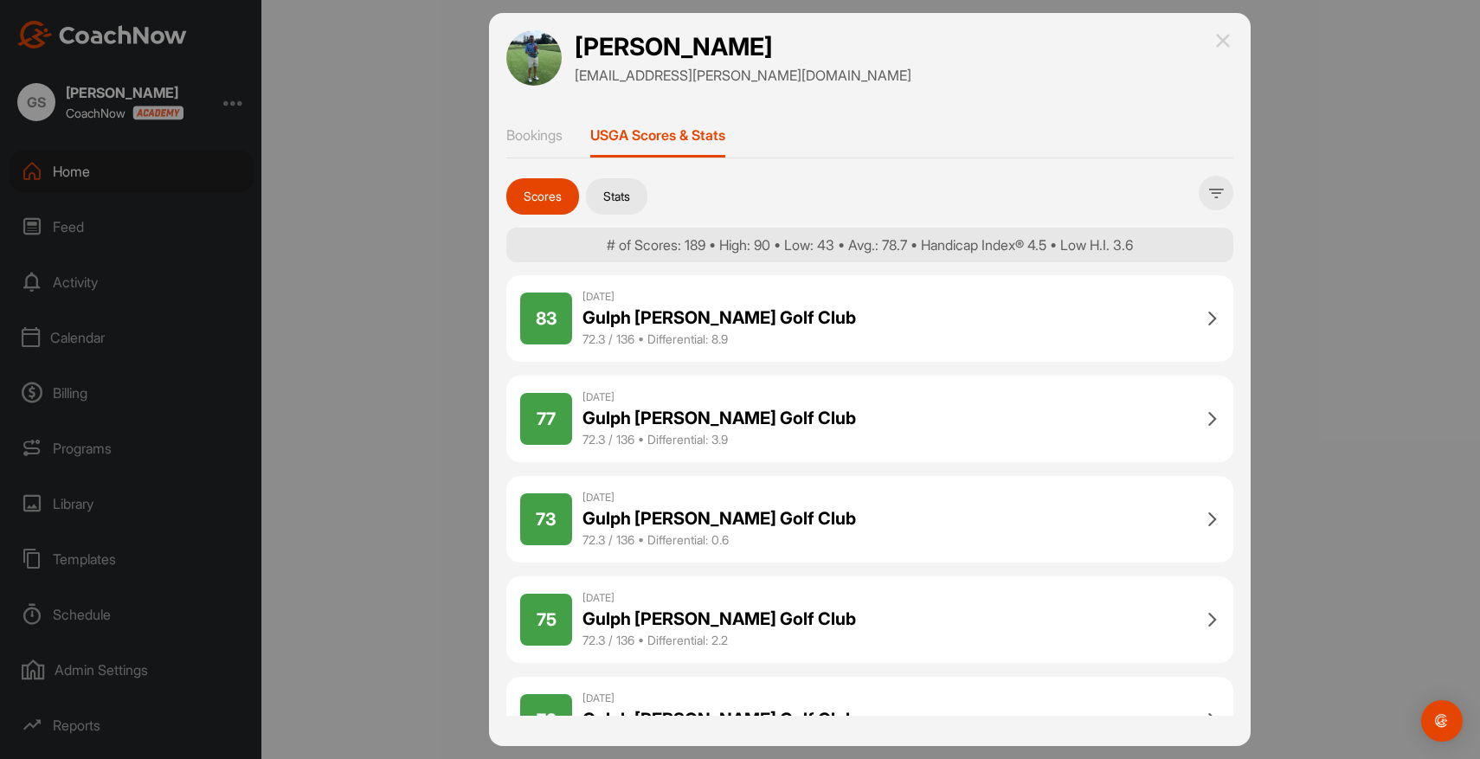
click at [633, 196] on button "Stats" at bounding box center [616, 196] width 61 height 36
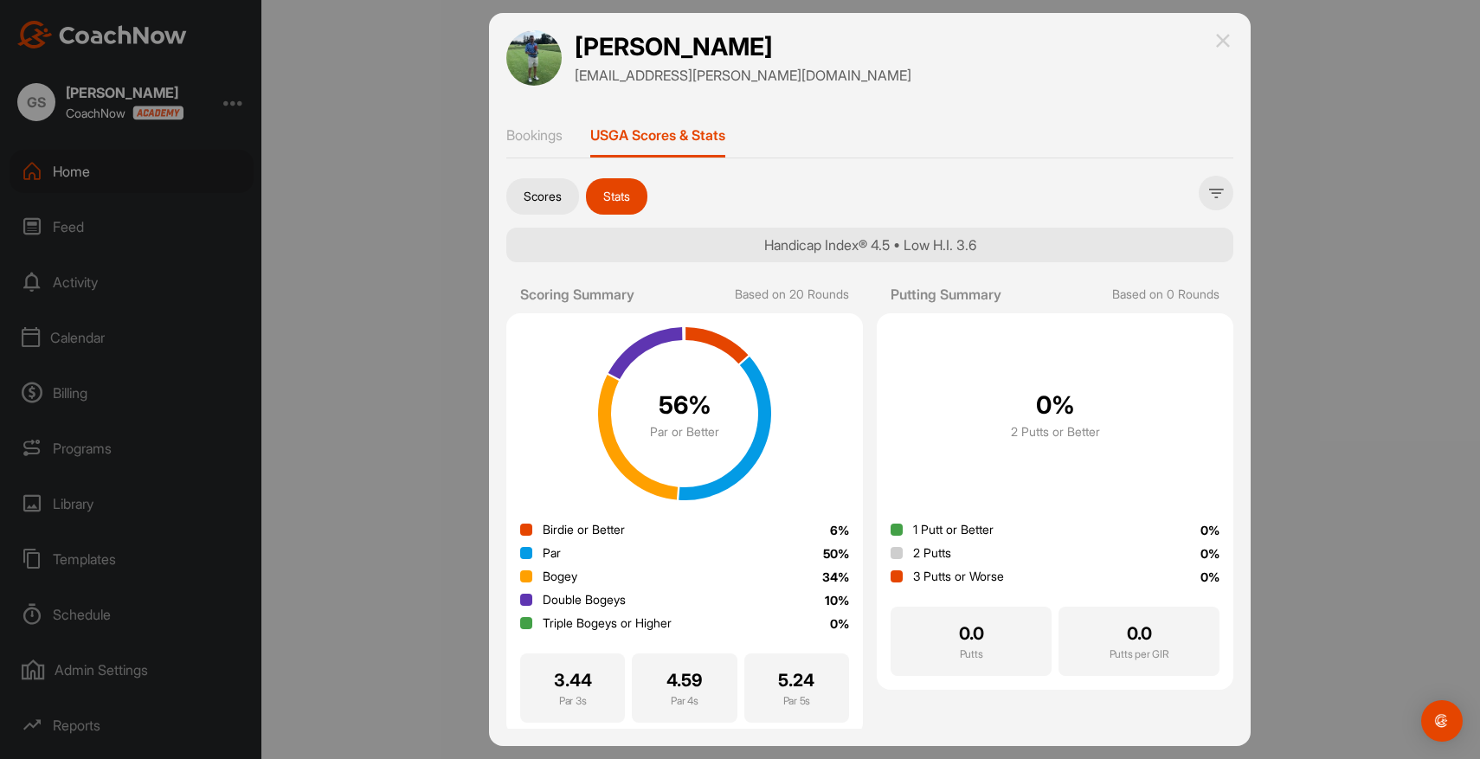
click at [539, 198] on button "Scores" at bounding box center [542, 196] width 73 height 36
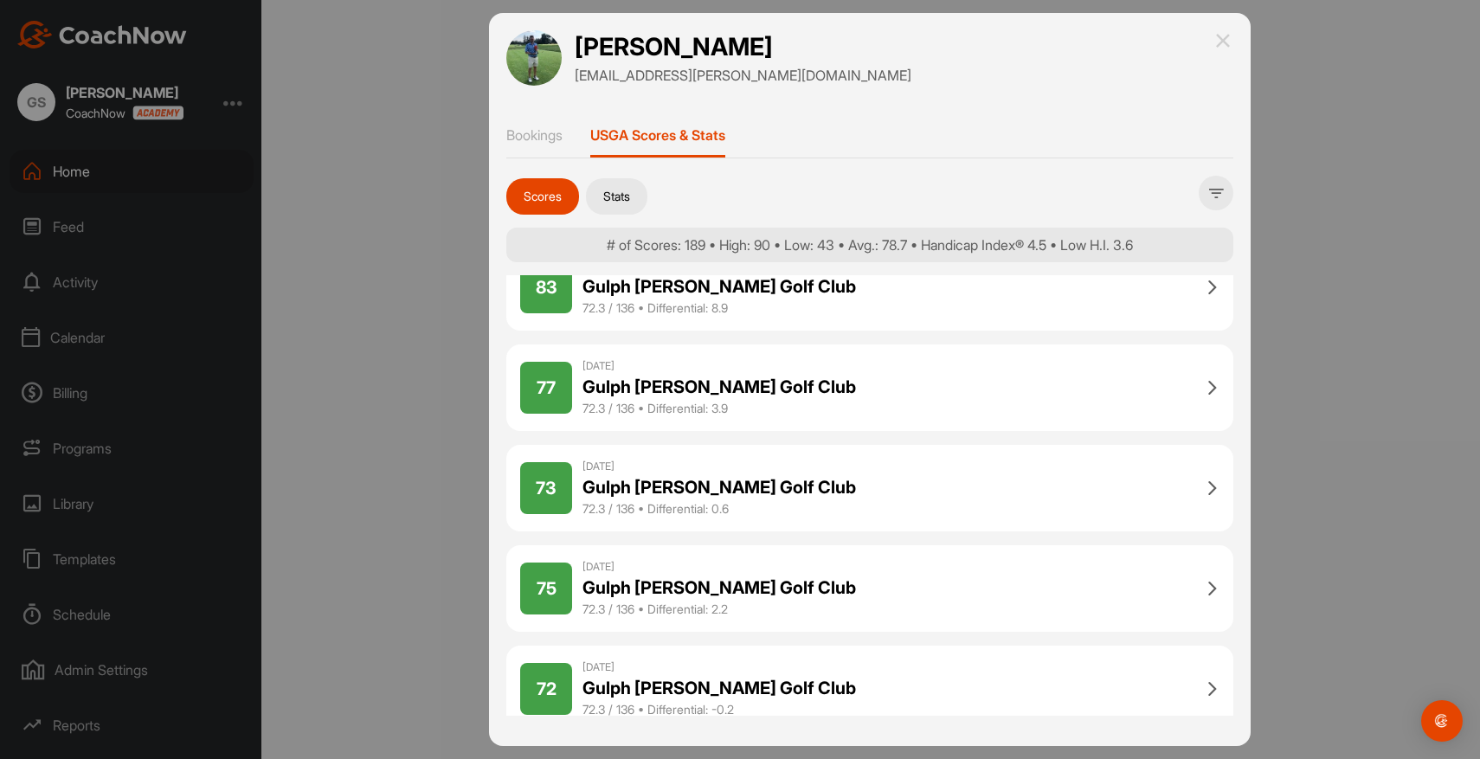
scroll to position [52, 0]
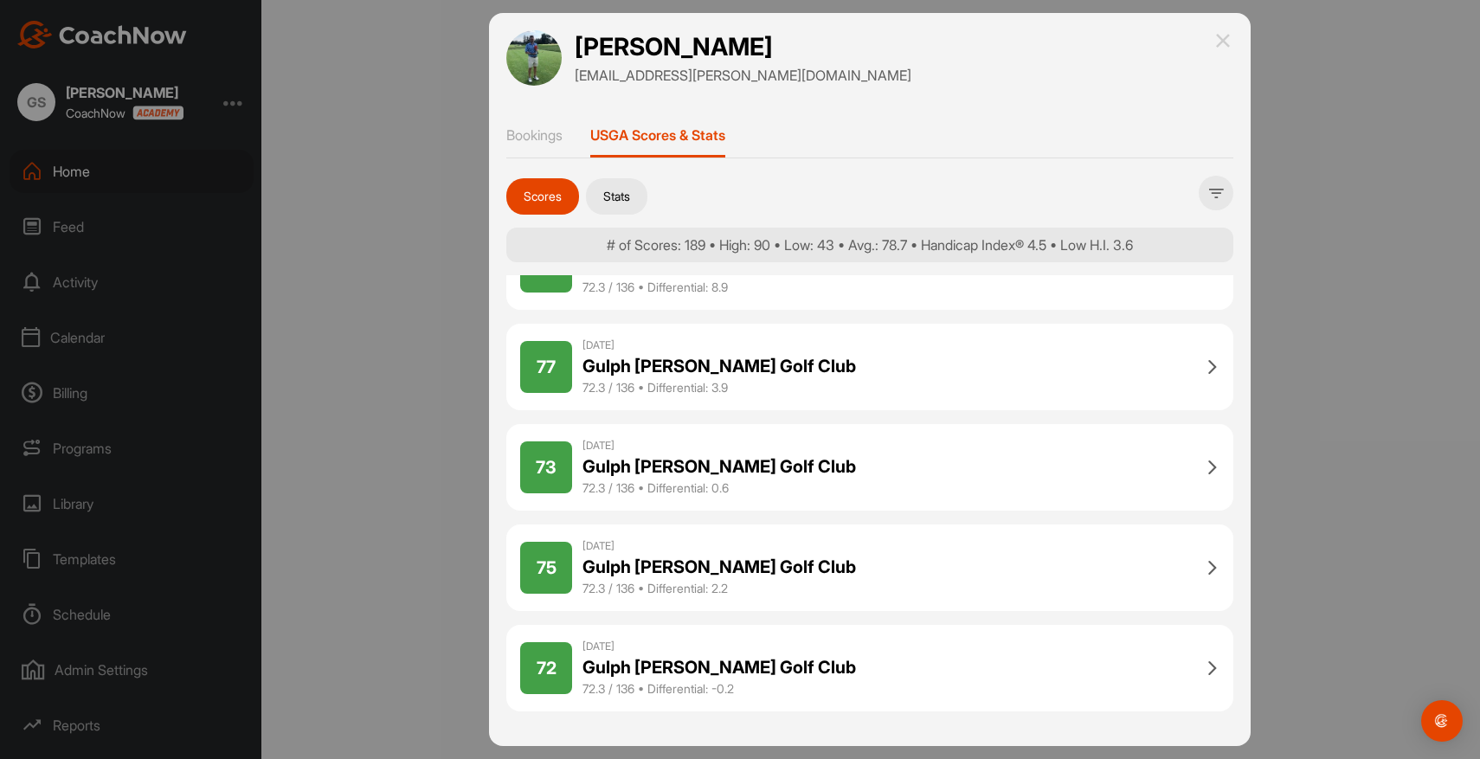
click at [633, 202] on button "Stats" at bounding box center [616, 196] width 61 height 36
